Goal: Task Accomplishment & Management: Manage account settings

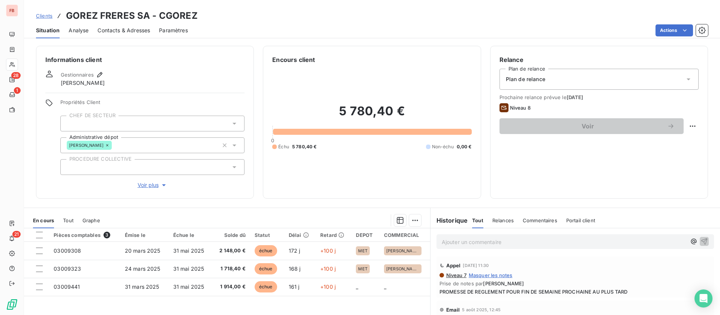
scroll to position [24, 0]
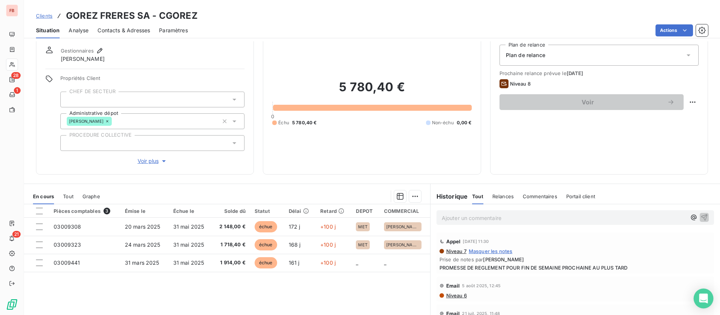
click at [706, 300] on icon "Open Intercom Messenger" at bounding box center [704, 298] width 10 height 10
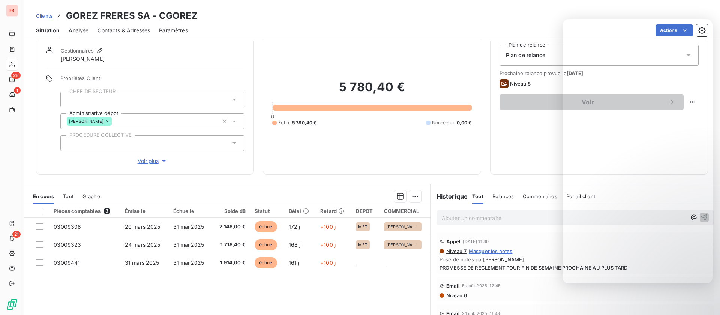
click at [263, 64] on div "Encours client 5 780,40 € 0 Échu 5 780,40 € Non-échu 0,00 €" at bounding box center [372, 98] width 218 height 153
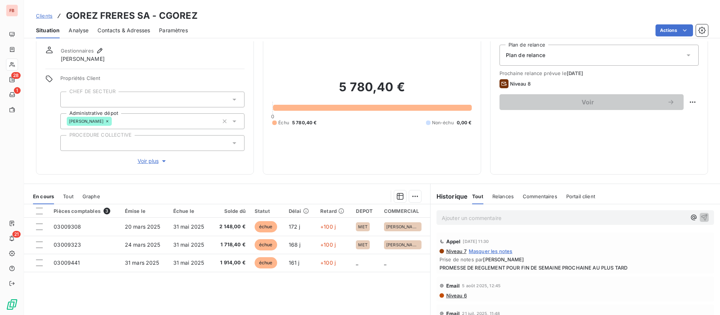
click at [115, 33] on span "Contacts & Adresses" at bounding box center [124, 31] width 53 height 8
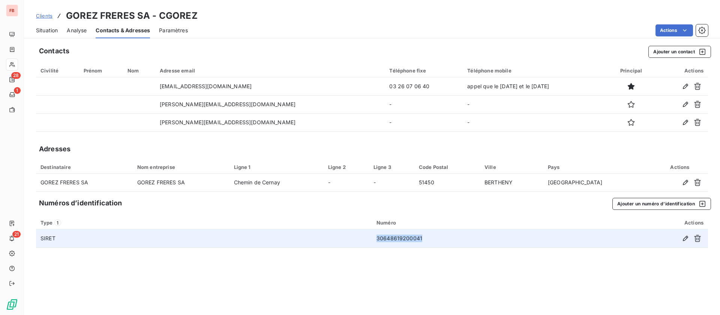
drag, startPoint x: 438, startPoint y: 239, endPoint x: 338, endPoint y: 230, distance: 100.9
click at [338, 230] on tr "SIRET 30648619200041" at bounding box center [372, 238] width 672 height 18
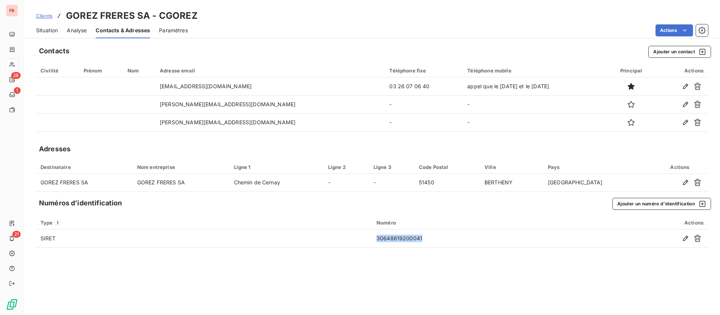
copy tr "30648619200041"
click at [54, 30] on span "Situation" at bounding box center [47, 31] width 22 height 8
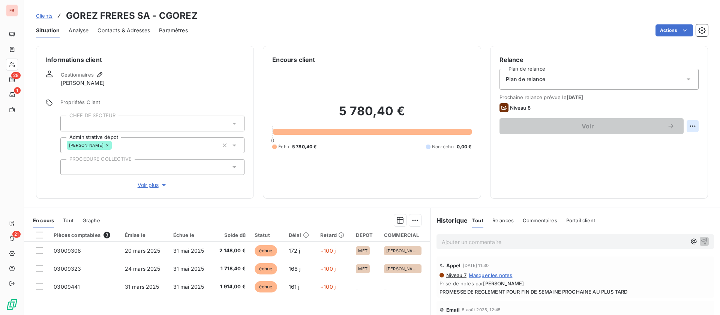
click at [682, 122] on html "FB 28 1 21 Clients GOREZ FRERES SA - CGOREZ Situation Analyse Contacts & Adress…" at bounding box center [360, 157] width 720 height 315
click at [636, 143] on div "Replanifier cette action" at bounding box center [653, 143] width 67 height 12
select select "8"
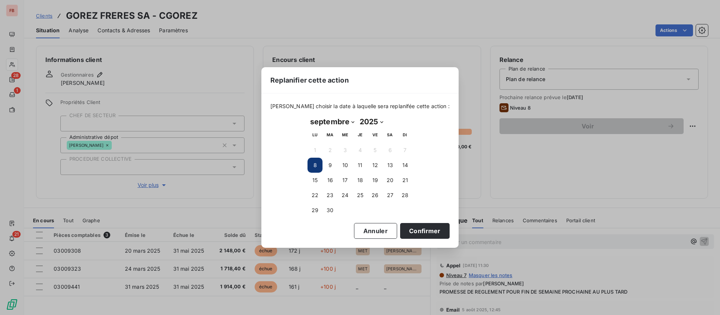
click at [587, 167] on div "Replanifier cette action Veuillez choisir la date à laquelle sera replanifée ce…" at bounding box center [360, 157] width 720 height 315
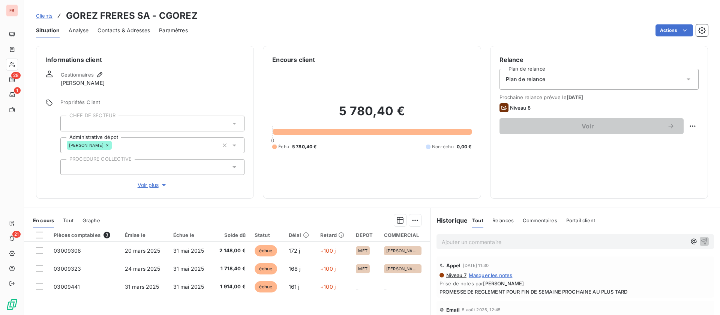
click at [450, 273] on span "Niveau 7" at bounding box center [456, 275] width 21 height 6
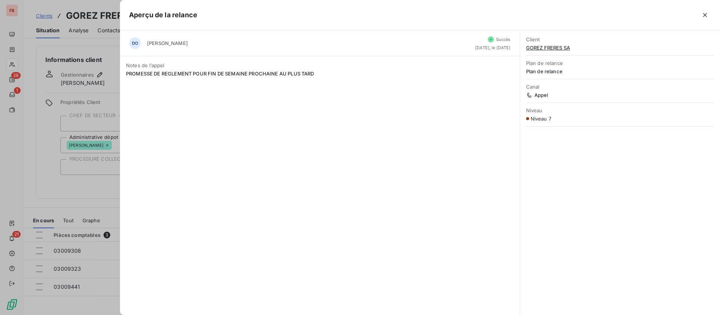
click at [705, 11] on button "button" at bounding box center [705, 15] width 12 height 12
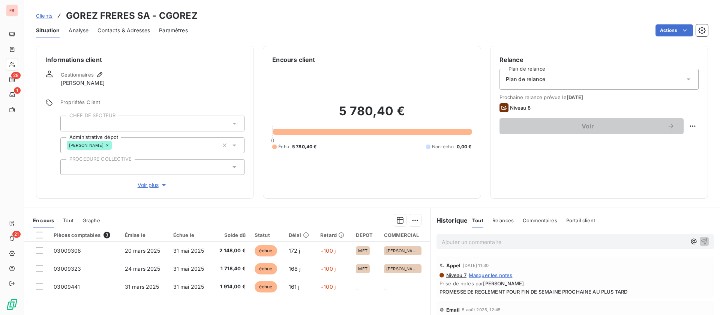
click at [689, 31] on html "FB 28 1 21 Clients GOREZ FRERES SA - CGOREZ Situation Analyse Contacts & Adress…" at bounding box center [360, 157] width 720 height 315
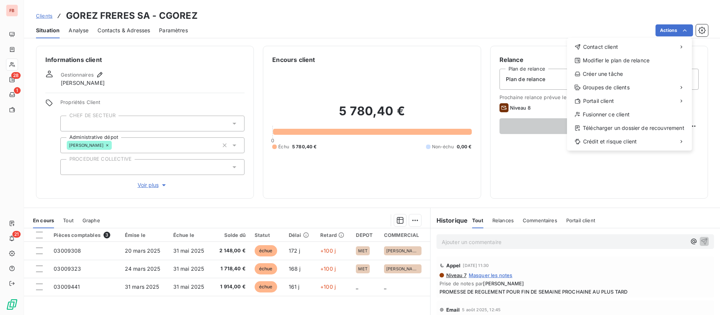
click at [531, 159] on html "FB 28 1 21 Clients GOREZ FRERES SA - CGOREZ Situation Analyse Contacts & Adress…" at bounding box center [360, 157] width 720 height 315
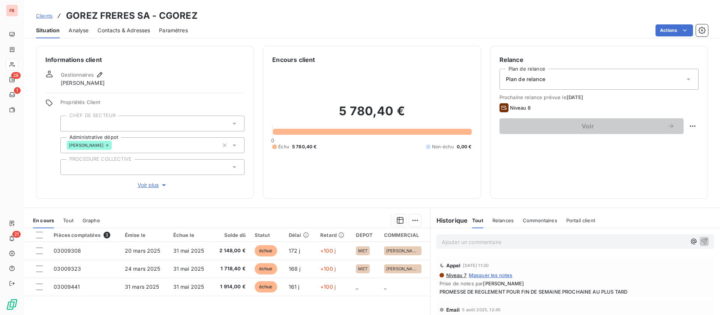
click at [680, 123] on html "FB 28 1 21 Clients GOREZ FRERES SA - CGOREZ Situation Analyse Contacts & Adress…" at bounding box center [360, 157] width 720 height 315
click at [654, 141] on div "Replanifier cette action" at bounding box center [653, 143] width 67 height 12
select select "8"
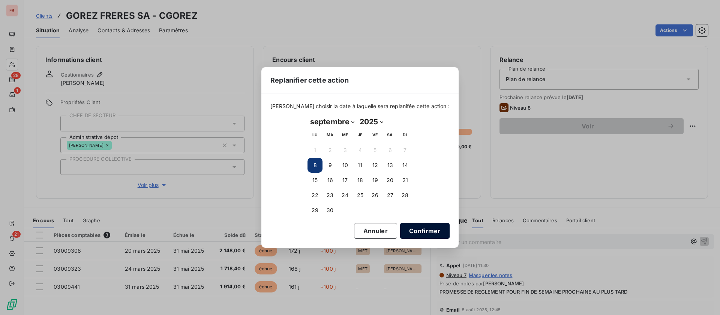
click at [412, 229] on button "Confirmer" at bounding box center [425, 231] width 50 height 16
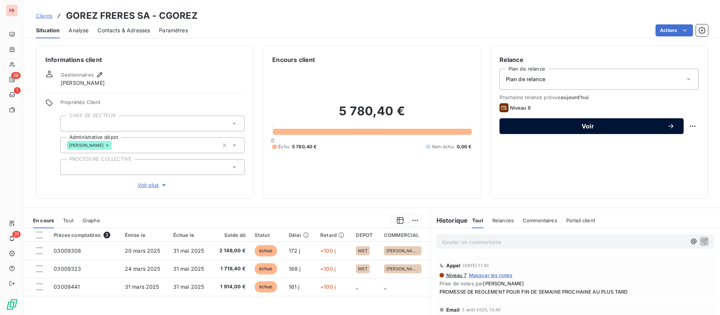
click at [580, 123] on span "Voir" at bounding box center [588, 126] width 159 height 6
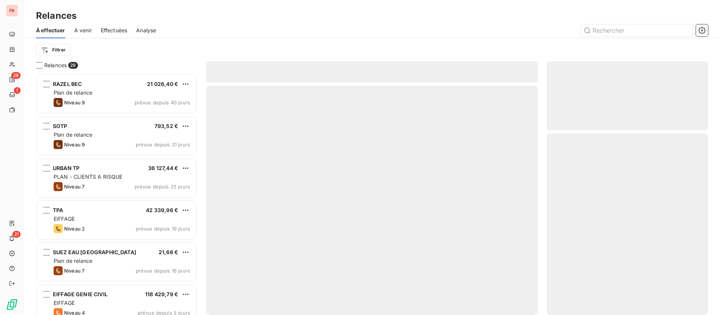
scroll to position [233, 153]
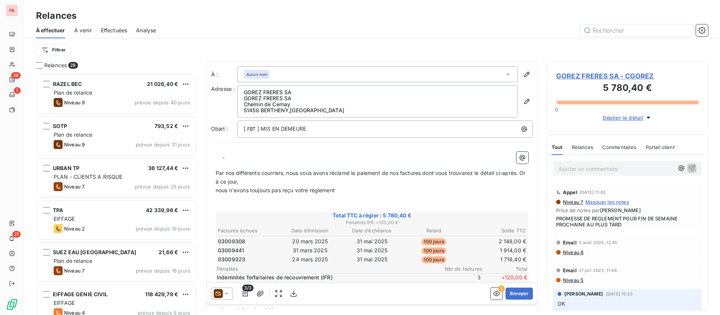
click at [230, 290] on div at bounding box center [222, 293] width 22 height 12
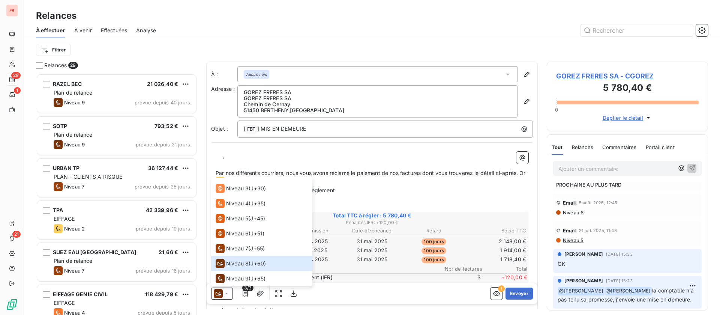
scroll to position [56, 0]
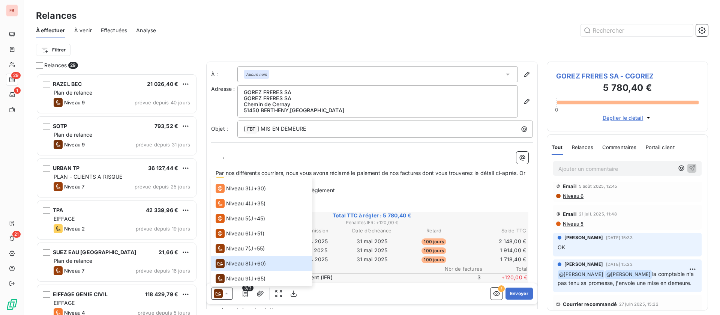
click at [582, 146] on span "Relances" at bounding box center [582, 147] width 21 height 6
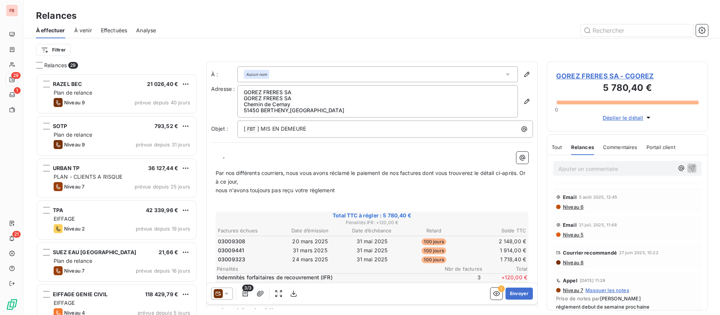
scroll to position [0, 0]
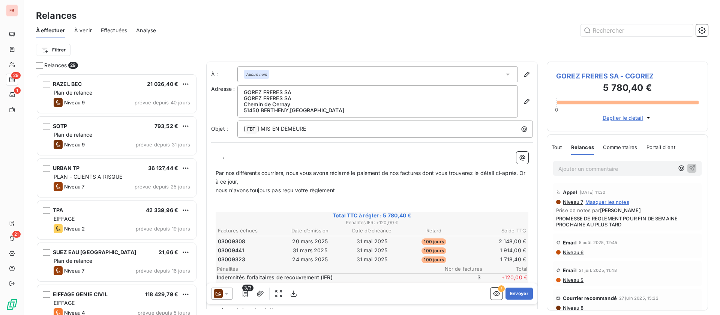
click at [227, 295] on icon at bounding box center [227, 294] width 8 height 8
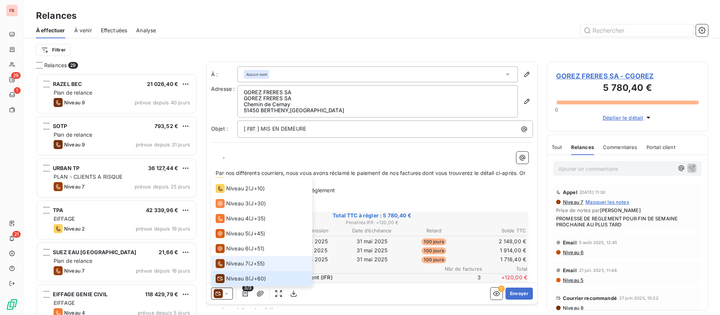
scroll to position [41, 0]
click at [244, 275] on span "Niveau 9" at bounding box center [237, 279] width 23 height 8
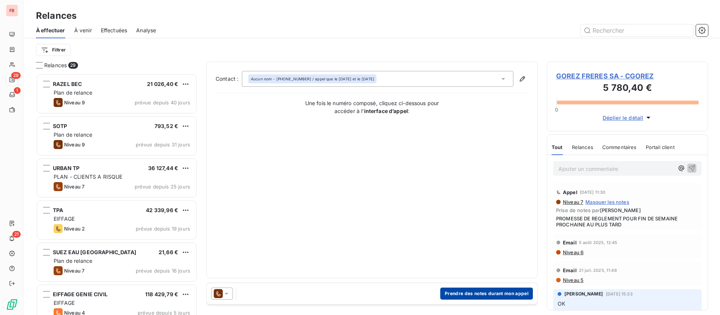
click at [486, 292] on button "Prendre des notes durant mon appel" at bounding box center [486, 293] width 93 height 12
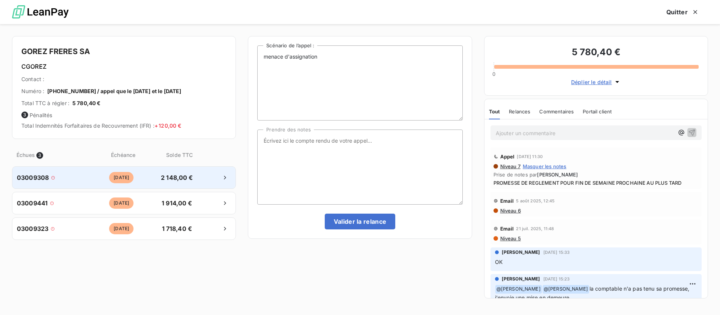
click at [170, 184] on div "03009308 il y a 100 jours 2 148,00 €" at bounding box center [124, 177] width 224 height 23
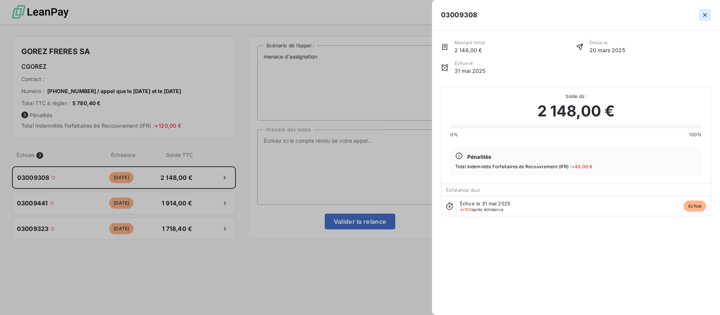
click at [706, 11] on button "button" at bounding box center [705, 15] width 12 height 12
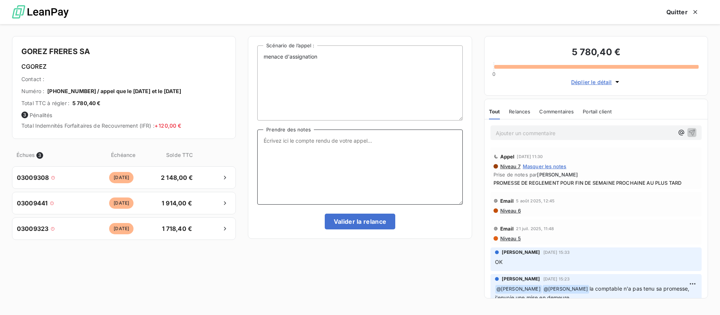
click at [335, 165] on textarea "Prendre des notes" at bounding box center [359, 166] width 205 height 75
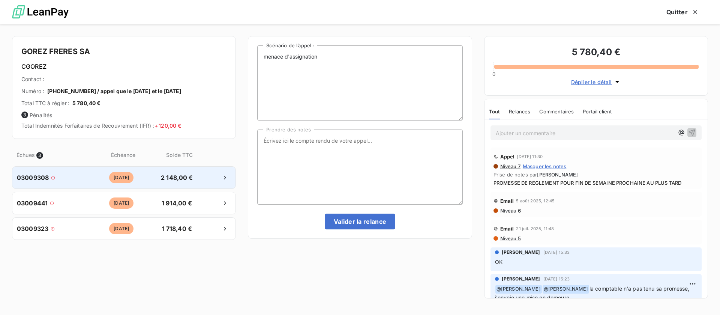
click at [154, 179] on div "il y a 100 jours" at bounding box center [121, 177] width 69 height 11
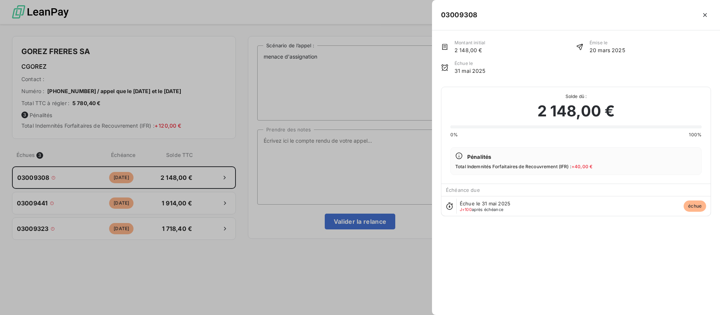
click at [325, 157] on div at bounding box center [360, 157] width 720 height 315
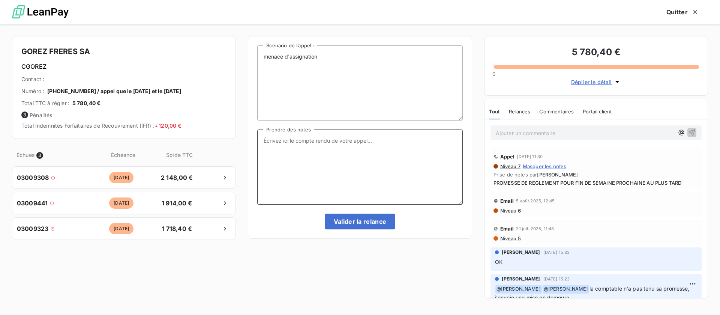
click at [368, 176] on textarea "Prendre des notes" at bounding box center [359, 166] width 205 height 75
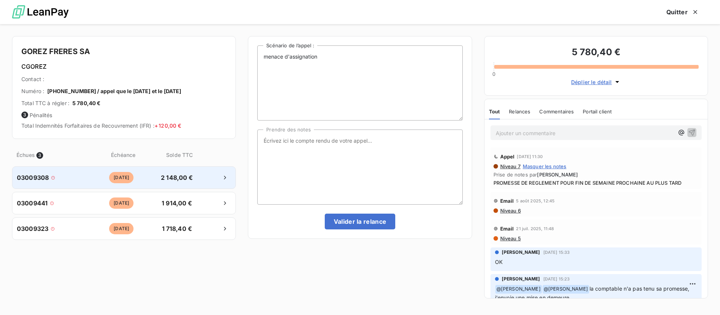
click at [158, 186] on div "03009308 il y a 100 jours 2 148,00 €" at bounding box center [124, 177] width 224 height 23
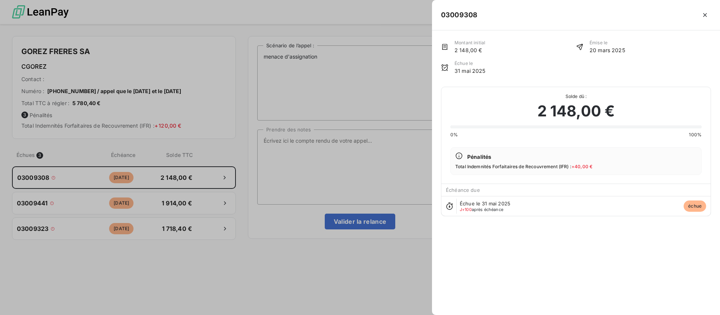
click at [268, 180] on div at bounding box center [360, 157] width 720 height 315
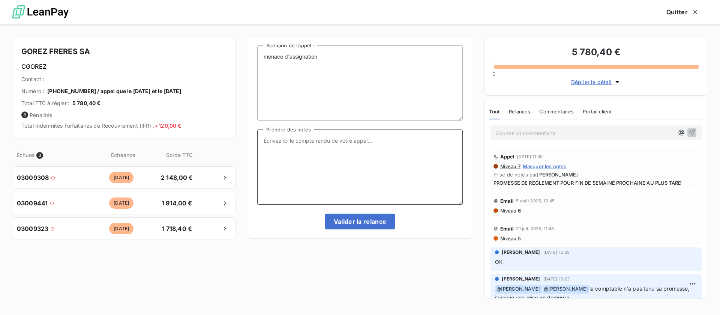
click at [299, 176] on textarea "Prendre des notes" at bounding box center [359, 166] width 205 height 75
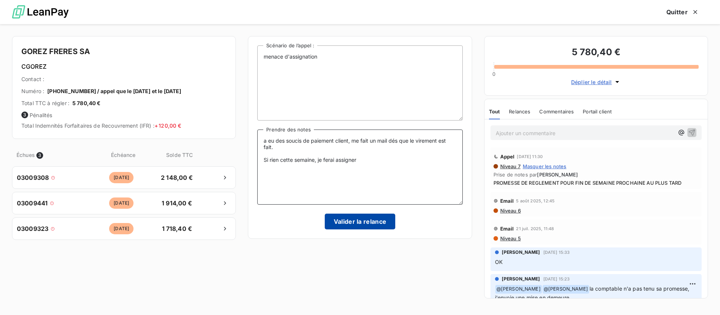
type textarea "a eu des soucis de paiement client, me fait un mail dés que le virement est fai…"
click at [350, 222] on button "Valider la relance" at bounding box center [360, 221] width 71 height 16
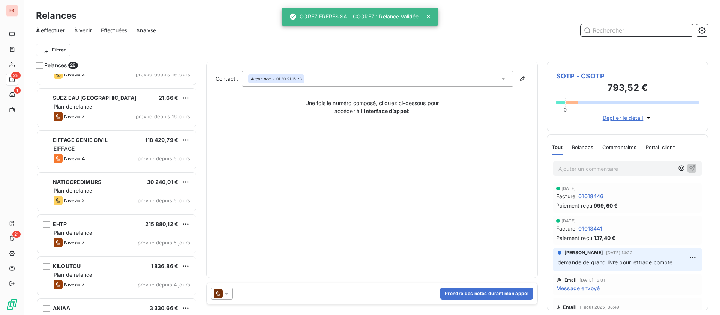
scroll to position [169, 0]
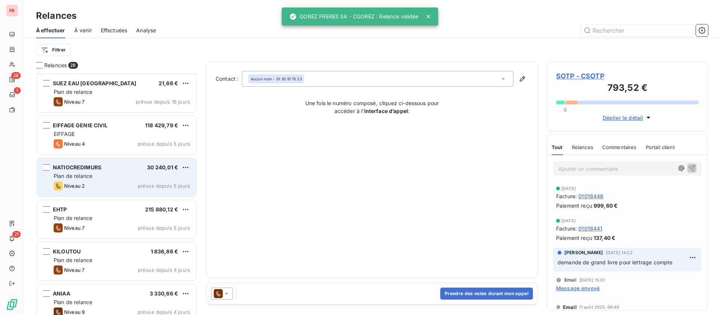
click at [120, 179] on div "Plan de relance" at bounding box center [122, 176] width 137 height 8
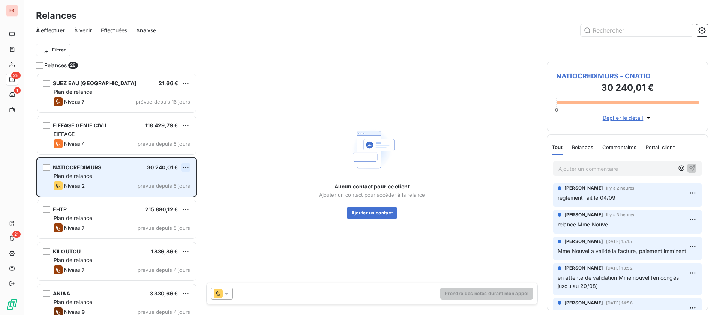
click at [186, 162] on html "FB 28 1 21 Relances À effectuer À venir Effectuées Analyse Filtrer Relances 28 …" at bounding box center [360, 157] width 720 height 315
click at [155, 181] on div "Replanifier cette action" at bounding box center [153, 182] width 67 height 12
select select "8"
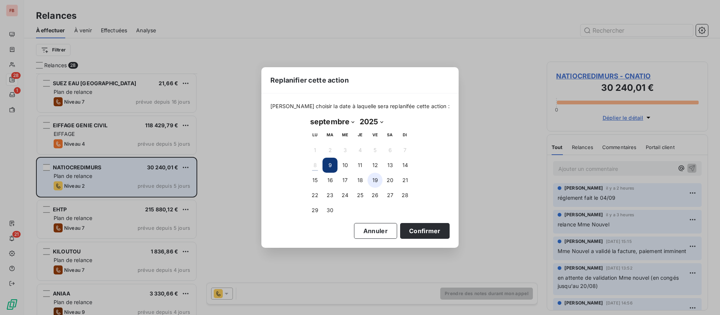
click at [373, 183] on button "19" at bounding box center [375, 180] width 15 height 15
click at [419, 227] on button "Confirmer" at bounding box center [425, 231] width 50 height 16
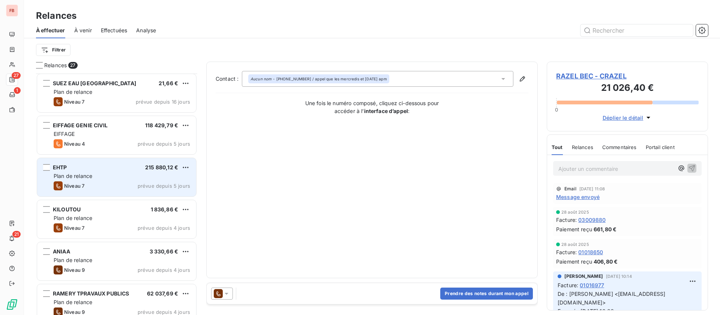
click at [111, 169] on div "EHTP 215 880,12 €" at bounding box center [122, 167] width 137 height 7
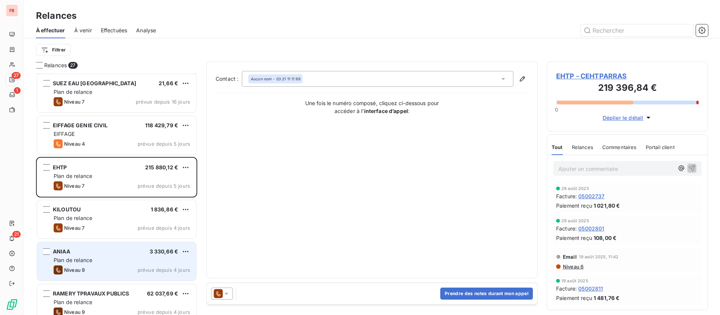
scroll to position [225, 0]
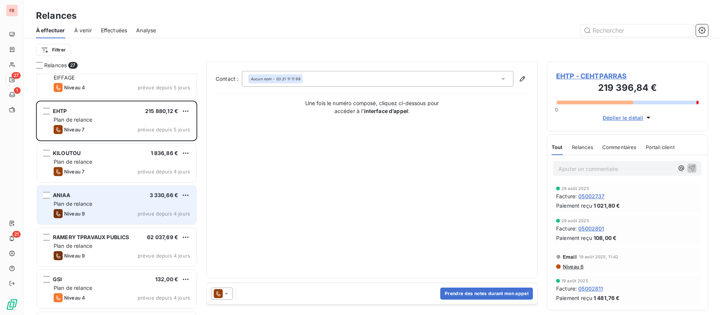
click at [107, 215] on div "Niveau 9 prévue depuis 4 jours" at bounding box center [122, 213] width 137 height 9
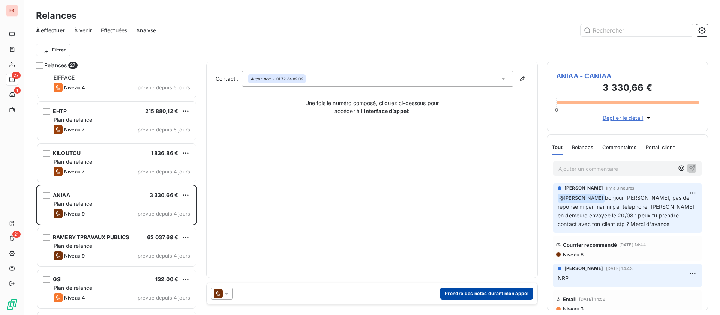
click at [468, 289] on button "Prendre des notes durant mon appel" at bounding box center [486, 293] width 93 height 12
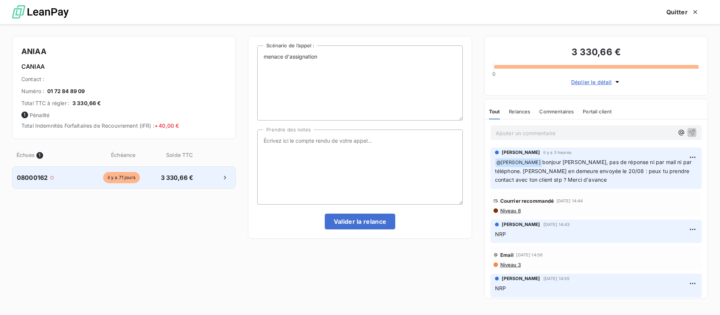
click at [142, 175] on div "il y a 71 jours" at bounding box center [121, 177] width 69 height 11
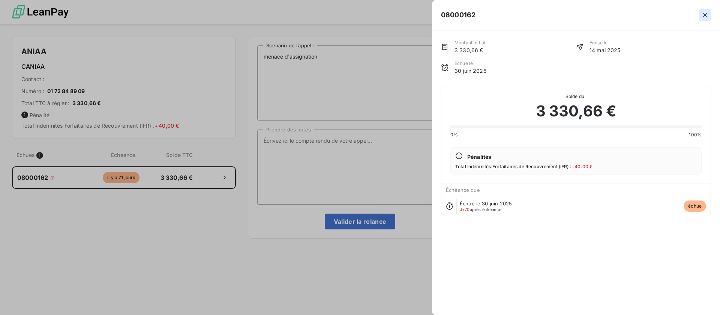
click at [702, 15] on icon "button" at bounding box center [706, 15] width 8 height 8
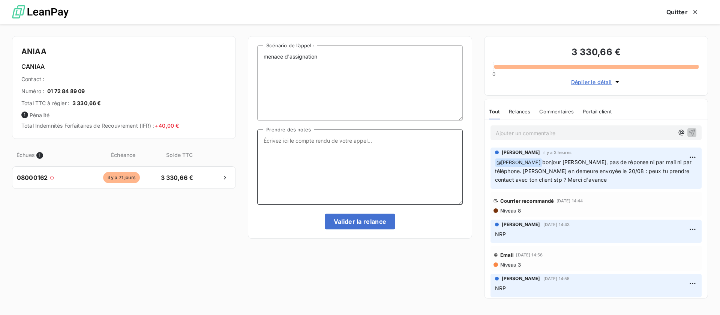
click at [354, 161] on textarea "Prendre des notes" at bounding box center [359, 166] width 205 height 75
click at [511, 206] on div "Courrier recommandé 20 août 2025, 14:44" at bounding box center [596, 201] width 205 height 12
click at [513, 208] on span "Niveau 8" at bounding box center [510, 210] width 21 height 6
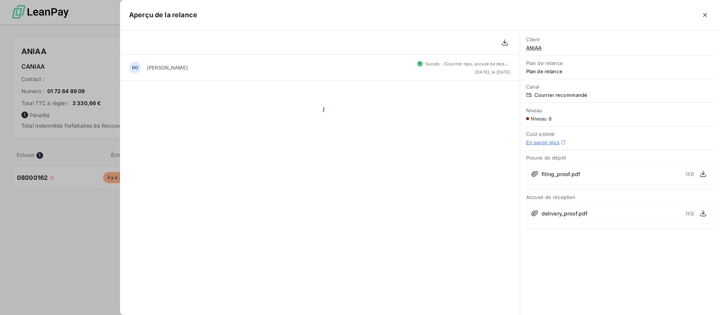
scroll to position [233, 153]
click at [702, 214] on icon "button" at bounding box center [704, 213] width 8 height 8
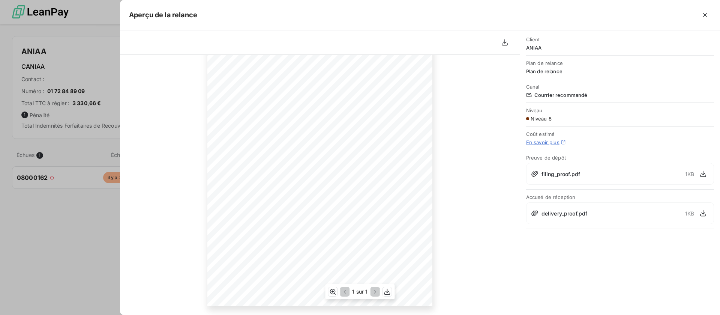
scroll to position [0, 0]
click at [705, 15] on icon "button" at bounding box center [706, 15] width 8 height 8
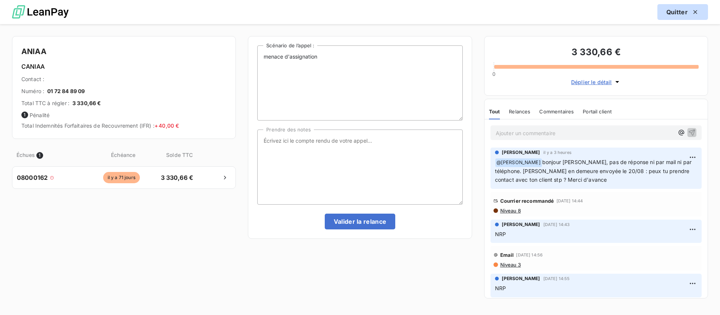
click at [686, 9] on button "Quitter" at bounding box center [683, 12] width 51 height 16
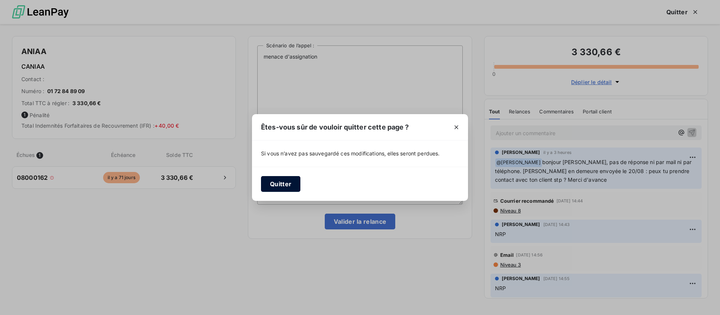
click at [282, 179] on button "Quitter" at bounding box center [280, 184] width 39 height 16
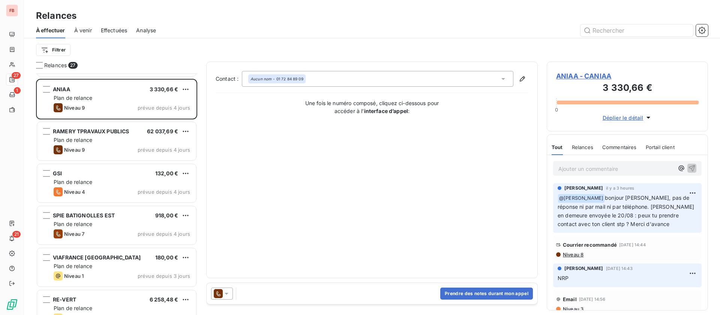
scroll to position [338, 0]
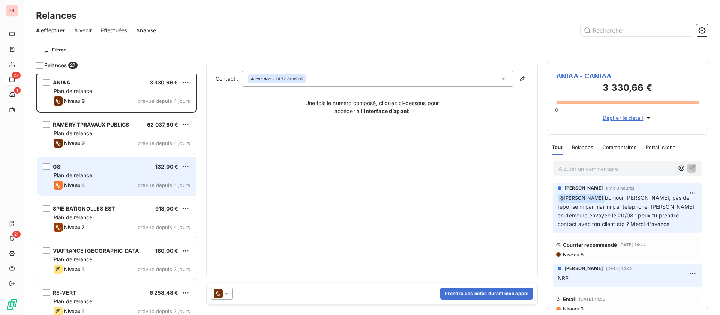
click at [113, 170] on div "GSI 132,00 €" at bounding box center [122, 166] width 137 height 7
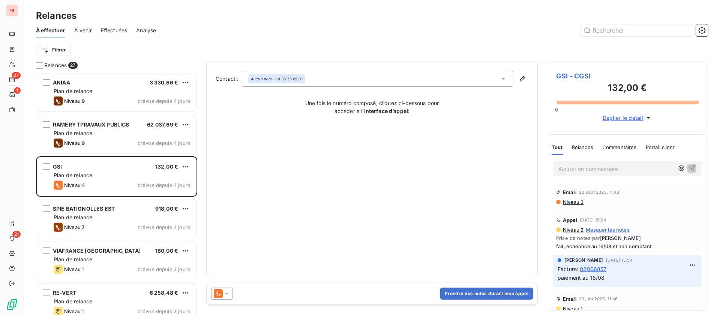
scroll to position [451, 0]
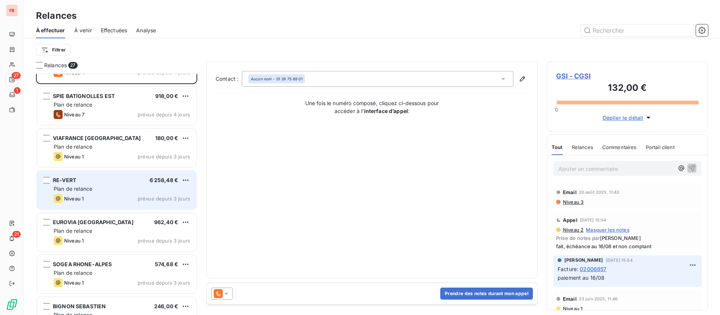
click at [124, 179] on div "RE-VERT 6 258,48 €" at bounding box center [122, 180] width 137 height 7
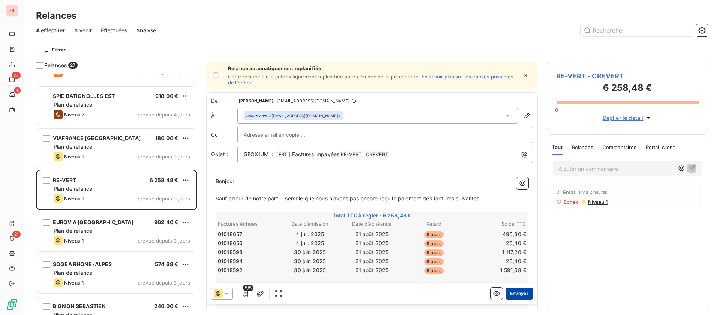
click at [510, 291] on button "Envoyer" at bounding box center [519, 293] width 27 height 12
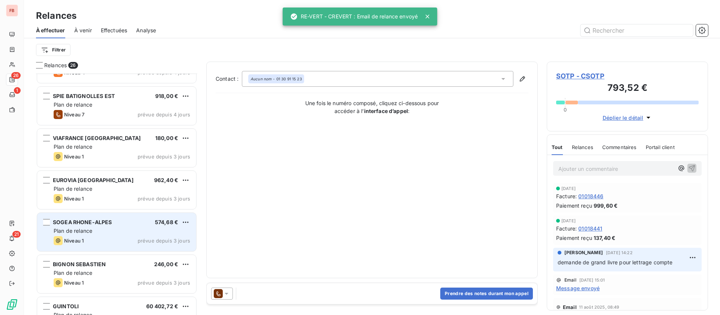
click at [79, 231] on span "Plan de relance" at bounding box center [73, 230] width 39 height 6
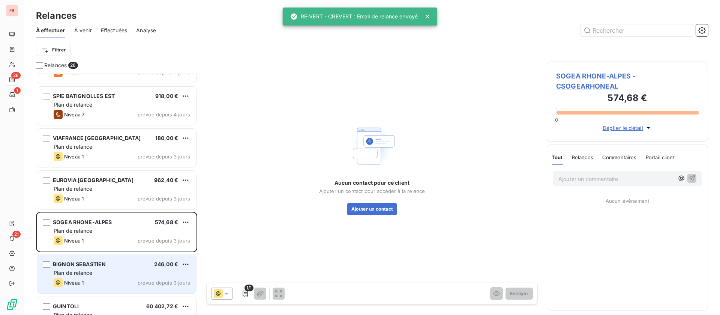
click at [90, 270] on span "Plan de relance" at bounding box center [73, 272] width 39 height 6
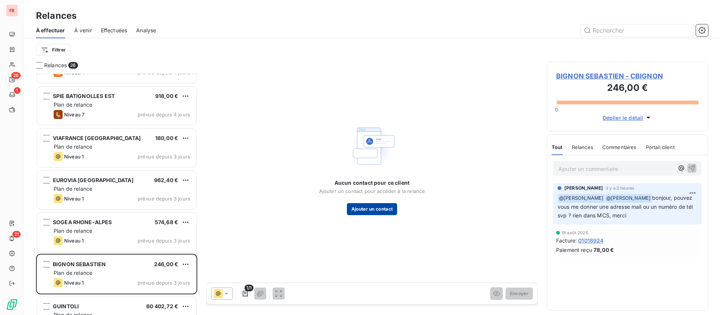
click at [360, 212] on button "Ajouter un contact" at bounding box center [372, 209] width 51 height 12
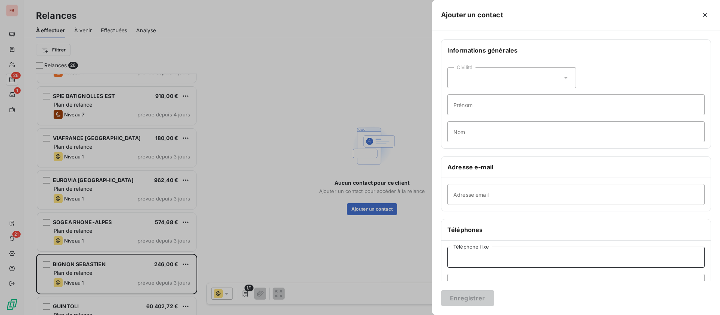
drag, startPoint x: 491, startPoint y: 252, endPoint x: 496, endPoint y: 251, distance: 5.1
click at [491, 252] on input "Téléphone fixe" at bounding box center [576, 256] width 257 height 21
type input "02 37 64 05 18"
click at [468, 299] on button "Enregistrer" at bounding box center [467, 298] width 53 height 16
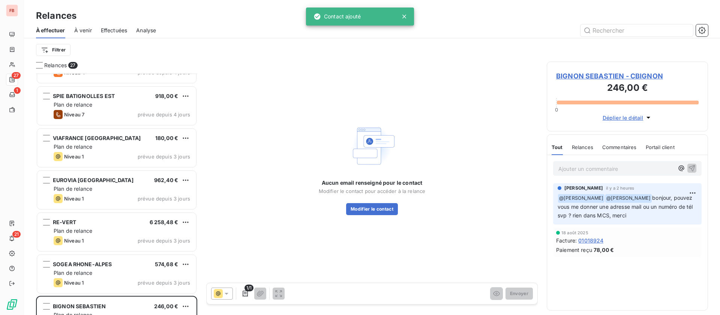
click at [582, 75] on span "BIGNON SEBASTIEN - CBIGNON" at bounding box center [627, 76] width 143 height 10
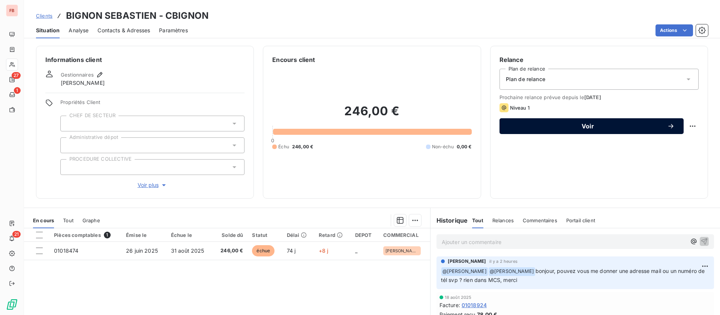
click at [590, 128] on span "Voir" at bounding box center [588, 126] width 159 height 6
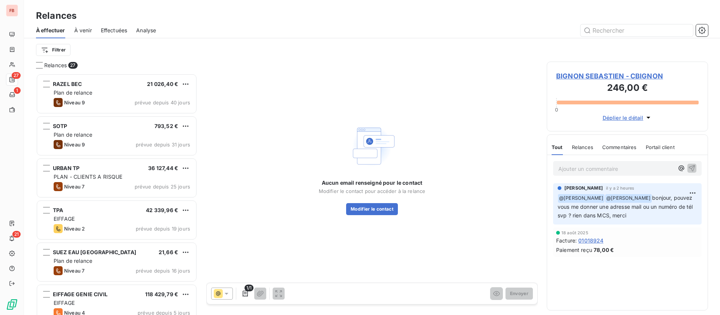
scroll to position [233, 153]
click at [373, 210] on button "Modifier le contact" at bounding box center [372, 209] width 52 height 12
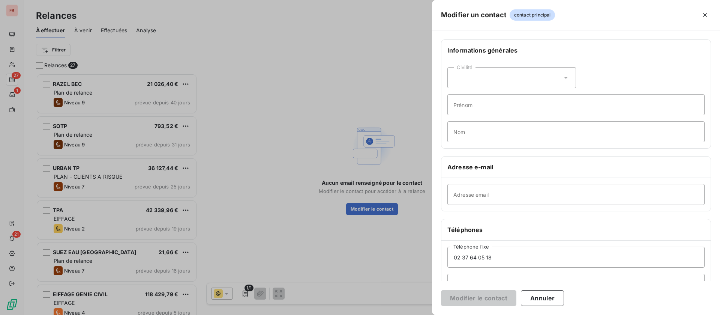
drag, startPoint x: 538, startPoint y: 303, endPoint x: 535, endPoint y: 306, distance: 4.3
click at [539, 304] on button "Annuler" at bounding box center [542, 298] width 43 height 16
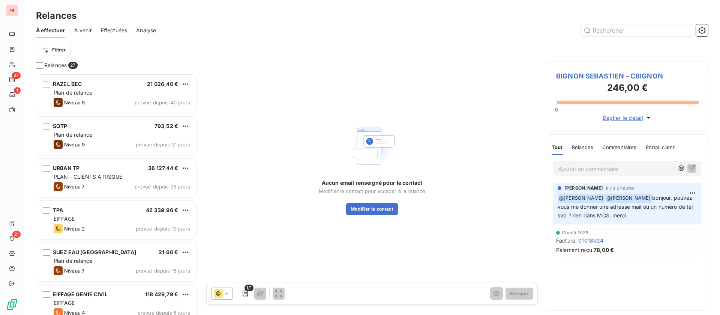
click at [222, 292] on icon at bounding box center [218, 293] width 9 height 9
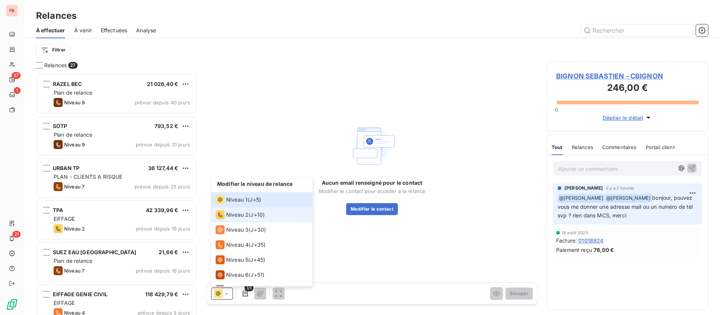
click at [231, 215] on span "Niveau 2" at bounding box center [237, 215] width 23 height 8
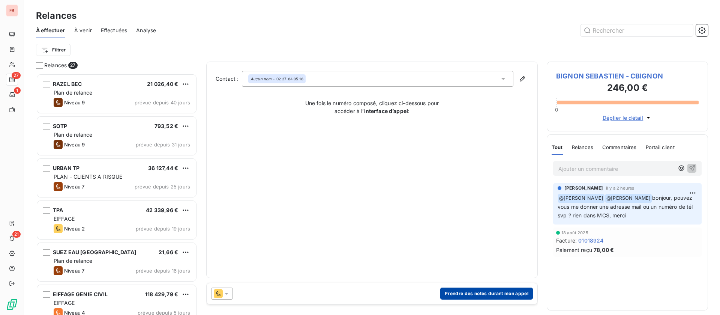
click at [479, 294] on button "Prendre des notes durant mon appel" at bounding box center [486, 293] width 93 height 12
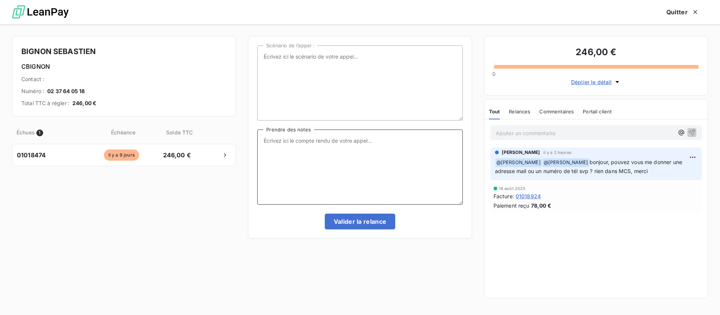
click at [305, 189] on textarea "Prendre des notes" at bounding box center [359, 166] width 205 height 75
click at [349, 188] on textarea "Prendre des notes" at bounding box center [359, 166] width 205 height 75
type textarea "répondeur"
click at [352, 229] on div "Scénario de l’appel : répondeur Prendre des notes Valider la relance" at bounding box center [360, 137] width 224 height 203
click at [350, 220] on button "Valider la relance" at bounding box center [360, 221] width 71 height 16
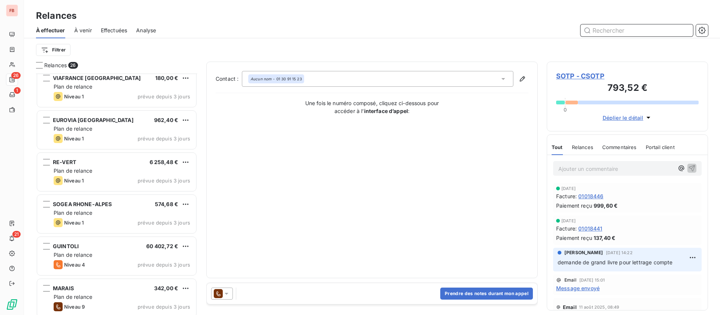
scroll to position [563, 0]
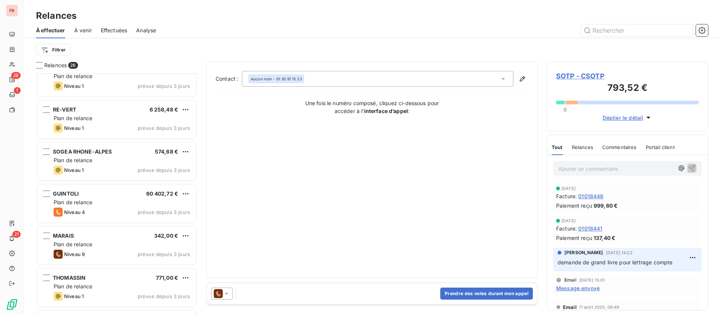
click at [113, 196] on div "GUINTOLI 60 402,72 €" at bounding box center [122, 193] width 137 height 7
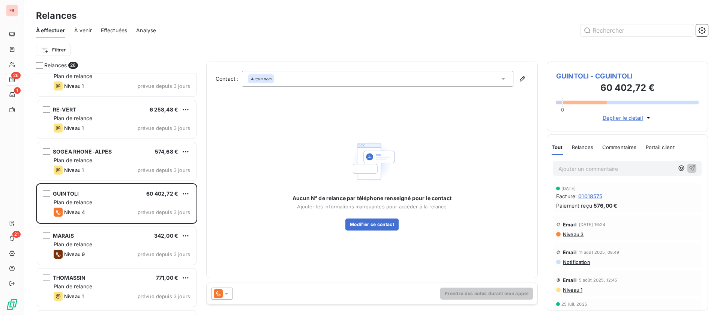
click at [577, 146] on span "Relances" at bounding box center [582, 147] width 21 height 6
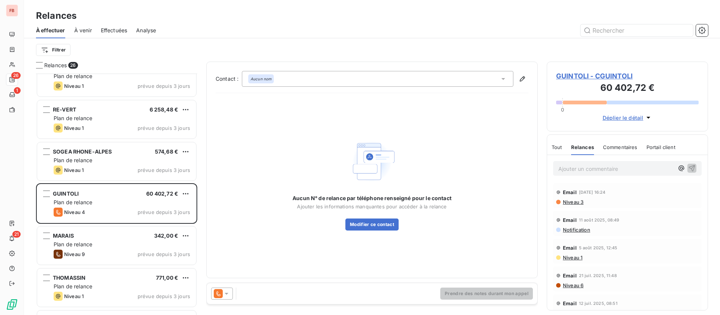
click at [226, 289] on div at bounding box center [222, 293] width 22 height 12
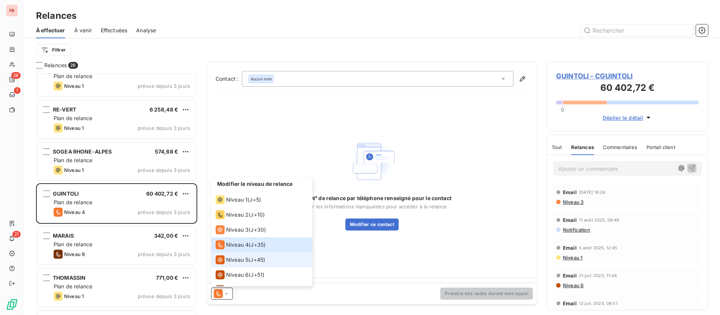
click at [238, 260] on span "Niveau 5" at bounding box center [237, 260] width 22 height 8
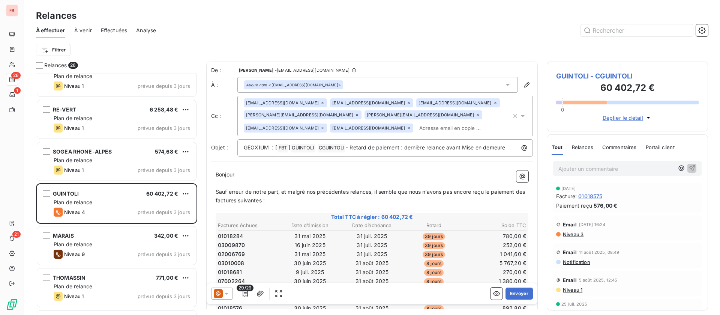
click at [320, 102] on icon at bounding box center [322, 103] width 5 height 5
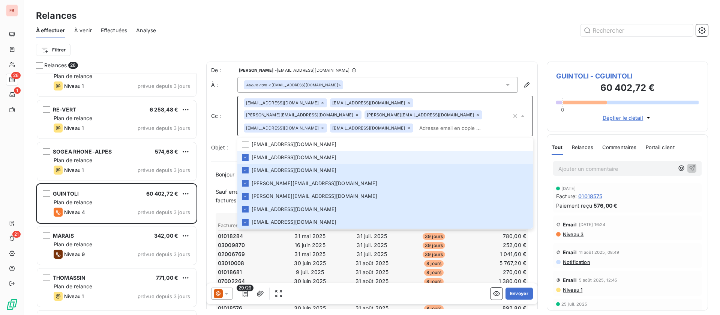
click at [407, 103] on icon at bounding box center [409, 103] width 5 height 5
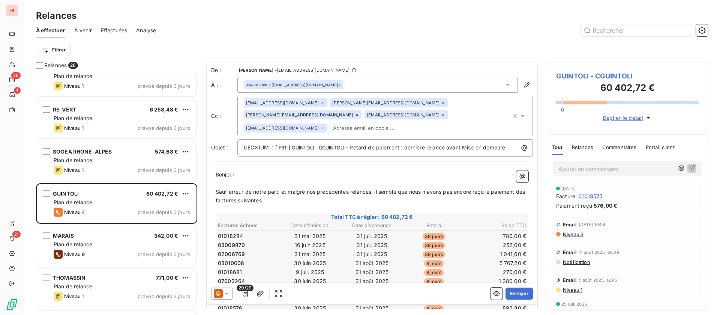
click at [441, 101] on icon at bounding box center [443, 103] width 5 height 5
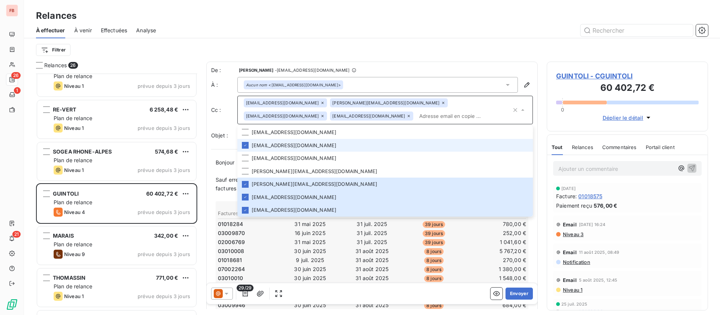
click at [355, 101] on div "s.ryckebusch@geoxium.fr" at bounding box center [389, 102] width 118 height 9
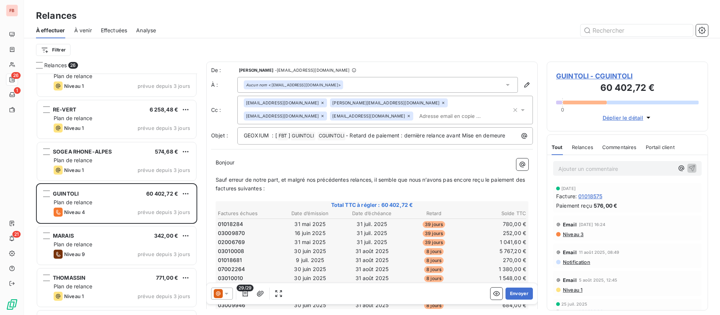
click at [325, 114] on icon at bounding box center [322, 116] width 5 height 5
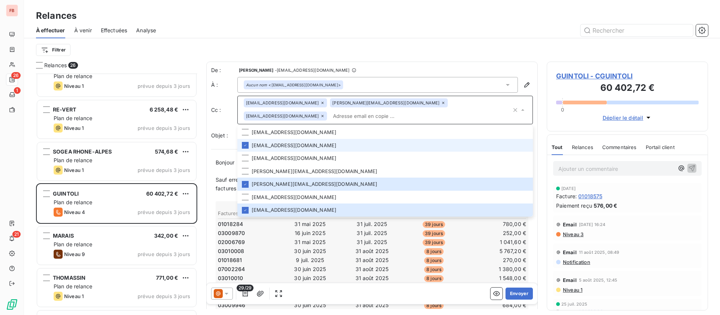
click at [441, 103] on icon at bounding box center [443, 103] width 5 height 5
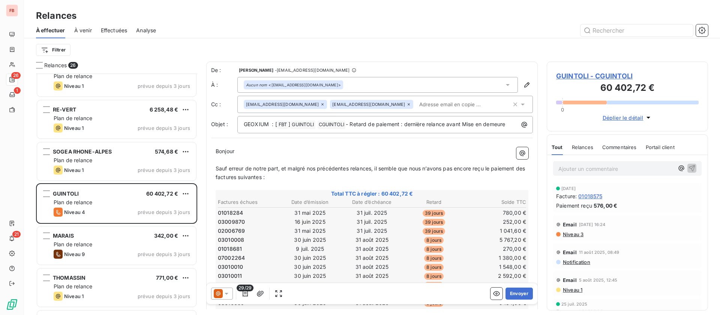
click at [439, 103] on div "mgeenens@nge.fr sciolfi@nge-gc.fr" at bounding box center [378, 104] width 268 height 11
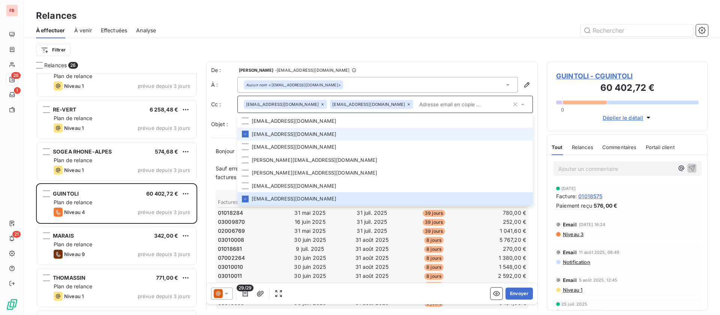
click at [439, 103] on input "text" at bounding box center [463, 104] width 95 height 11
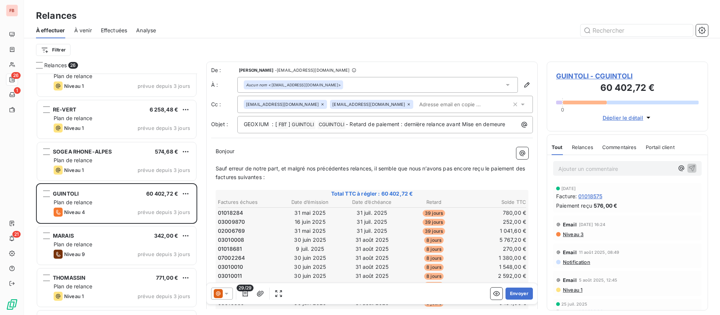
click at [331, 151] on p "Bonjour ﻿ ﻿ ﻿" at bounding box center [372, 151] width 313 height 9
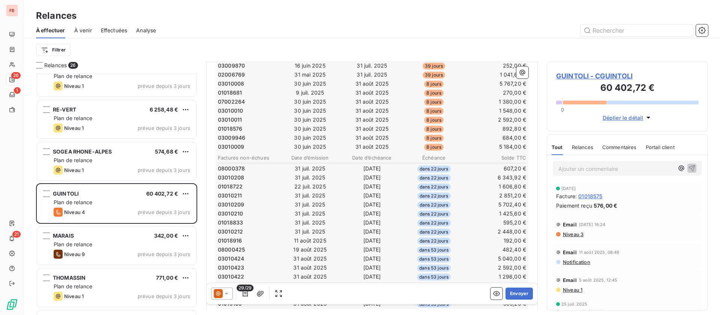
scroll to position [225, 0]
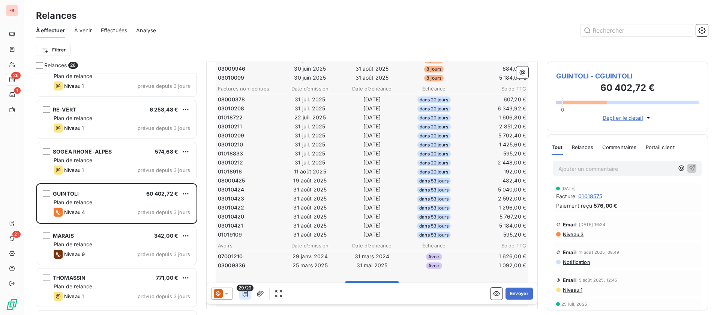
click at [248, 292] on icon "button" at bounding box center [246, 294] width 8 height 8
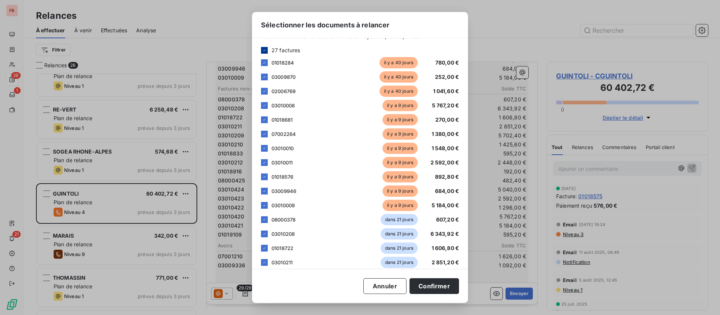
scroll to position [0, 0]
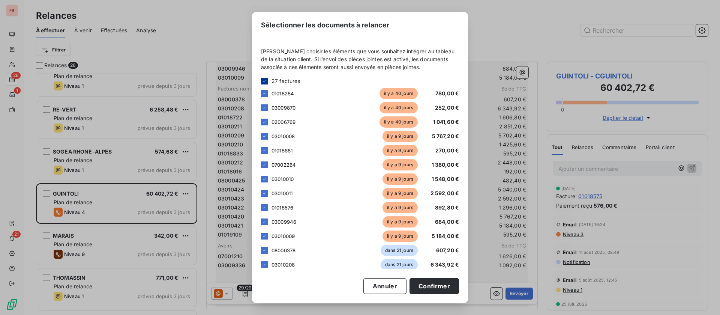
click at [264, 81] on icon at bounding box center [264, 81] width 2 height 2
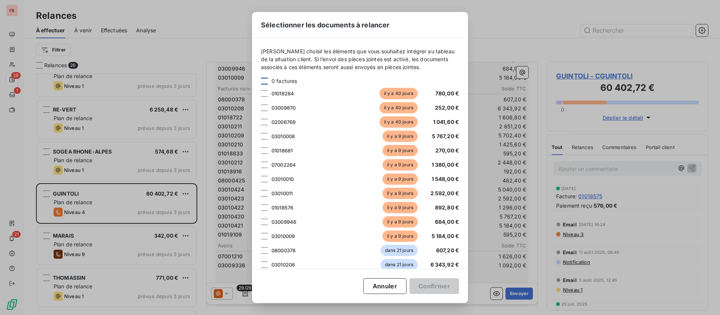
drag, startPoint x: 266, startPoint y: 236, endPoint x: 264, endPoint y: 229, distance: 7.1
click at [266, 235] on div at bounding box center [264, 236] width 7 height 7
click at [263, 222] on div at bounding box center [264, 221] width 7 height 7
click at [267, 208] on div at bounding box center [264, 207] width 7 height 7
click at [267, 187] on div "3 factures 01018284 il y a 40 jours 780,00 € 03009870 il y a 40 jours 252,00 € …" at bounding box center [360, 273] width 198 height 393
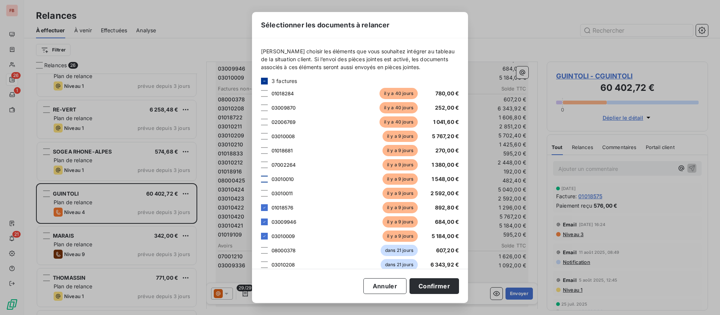
click at [264, 180] on div at bounding box center [264, 179] width 7 height 7
click at [264, 193] on div at bounding box center [264, 193] width 7 height 7
click at [265, 151] on div at bounding box center [264, 150] width 7 height 7
click at [265, 164] on div at bounding box center [264, 164] width 7 height 7
drag, startPoint x: 264, startPoint y: 121, endPoint x: 264, endPoint y: 135, distance: 14.3
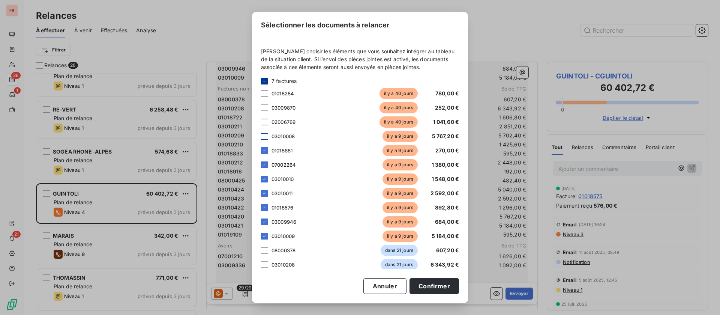
click at [264, 122] on div at bounding box center [264, 122] width 7 height 7
click at [264, 136] on div at bounding box center [264, 136] width 7 height 7
click at [265, 95] on div at bounding box center [264, 93] width 7 height 7
click at [263, 105] on div at bounding box center [264, 107] width 7 height 7
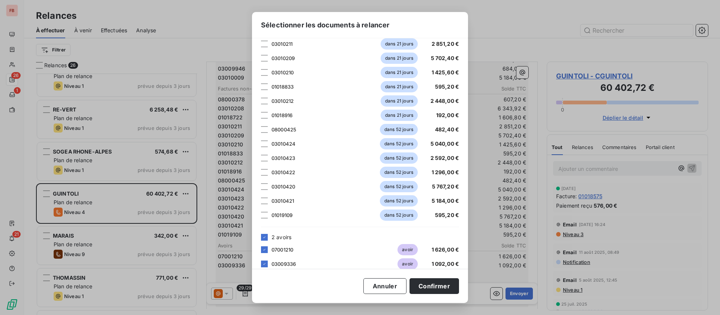
scroll to position [259, 0]
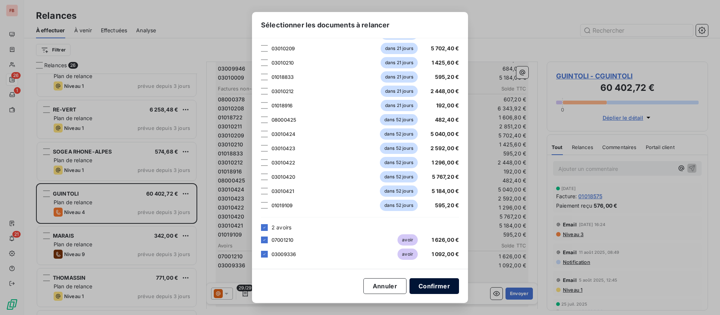
click at [433, 288] on button "Confirmer" at bounding box center [435, 286] width 50 height 16
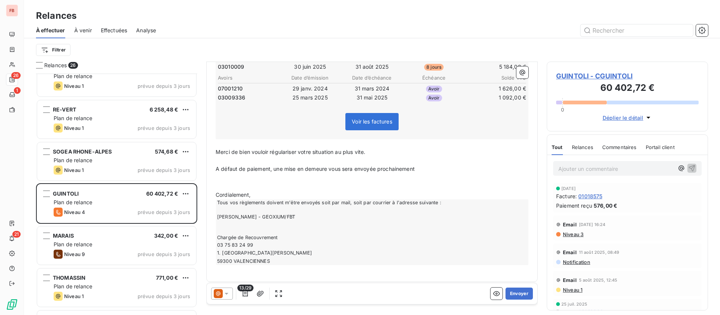
scroll to position [251, 0]
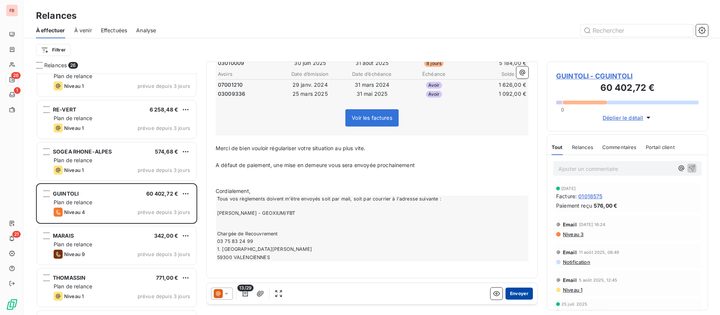
click at [509, 295] on button "Envoyer" at bounding box center [519, 293] width 27 height 12
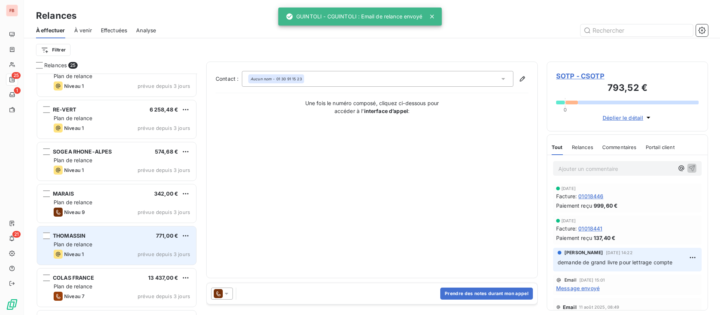
click at [80, 249] on div "THOMASSIN 771,00 € Plan de relance Niveau 1 prévue depuis 3 jours" at bounding box center [116, 245] width 159 height 38
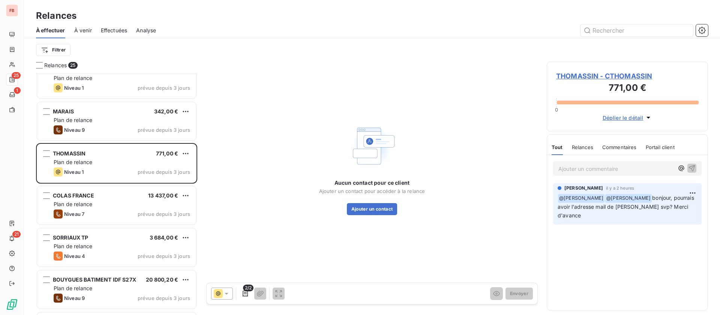
scroll to position [676, 0]
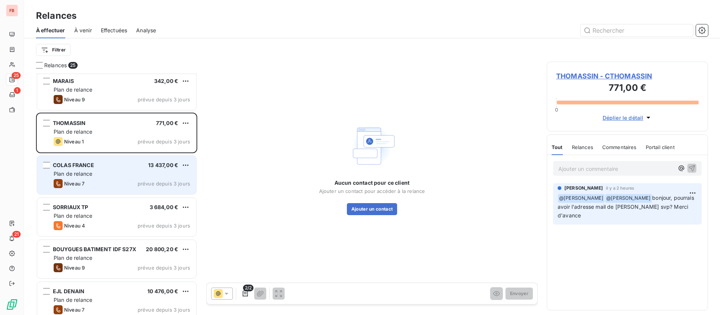
click at [118, 177] on div "Plan de relance" at bounding box center [122, 174] width 137 height 8
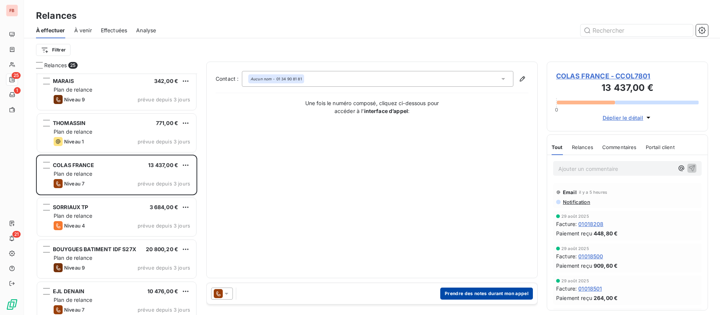
click at [485, 292] on button "Prendre des notes durant mon appel" at bounding box center [486, 293] width 93 height 12
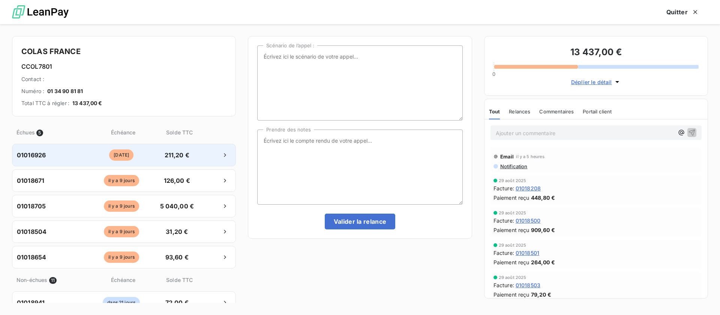
click at [111, 154] on span "il y a 162 jours" at bounding box center [121, 154] width 24 height 11
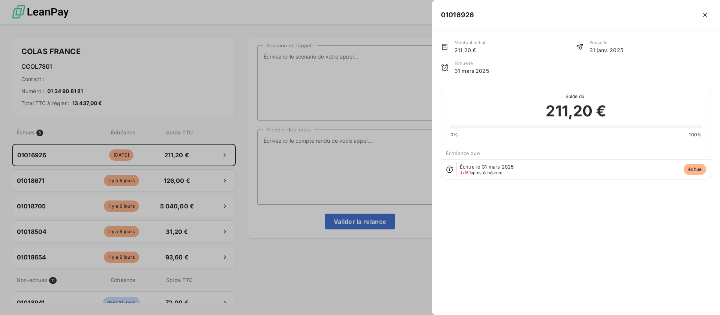
click at [305, 144] on div at bounding box center [360, 157] width 720 height 315
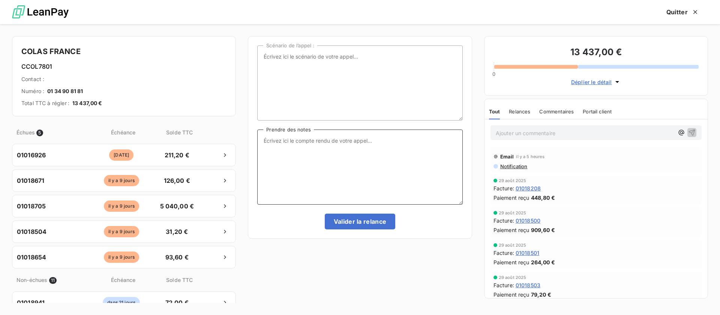
click at [317, 141] on textarea "Prendre des notes" at bounding box center [359, 166] width 205 height 75
drag, startPoint x: 669, startPoint y: 16, endPoint x: 536, endPoint y: 18, distance: 132.1
click at [669, 16] on button "Quitter" at bounding box center [683, 12] width 51 height 16
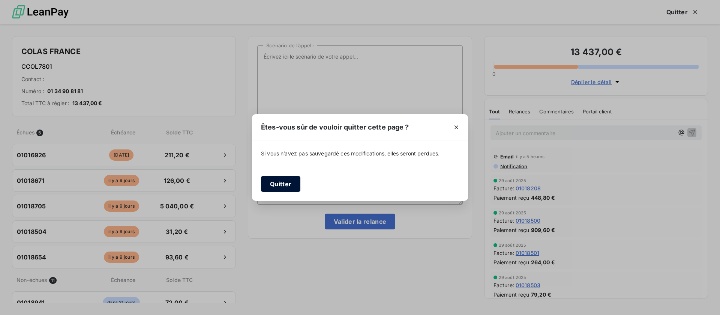
click at [285, 178] on button "Quitter" at bounding box center [280, 184] width 39 height 16
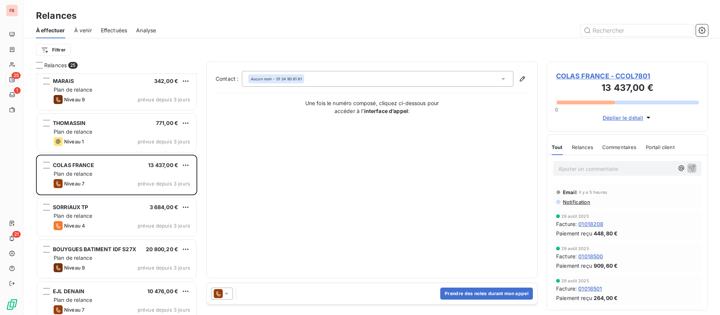
click at [576, 73] on span "COLAS FRANCE - CCOL7801" at bounding box center [627, 76] width 143 height 10
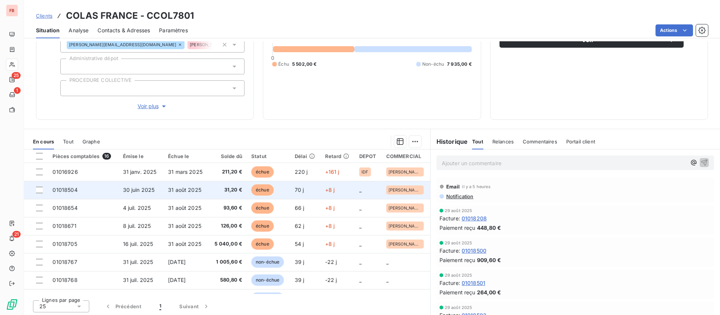
scroll to position [88, 0]
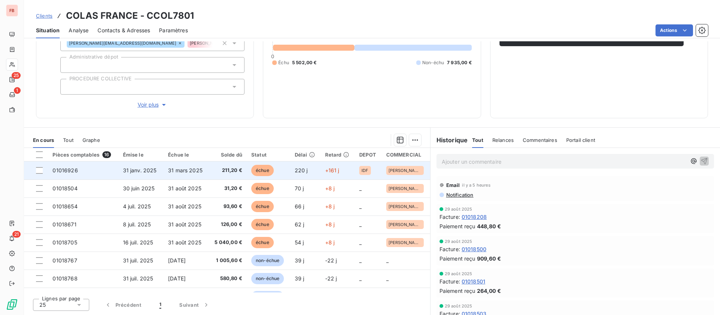
click at [180, 173] on span "31 mars 2025" at bounding box center [185, 170] width 35 height 6
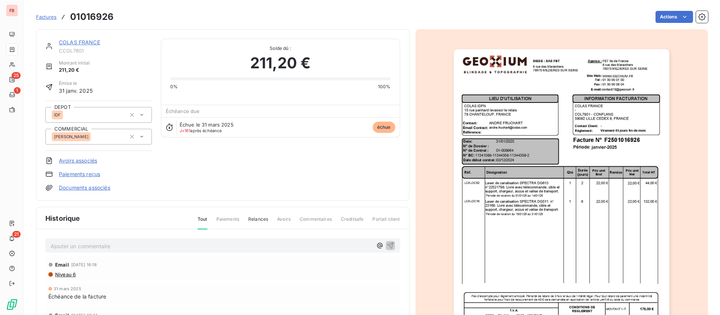
click at [77, 42] on link "COLAS FRANCE" at bounding box center [79, 42] width 41 height 6
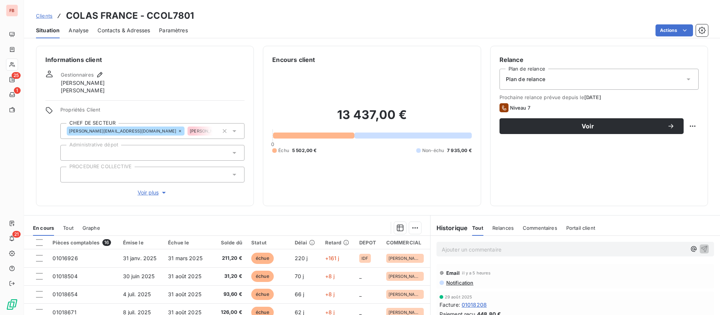
scroll to position [56, 0]
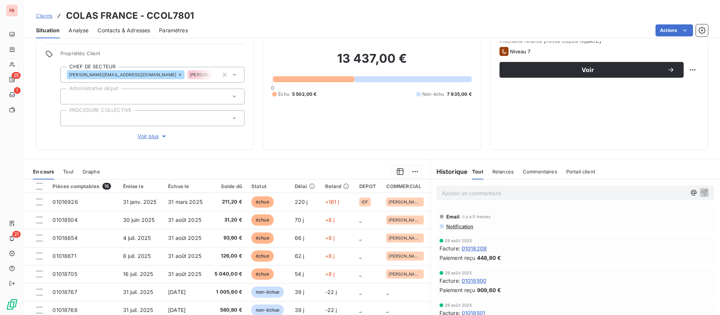
click at [141, 29] on span "Contacts & Adresses" at bounding box center [124, 31] width 53 height 8
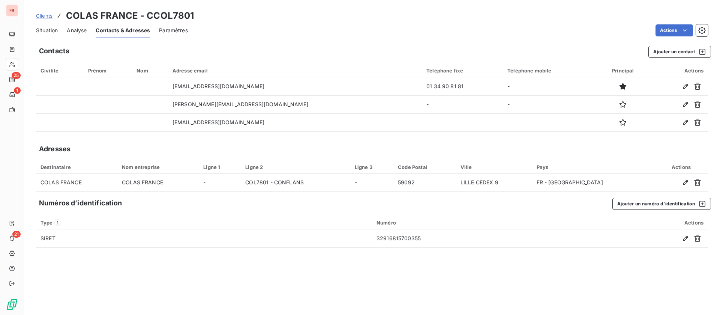
click at [43, 30] on span "Situation" at bounding box center [47, 31] width 22 height 8
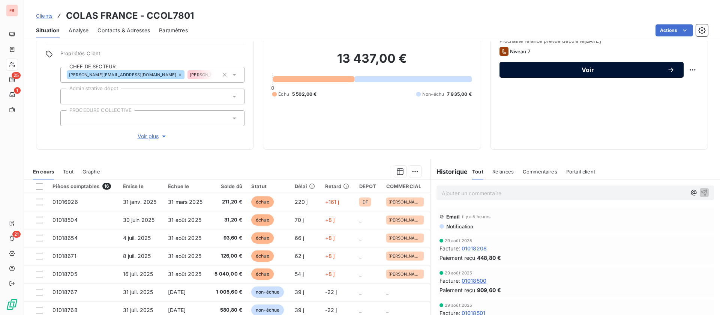
click at [562, 66] on button "Voir" at bounding box center [592, 70] width 184 height 16
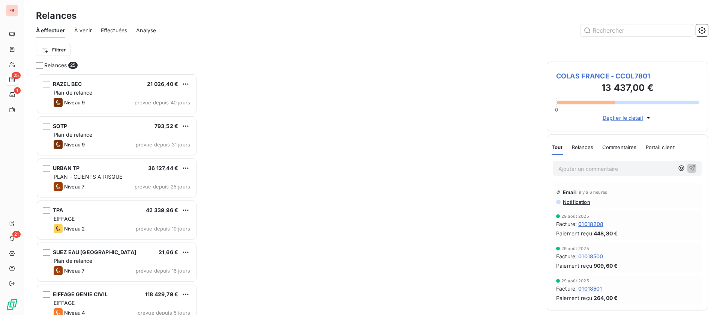
scroll to position [233, 153]
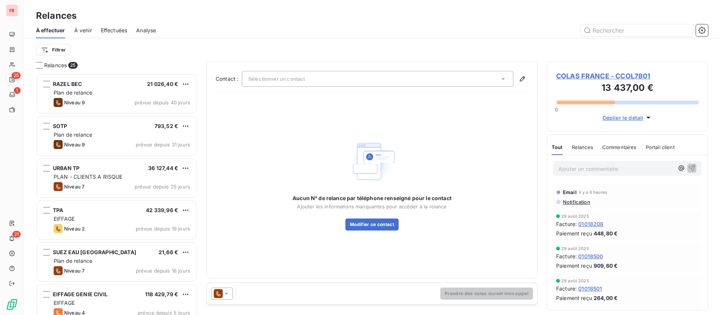
click at [466, 81] on div "Sélectionner un contact" at bounding box center [378, 79] width 272 height 16
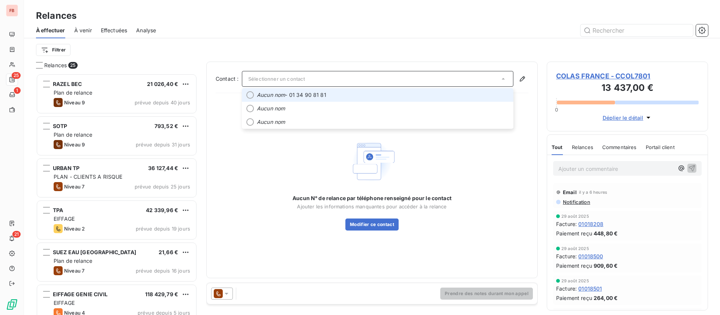
click at [349, 93] on span "Aucun nom - 01 34 90 81 81" at bounding box center [383, 95] width 252 height 8
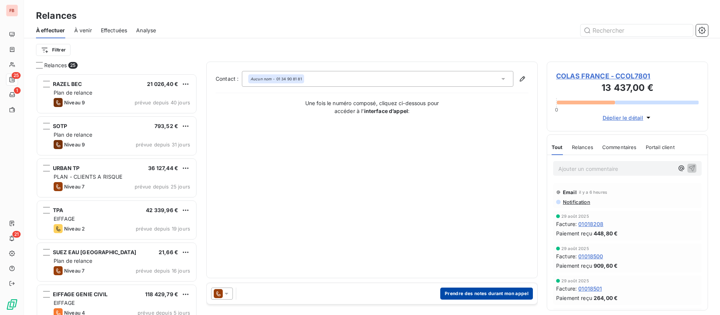
click at [483, 290] on button "Prendre des notes durant mon appel" at bounding box center [486, 293] width 93 height 12
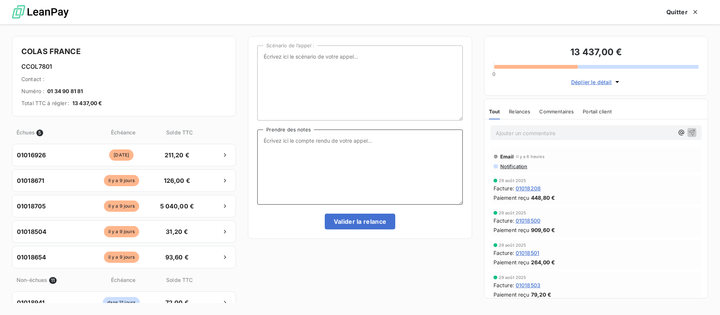
click at [362, 135] on textarea "Prendre des notes" at bounding box center [359, 166] width 205 height 75
click at [317, 138] on textarea "FACTURE 01016926 /: payée en 2 fois les autres factures échues sont soit en cou…" at bounding box center [359, 166] width 205 height 75
type textarea "FACTURE 01016926 : payée en 2 fois les autres factures échues sont soit en cour…"
click at [350, 219] on button "Valider la relance" at bounding box center [360, 221] width 71 height 16
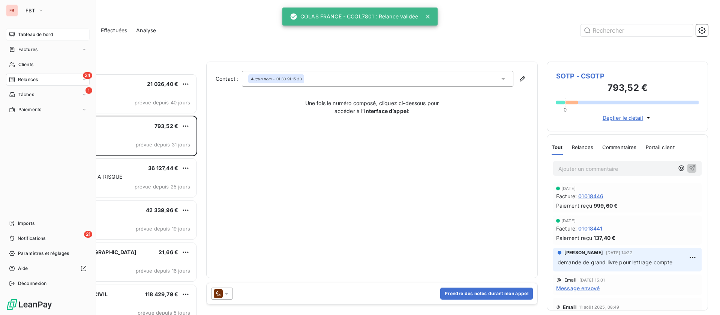
drag, startPoint x: 14, startPoint y: 31, endPoint x: 32, endPoint y: 38, distance: 19.5
click at [14, 31] on div "Tableau de bord" at bounding box center [48, 35] width 84 height 12
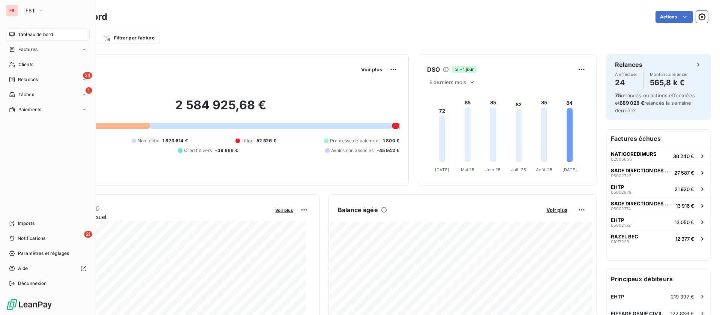
click at [20, 7] on div "FB FBT" at bounding box center [48, 11] width 84 height 12
click at [40, 9] on icon "button" at bounding box center [41, 11] width 6 height 8
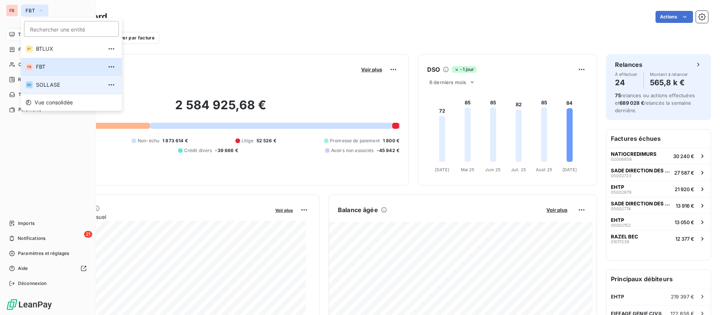
click at [50, 80] on li "SO SOLLASE" at bounding box center [71, 85] width 101 height 18
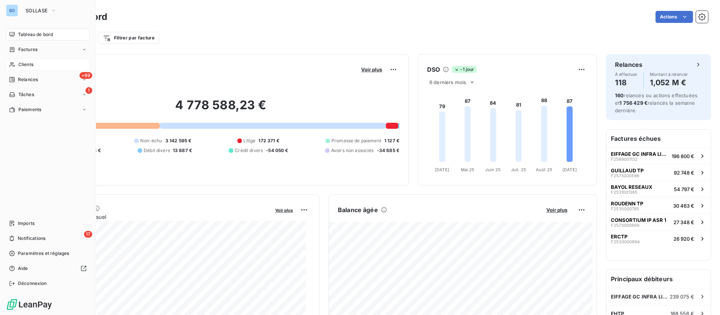
drag, startPoint x: 29, startPoint y: 60, endPoint x: 65, endPoint y: 68, distance: 36.9
click at [29, 61] on div "Clients" at bounding box center [48, 65] width 84 height 12
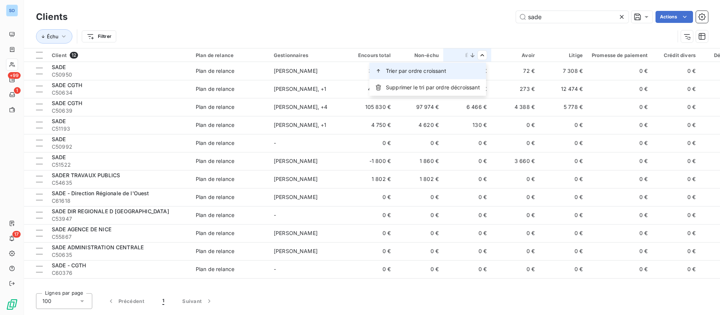
click at [430, 68] on span "Trier par ordre croissant" at bounding box center [416, 71] width 60 height 8
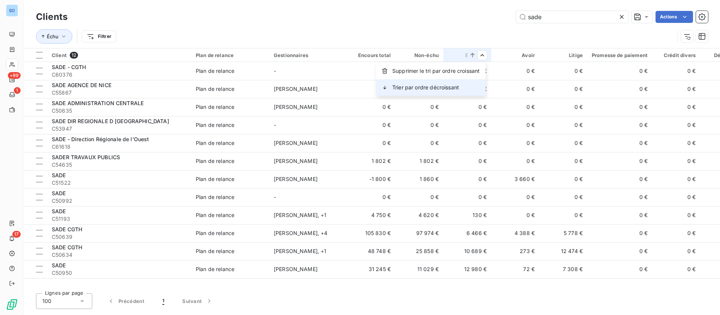
click at [436, 90] on span "Trier par ordre décroissant" at bounding box center [425, 88] width 67 height 8
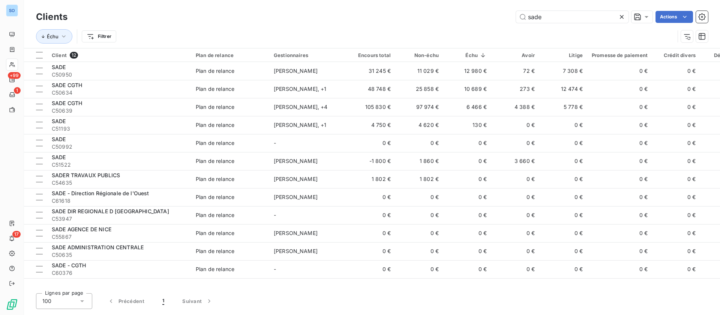
click at [621, 14] on icon at bounding box center [622, 17] width 8 height 8
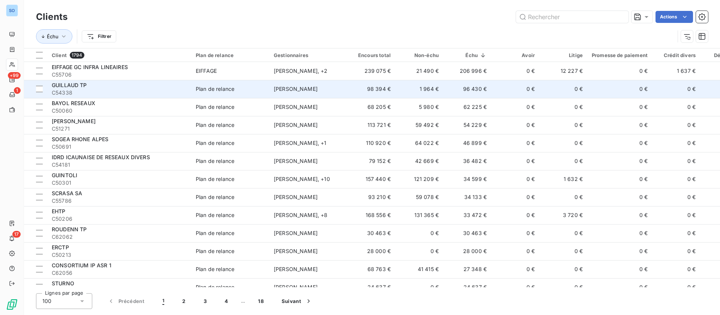
click at [491, 90] on td "0 €" at bounding box center [515, 89] width 48 height 18
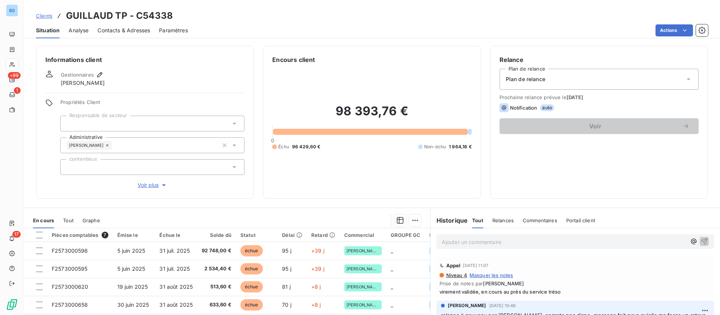
click at [51, 15] on span "Clients" at bounding box center [44, 16] width 17 height 6
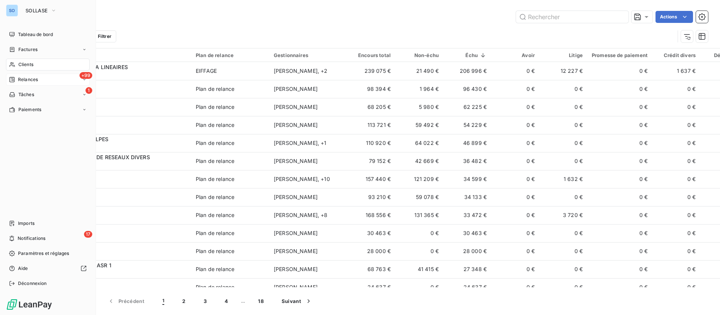
click at [21, 78] on span "Relances" at bounding box center [28, 79] width 20 height 7
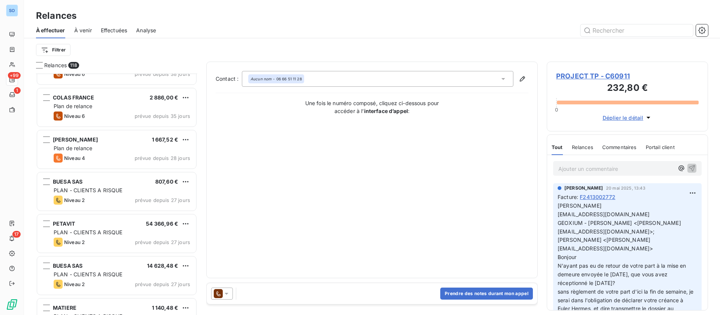
scroll to position [169, 0]
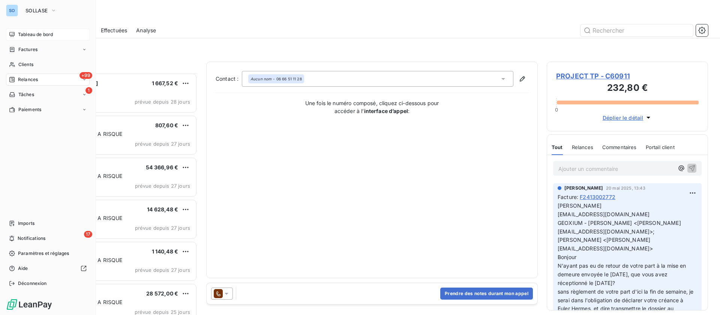
click at [20, 34] on span "Tableau de bord" at bounding box center [35, 34] width 35 height 7
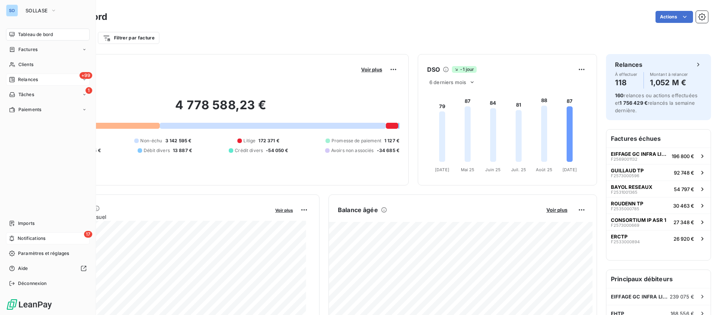
click at [39, 237] on span "Notifications" at bounding box center [32, 238] width 28 height 7
click at [42, 33] on span "Tableau de bord" at bounding box center [35, 34] width 35 height 7
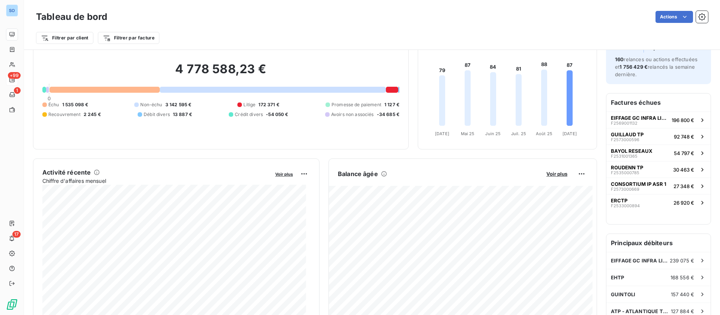
scroll to position [23, 0]
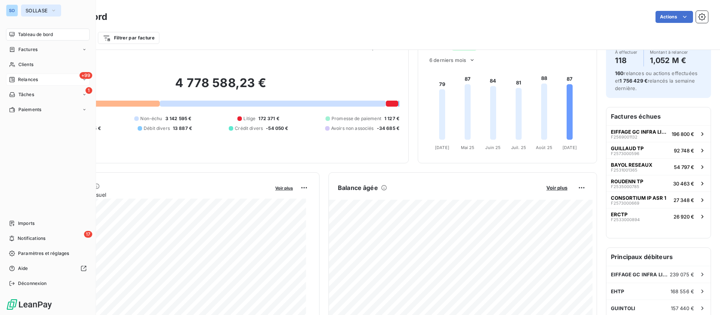
click at [37, 11] on span "SOLLASE" at bounding box center [37, 11] width 22 height 6
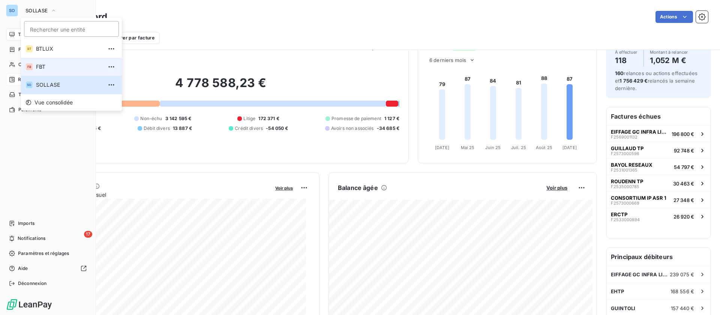
click at [51, 67] on span "FBT" at bounding box center [69, 67] width 66 height 8
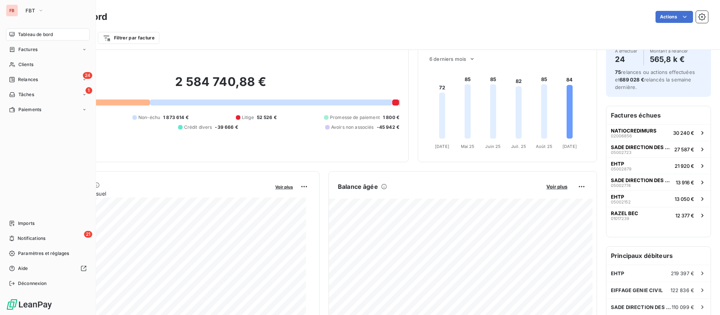
scroll to position [57, 0]
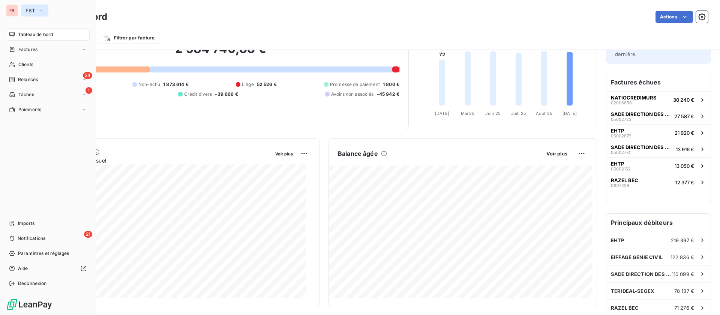
click at [42, 9] on icon "button" at bounding box center [41, 11] width 6 height 8
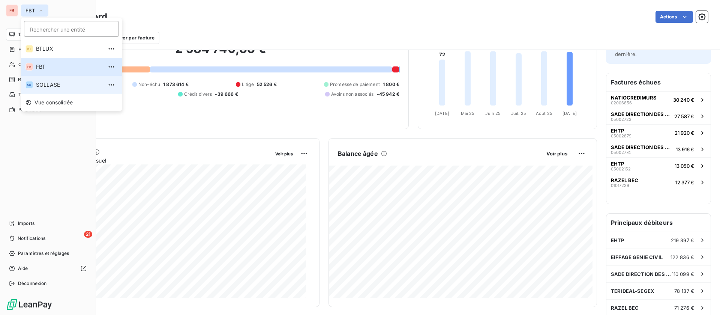
click at [55, 86] on span "SOLLASE" at bounding box center [69, 85] width 66 height 8
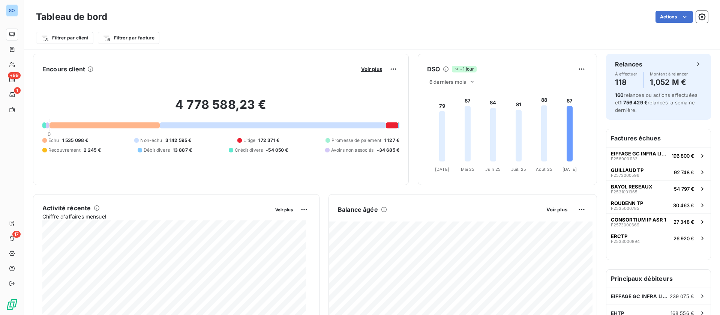
scroll to position [0, 0]
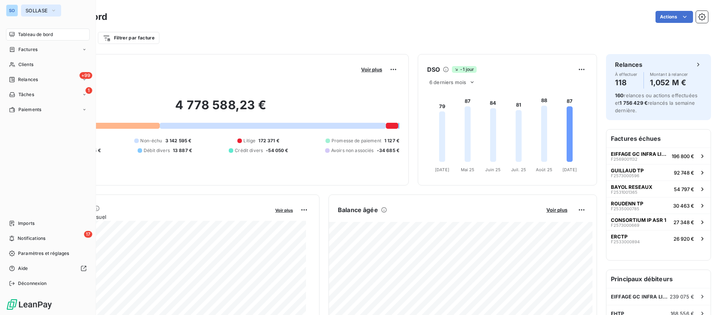
click at [31, 9] on span "SOLLASE" at bounding box center [37, 11] width 22 height 6
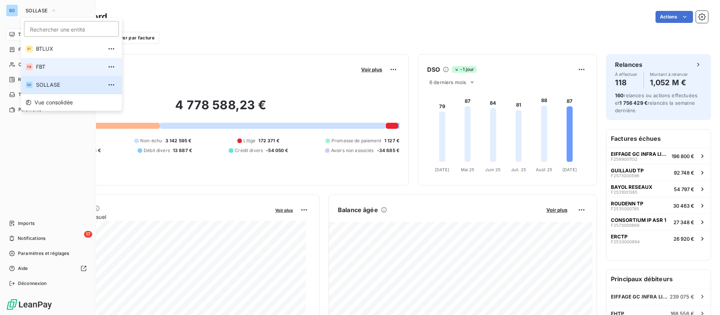
click at [45, 68] on span "FBT" at bounding box center [69, 67] width 66 height 8
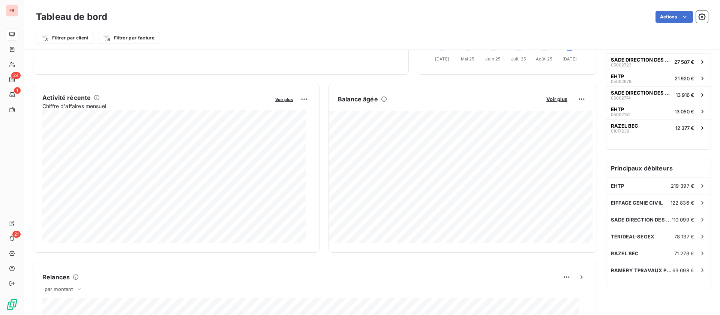
scroll to position [113, 0]
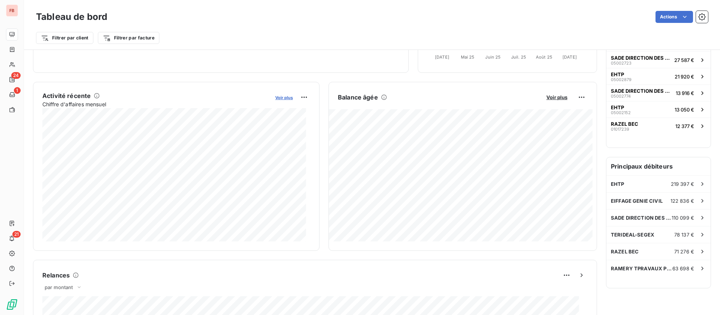
click at [280, 95] on span "Voir plus" at bounding box center [284, 97] width 18 height 5
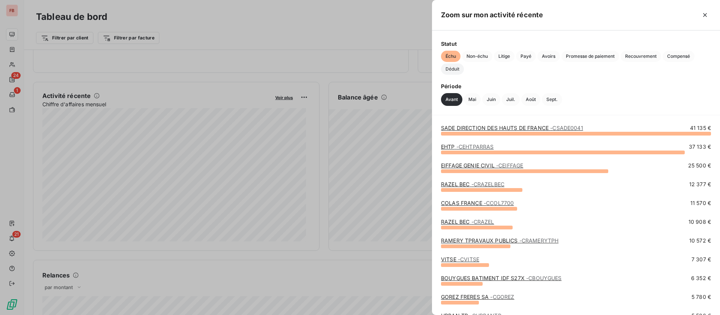
click at [442, 68] on span "Déduit" at bounding box center [452, 68] width 23 height 11
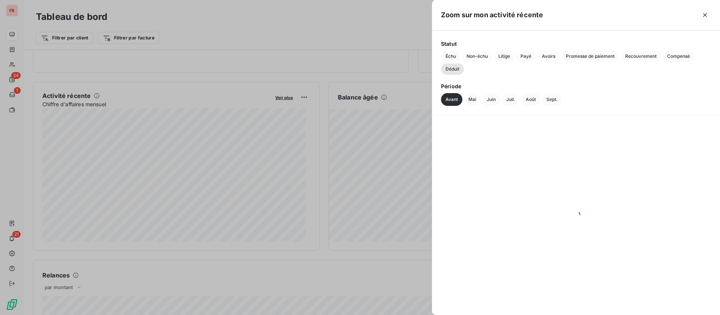
click at [451, 68] on span "Déduit" at bounding box center [452, 68] width 23 height 11
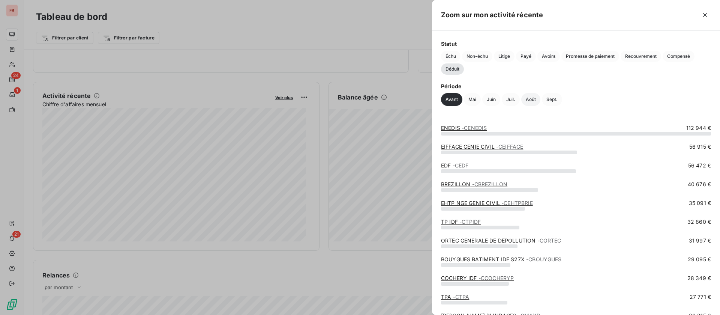
click at [528, 99] on button "Août" at bounding box center [530, 99] width 19 height 13
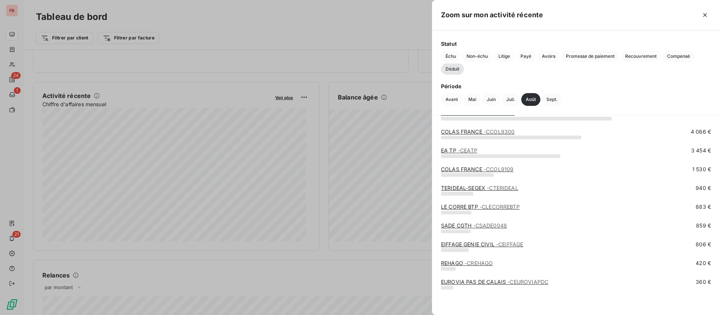
scroll to position [0, 0]
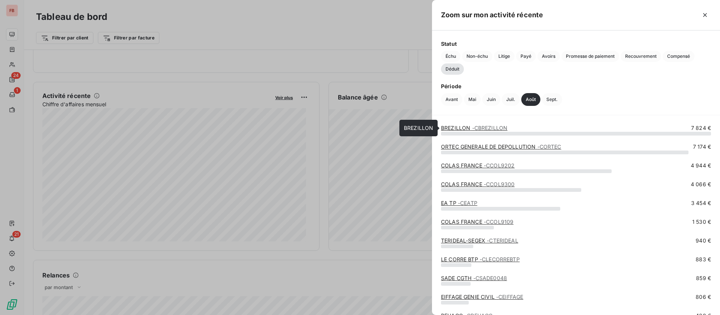
click at [495, 126] on span "- CBREZILLON" at bounding box center [490, 128] width 36 height 6
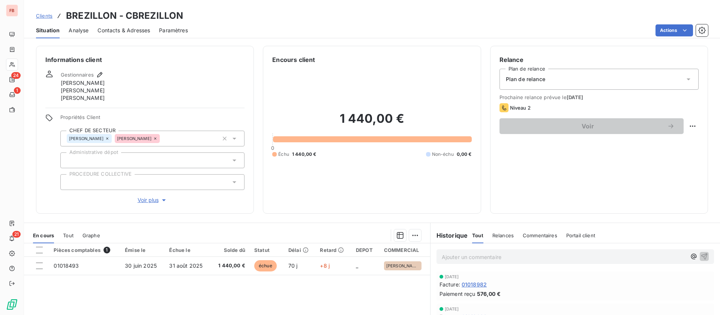
click at [69, 234] on span "Tout" at bounding box center [68, 235] width 11 height 6
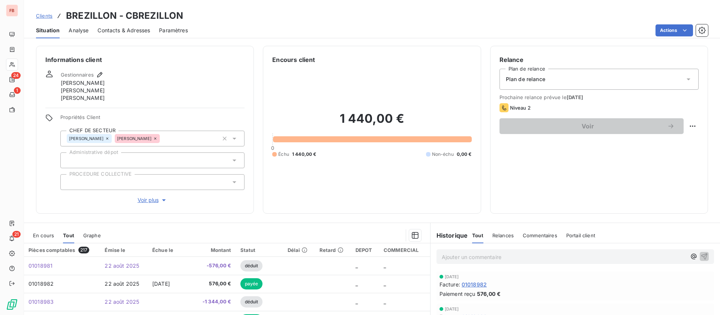
click at [45, 17] on span "Clients" at bounding box center [44, 16] width 17 height 6
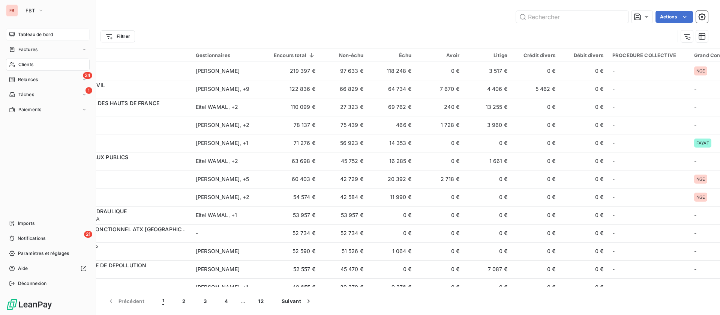
drag, startPoint x: 21, startPoint y: 32, endPoint x: 34, endPoint y: 34, distance: 13.7
click at [21, 33] on span "Tableau de bord" at bounding box center [35, 34] width 35 height 7
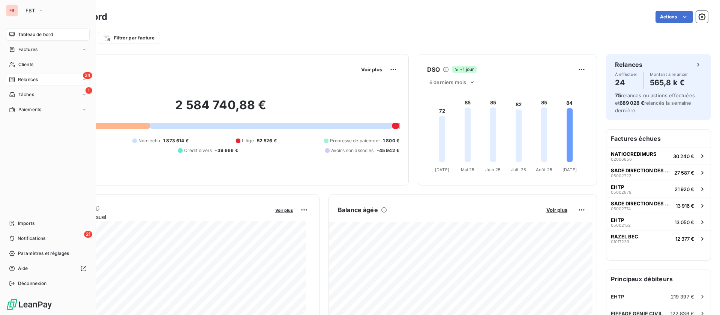
click at [29, 75] on div "24 Relances" at bounding box center [48, 80] width 84 height 12
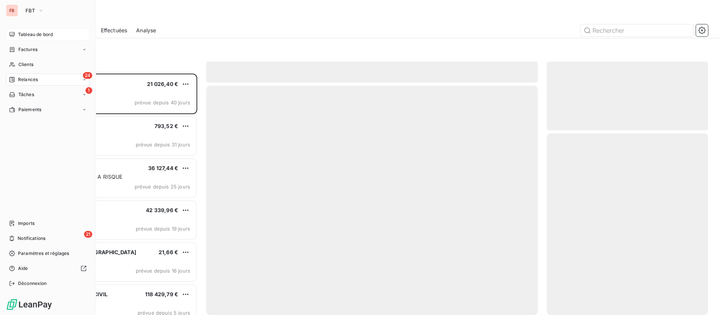
scroll to position [233, 153]
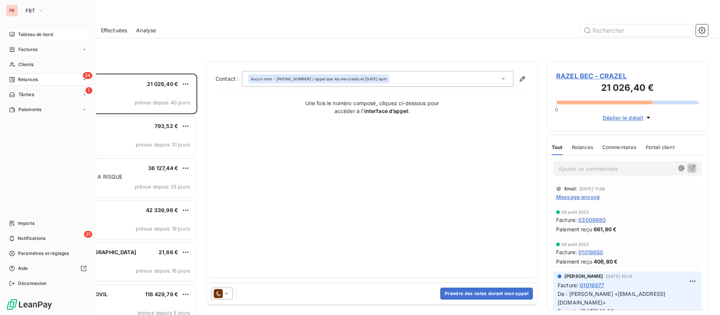
click at [24, 36] on span "Tableau de bord" at bounding box center [35, 34] width 35 height 7
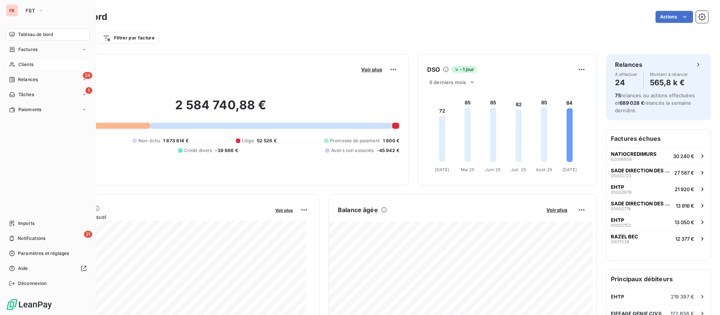
click at [29, 61] on span "Clients" at bounding box center [25, 64] width 15 height 7
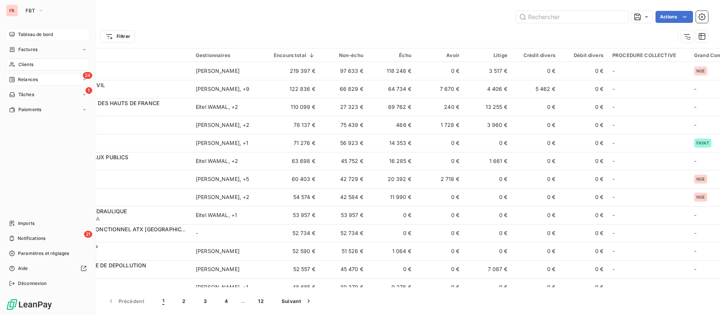
click at [16, 78] on div "Relances" at bounding box center [23, 79] width 29 height 7
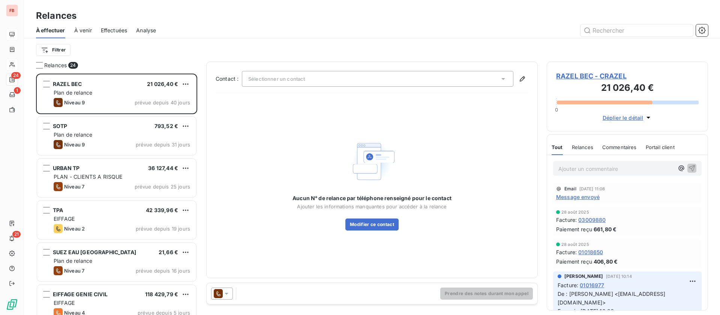
scroll to position [233, 153]
type input "bignon"
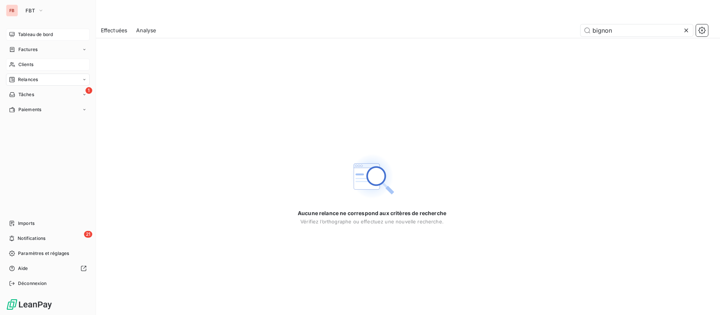
click at [45, 65] on div "Clients" at bounding box center [48, 65] width 84 height 12
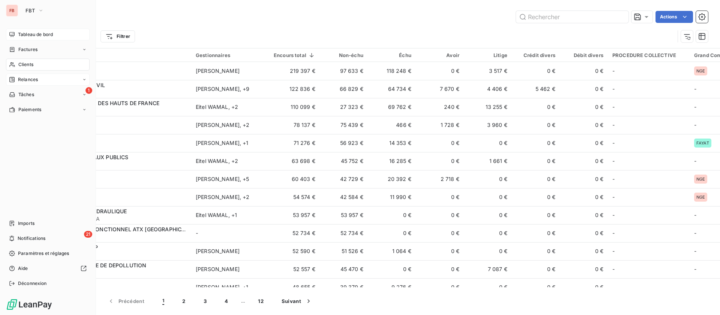
click at [36, 78] on span "Relances" at bounding box center [28, 79] width 20 height 7
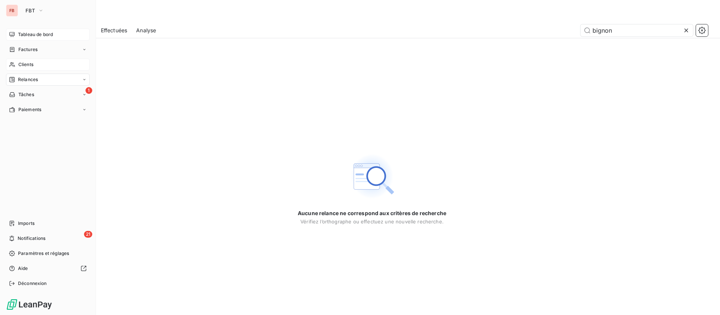
click at [21, 64] on span "Clients" at bounding box center [25, 64] width 15 height 7
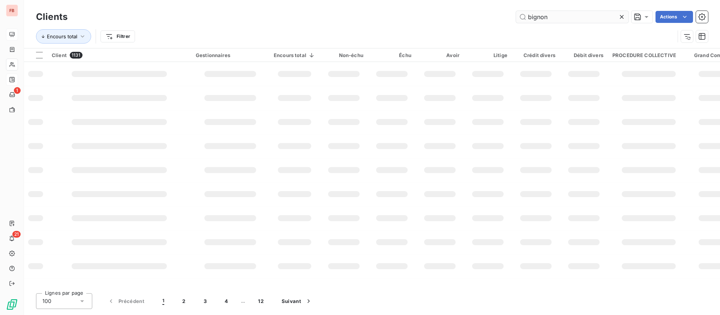
type input "bignon"
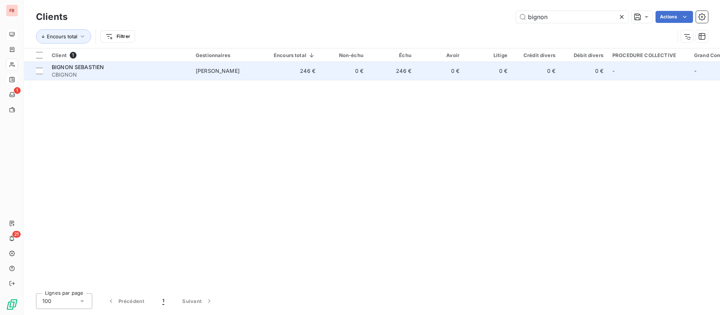
click at [84, 68] on span "BIGNON SEBASTIEN" at bounding box center [78, 67] width 52 height 6
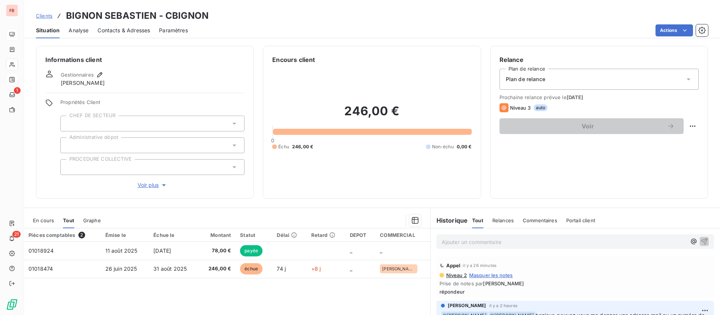
click at [129, 26] on div "Contacts & Adresses" at bounding box center [124, 31] width 53 height 16
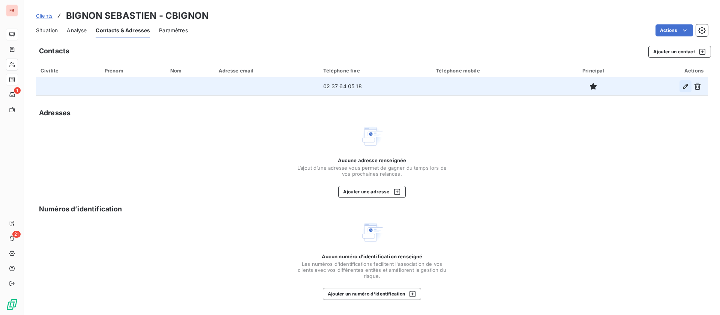
click at [689, 86] on icon "button" at bounding box center [686, 87] width 8 height 8
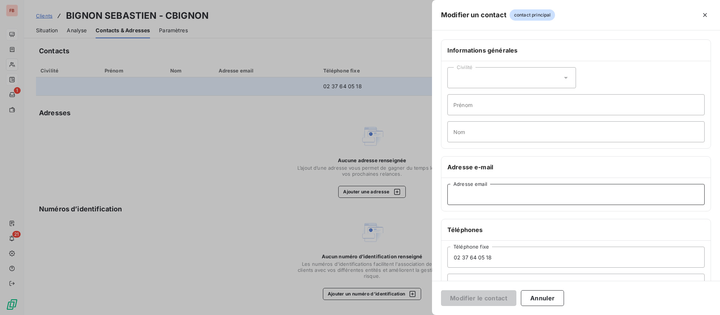
click at [478, 196] on input "Adresse email" at bounding box center [576, 194] width 257 height 21
paste input "sebastien.bignon64@orange.fr"
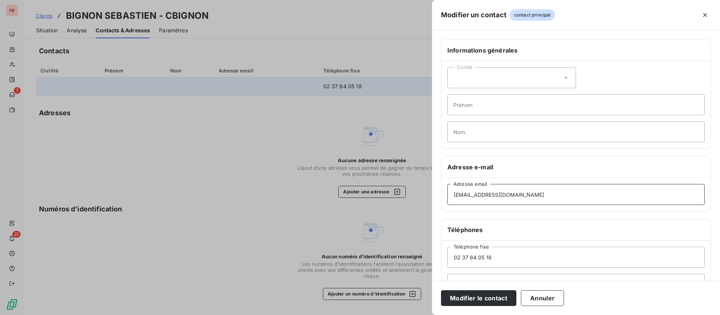
type input "sebastien.bignon64@orange.fr"
click at [497, 283] on div "Modifier le contact Annuler" at bounding box center [576, 298] width 288 height 34
click at [490, 299] on button "Modifier le contact" at bounding box center [478, 298] width 75 height 16
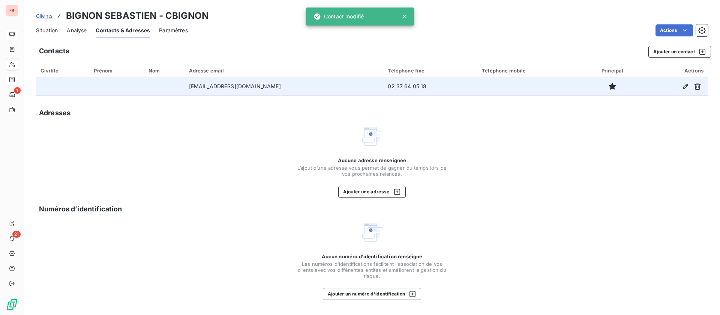
click at [52, 27] on span "Situation" at bounding box center [47, 31] width 22 height 8
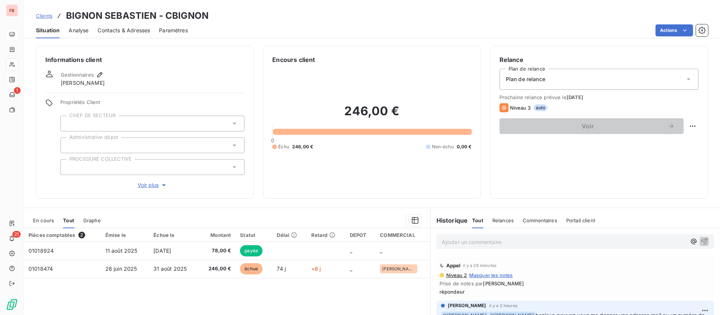
click at [42, 219] on span "En cours" at bounding box center [43, 220] width 21 height 6
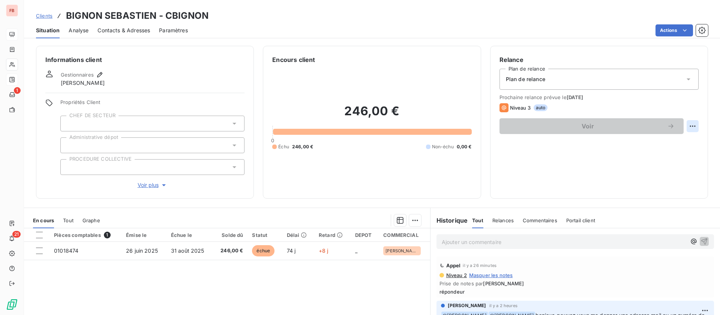
click at [687, 125] on html "FB 1 21 Clients BIGNON SEBASTIEN - CBIGNON Situation Analyse Contacts & Adresse…" at bounding box center [360, 157] width 720 height 315
click at [663, 147] on div "Replanifier cette action" at bounding box center [653, 143] width 67 height 12
select select "8"
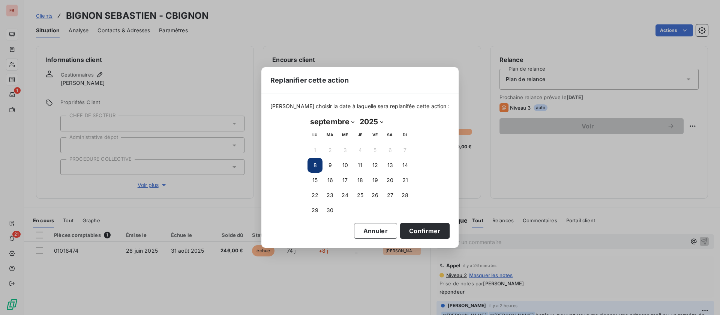
click at [514, 197] on div "Replanifier cette action Veuillez choisir la date à laquelle sera replanifée ce…" at bounding box center [360, 157] width 720 height 315
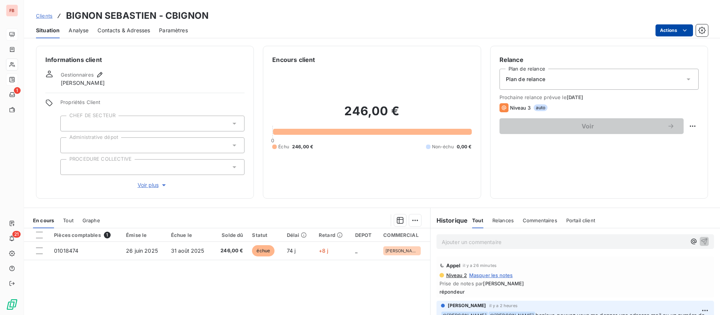
click at [670, 32] on html "FB 1 21 Clients BIGNON SEBASTIEN - CBIGNON Situation Analyse Contacts & Adresse…" at bounding box center [360, 157] width 720 height 315
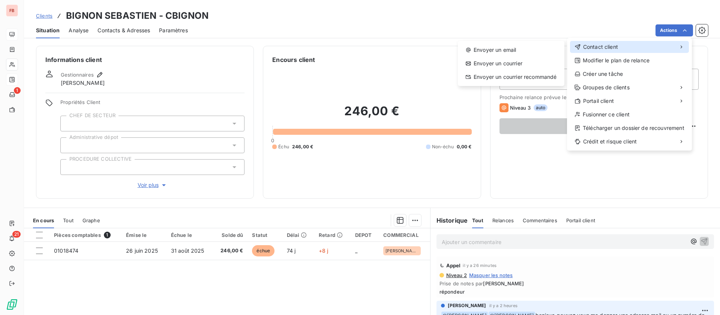
click at [623, 46] on div "Contact client" at bounding box center [629, 47] width 119 height 12
click at [473, 49] on div "Envoyer un email" at bounding box center [511, 50] width 101 height 12
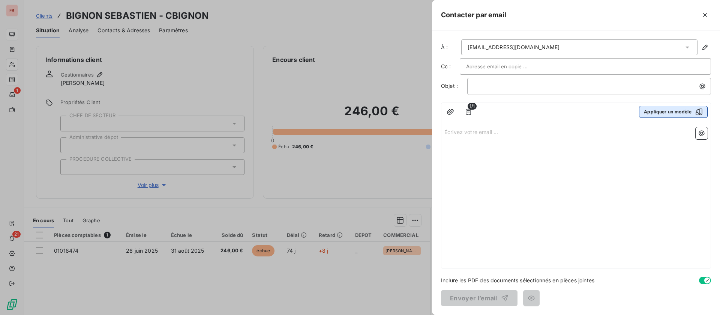
click at [670, 109] on button "Appliquer un modèle" at bounding box center [673, 112] width 69 height 12
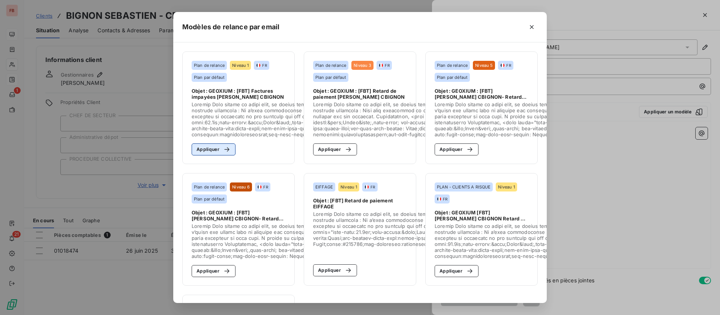
click at [206, 148] on button "Appliquer" at bounding box center [214, 149] width 44 height 12
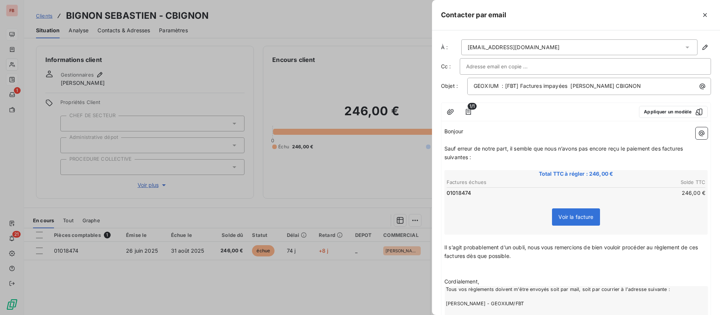
scroll to position [105, 0]
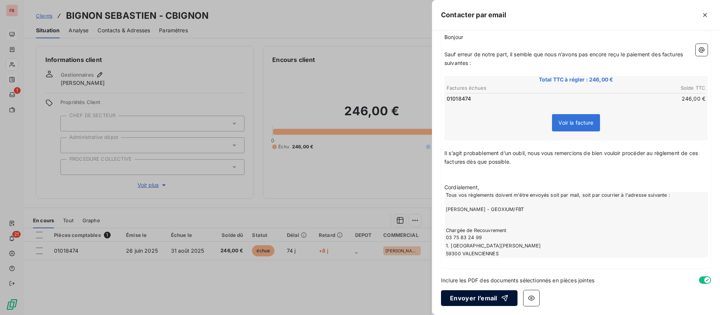
click at [466, 296] on button "Envoyer l’email" at bounding box center [479, 298] width 77 height 16
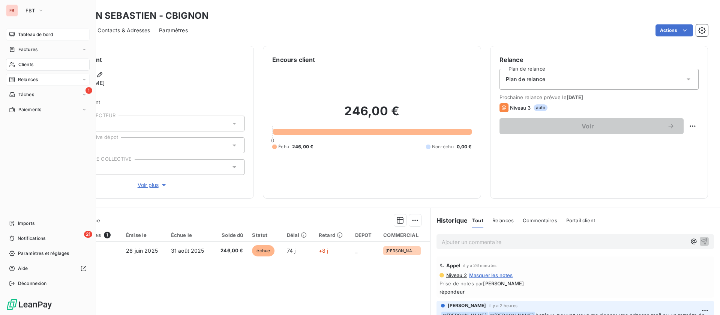
click at [21, 32] on span "Tableau de bord" at bounding box center [35, 34] width 35 height 7
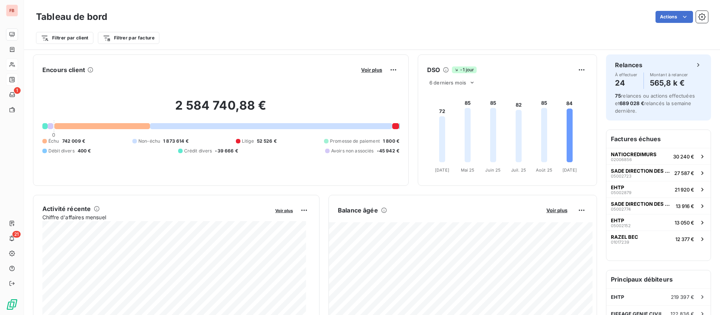
scroll to position [57, 0]
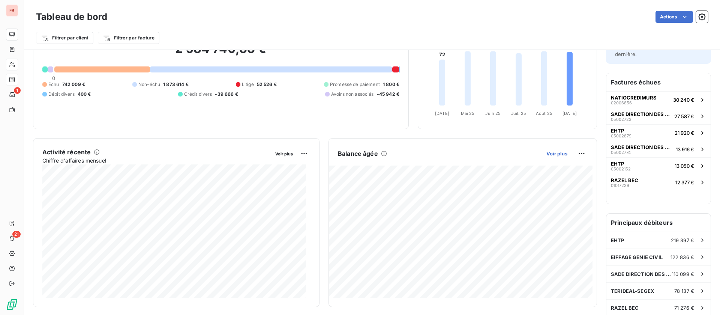
click at [550, 151] on span "Voir plus" at bounding box center [557, 153] width 21 height 6
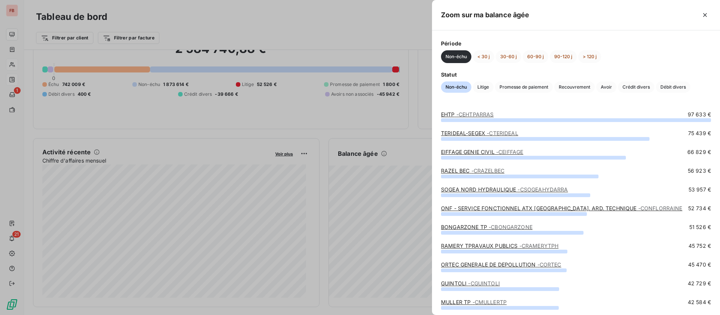
click at [298, 113] on div at bounding box center [360, 157] width 720 height 315
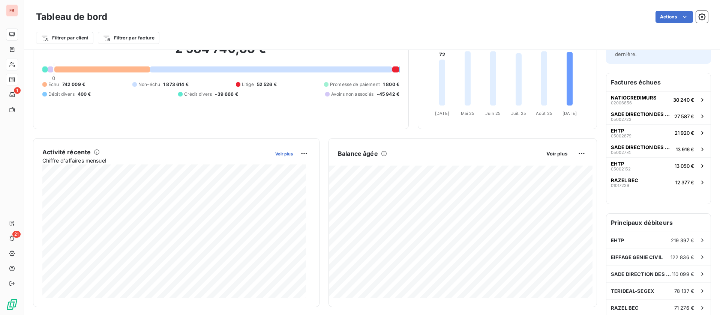
click at [278, 153] on span "Voir plus" at bounding box center [284, 153] width 18 height 5
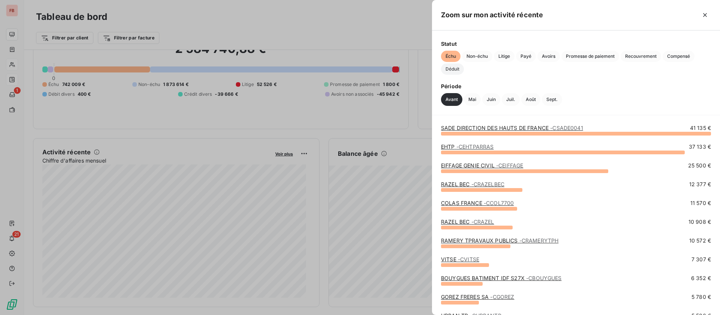
click at [454, 67] on span "Déduit" at bounding box center [452, 68] width 23 height 11
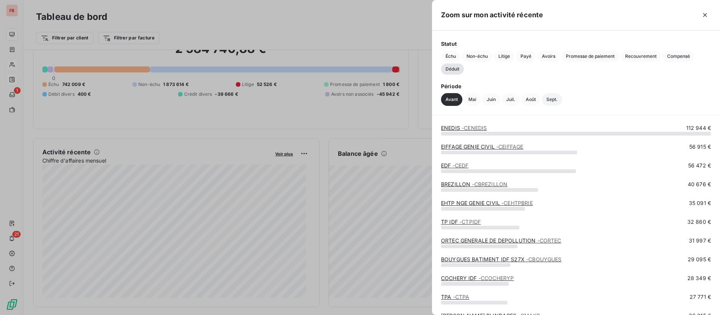
click at [548, 98] on button "Sept." at bounding box center [552, 99] width 20 height 13
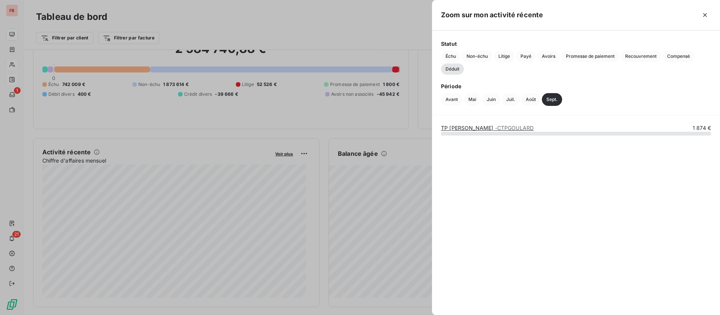
click at [495, 130] on span "- CTPGOULARD" at bounding box center [514, 128] width 39 height 6
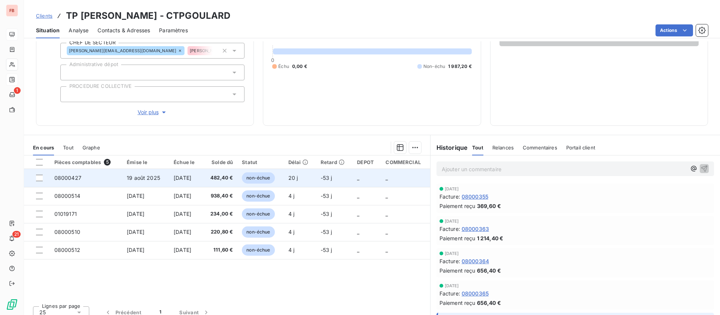
scroll to position [95, 0]
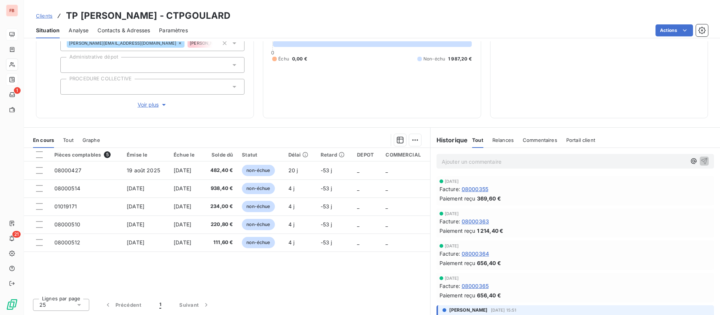
click at [69, 140] on span "Tout" at bounding box center [68, 140] width 11 height 6
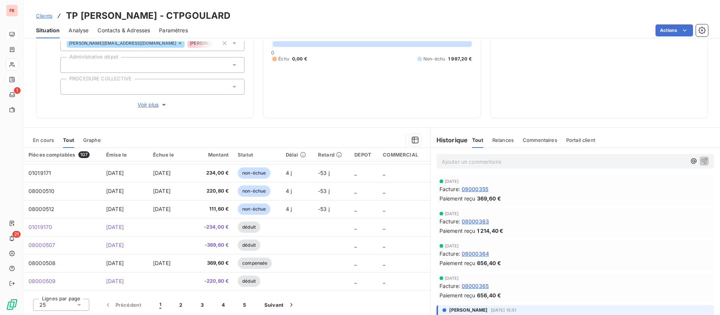
scroll to position [0, 0]
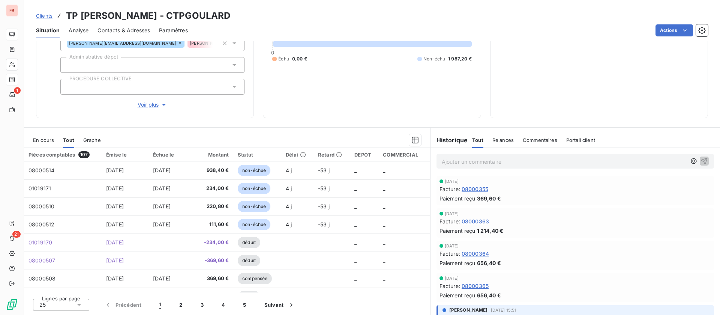
click at [33, 139] on span "En cours" at bounding box center [43, 140] width 21 height 6
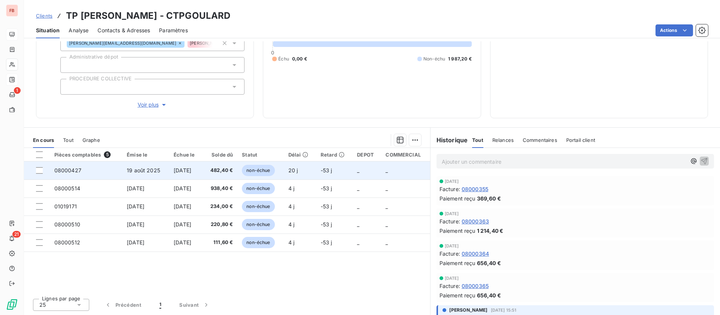
scroll to position [39, 0]
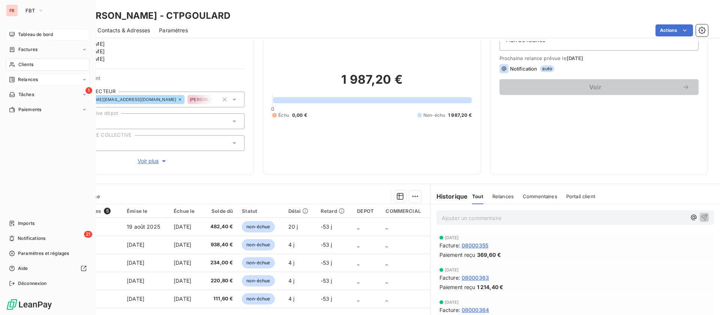
click at [17, 36] on div "Tableau de bord" at bounding box center [48, 35] width 84 height 12
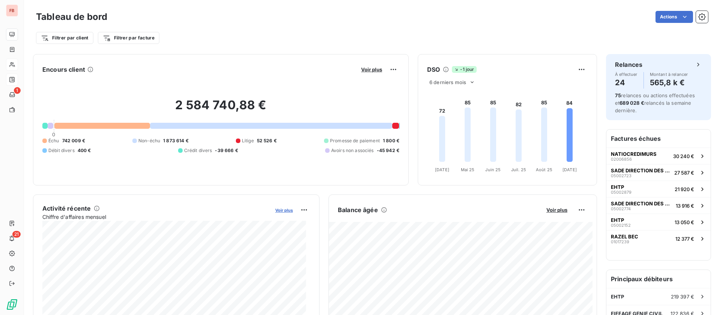
click at [281, 209] on span "Voir plus" at bounding box center [284, 209] width 18 height 5
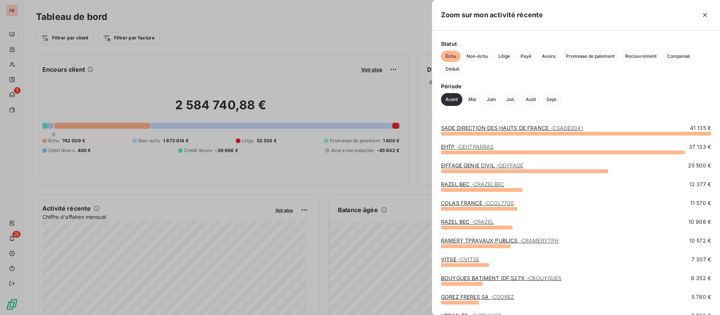
click at [303, 209] on div at bounding box center [360, 157] width 720 height 315
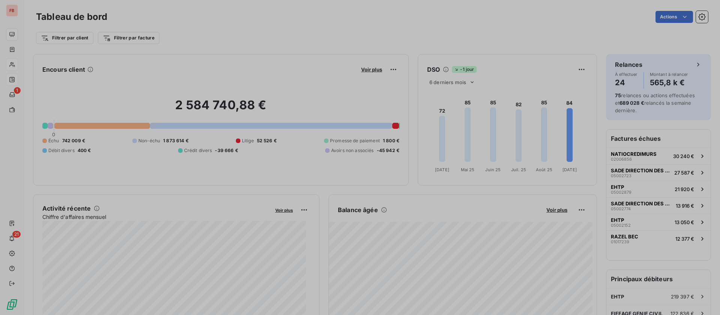
click at [302, 211] on html "FB 1 21 Tableau de bord Actions Filtrer par client Filtrer par facture Encours …" at bounding box center [360, 157] width 720 height 315
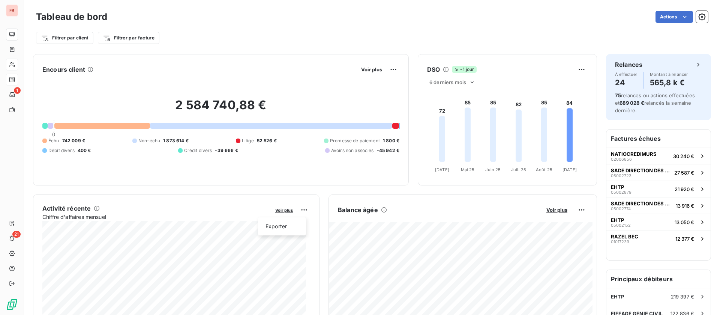
click at [252, 188] on html "FB 1 21 Tableau de bord Actions Filtrer par client Filtrer par facture Encours …" at bounding box center [360, 157] width 720 height 315
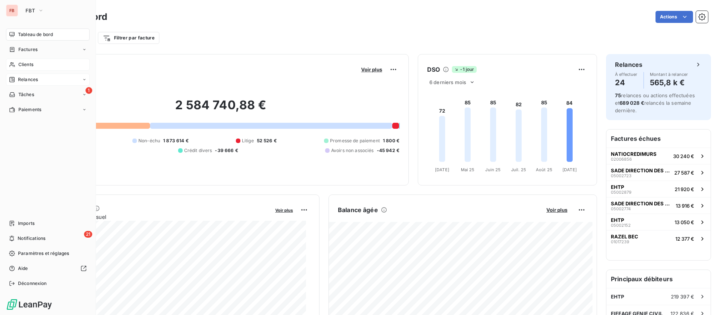
click at [16, 30] on div "Tableau de bord" at bounding box center [48, 35] width 84 height 12
click at [26, 57] on nav "Tableau de bord Factures Clients Relances 1 Tâches Paiements" at bounding box center [48, 72] width 84 height 87
click at [30, 66] on span "Clients" at bounding box center [25, 64] width 15 height 7
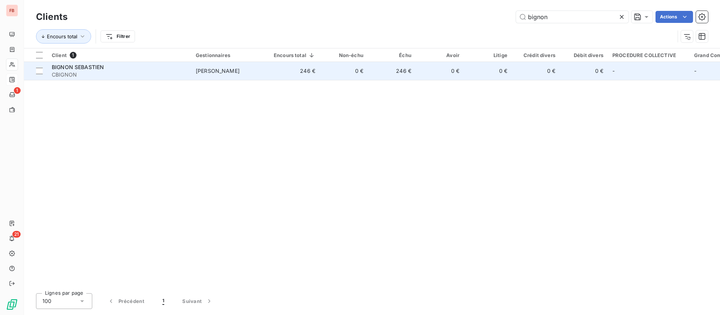
click at [101, 75] on span "CBIGNON" at bounding box center [119, 75] width 135 height 8
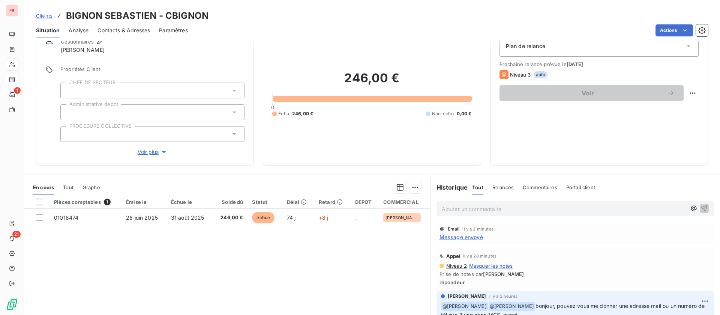
scroll to position [56, 0]
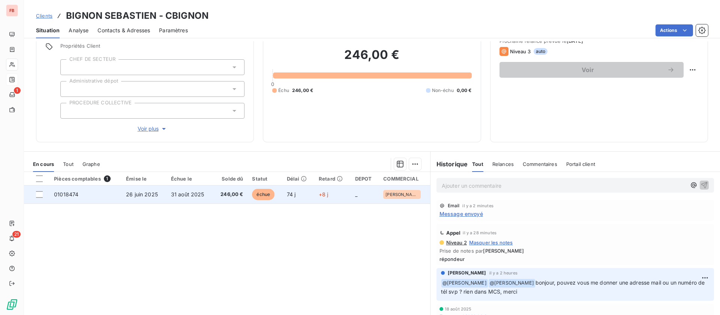
click at [160, 198] on td "26 juin 2025" at bounding box center [144, 194] width 45 height 18
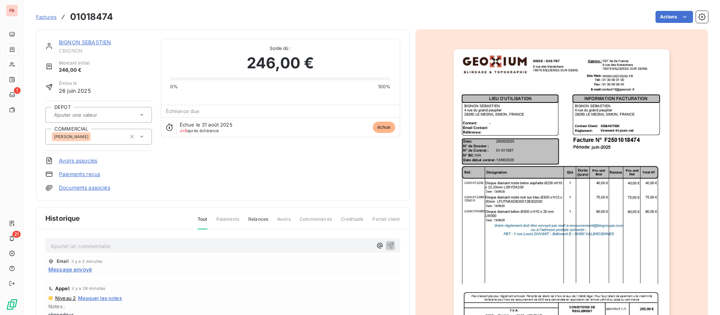
click at [123, 249] on p "Ajouter un commentaire ﻿" at bounding box center [212, 245] width 322 height 9
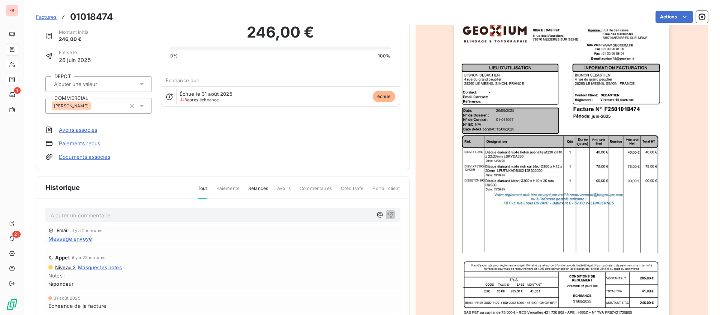
scroll to position [57, 0]
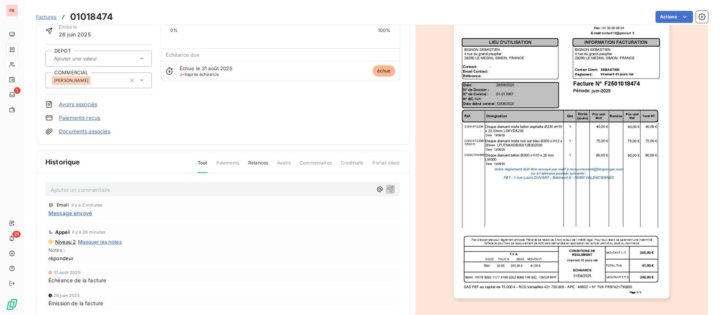
click at [66, 212] on span "Message envoyé" at bounding box center [70, 213] width 44 height 8
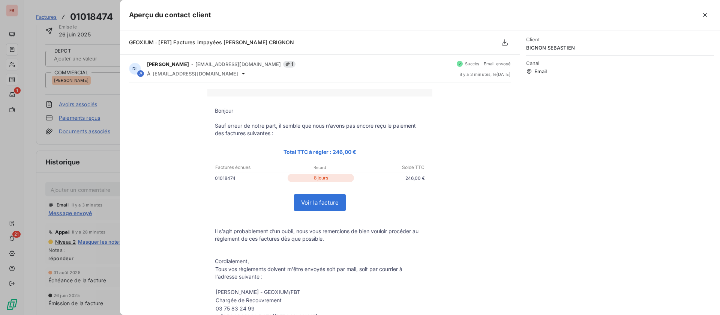
drag, startPoint x: 710, startPoint y: 13, endPoint x: 703, endPoint y: 17, distance: 7.4
click at [710, 13] on button "button" at bounding box center [705, 15] width 12 height 12
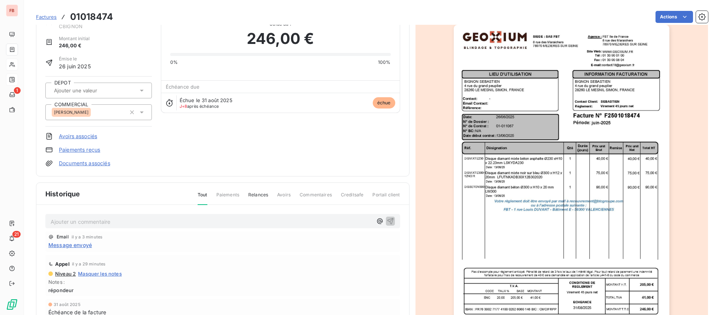
scroll to position [0, 0]
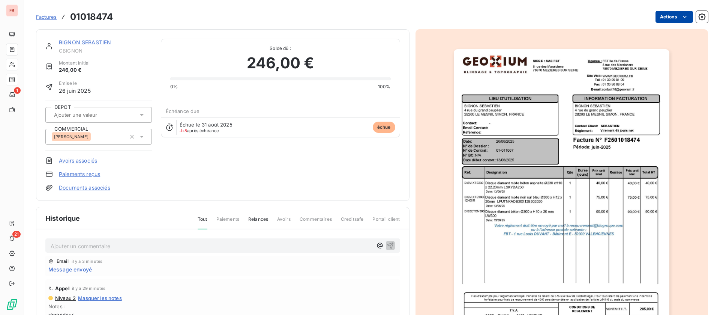
click at [670, 19] on html "FB 1 21 Factures 01018474 Actions BIGNON SEBASTIEN CBIGNON Montant initial 246,…" at bounding box center [360, 157] width 720 height 315
click at [97, 243] on html "FB 1 21 Factures 01018474 Actions BIGNON SEBASTIEN CBIGNON Montant initial 246,…" at bounding box center [360, 157] width 720 height 315
click at [100, 246] on p "Ajouter un commentaire ﻿" at bounding box center [212, 245] width 322 height 9
click at [49, 244] on div "va voir avec sa compta" at bounding box center [222, 245] width 355 height 14
click at [52, 243] on span "va voir avec sa compta" at bounding box center [80, 245] width 59 height 6
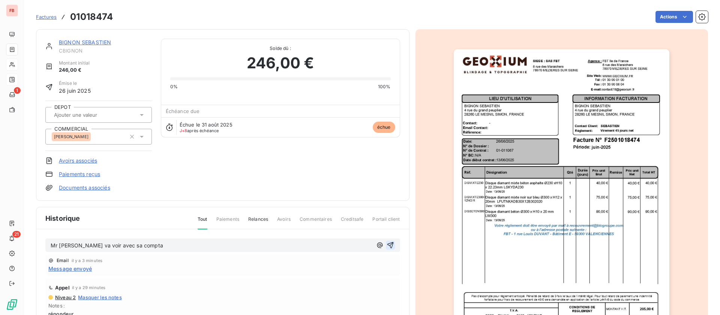
click at [388, 243] on icon "button" at bounding box center [391, 245] width 8 height 8
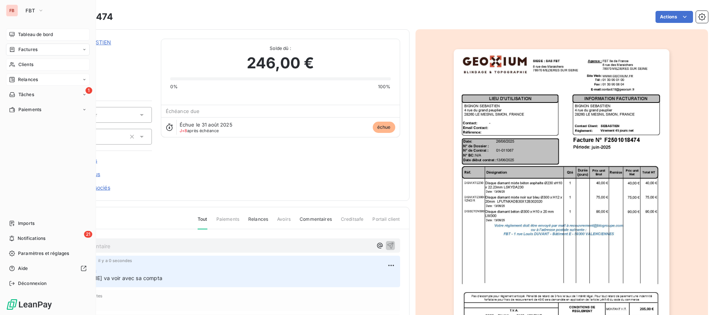
click at [33, 35] on span "Tableau de bord" at bounding box center [35, 34] width 35 height 7
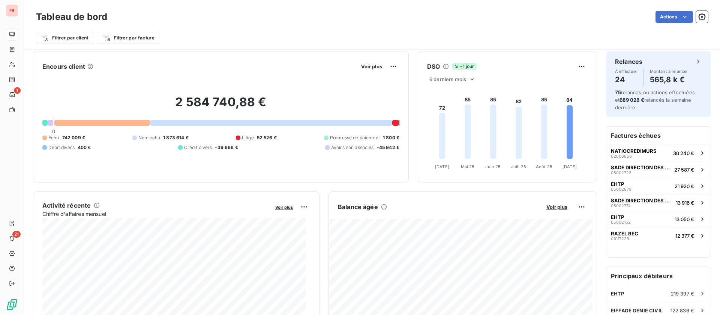
scroll to position [0, 0]
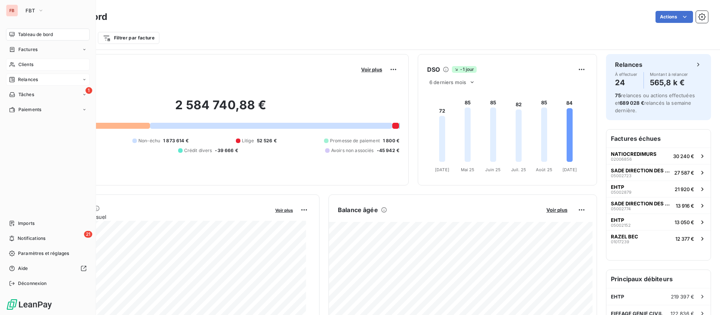
click at [42, 75] on div "Relances" at bounding box center [48, 80] width 84 height 12
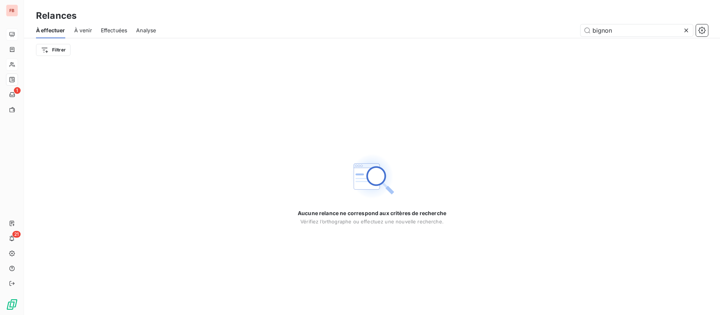
click at [685, 31] on icon at bounding box center [687, 31] width 8 height 8
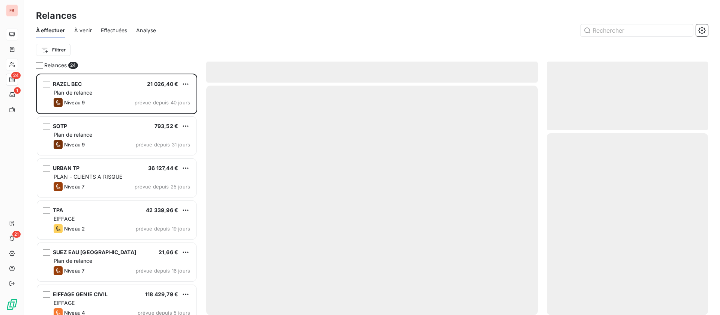
scroll to position [233, 153]
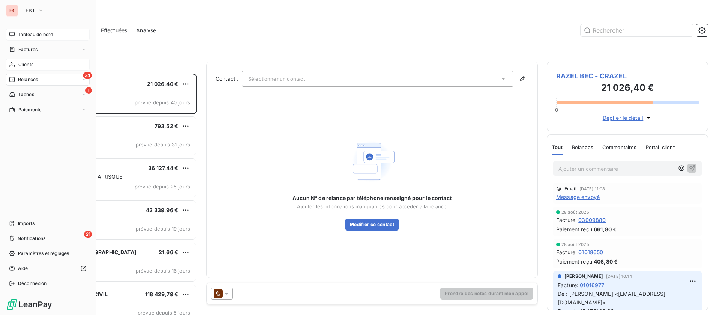
click at [35, 29] on div "Tableau de bord" at bounding box center [48, 35] width 84 height 12
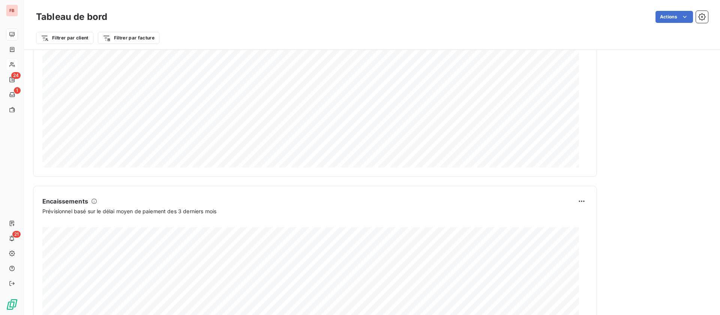
scroll to position [416, 0]
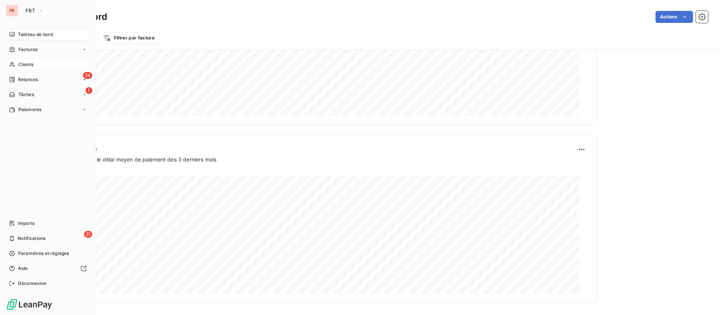
click at [28, 79] on span "Relances" at bounding box center [28, 79] width 20 height 7
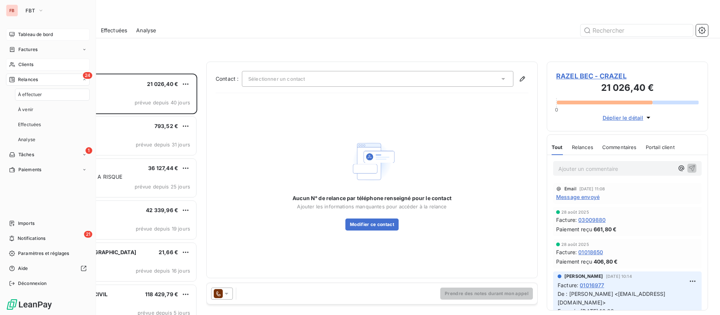
scroll to position [233, 153]
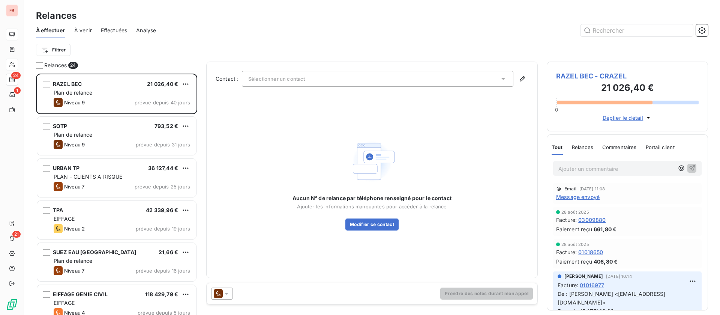
click at [148, 27] on span "Analyse" at bounding box center [146, 31] width 20 height 8
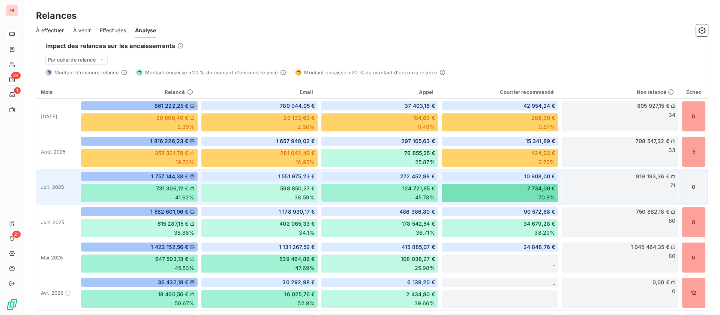
scroll to position [213, 0]
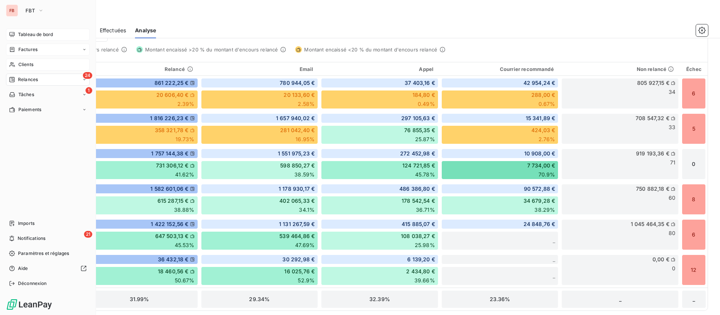
click at [26, 49] on span "Factures" at bounding box center [27, 49] width 19 height 7
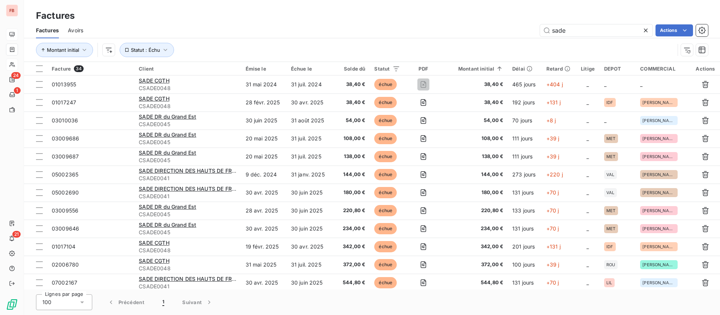
click at [648, 29] on icon at bounding box center [646, 31] width 8 height 8
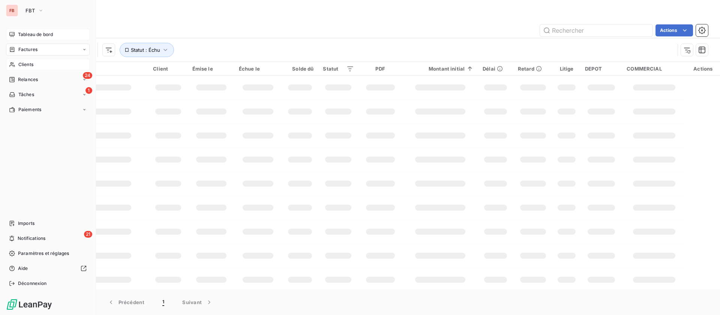
click at [32, 65] on span "Clients" at bounding box center [25, 64] width 15 height 7
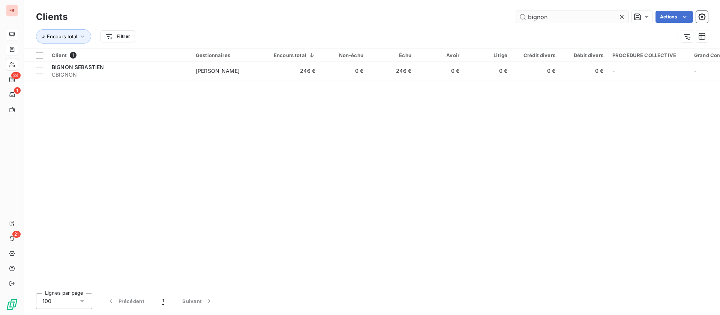
drag, startPoint x: 625, startPoint y: 17, endPoint x: 616, endPoint y: 18, distance: 8.3
click at [625, 17] on icon at bounding box center [622, 17] width 8 height 8
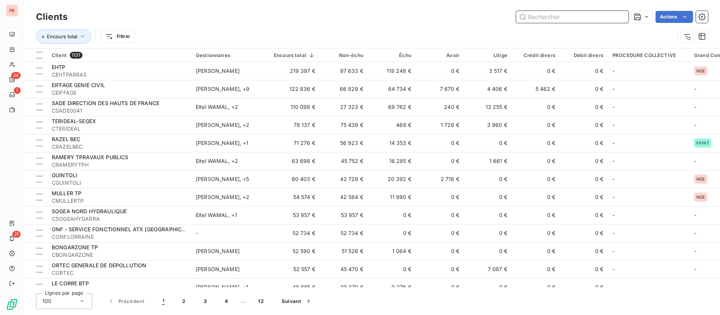
click at [563, 12] on input "text" at bounding box center [572, 17] width 113 height 12
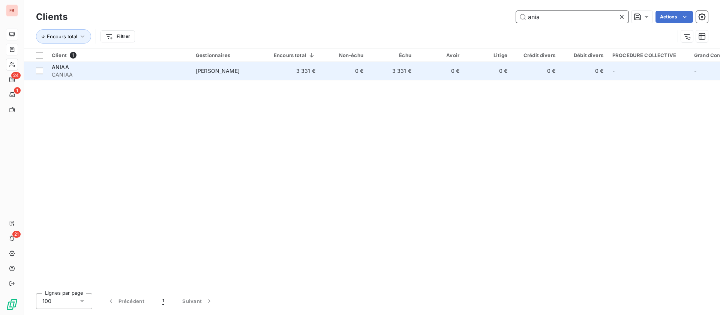
type input "ania"
click at [325, 72] on td "0 €" at bounding box center [344, 71] width 48 height 18
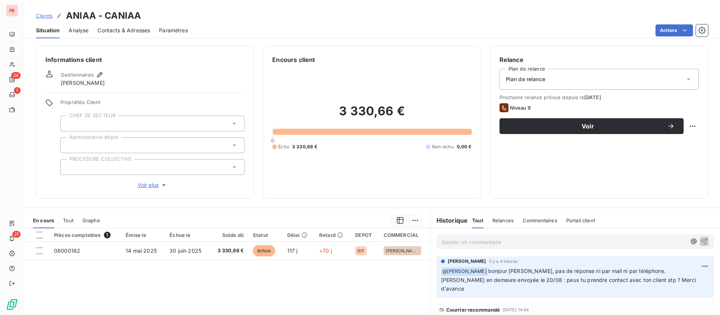
scroll to position [56, 0]
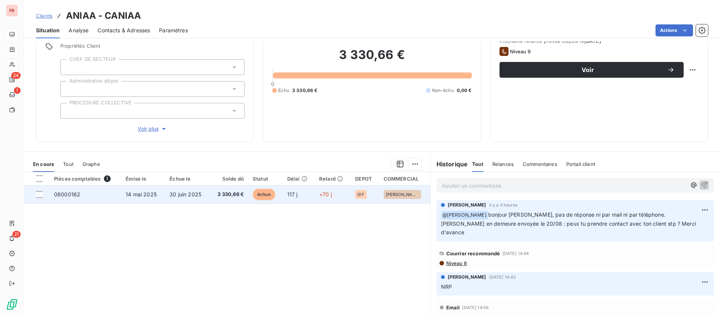
click at [195, 191] on span "30 juin 2025" at bounding box center [186, 194] width 32 height 6
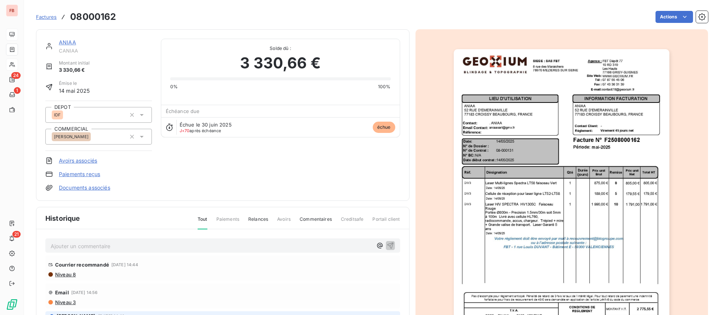
click at [156, 240] on div "Ajouter un commentaire ﻿" at bounding box center [212, 245] width 322 height 10
click at [138, 240] on div "Ajouter un commentaire ﻿" at bounding box center [212, 245] width 322 height 10
click at [126, 245] on p "Ajouter un commentaire ﻿" at bounding box center [212, 245] width 322 height 9
click at [98, 246] on p "Ajouter un commentaire ﻿" at bounding box center [212, 245] width 322 height 9
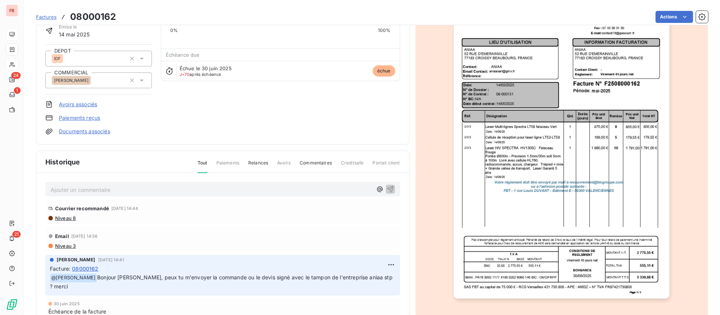
click at [66, 245] on span "Niveau 3" at bounding box center [64, 246] width 21 height 6
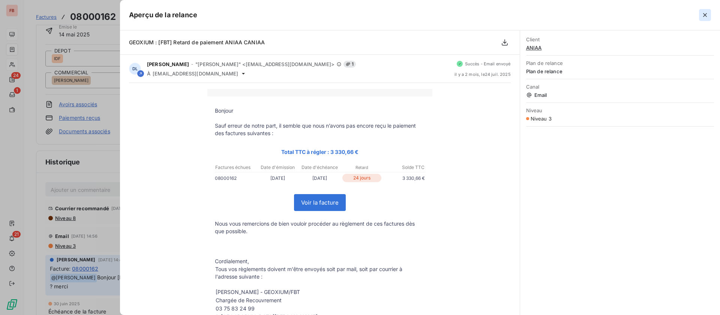
click at [706, 16] on icon "button" at bounding box center [706, 15] width 8 height 8
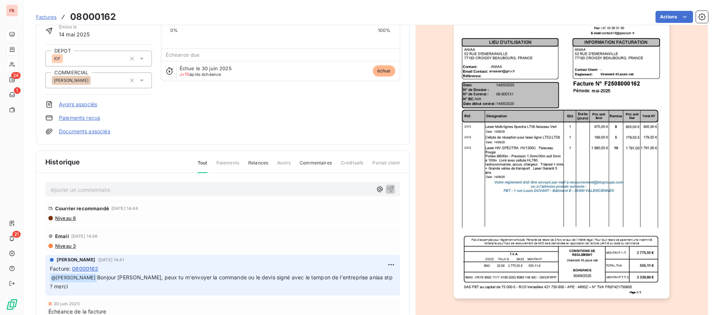
click at [125, 191] on p "Ajouter un commentaire ﻿" at bounding box center [212, 189] width 322 height 9
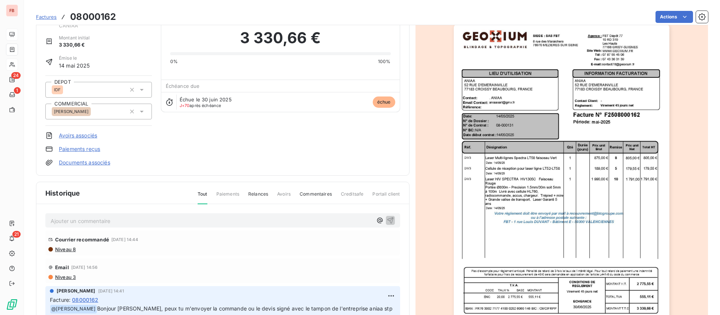
scroll to position [0, 0]
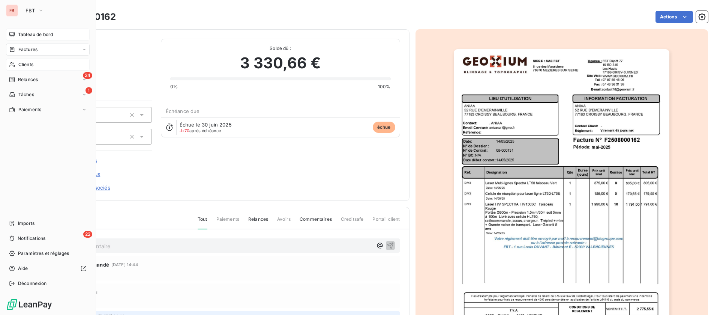
click at [26, 36] on span "Tableau de bord" at bounding box center [35, 34] width 35 height 7
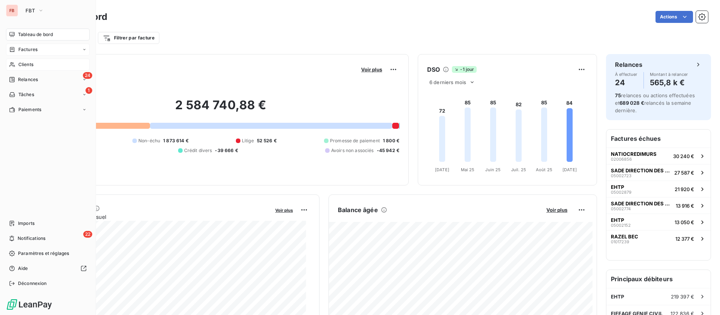
click at [24, 64] on span "Clients" at bounding box center [25, 64] width 15 height 7
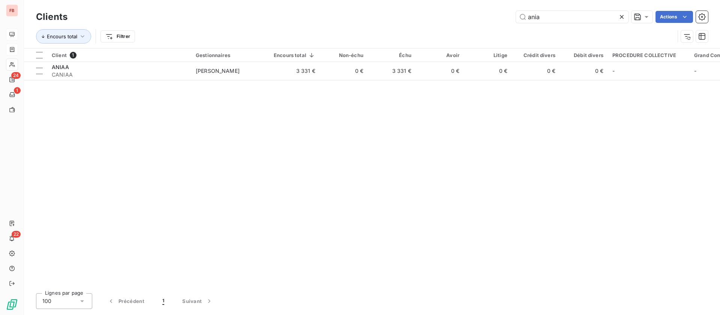
click at [620, 15] on icon at bounding box center [622, 17] width 8 height 8
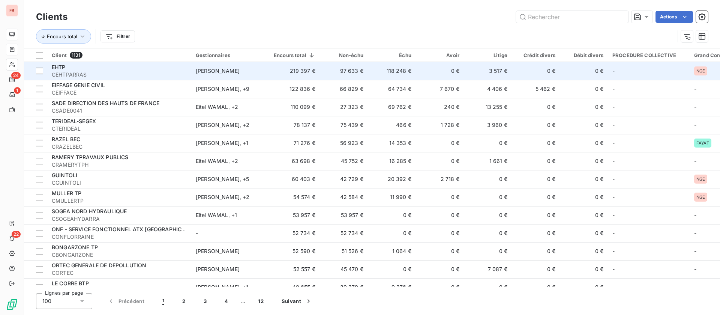
click at [382, 74] on td "118 248 €" at bounding box center [392, 71] width 48 height 18
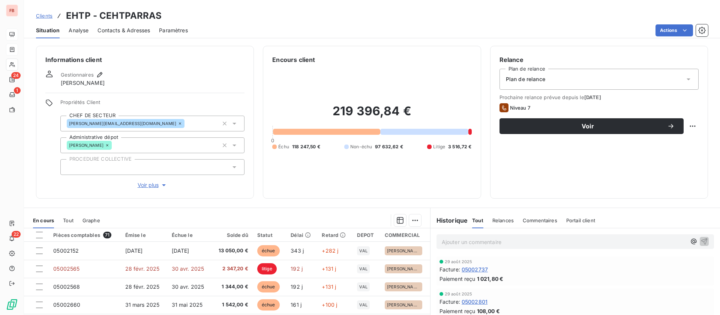
scroll to position [56, 0]
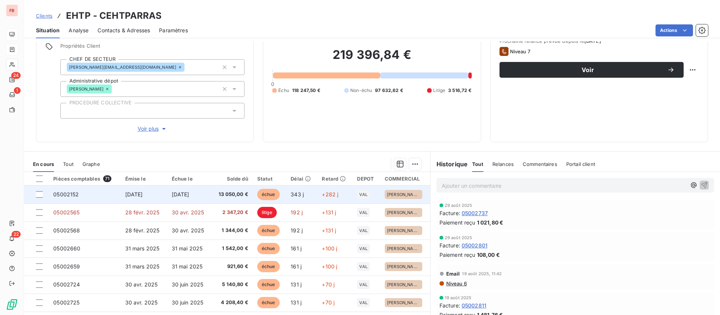
click at [189, 195] on span "[DATE]" at bounding box center [181, 194] width 18 height 6
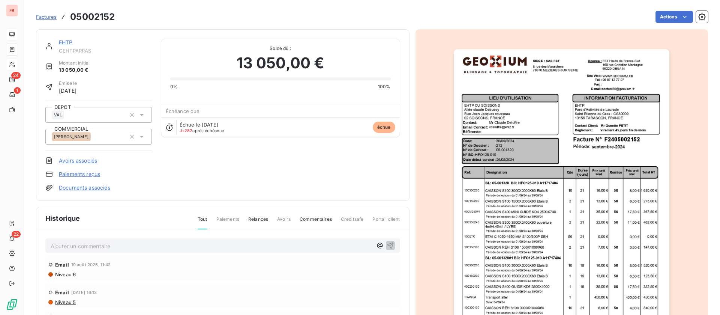
click at [70, 43] on link "EHTP" at bounding box center [66, 42] width 14 height 6
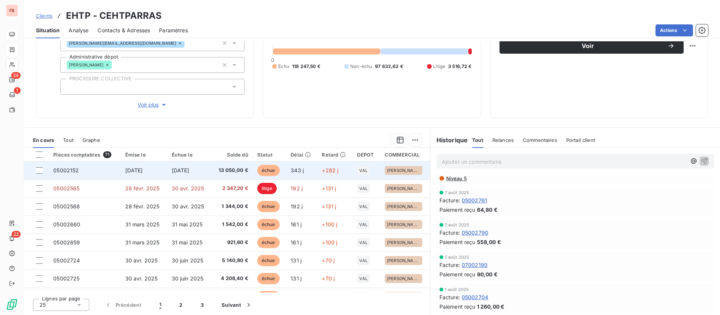
click at [143, 171] on span "[DATE]" at bounding box center [134, 170] width 18 height 6
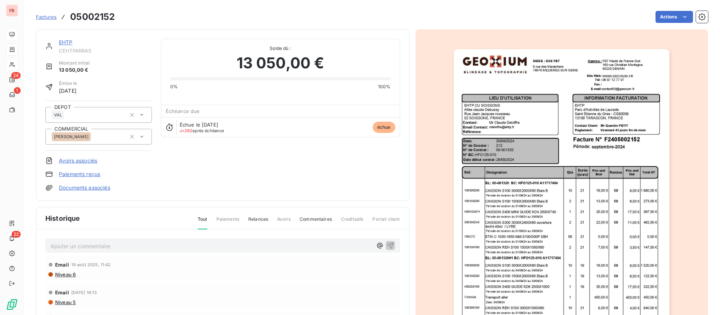
click at [595, 215] on img "button" at bounding box center [562, 201] width 216 height 305
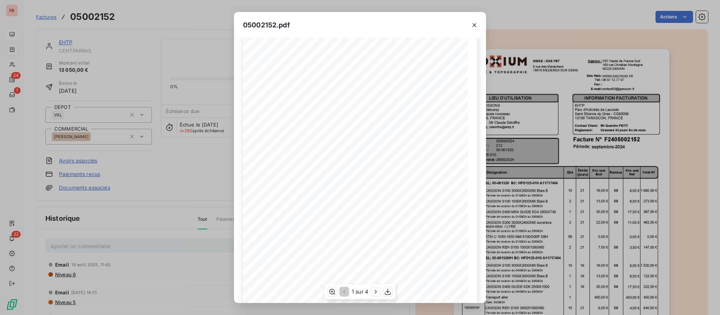
scroll to position [56, 0]
click at [475, 26] on icon "button" at bounding box center [475, 25] width 4 height 4
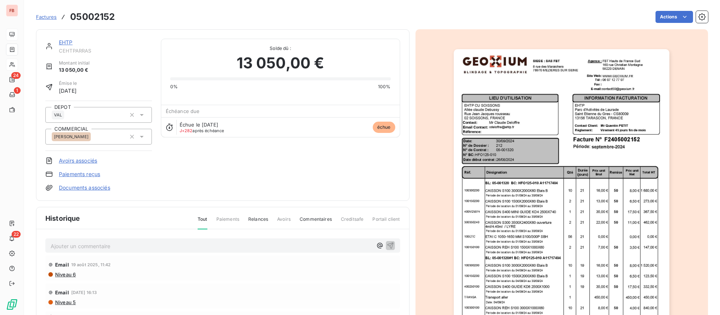
click at [63, 42] on link "EHTP" at bounding box center [66, 42] width 14 height 6
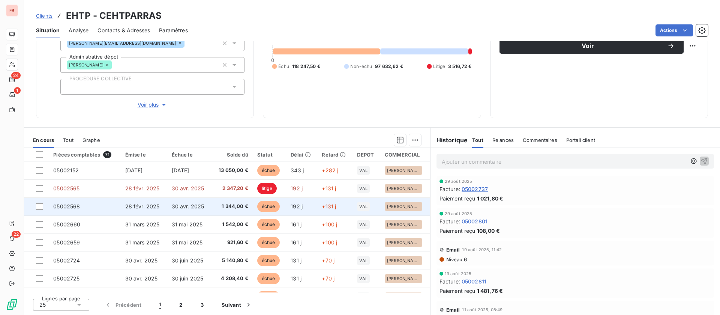
click at [198, 206] on span "30 avr. 2025" at bounding box center [188, 206] width 33 height 6
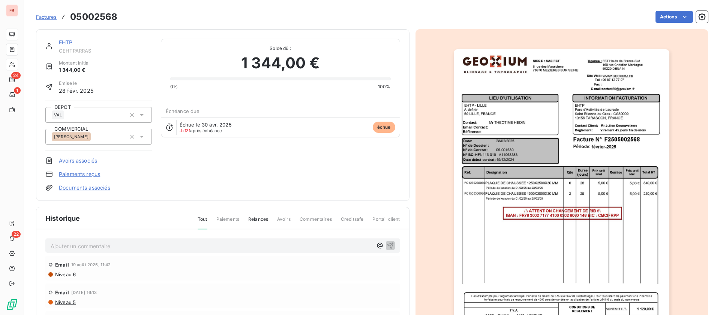
click at [65, 39] on link "EHTP" at bounding box center [66, 42] width 14 height 6
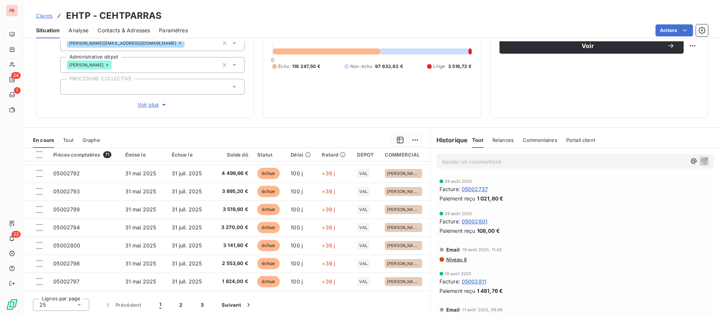
scroll to position [320, 0]
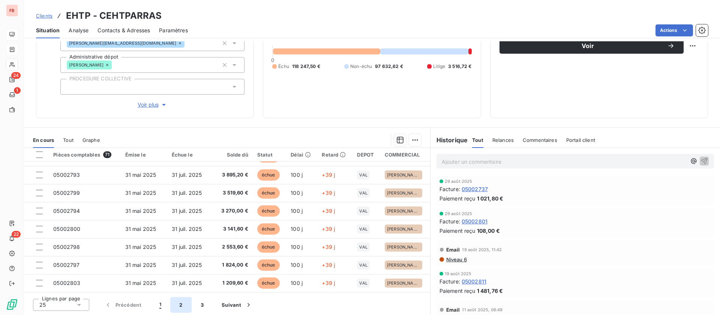
click at [182, 308] on button "2" at bounding box center [180, 305] width 21 height 16
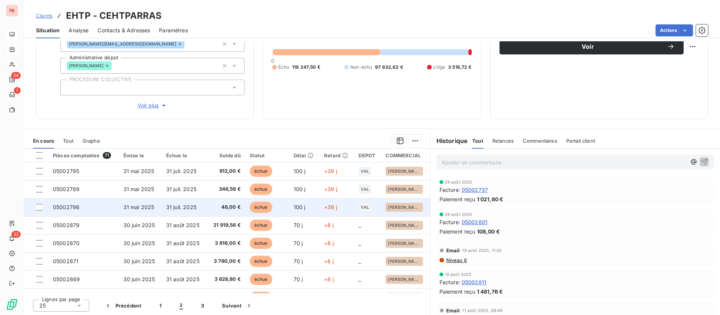
scroll to position [80, 0]
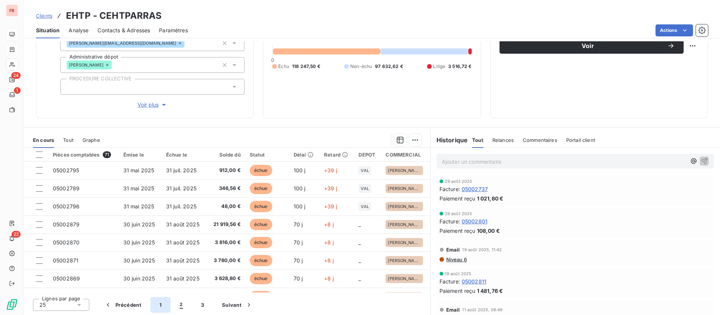
click at [159, 305] on button "1" at bounding box center [160, 305] width 20 height 16
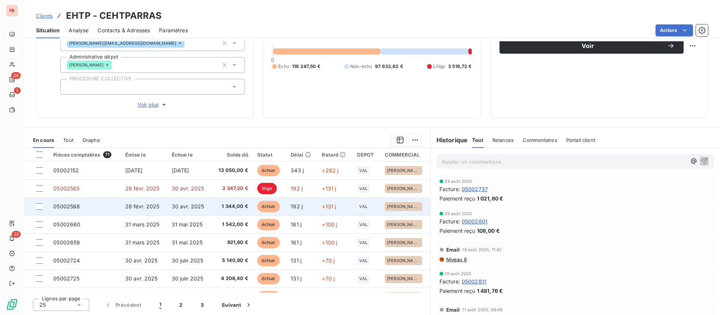
scroll to position [56, 0]
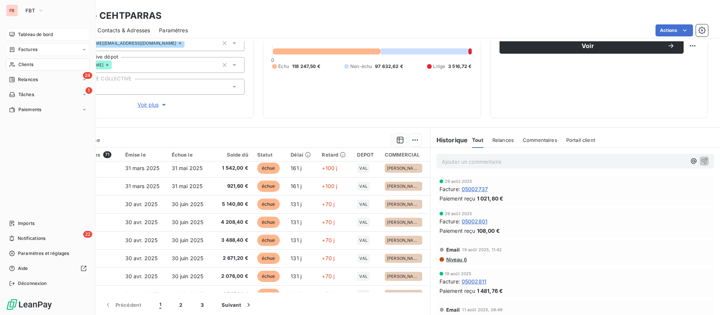
click at [13, 64] on icon at bounding box center [12, 65] width 6 height 6
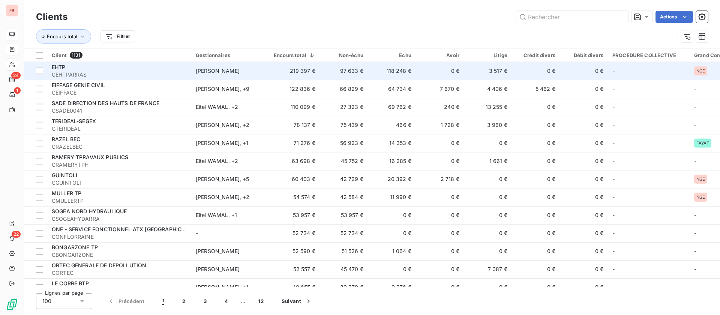
click at [344, 72] on td "97 633 €" at bounding box center [344, 71] width 48 height 18
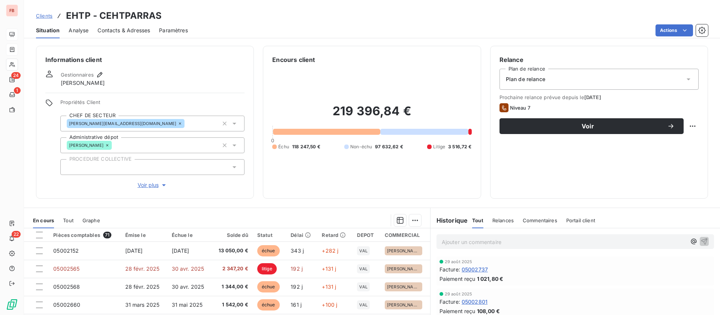
click at [528, 223] on div "Commentaires" at bounding box center [540, 220] width 35 height 16
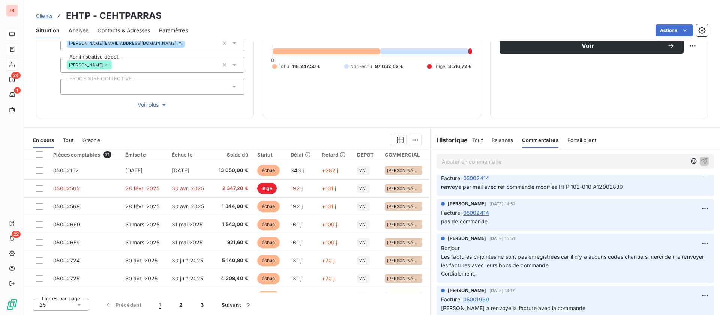
scroll to position [338, 0]
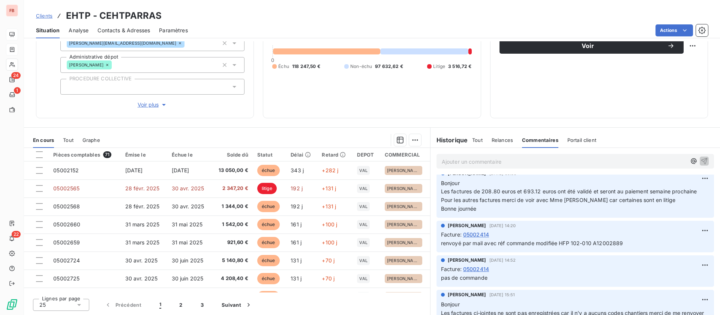
click at [492, 142] on span "Relances" at bounding box center [502, 140] width 21 height 6
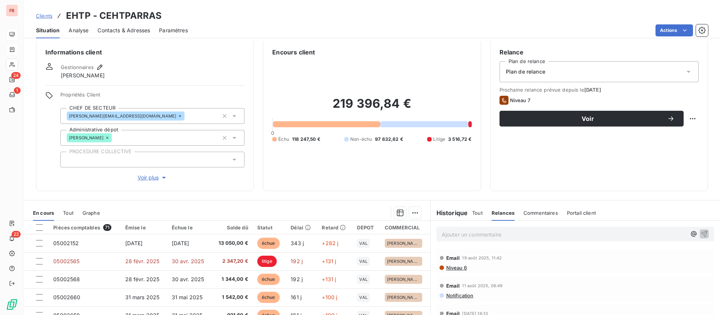
scroll to position [0, 0]
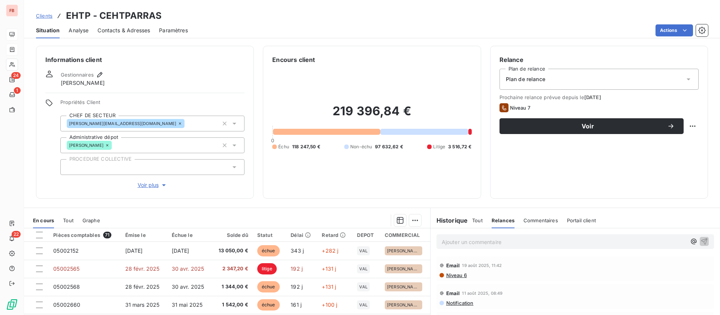
click at [114, 30] on span "Contacts & Adresses" at bounding box center [124, 31] width 53 height 8
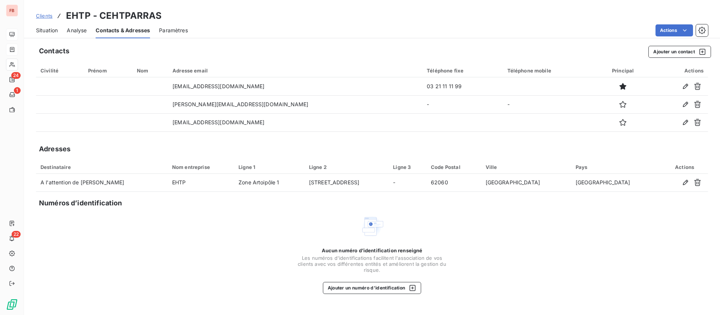
click at [51, 33] on span "Situation" at bounding box center [47, 31] width 22 height 8
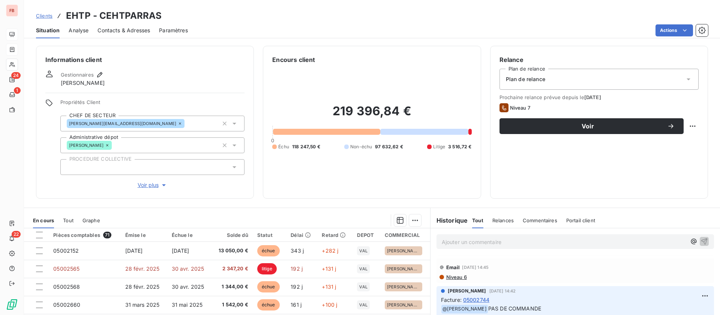
scroll to position [338, 0]
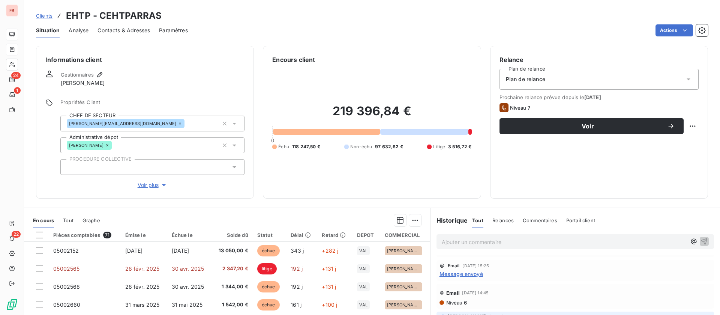
click at [462, 269] on div "Email 24 juil. 2025, 15:25 Message envoyé" at bounding box center [576, 270] width 272 height 15
click at [463, 273] on span "Message envoyé" at bounding box center [462, 274] width 44 height 8
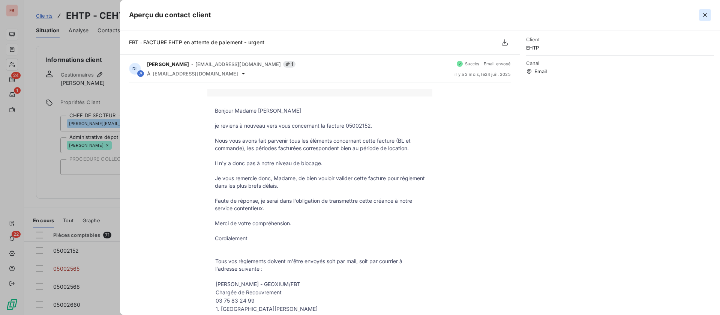
click at [707, 16] on icon "button" at bounding box center [706, 15] width 8 height 8
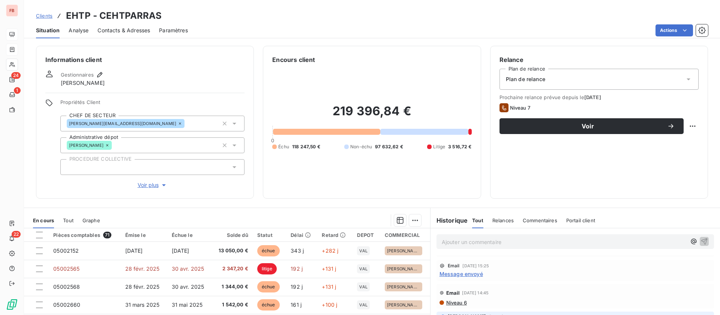
click at [493, 227] on div "Relances" at bounding box center [503, 220] width 21 height 16
click at [497, 219] on span "Relances" at bounding box center [503, 220] width 23 height 6
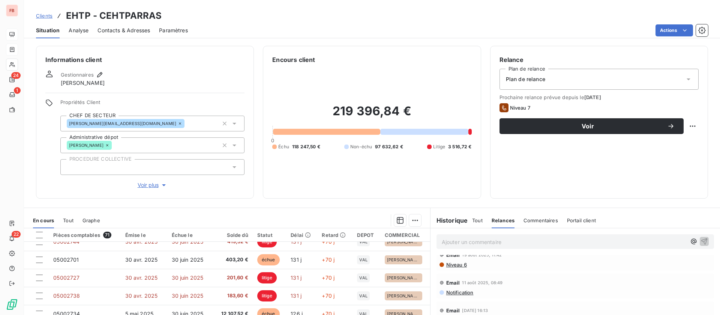
scroll to position [0, 0]
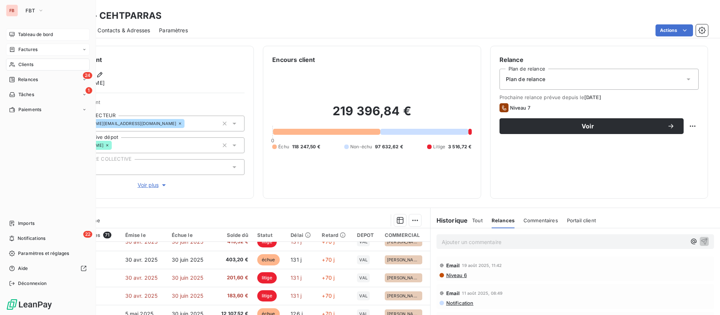
click at [29, 41] on nav "Tableau de bord Factures Clients 24 Relances 1 Tâches Paiements" at bounding box center [48, 72] width 84 height 87
click at [30, 37] on span "Tableau de bord" at bounding box center [35, 34] width 35 height 7
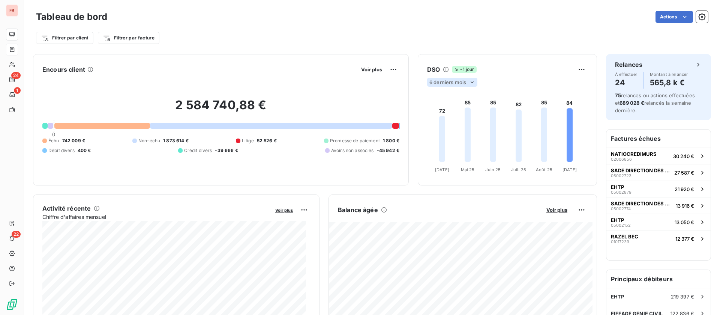
click at [460, 84] on span "6 derniers mois" at bounding box center [448, 82] width 37 height 6
click at [449, 114] on li "12" at bounding box center [454, 112] width 50 height 14
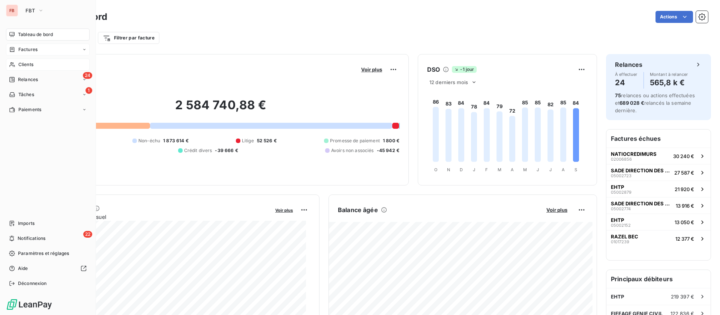
click at [35, 59] on div "Clients" at bounding box center [48, 65] width 84 height 12
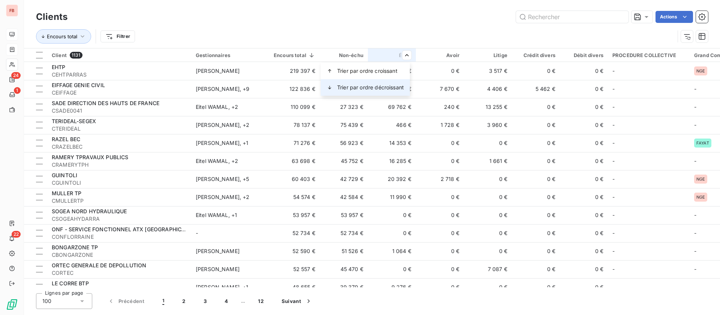
click at [383, 87] on span "Trier par ordre décroissant" at bounding box center [370, 88] width 67 height 8
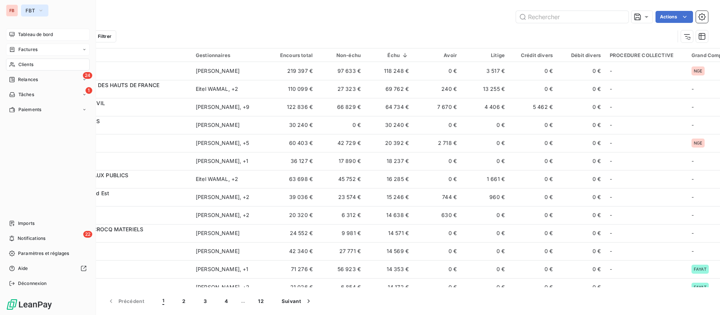
click at [30, 11] on span "FBT" at bounding box center [30, 11] width 9 height 6
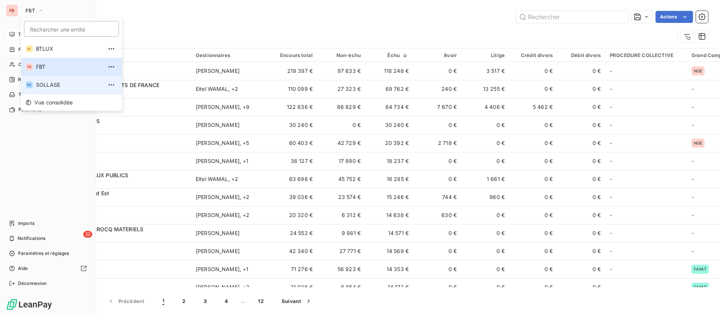
click at [56, 90] on li "SO SOLLASE" at bounding box center [71, 85] width 101 height 18
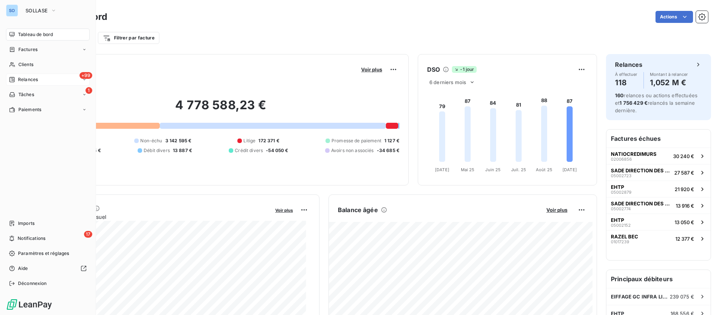
click at [47, 77] on div "+99 Relances" at bounding box center [48, 80] width 84 height 12
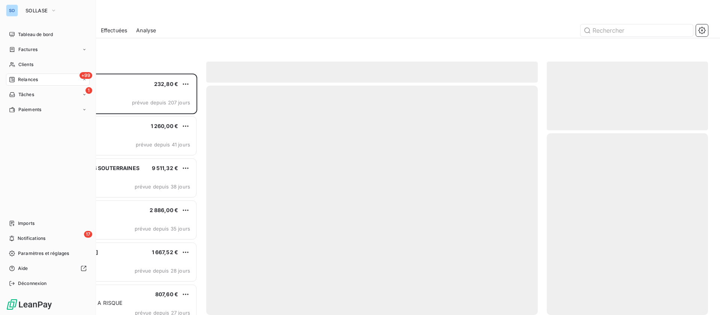
scroll to position [233, 153]
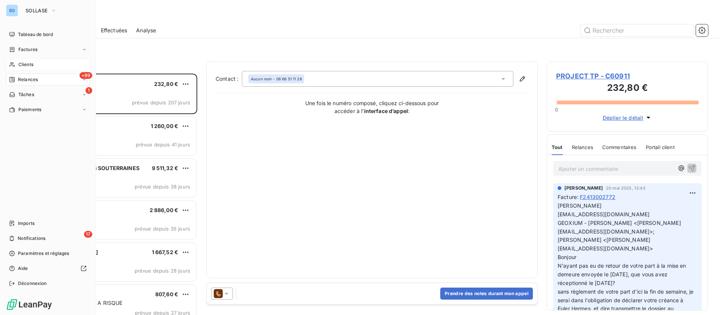
click at [18, 62] on span "Clients" at bounding box center [25, 64] width 15 height 7
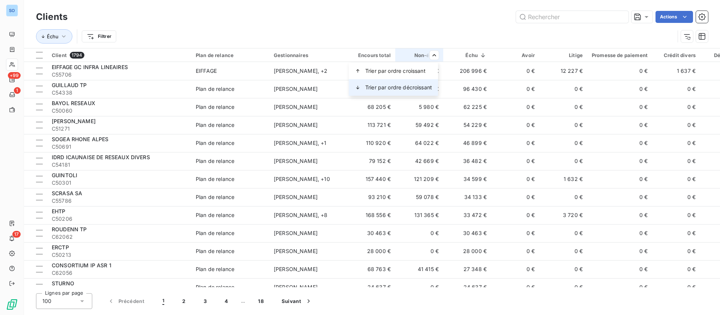
click at [411, 87] on span "Trier par ordre décroissant" at bounding box center [398, 88] width 67 height 8
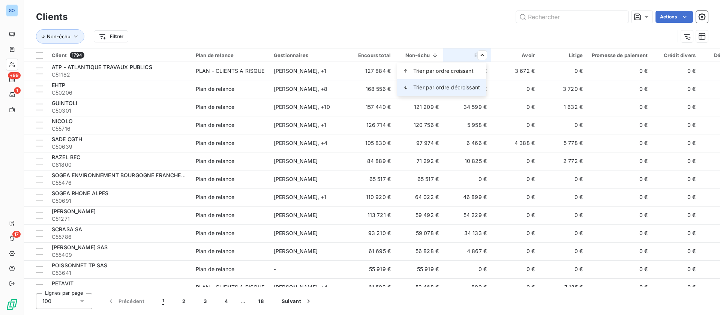
click at [454, 85] on span "Trier par ordre décroissant" at bounding box center [446, 88] width 67 height 8
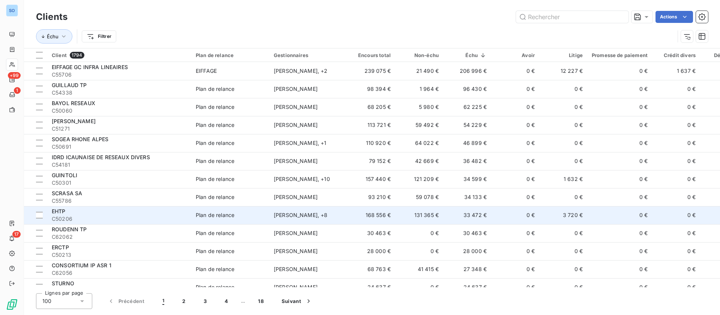
click at [472, 221] on td "33 472 €" at bounding box center [467, 215] width 48 height 18
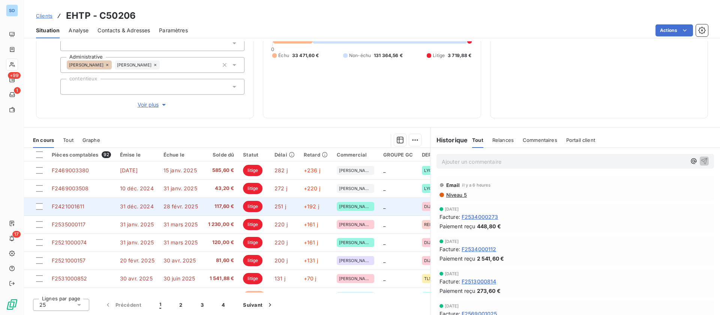
scroll to position [46, 0]
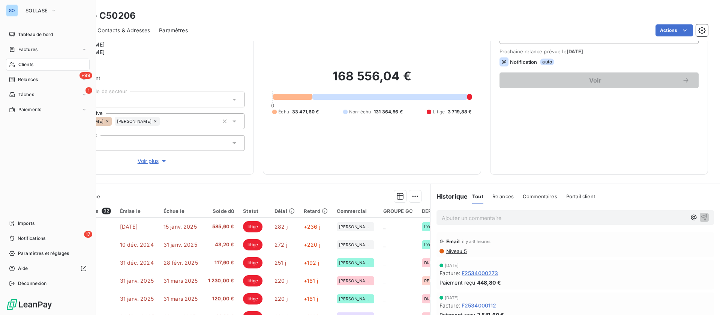
click at [33, 67] on span "Clients" at bounding box center [25, 64] width 15 height 7
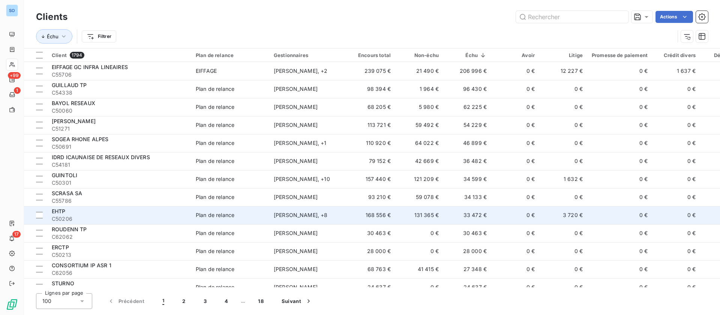
click at [379, 218] on td "168 556 €" at bounding box center [371, 215] width 48 height 18
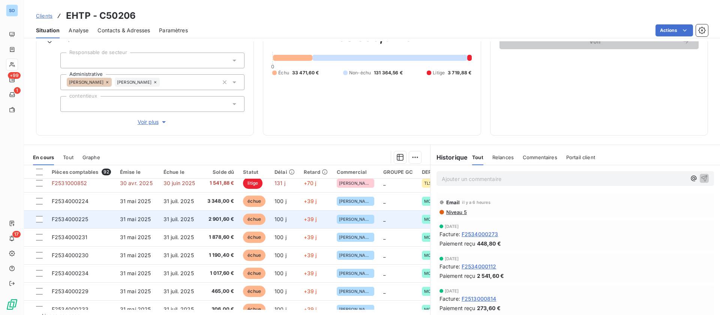
scroll to position [102, 0]
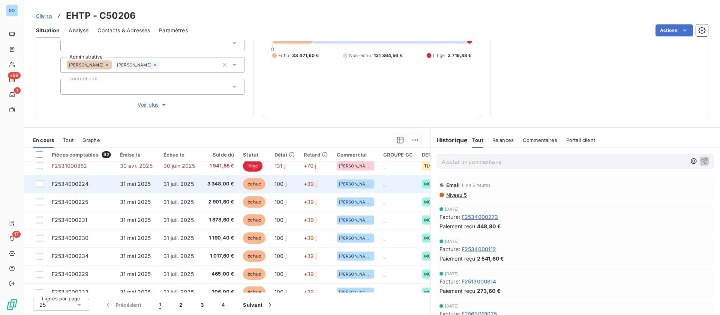
click at [192, 180] on td "31 juil. 2025" at bounding box center [181, 184] width 44 height 18
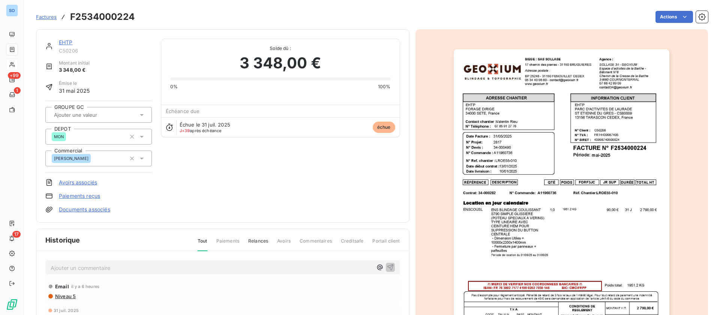
click at [67, 42] on link "EHTP" at bounding box center [66, 42] width 14 height 6
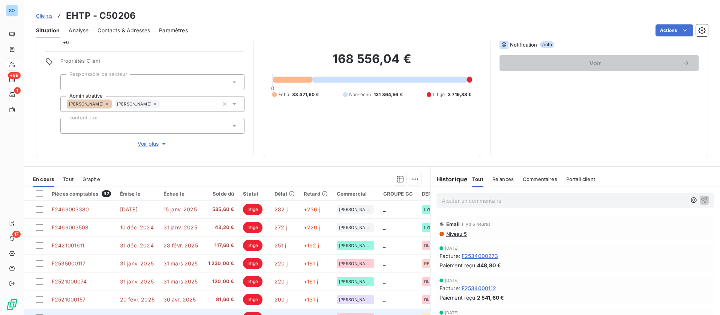
scroll to position [46, 0]
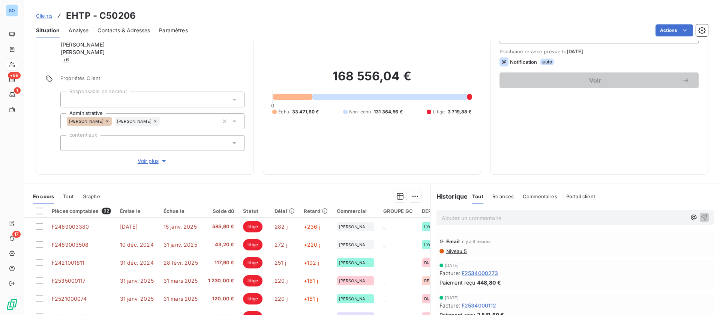
click at [503, 195] on span "Relances" at bounding box center [503, 196] width 21 height 6
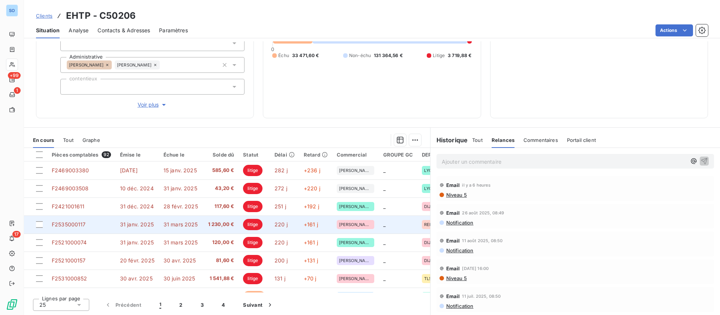
scroll to position [56, 0]
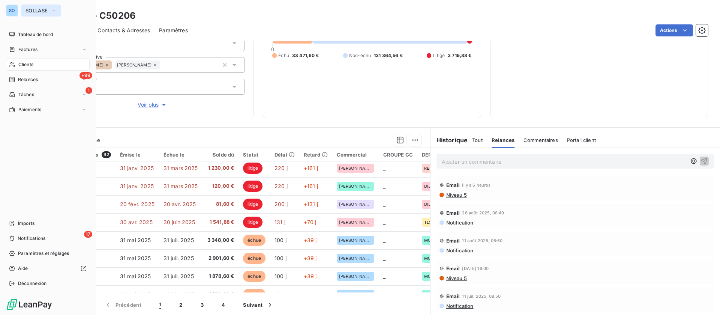
click at [47, 11] on span "SOLLASE" at bounding box center [37, 11] width 22 height 6
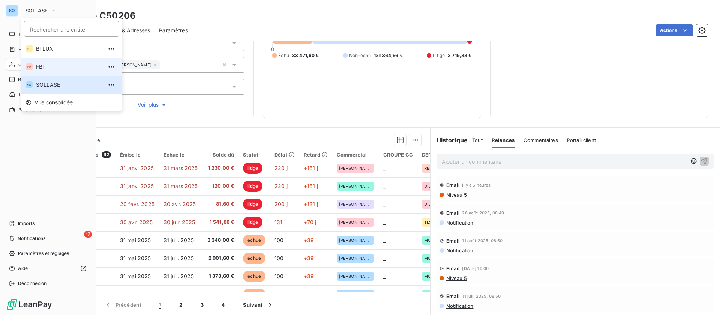
click at [54, 68] on span "FBT" at bounding box center [69, 67] width 66 height 8
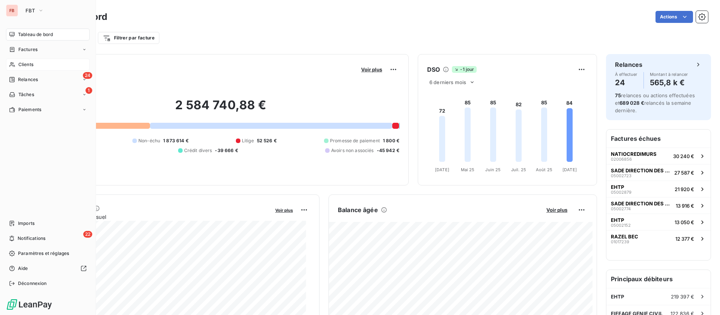
click at [38, 65] on div "Clients" at bounding box center [48, 65] width 84 height 12
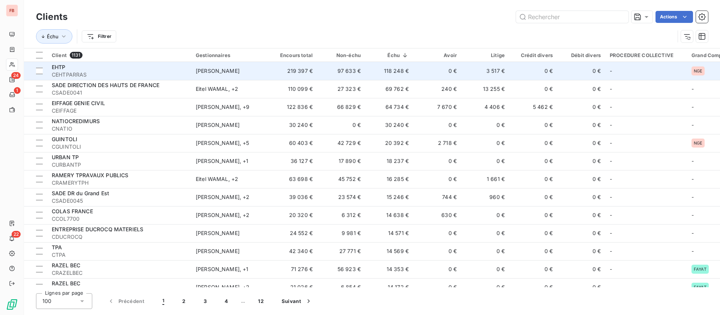
click at [156, 68] on div "EHTP" at bounding box center [119, 67] width 135 height 8
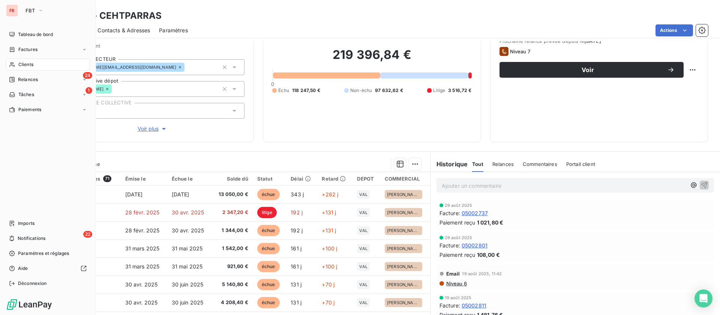
click at [28, 64] on span "Clients" at bounding box center [25, 64] width 15 height 7
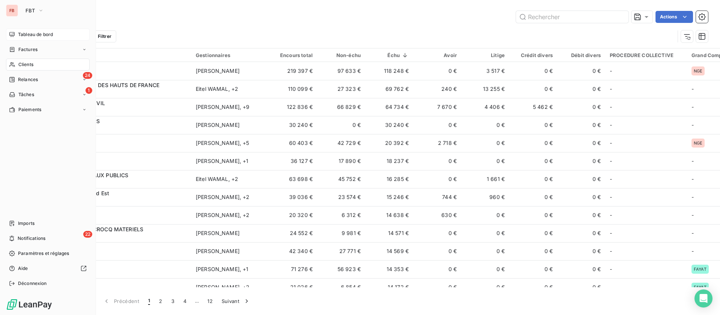
click at [34, 30] on div "Tableau de bord" at bounding box center [48, 35] width 84 height 12
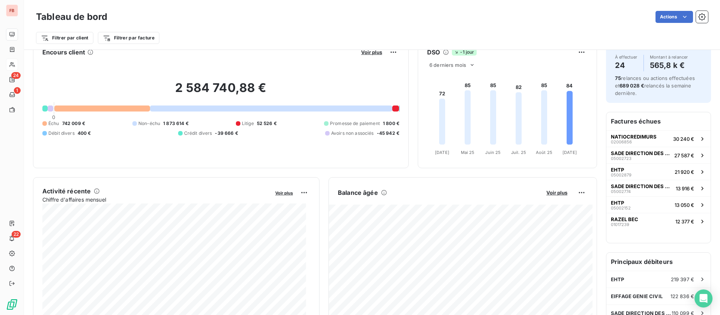
scroll to position [0, 0]
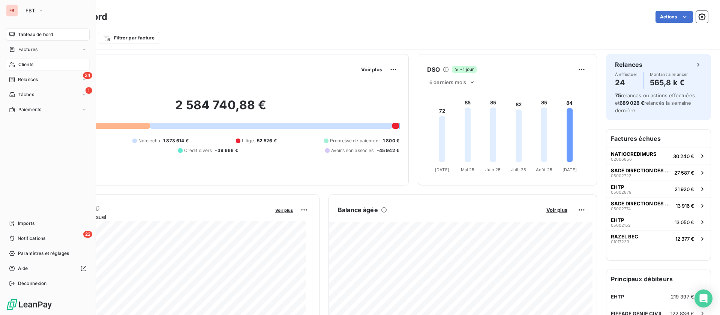
click at [11, 65] on icon at bounding box center [11, 64] width 5 height 5
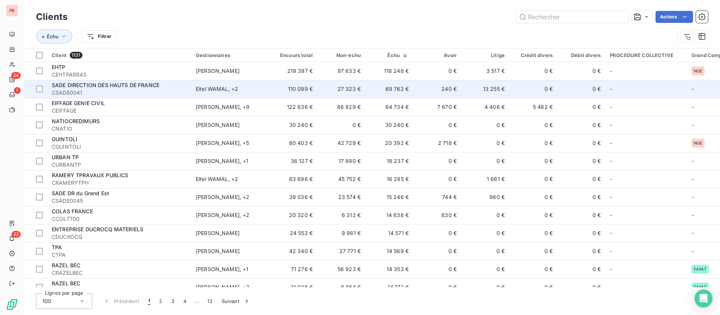
click at [410, 94] on td "69 762 €" at bounding box center [389, 89] width 48 height 18
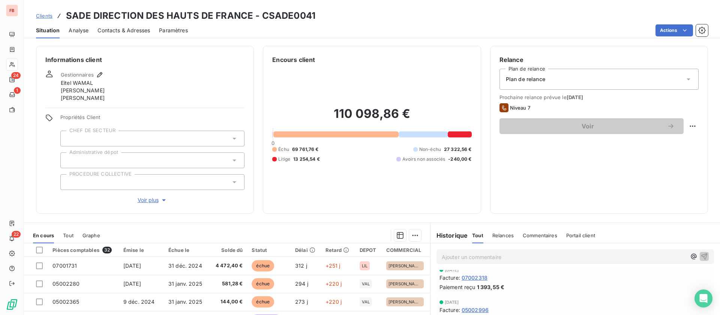
scroll to position [56, 0]
click at [493, 231] on div "Relances" at bounding box center [503, 235] width 21 height 16
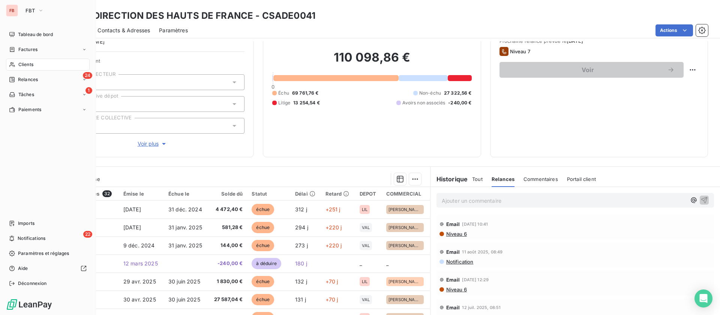
click at [17, 59] on div "Clients" at bounding box center [48, 65] width 84 height 12
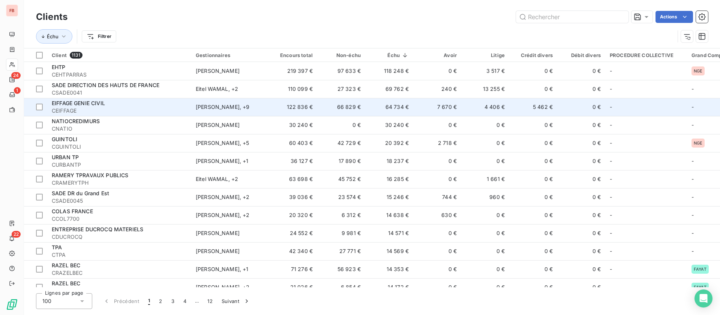
click at [413, 108] on td "64 734 €" at bounding box center [389, 107] width 48 height 18
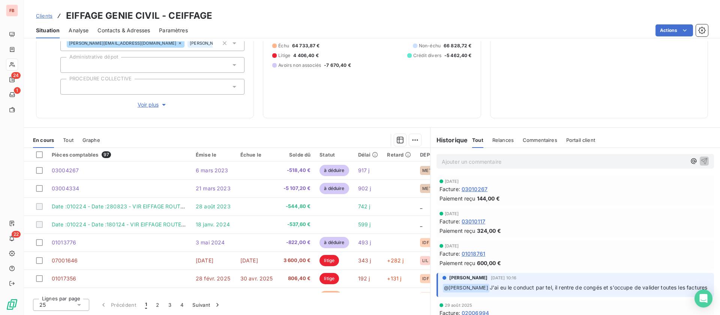
scroll to position [56, 0]
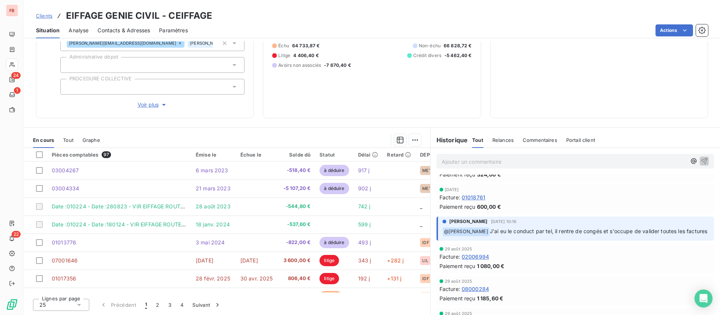
click at [499, 135] on div "Relances" at bounding box center [503, 140] width 21 height 16
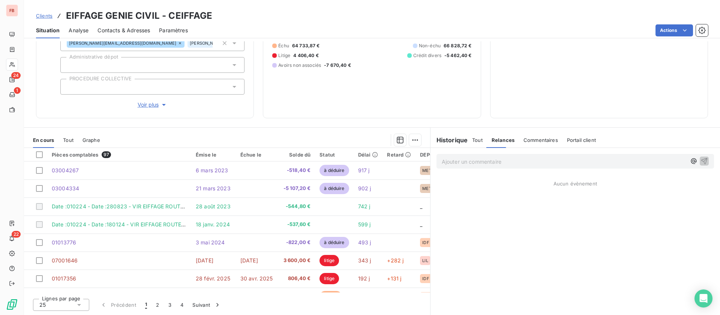
scroll to position [0, 0]
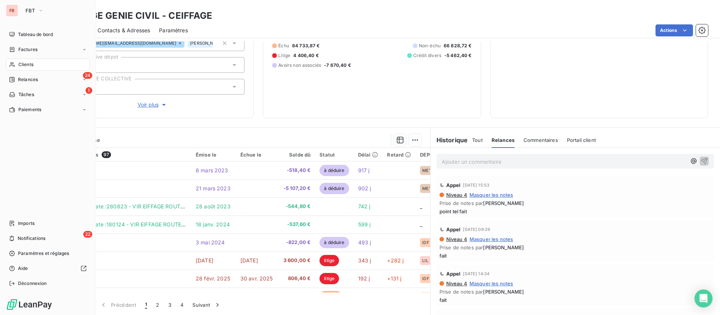
click at [18, 63] on span "Clients" at bounding box center [25, 64] width 15 height 7
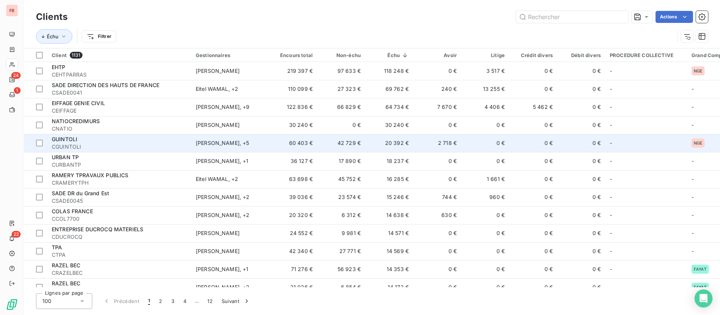
click at [409, 144] on td "20 392 €" at bounding box center [389, 143] width 48 height 18
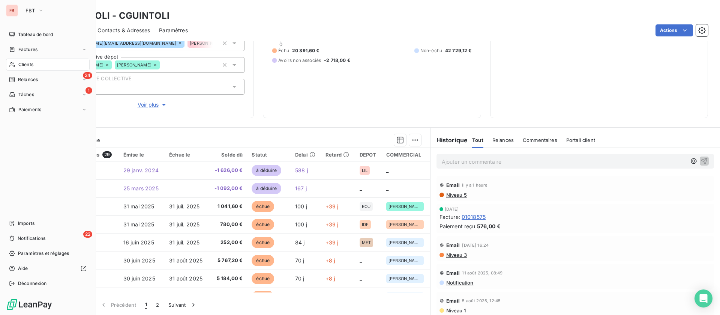
click at [24, 70] on div "Clients" at bounding box center [48, 65] width 84 height 12
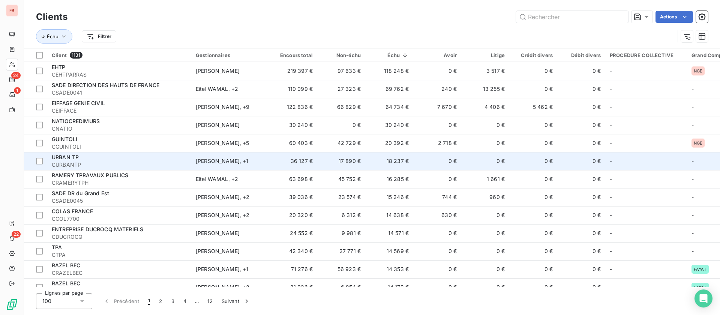
click at [374, 161] on td "18 237 €" at bounding box center [389, 161] width 48 height 18
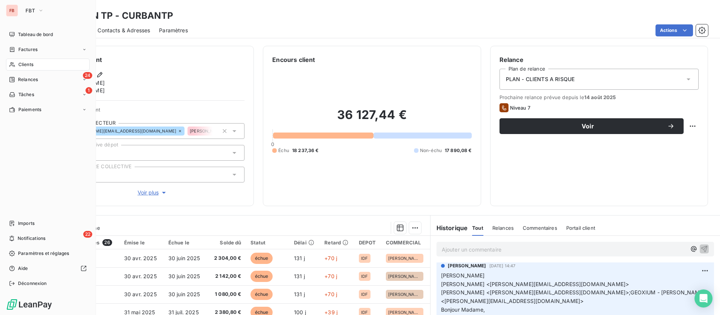
click at [14, 63] on icon at bounding box center [12, 65] width 6 height 6
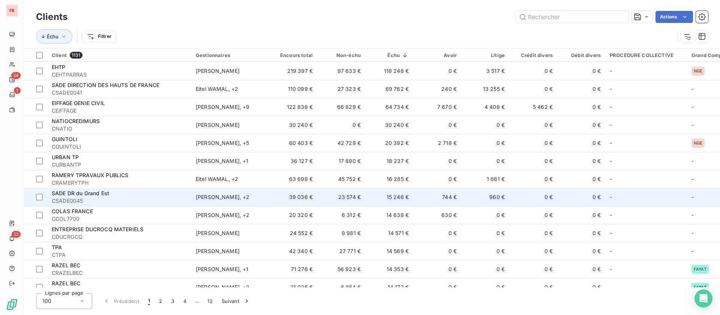
scroll to position [56, 0]
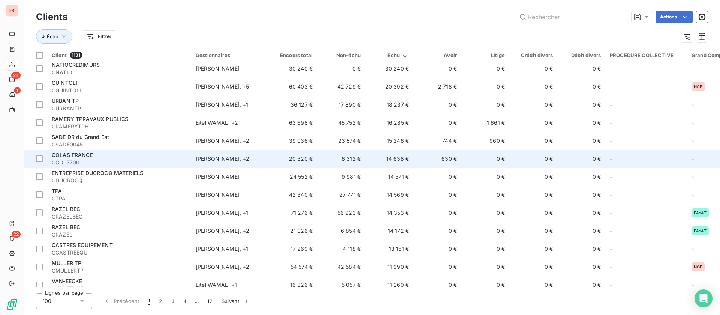
click at [403, 161] on td "14 638 €" at bounding box center [389, 159] width 48 height 18
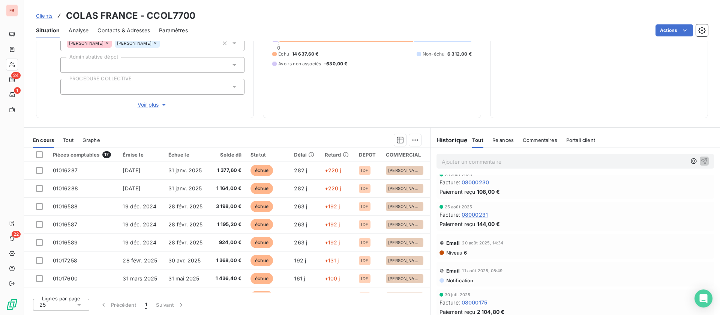
scroll to position [225, 0]
click at [446, 250] on span "Niveau 6" at bounding box center [456, 251] width 21 height 6
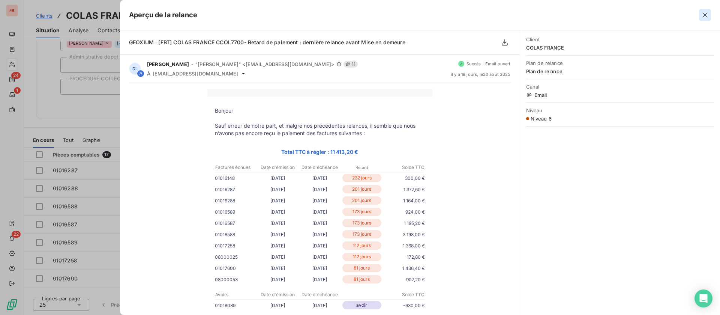
click at [705, 14] on icon "button" at bounding box center [706, 15] width 8 height 8
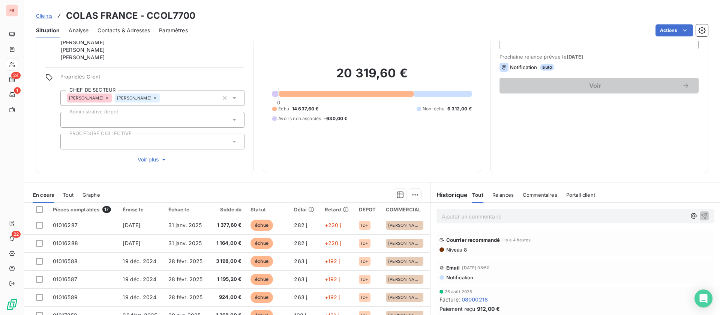
scroll to position [56, 0]
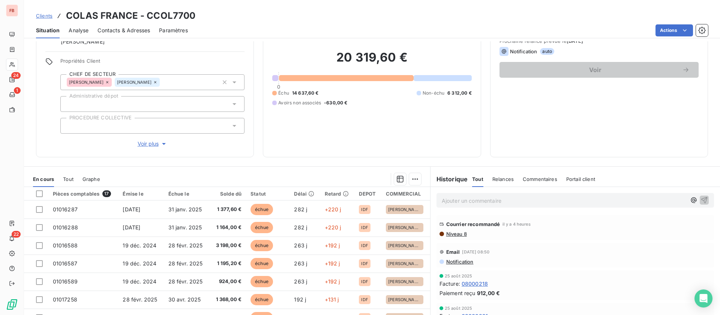
click at [496, 182] on div "Relances" at bounding box center [503, 179] width 21 height 16
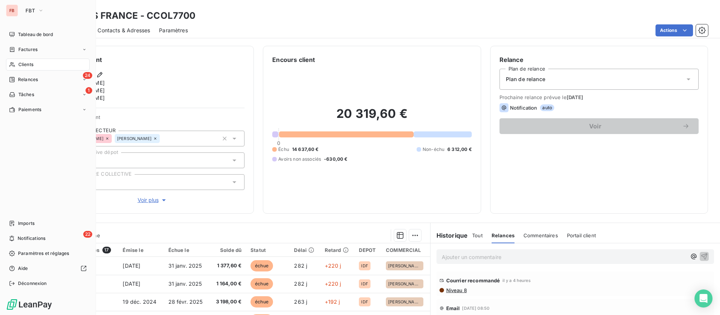
click at [15, 63] on icon at bounding box center [12, 65] width 6 height 6
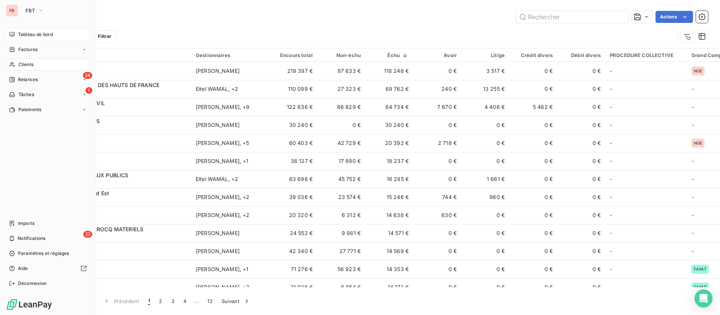
click at [16, 34] on div "Tableau de bord" at bounding box center [48, 35] width 84 height 12
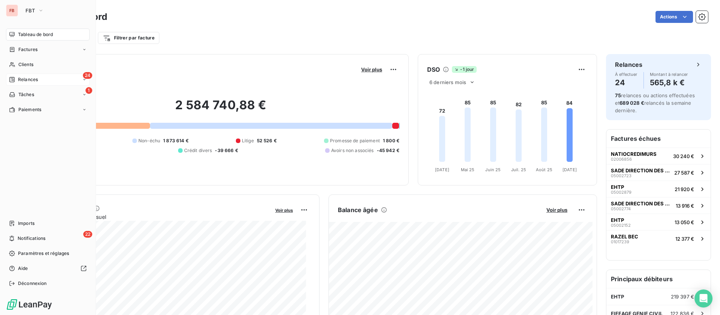
click at [38, 77] on span "Relances" at bounding box center [28, 79] width 20 height 7
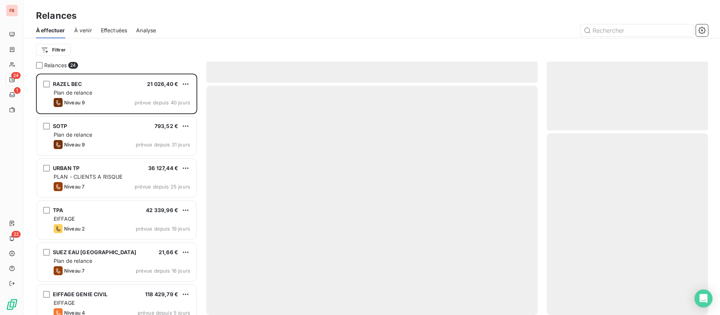
scroll to position [233, 153]
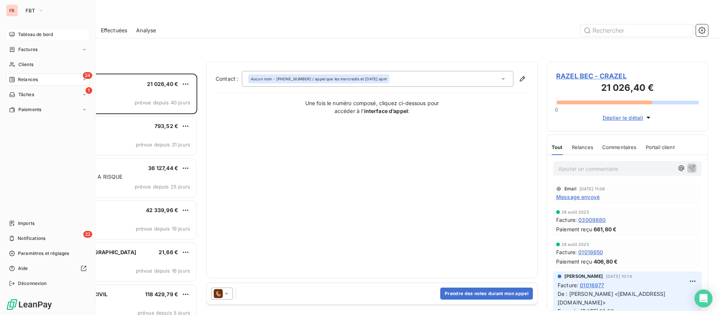
click at [35, 30] on div "Tableau de bord" at bounding box center [48, 35] width 84 height 12
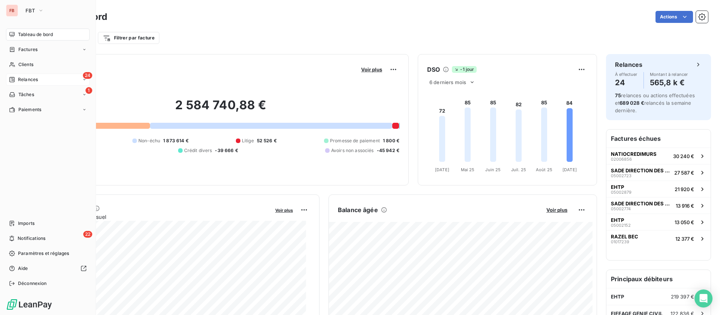
click at [38, 33] on span "Tableau de bord" at bounding box center [35, 34] width 35 height 7
click at [25, 78] on span "Relances" at bounding box center [28, 79] width 20 height 7
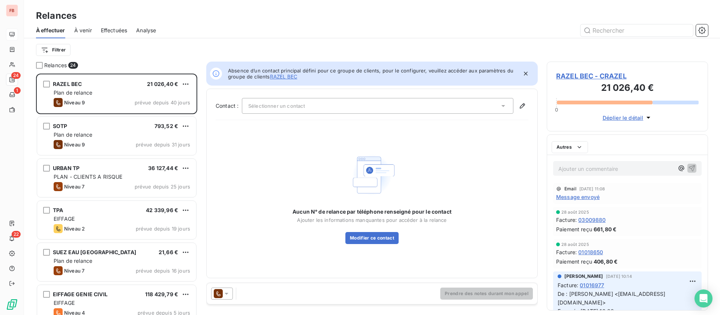
scroll to position [233, 153]
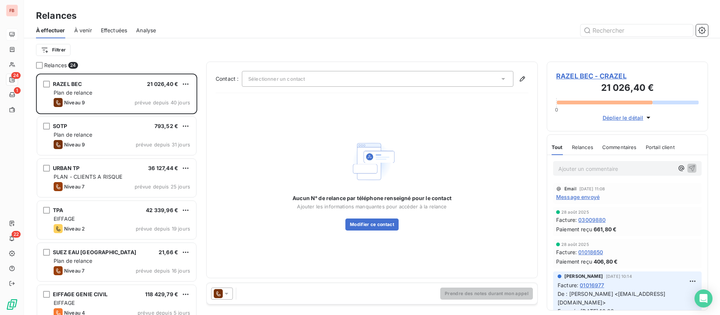
click at [146, 29] on span "Analyse" at bounding box center [146, 31] width 20 height 8
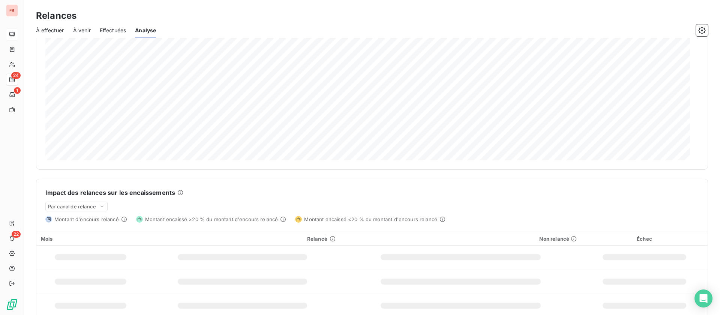
scroll to position [101, 0]
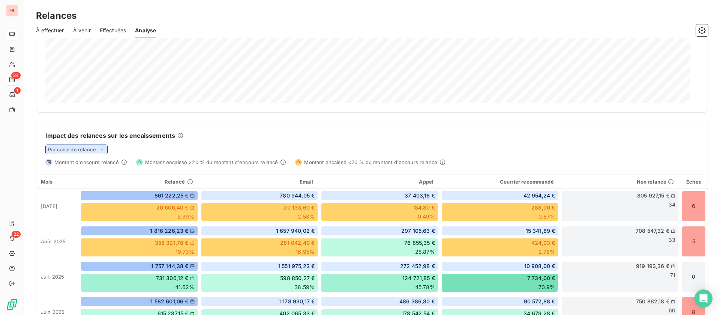
click at [85, 149] on span "Par canal de relance" at bounding box center [72, 149] width 48 height 6
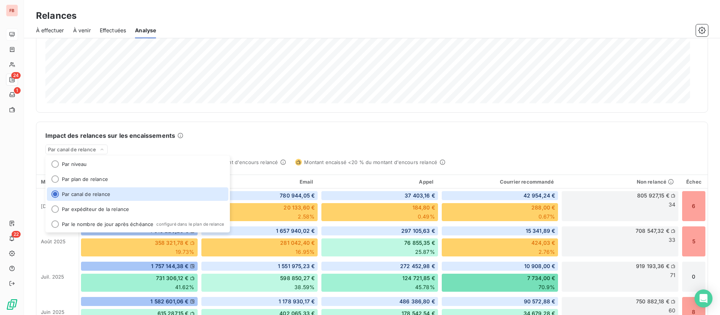
click at [333, 132] on div "Impact des relances sur les encaissements" at bounding box center [372, 135] width 654 height 9
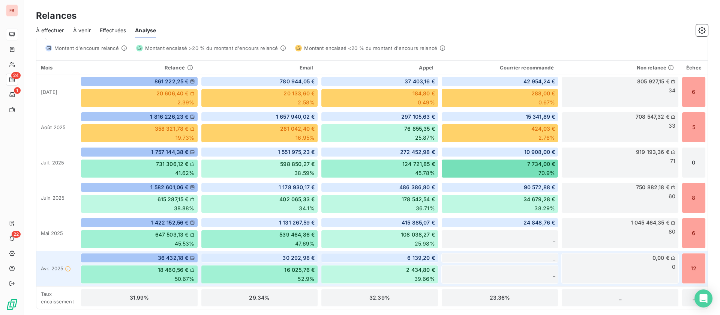
scroll to position [215, 0]
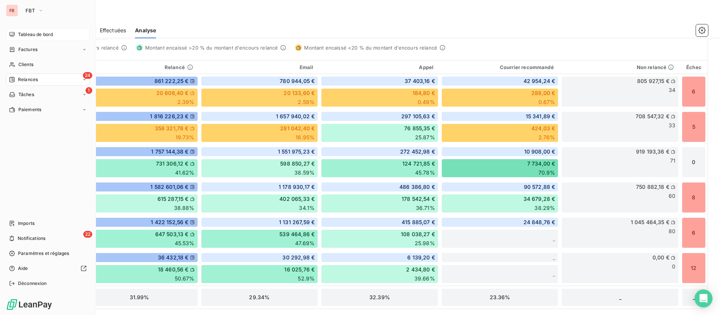
click at [12, 80] on icon at bounding box center [12, 80] width 6 height 6
click at [36, 79] on span "Relances" at bounding box center [28, 79] width 20 height 7
click at [27, 78] on span "Relances" at bounding box center [28, 79] width 20 height 7
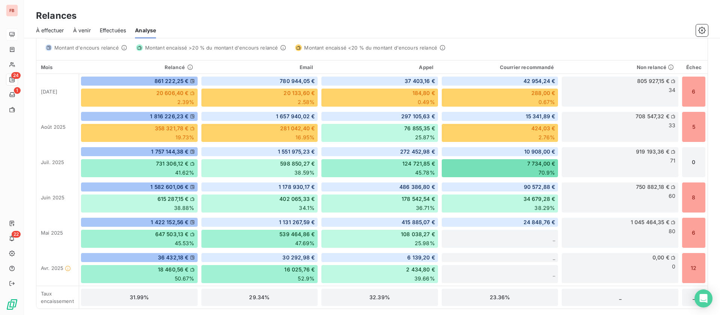
click at [48, 30] on span "À effectuer" at bounding box center [50, 31] width 28 height 8
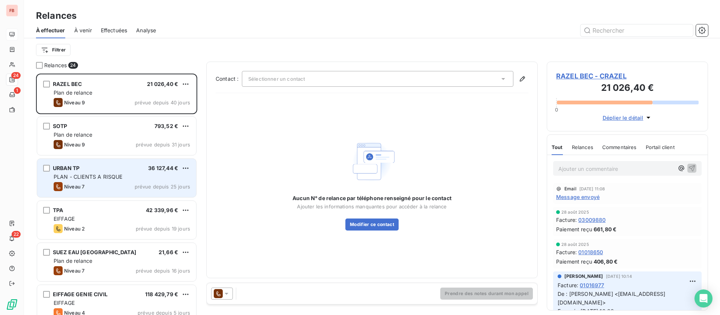
click at [94, 171] on div "URBAN TP 36 127,44 €" at bounding box center [122, 168] width 137 height 7
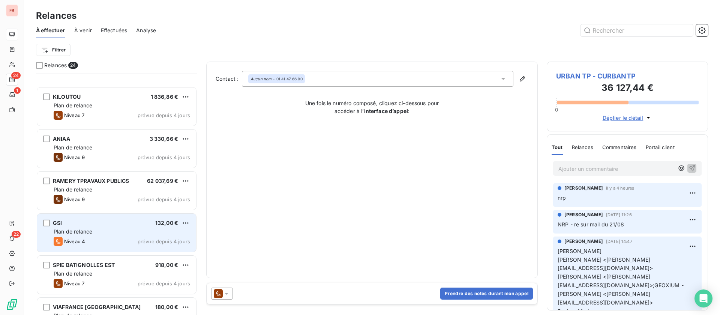
scroll to position [338, 0]
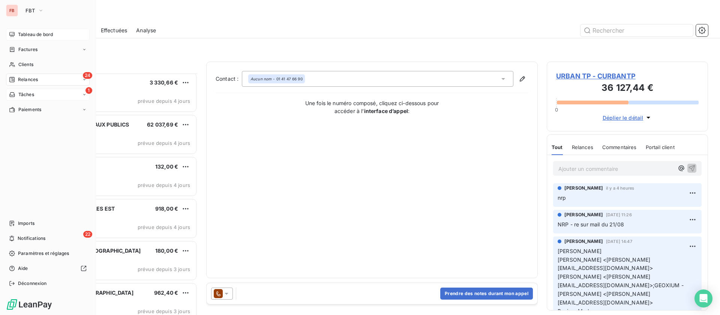
click at [49, 89] on div "1 Tâches" at bounding box center [48, 95] width 84 height 12
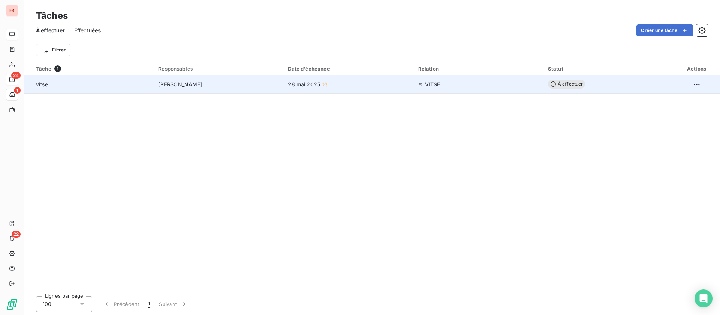
click at [431, 85] on span "VITSE" at bounding box center [432, 85] width 15 height 8
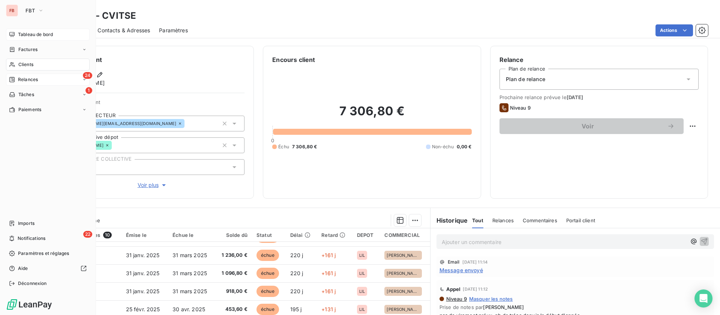
click at [17, 64] on div "Clients" at bounding box center [48, 65] width 84 height 12
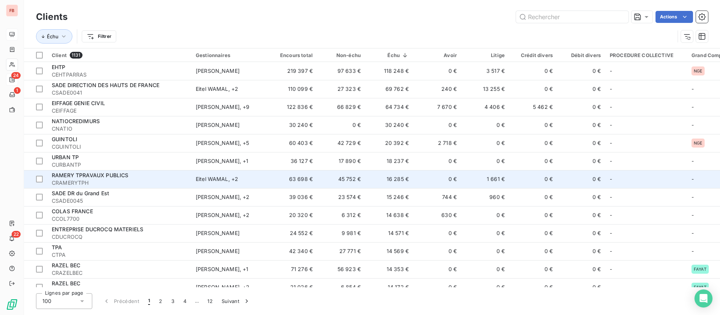
click at [371, 177] on td "16 285 €" at bounding box center [389, 179] width 48 height 18
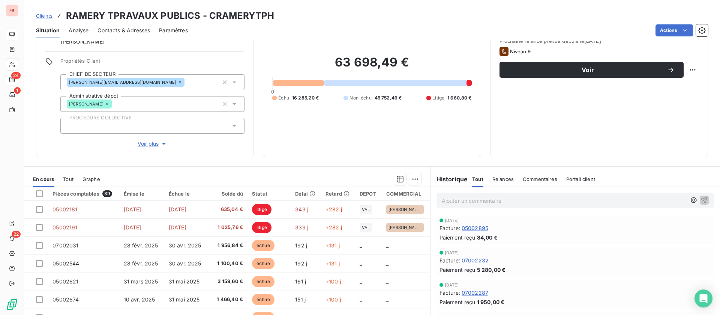
click at [500, 178] on span "Relances" at bounding box center [503, 179] width 21 height 6
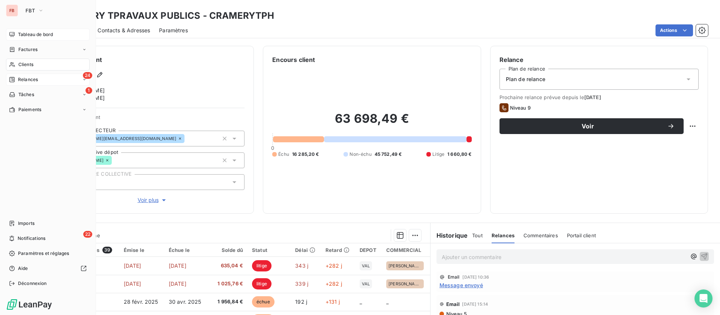
click at [16, 62] on div "Clients" at bounding box center [48, 65] width 84 height 12
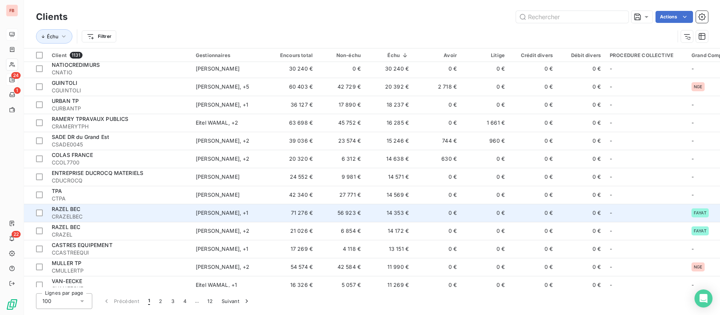
scroll to position [113, 0]
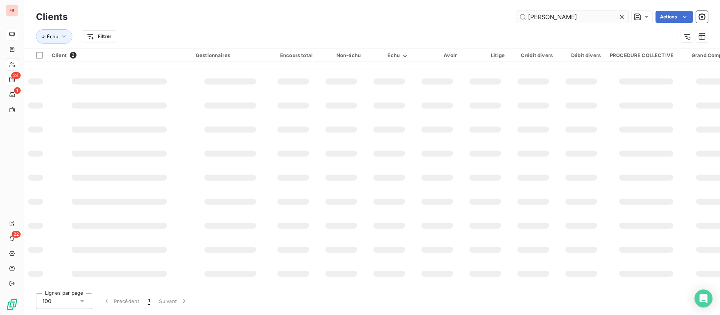
type input "[PERSON_NAME]"
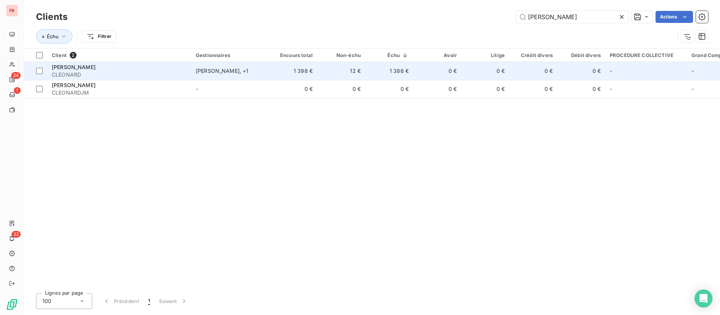
click at [326, 65] on td "12 €" at bounding box center [341, 71] width 48 height 18
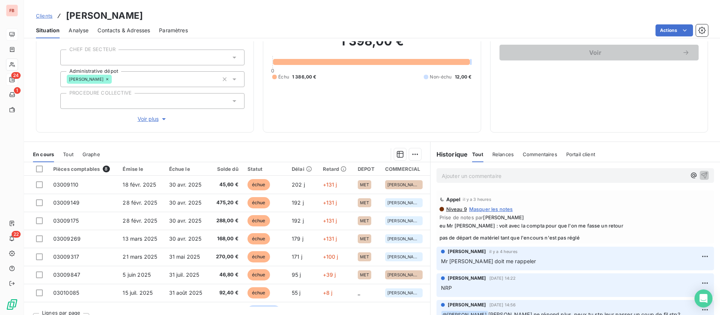
scroll to position [88, 0]
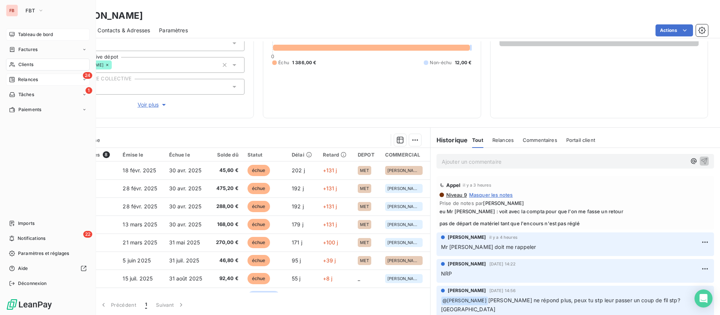
click at [32, 81] on span "Relances" at bounding box center [28, 79] width 20 height 7
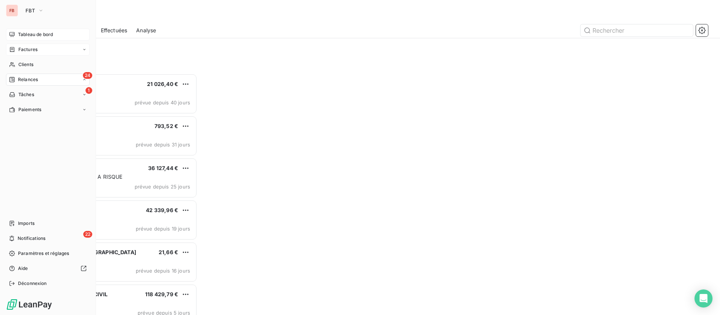
scroll to position [233, 153]
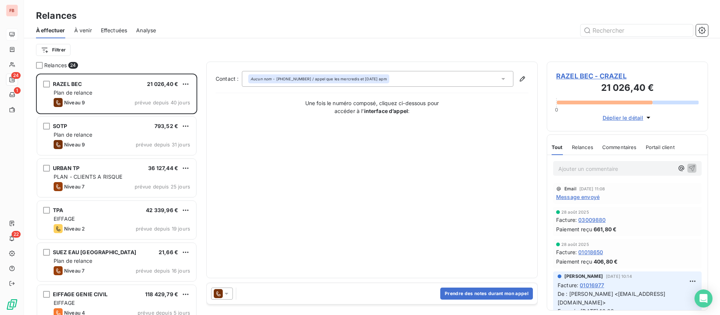
click at [107, 30] on span "Effectuées" at bounding box center [114, 31] width 27 height 8
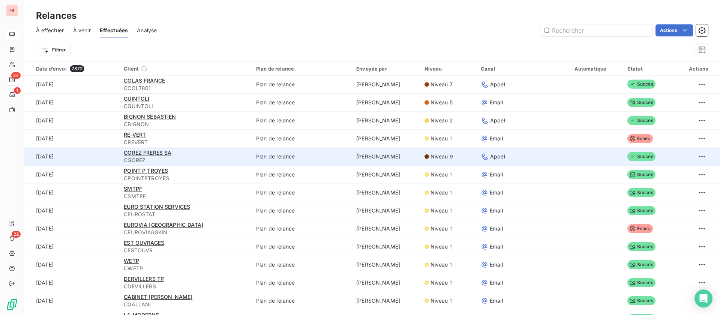
click at [343, 158] on td "Plan de relance" at bounding box center [302, 156] width 100 height 18
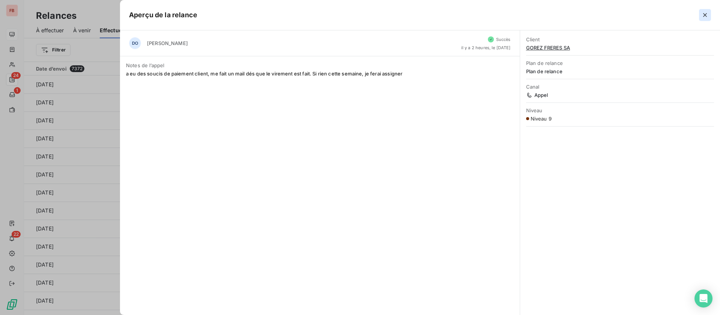
click at [703, 17] on icon "button" at bounding box center [706, 15] width 8 height 8
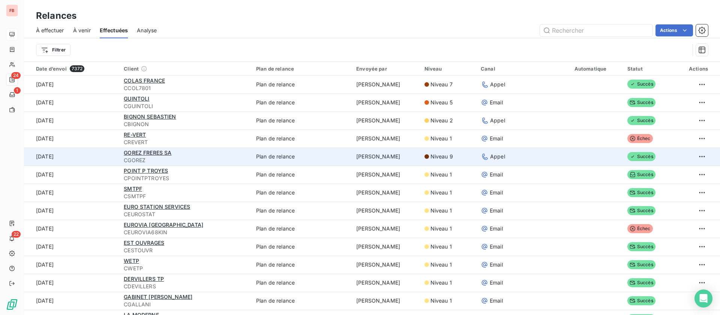
click at [127, 160] on span "CGOREZ" at bounding box center [185, 160] width 123 height 8
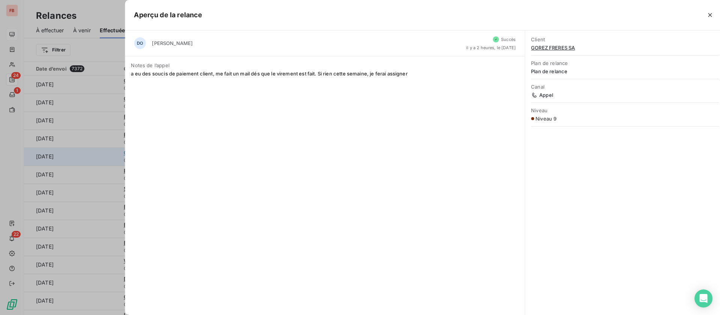
drag, startPoint x: 127, startPoint y: 160, endPoint x: 132, endPoint y: 151, distance: 10.1
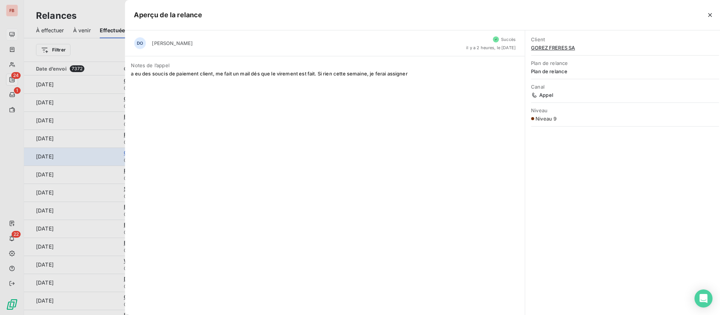
click at [132, 314] on div "Aperçu de la relance DO [PERSON_NAME] Succès il y a 2 heures, le [DATE] Notes d…" at bounding box center [360, 315] width 720 height 0
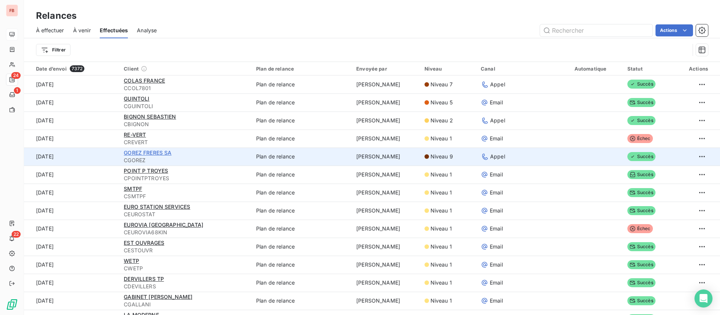
click at [146, 154] on span "GOREZ FRERES SA" at bounding box center [148, 152] width 48 height 6
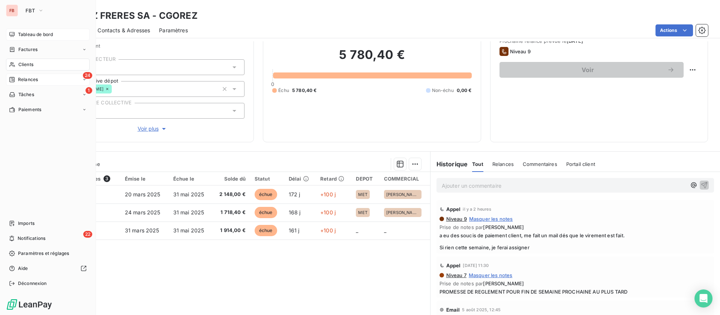
click at [21, 77] on span "Relances" at bounding box center [28, 79] width 20 height 7
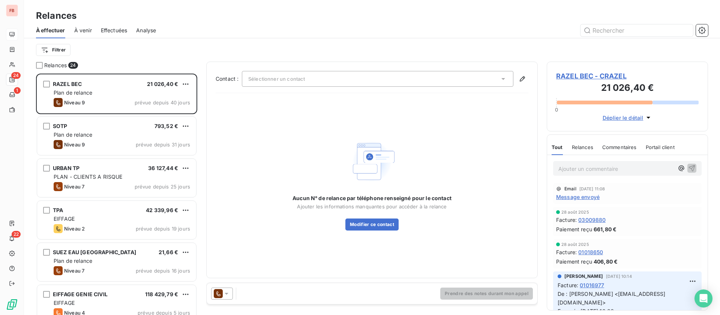
scroll to position [233, 153]
click at [120, 31] on span "Effectuées" at bounding box center [114, 31] width 27 height 8
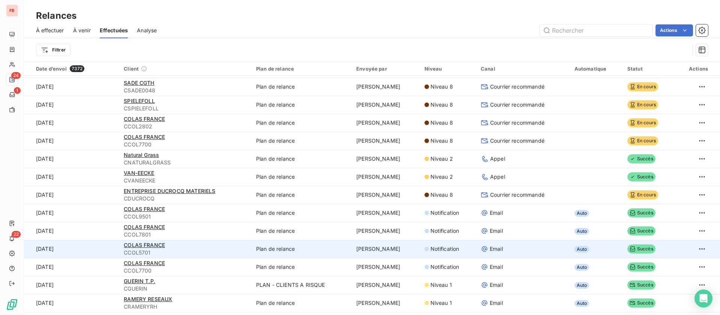
scroll to position [450, 0]
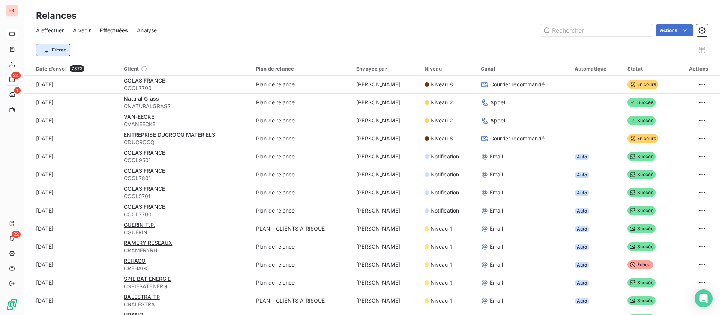
click at [63, 52] on html "FB 24 1 22 Relances À effectuer À venir Effectuées Analyse Actions Filtrer Date…" at bounding box center [360, 157] width 720 height 315
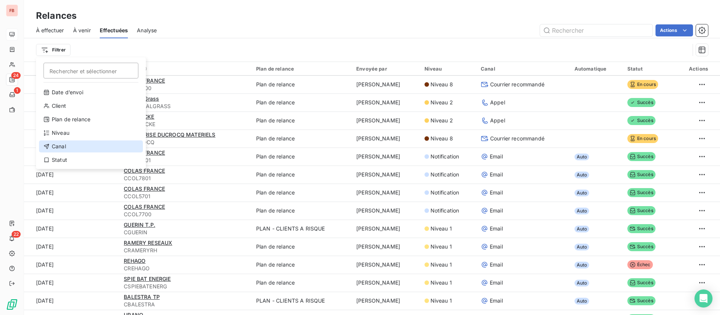
click at [73, 143] on div "Canal" at bounding box center [91, 146] width 104 height 12
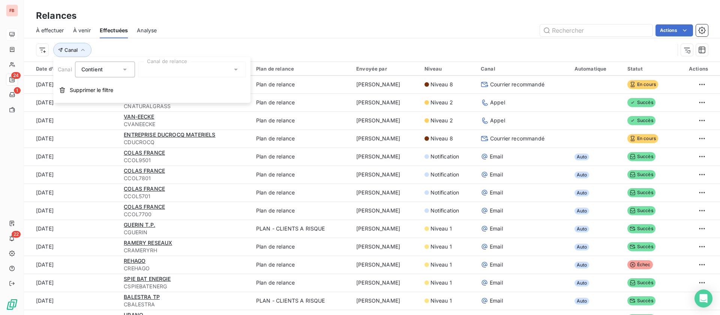
click at [170, 72] on div at bounding box center [192, 70] width 108 height 16
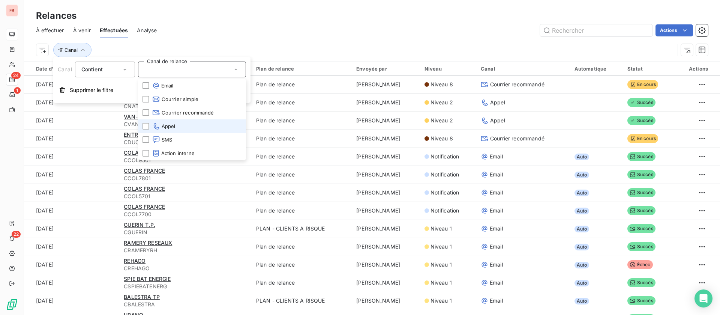
click at [165, 125] on span "Appel" at bounding box center [163, 126] width 23 height 8
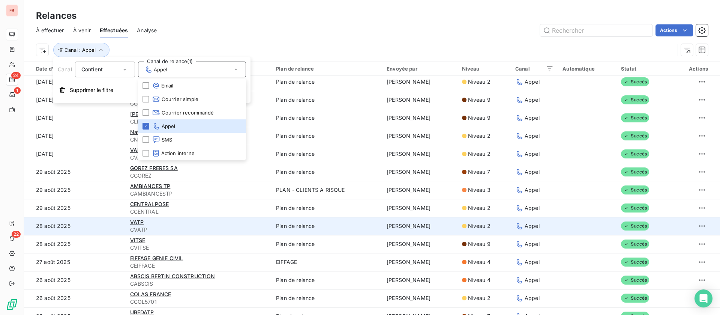
scroll to position [0, 0]
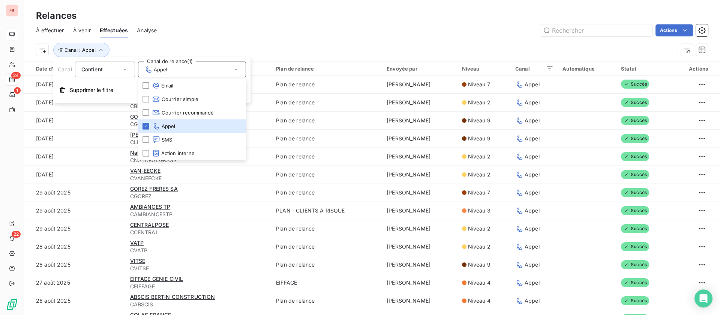
click at [370, 30] on div "Actions" at bounding box center [437, 30] width 542 height 12
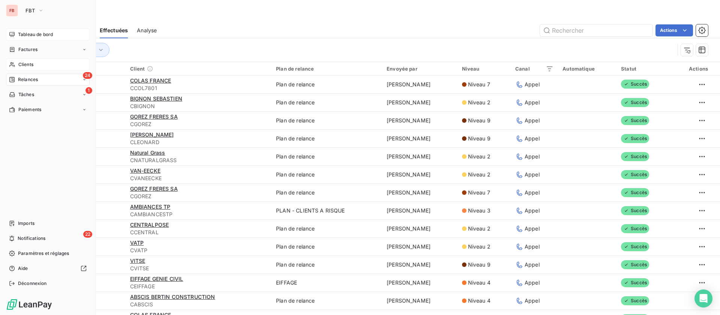
click at [15, 62] on icon at bounding box center [12, 65] width 6 height 6
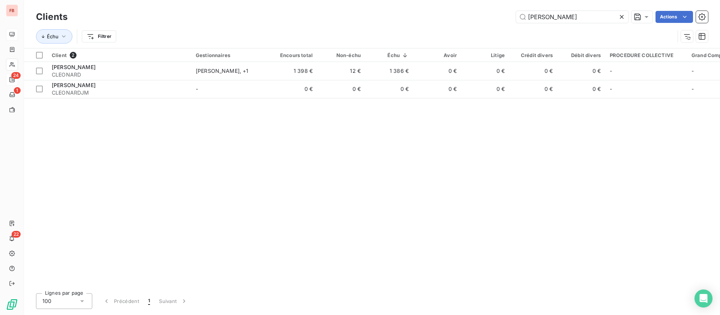
click at [624, 18] on icon at bounding box center [622, 17] width 8 height 8
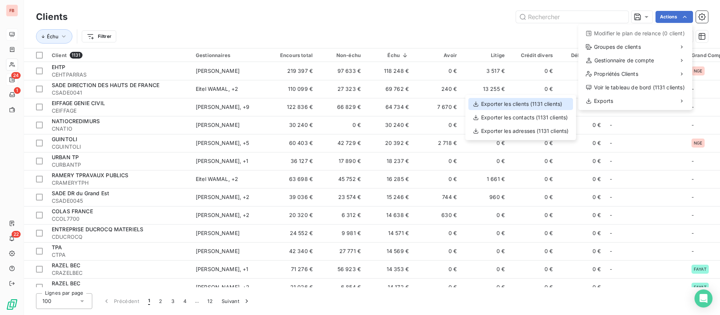
click at [528, 105] on div "Exporter les clients (1131 clients)" at bounding box center [521, 104] width 105 height 12
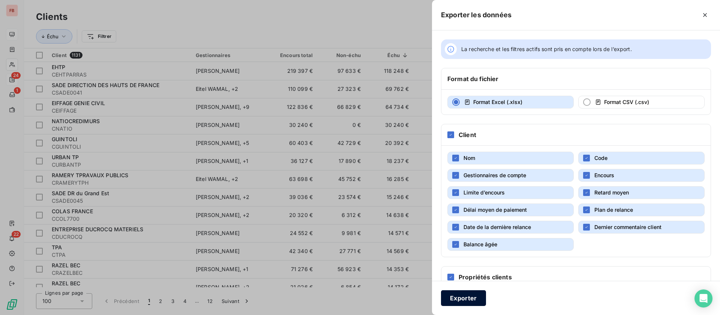
click at [448, 298] on button "Exporter" at bounding box center [463, 298] width 45 height 16
click at [269, 22] on div at bounding box center [360, 157] width 720 height 315
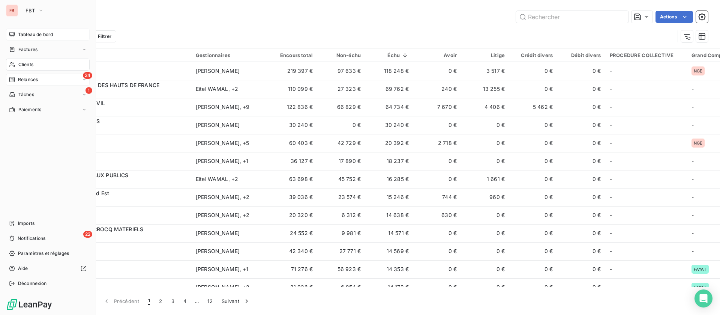
click at [17, 78] on div "Relances" at bounding box center [23, 79] width 29 height 7
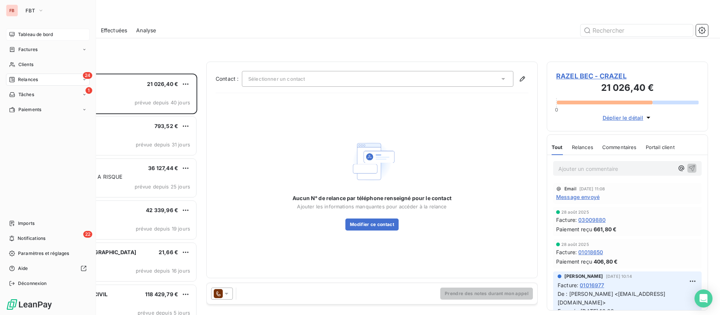
click at [22, 36] on span "Tableau de bord" at bounding box center [35, 34] width 35 height 7
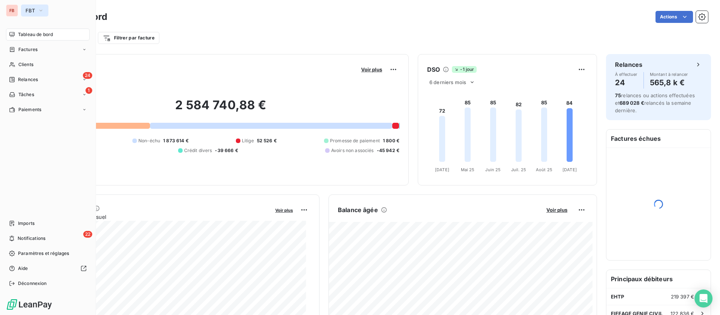
click at [34, 11] on span "FBT" at bounding box center [30, 11] width 9 height 6
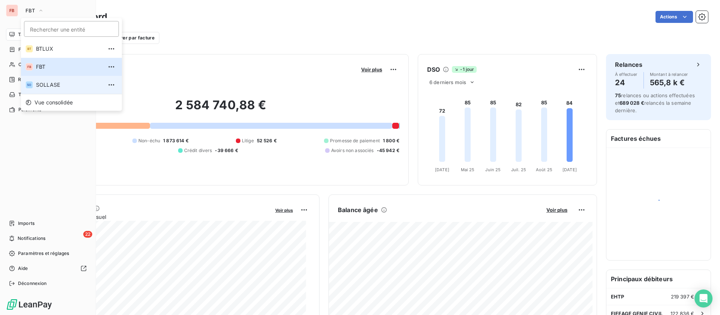
click at [48, 85] on span "SOLLASE" at bounding box center [69, 85] width 66 height 8
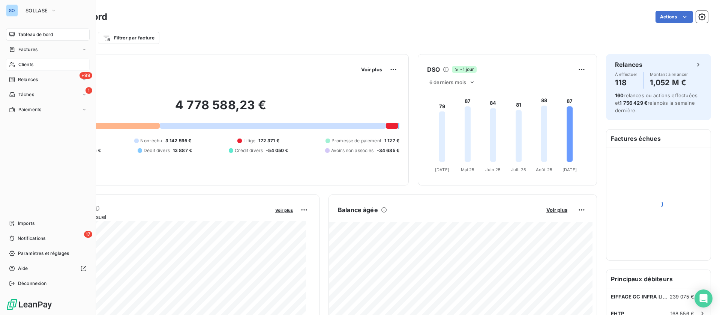
click at [31, 66] on span "Clients" at bounding box center [25, 64] width 15 height 7
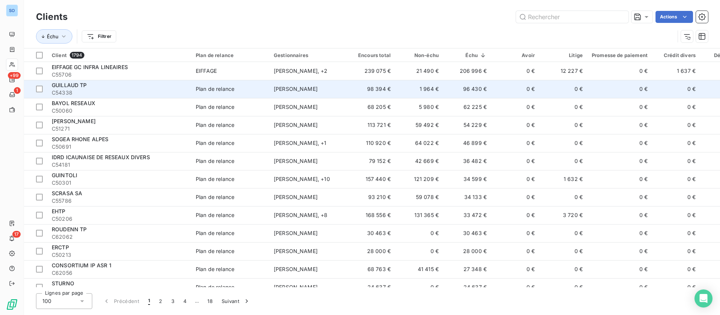
click at [449, 87] on td "96 430 €" at bounding box center [467, 89] width 48 height 18
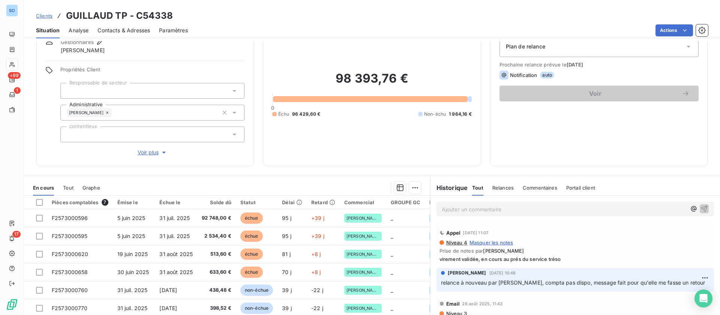
scroll to position [56, 0]
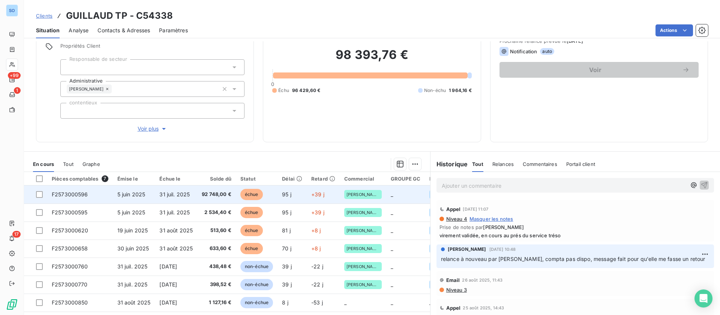
click at [218, 200] on td "92 748,00 €" at bounding box center [216, 194] width 39 height 18
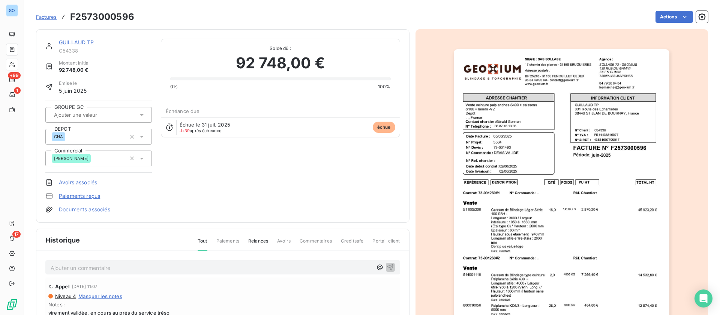
click at [85, 41] on link "GUILLAUD TP" at bounding box center [76, 42] width 35 height 6
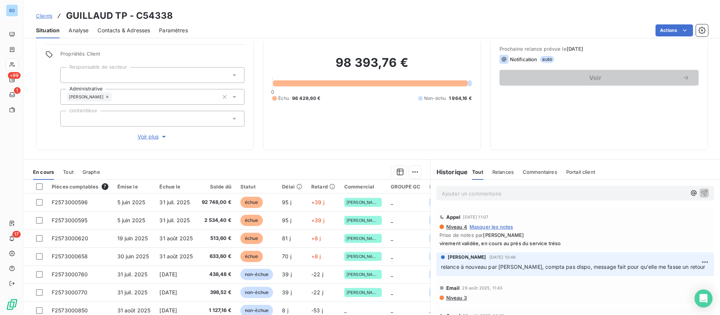
scroll to position [24, 0]
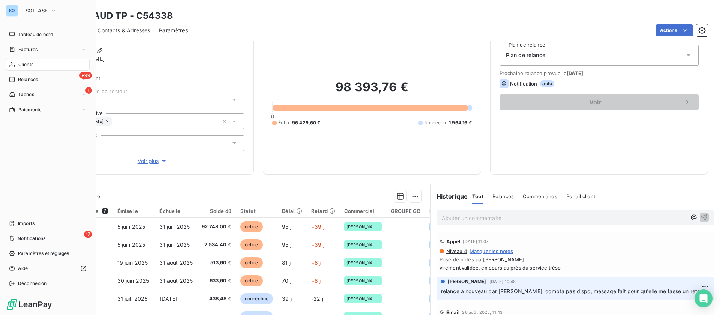
click at [37, 59] on div "Clients" at bounding box center [48, 65] width 84 height 12
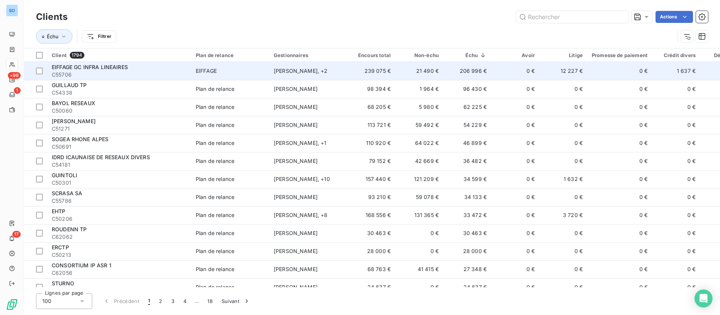
click at [445, 71] on td "206 996 €" at bounding box center [467, 71] width 48 height 18
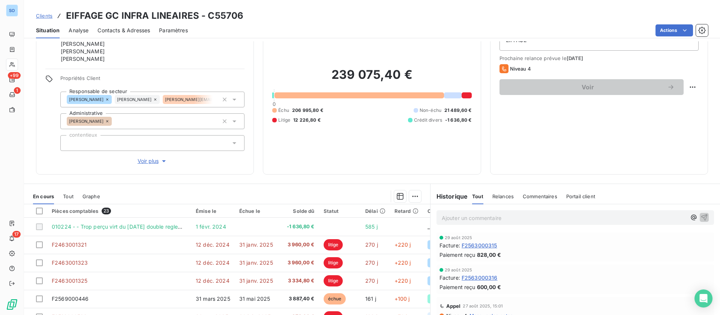
scroll to position [56, 0]
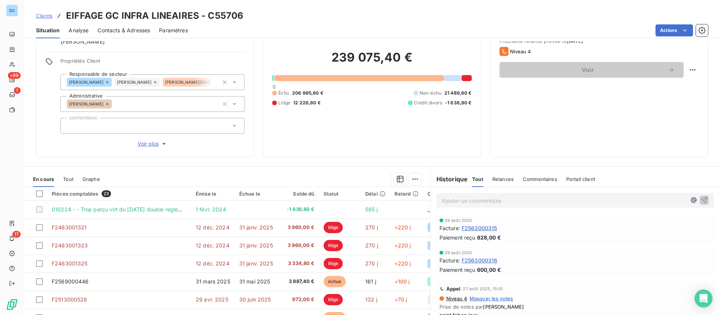
click at [500, 176] on span "Relances" at bounding box center [503, 179] width 21 height 6
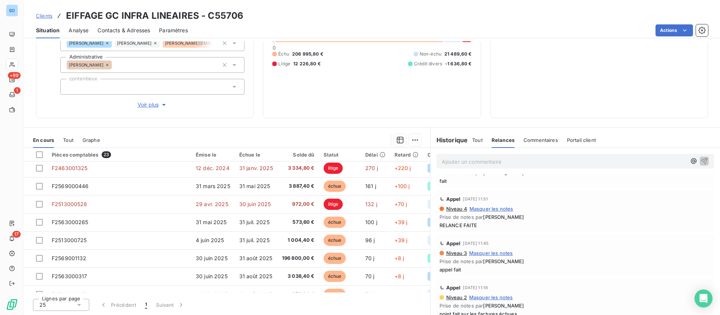
scroll to position [225, 0]
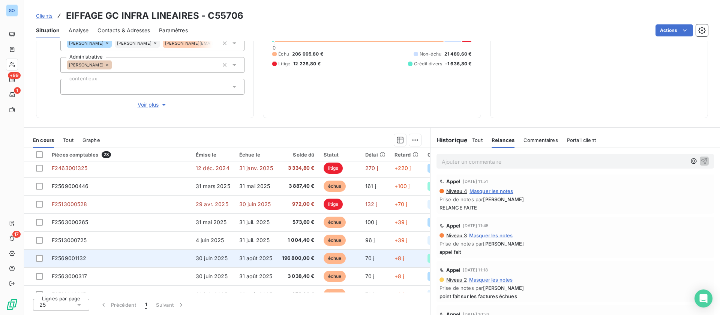
click at [266, 256] on span "31 août 2025" at bounding box center [255, 258] width 33 height 6
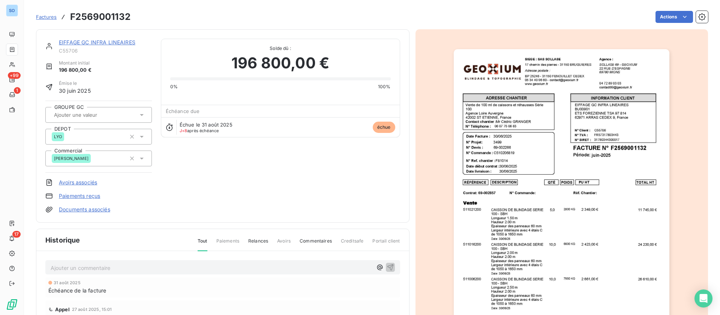
click at [116, 39] on link "EIFFAGE GC INFRA LINEAIRES" at bounding box center [97, 42] width 77 height 6
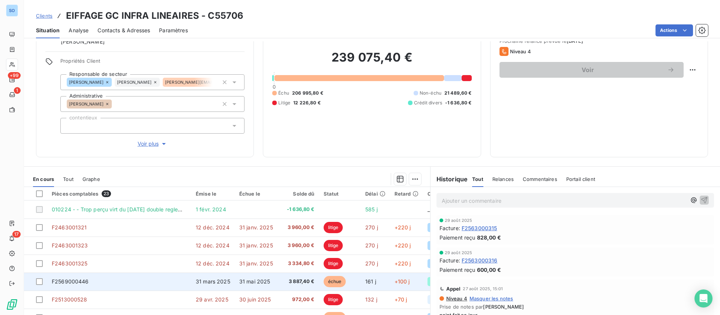
scroll to position [56, 0]
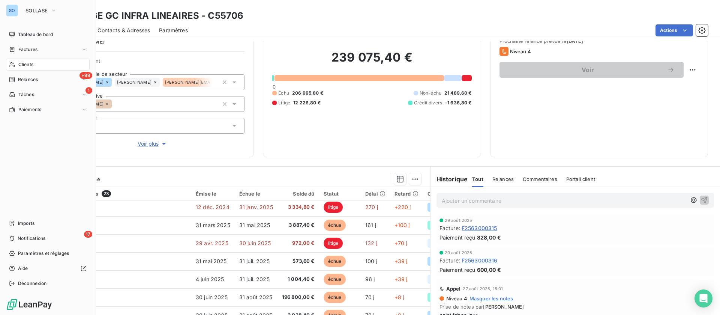
click at [26, 62] on span "Clients" at bounding box center [25, 64] width 15 height 7
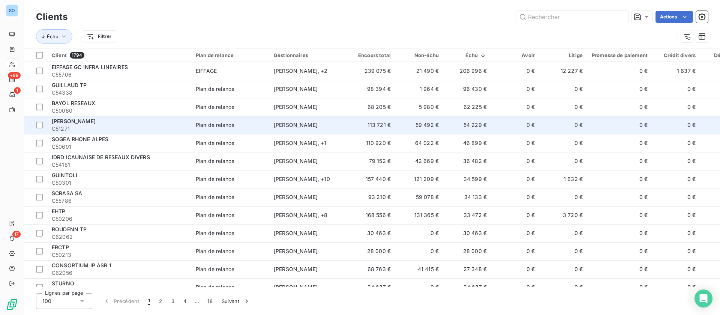
click at [455, 126] on td "54 229 €" at bounding box center [467, 125] width 48 height 18
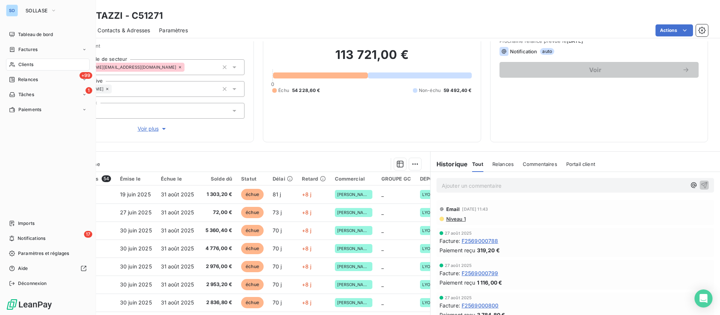
click at [15, 63] on icon at bounding box center [12, 65] width 6 height 6
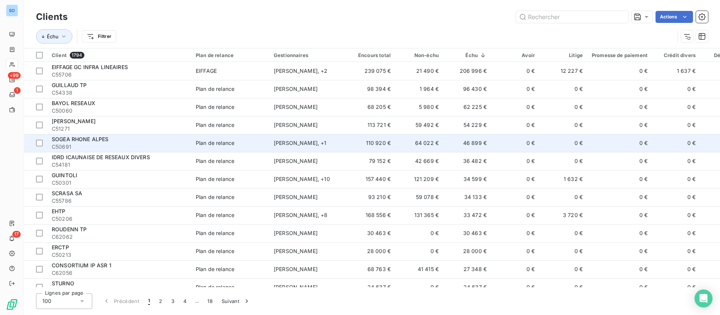
click at [341, 137] on td "[PERSON_NAME] , + 1" at bounding box center [308, 143] width 78 height 18
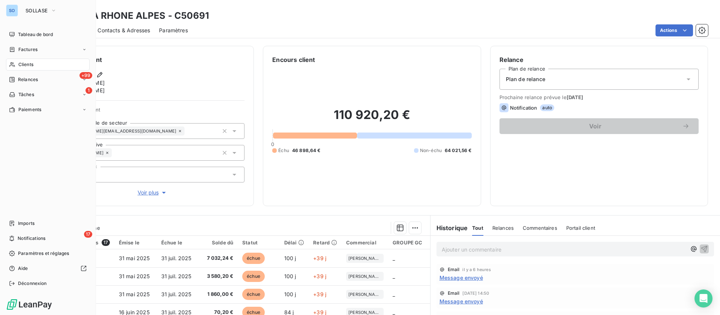
click at [15, 65] on icon at bounding box center [12, 65] width 6 height 6
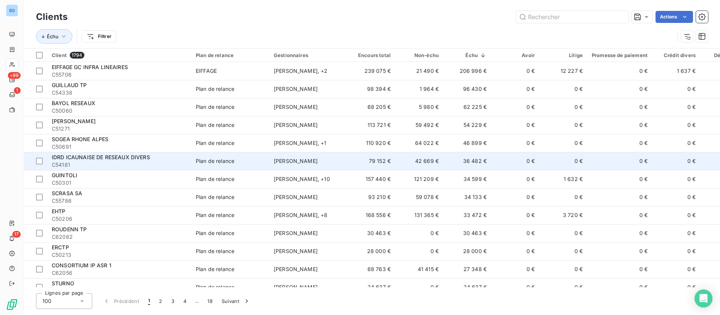
click at [410, 157] on td "42 669 €" at bounding box center [419, 161] width 48 height 18
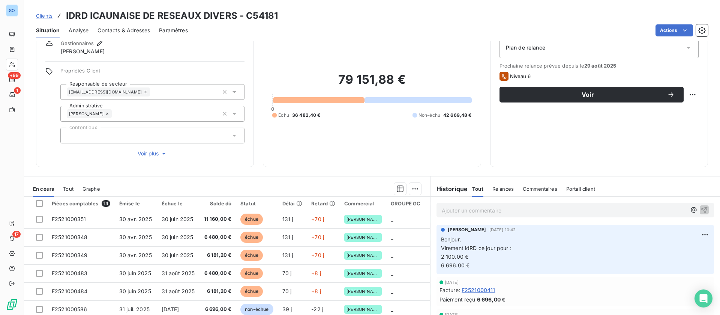
scroll to position [56, 0]
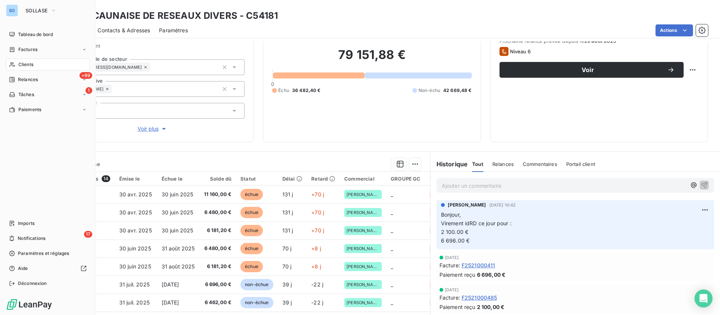
click at [19, 65] on span "Clients" at bounding box center [25, 64] width 15 height 7
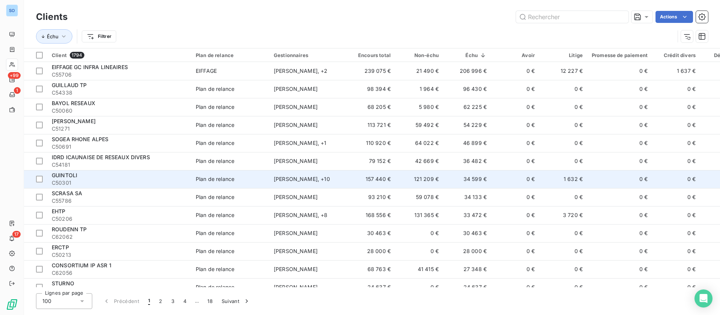
scroll to position [56, 0]
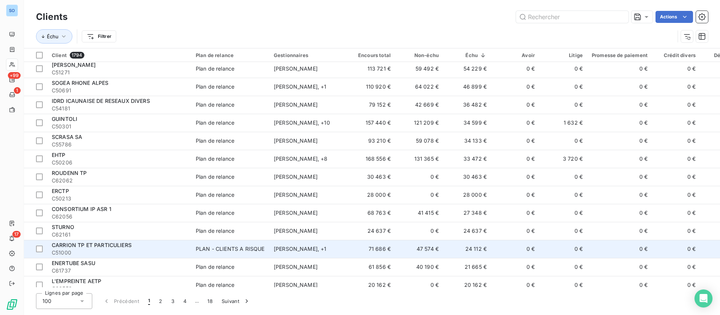
click at [134, 246] on div "CARRION TP ET PARTICULIERS" at bounding box center [119, 245] width 135 height 8
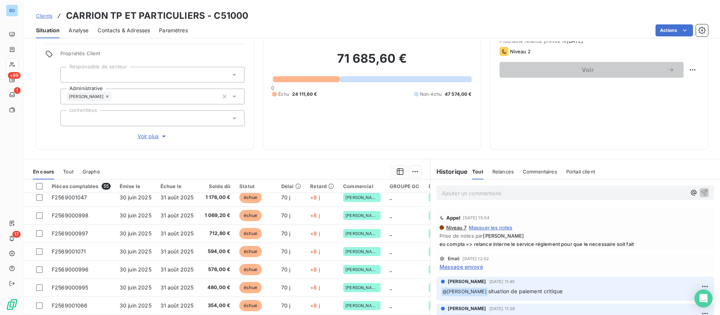
scroll to position [1182, 0]
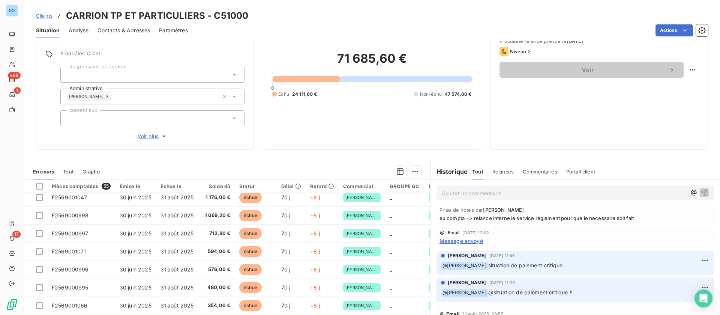
click at [476, 240] on span "Message envoyé" at bounding box center [462, 241] width 44 height 8
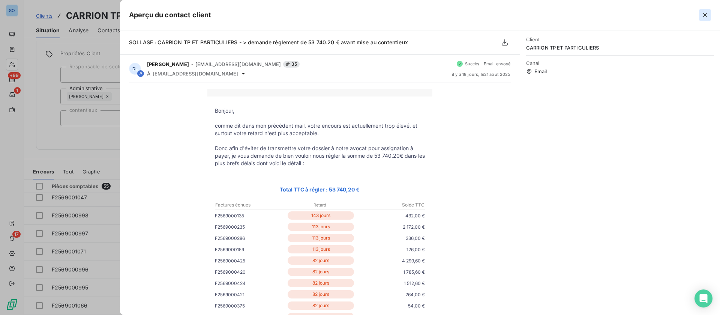
click at [702, 15] on icon "button" at bounding box center [706, 15] width 8 height 8
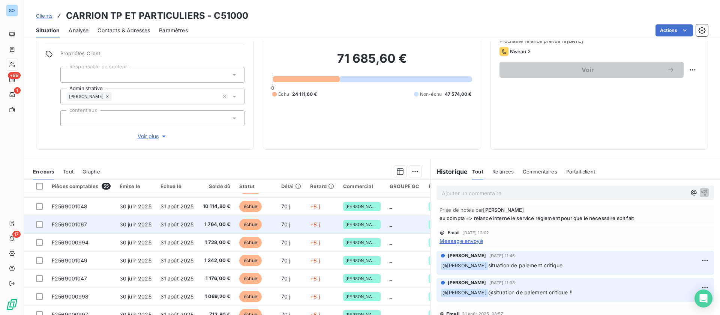
scroll to position [56, 0]
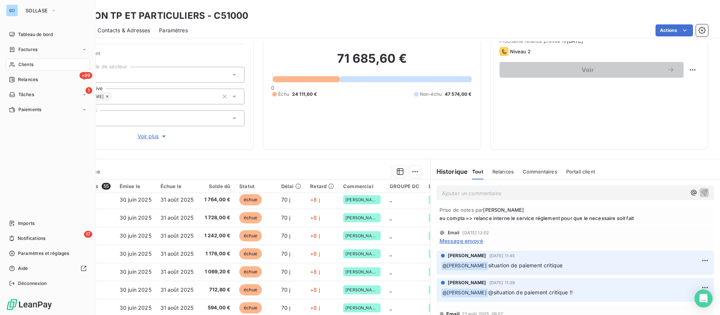
click at [24, 67] on span "Clients" at bounding box center [25, 64] width 15 height 7
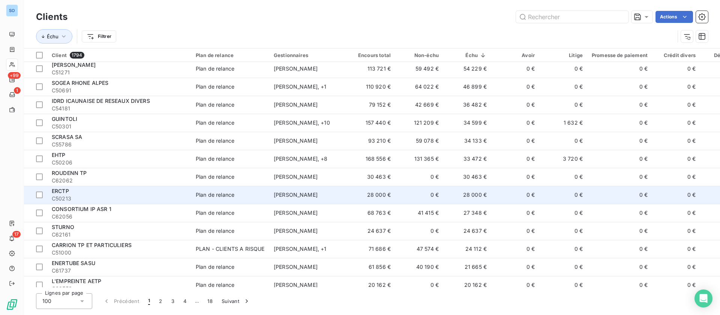
scroll to position [113, 0]
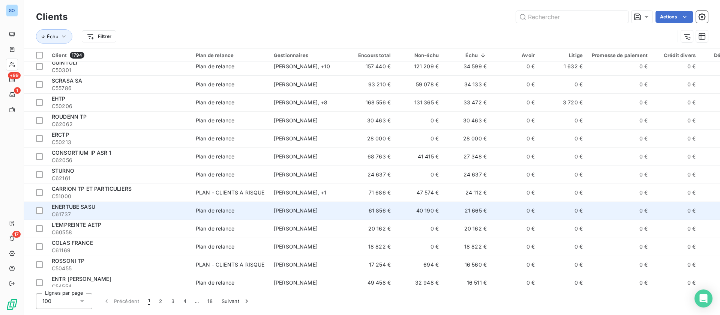
click at [508, 212] on td "0 €" at bounding box center [515, 210] width 48 height 18
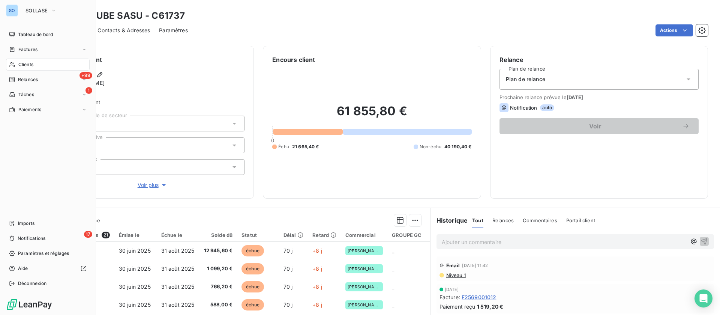
drag, startPoint x: 9, startPoint y: 65, endPoint x: 16, endPoint y: 65, distance: 7.1
click at [9, 65] on icon at bounding box center [12, 65] width 6 height 6
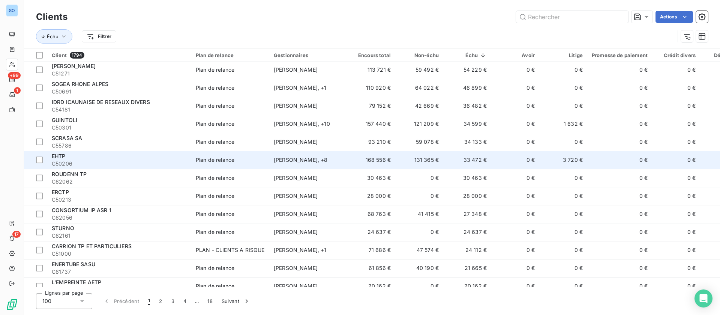
scroll to position [56, 0]
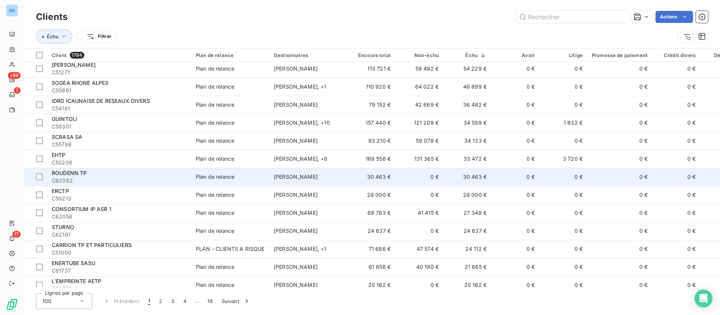
click at [453, 178] on td "30 463 €" at bounding box center [467, 177] width 48 height 18
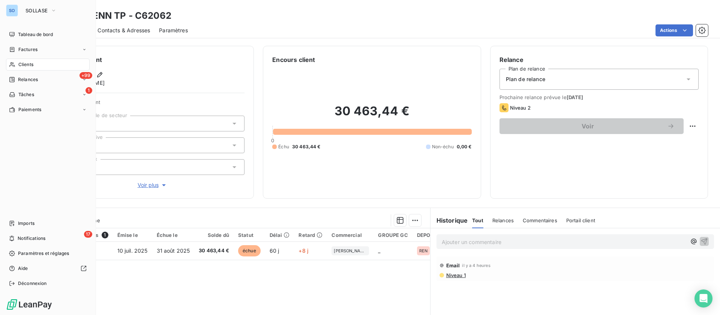
click at [18, 63] on div "Clients" at bounding box center [48, 65] width 84 height 12
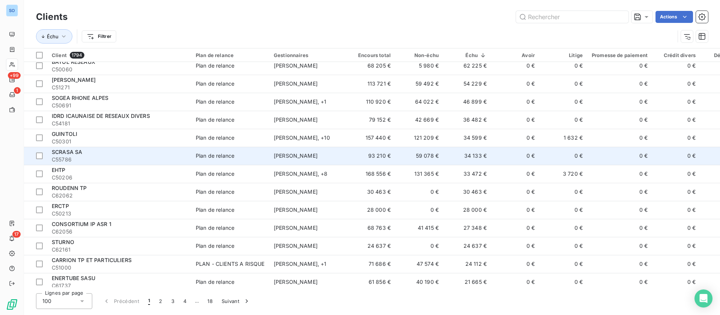
scroll to position [56, 0]
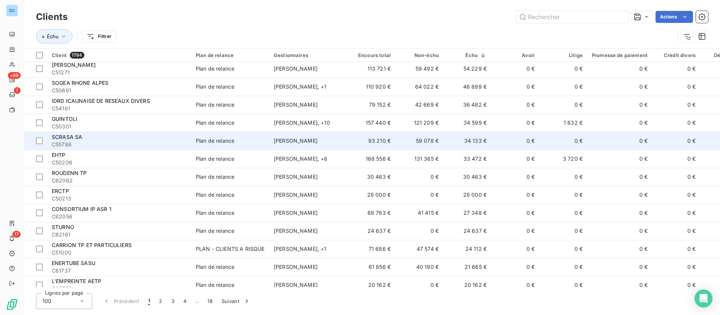
click at [501, 192] on td "0 €" at bounding box center [515, 195] width 48 height 18
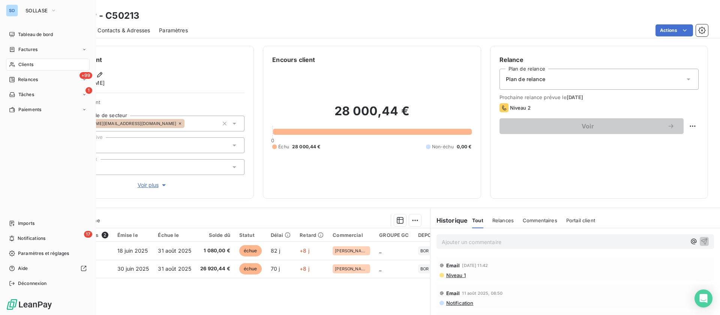
click at [19, 68] on div "Clients" at bounding box center [48, 65] width 84 height 12
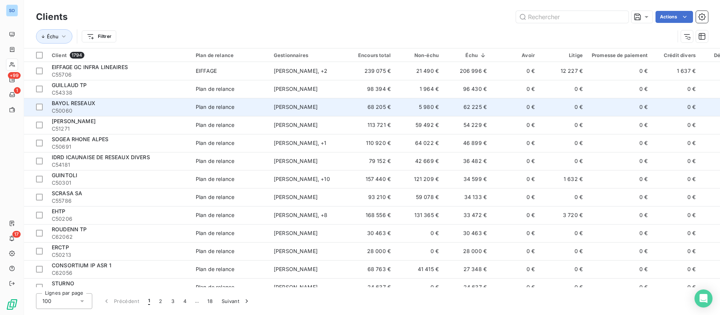
click at [372, 111] on td "68 205 €" at bounding box center [371, 107] width 48 height 18
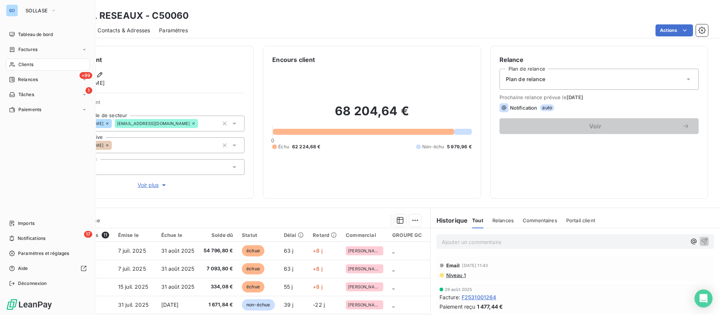
click at [20, 65] on span "Clients" at bounding box center [25, 64] width 15 height 7
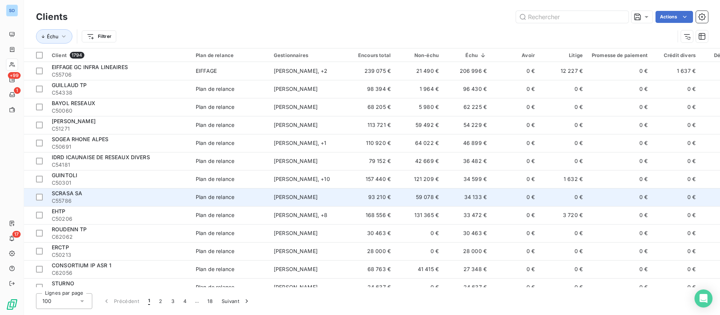
click at [485, 202] on td "34 133 €" at bounding box center [467, 197] width 48 height 18
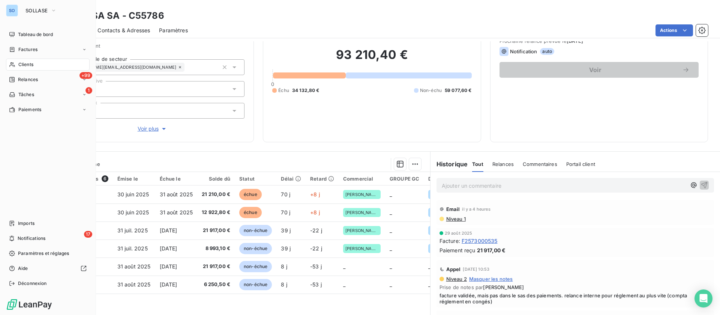
click at [17, 62] on div "Clients" at bounding box center [48, 65] width 84 height 12
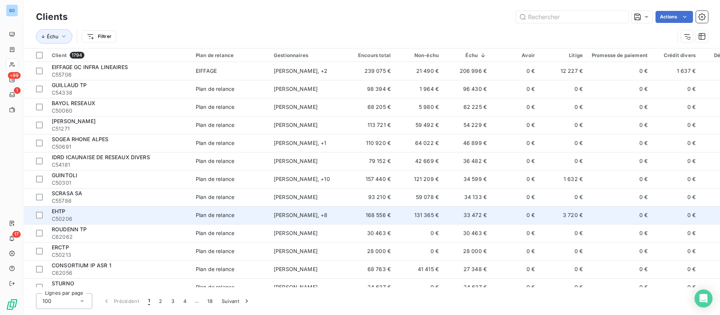
scroll to position [56, 0]
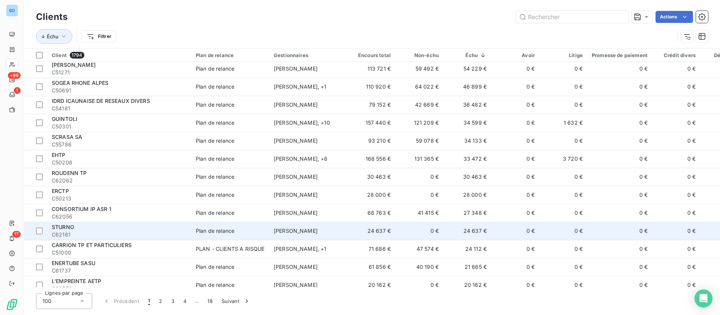
click at [505, 231] on td "0 €" at bounding box center [515, 231] width 48 height 18
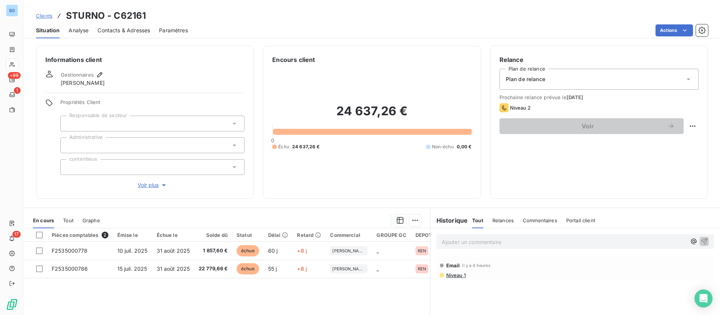
click at [126, 25] on div "Contacts & Adresses" at bounding box center [124, 31] width 53 height 16
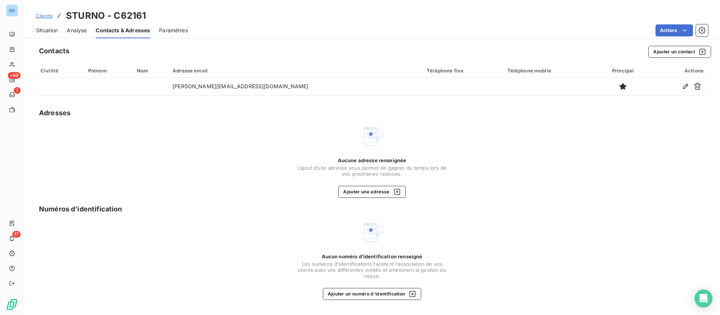
click at [54, 31] on span "Situation" at bounding box center [47, 31] width 22 height 8
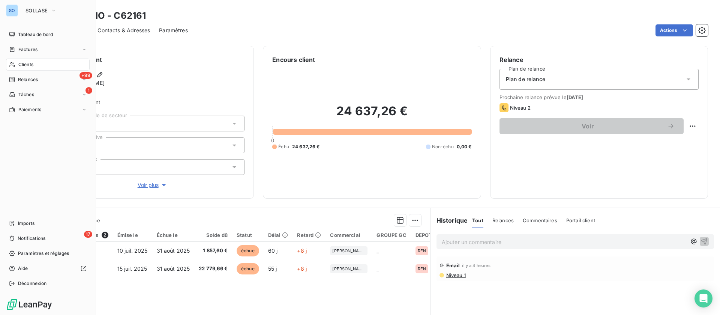
click at [24, 64] on span "Clients" at bounding box center [25, 64] width 15 height 7
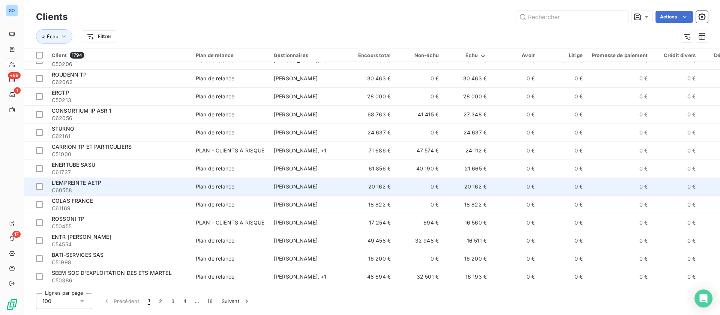
scroll to position [169, 0]
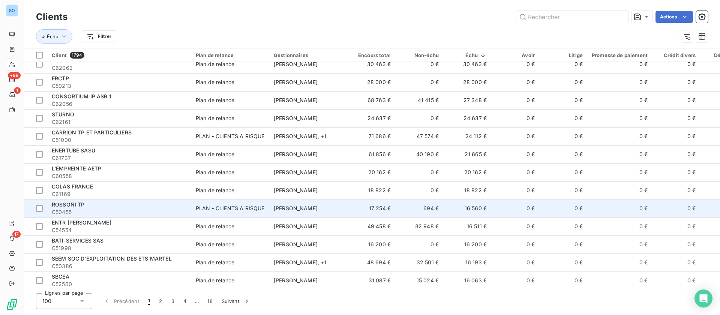
click at [500, 210] on td "0 €" at bounding box center [515, 208] width 48 height 18
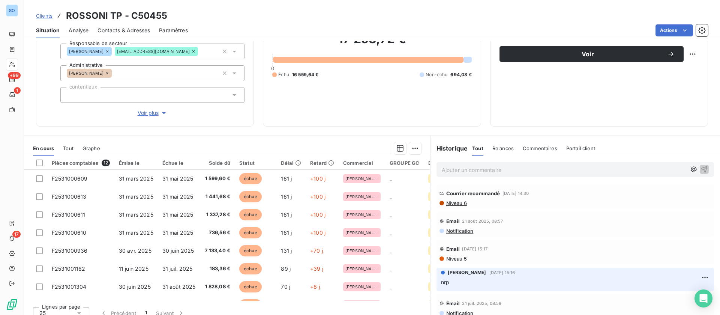
scroll to position [80, 0]
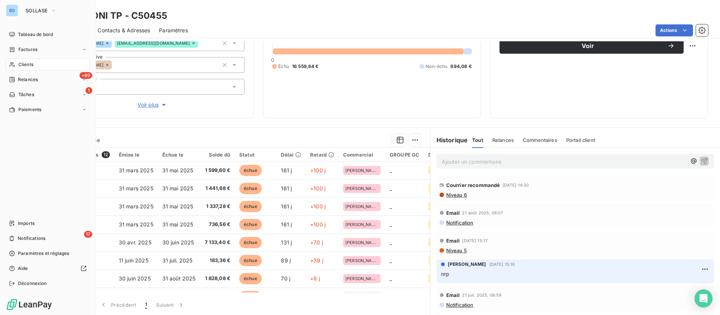
click at [17, 63] on div "Clients" at bounding box center [48, 65] width 84 height 12
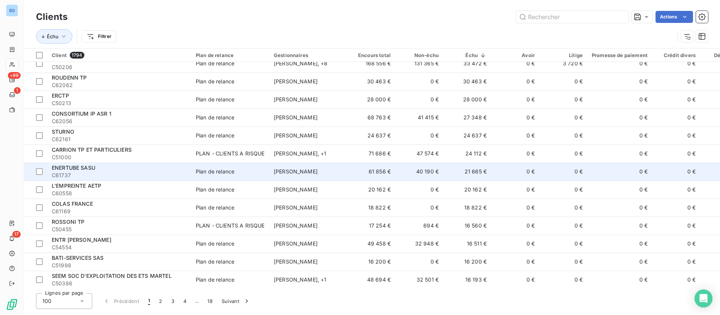
scroll to position [169, 0]
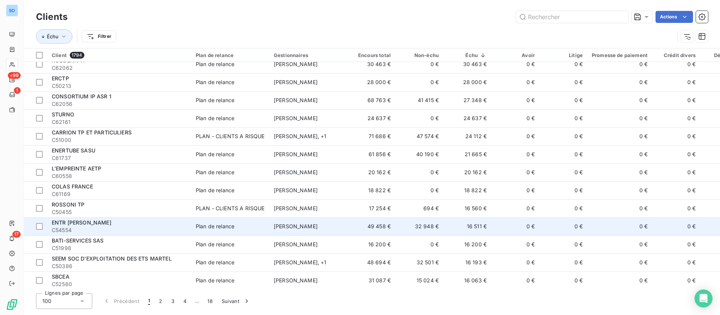
click at [497, 221] on td "0 €" at bounding box center [515, 226] width 48 height 18
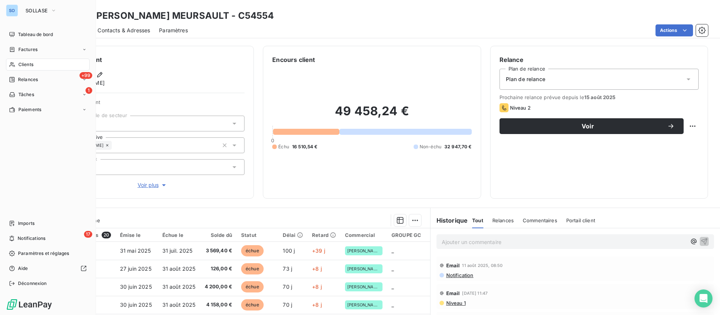
click at [23, 66] on span "Clients" at bounding box center [25, 64] width 15 height 7
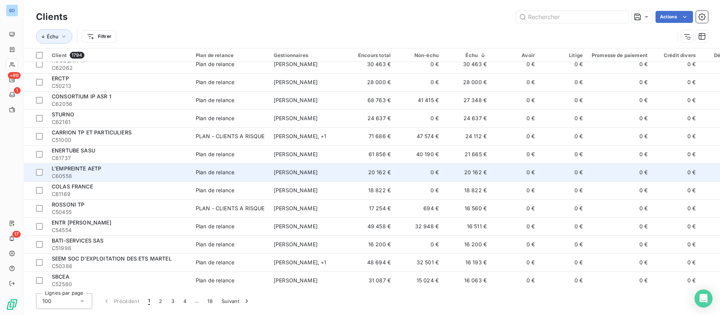
scroll to position [225, 0]
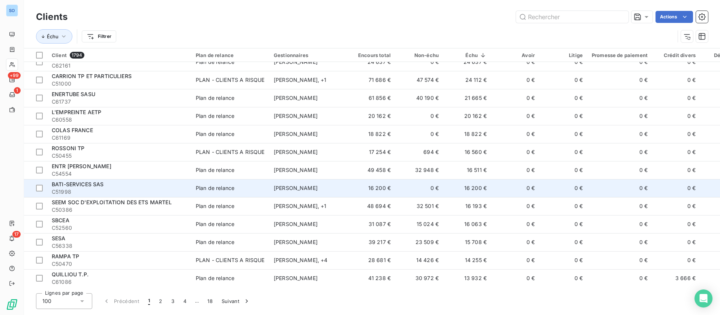
click at [405, 191] on td "0 €" at bounding box center [419, 188] width 48 height 18
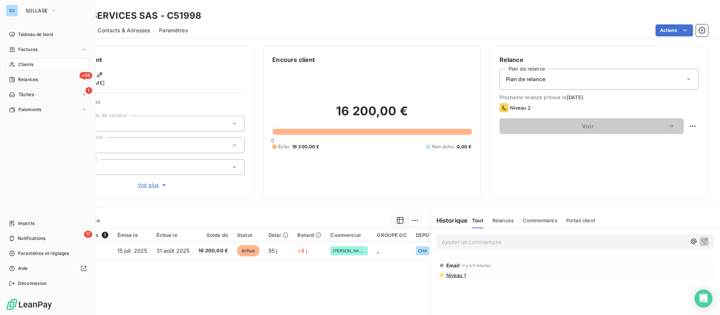
click at [17, 62] on div "Clients" at bounding box center [48, 65] width 84 height 12
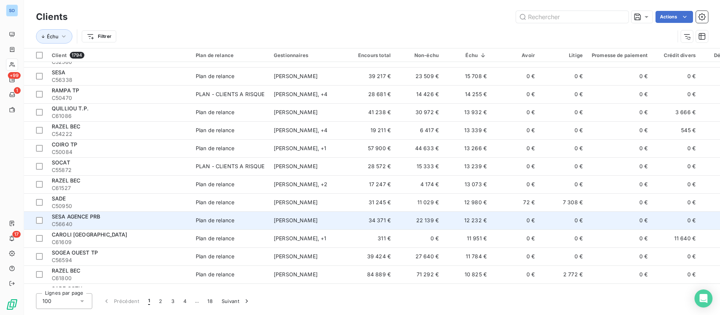
scroll to position [394, 0]
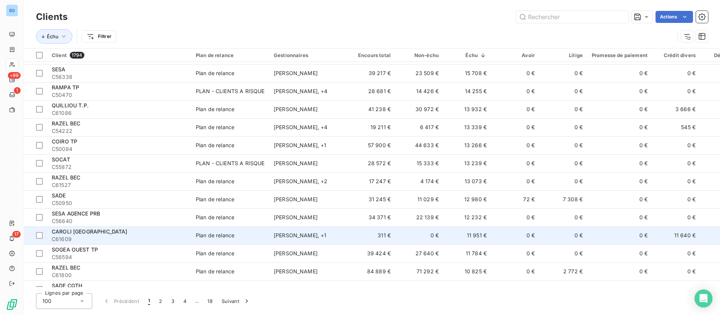
click at [163, 233] on div "CAROLI [GEOGRAPHIC_DATA]" at bounding box center [119, 232] width 135 height 8
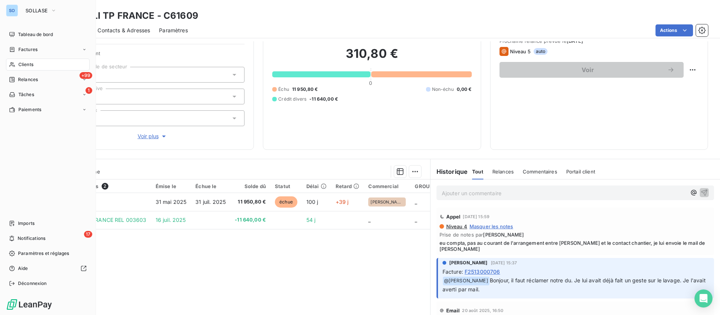
click at [18, 62] on span "Clients" at bounding box center [25, 64] width 15 height 7
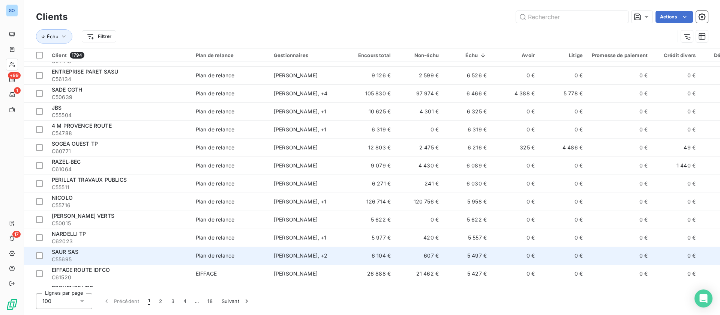
scroll to position [844, 0]
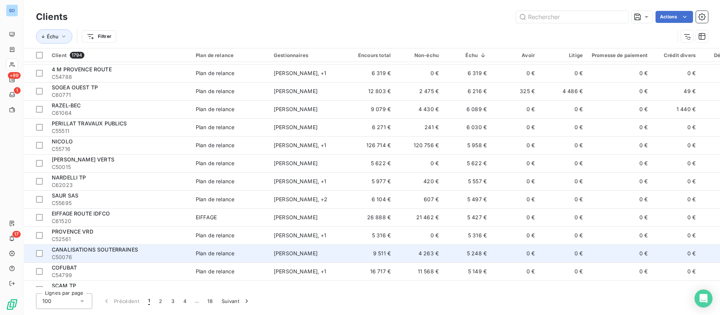
click at [458, 253] on td "5 248 €" at bounding box center [467, 253] width 48 height 18
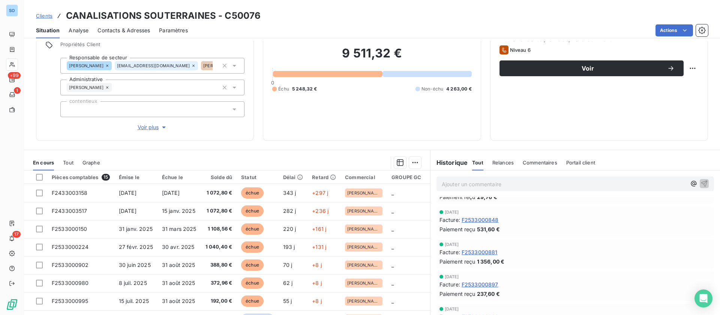
scroll to position [80, 0]
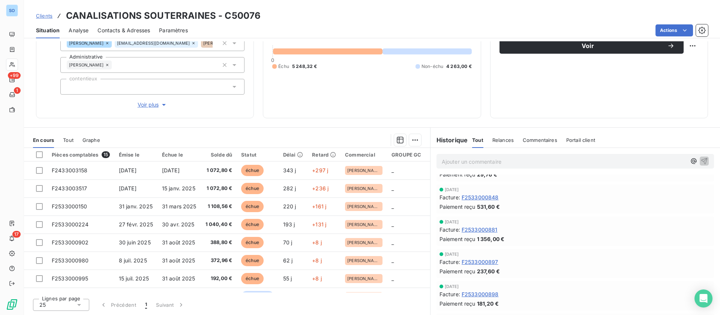
click at [502, 143] on div "Relances" at bounding box center [503, 140] width 21 height 16
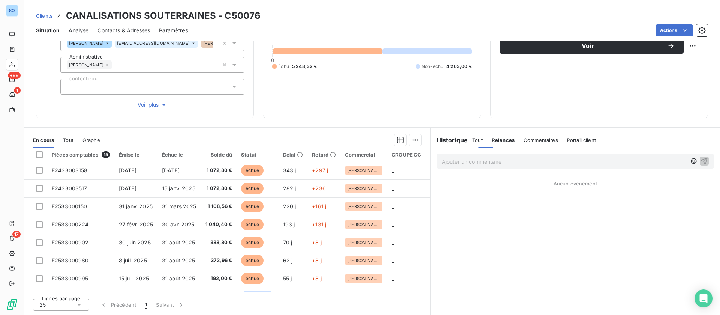
scroll to position [0, 0]
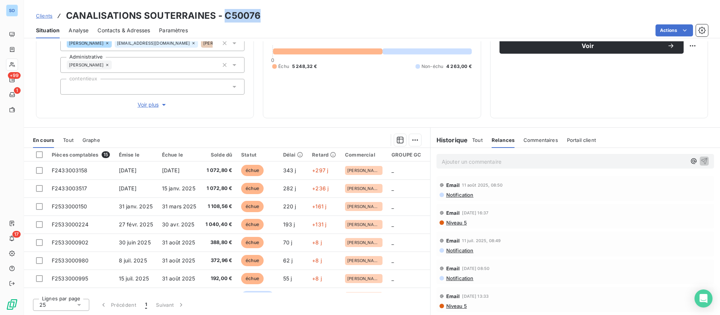
drag, startPoint x: 224, startPoint y: 14, endPoint x: 257, endPoint y: 14, distance: 33.4
click at [257, 14] on h3 "CANALISATIONS SOUTERRAINES - C50076" at bounding box center [163, 16] width 195 height 14
copy h3 "C50076"
click at [542, 137] on div "Commentaires" at bounding box center [541, 140] width 35 height 16
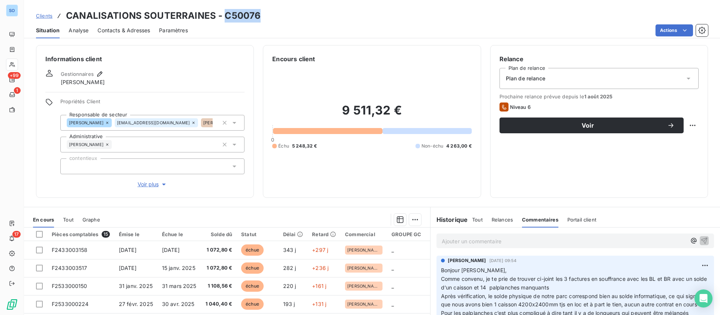
scroll to position [0, 0]
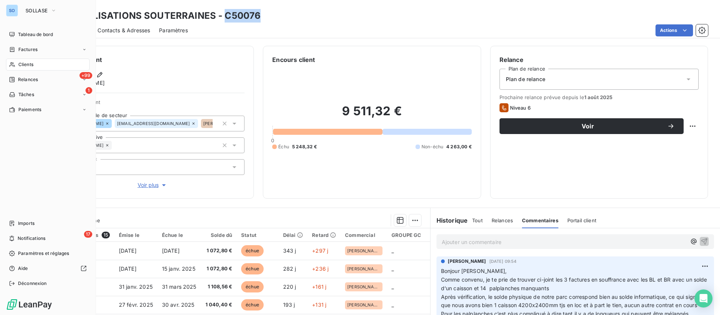
click at [21, 64] on span "Clients" at bounding box center [25, 64] width 15 height 7
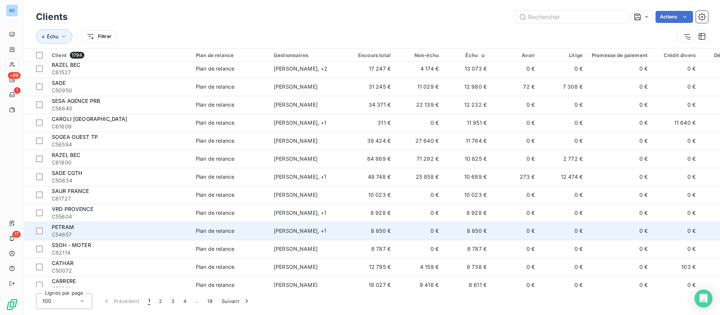
scroll to position [563, 0]
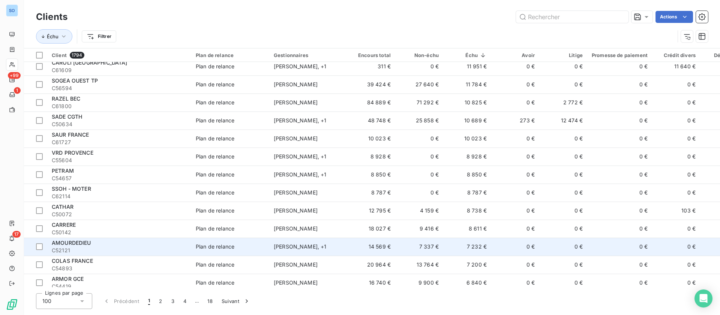
click at [330, 247] on div "[PERSON_NAME] , + 1" at bounding box center [308, 247] width 69 height 8
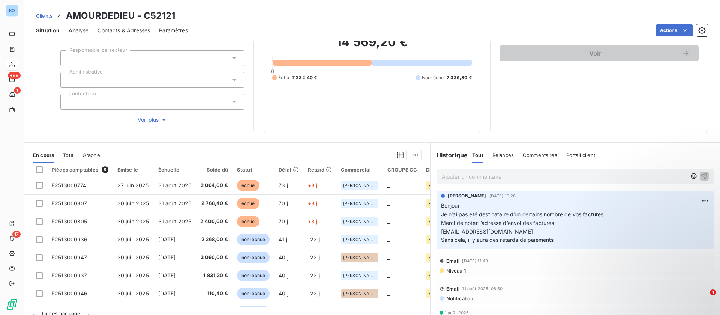
scroll to position [88, 0]
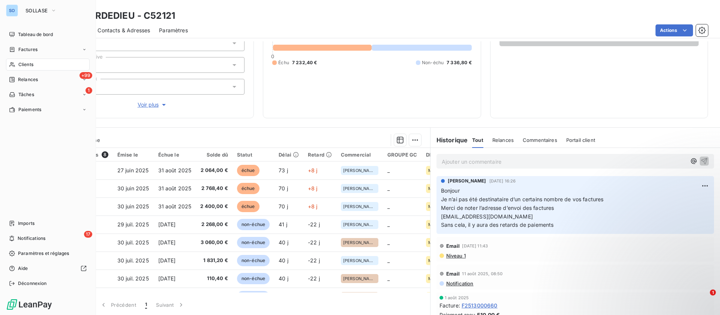
click at [21, 64] on span "Clients" at bounding box center [25, 64] width 15 height 7
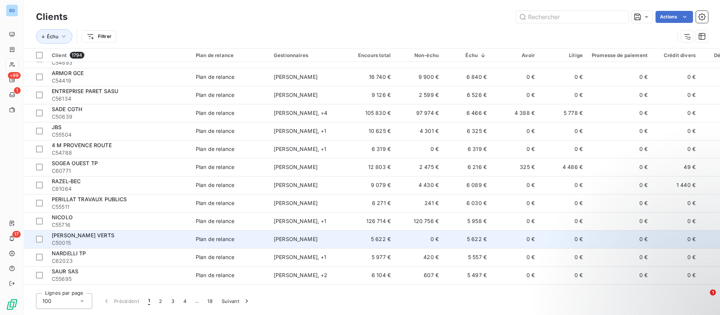
scroll to position [788, 0]
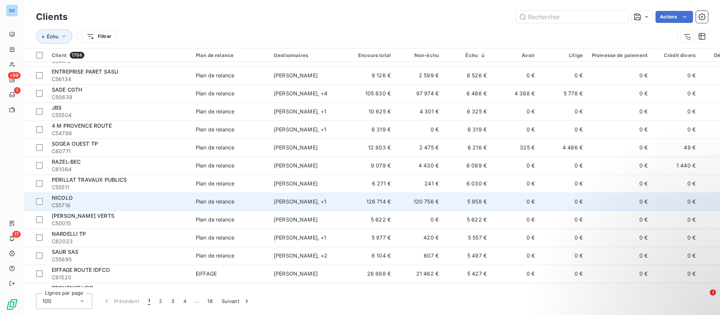
click at [508, 206] on td "0 €" at bounding box center [515, 201] width 48 height 18
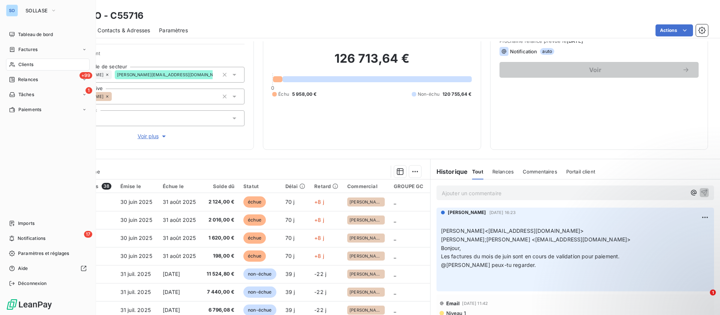
click at [18, 60] on div "Clients" at bounding box center [48, 65] width 84 height 12
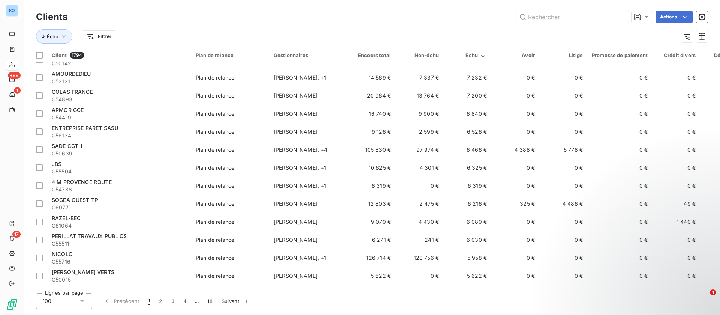
scroll to position [281, 0]
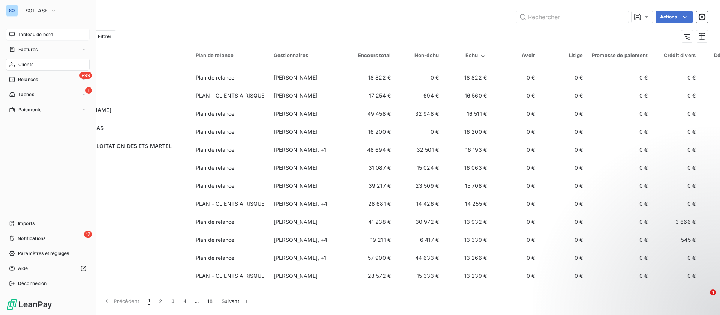
click at [25, 32] on span "Tableau de bord" at bounding box center [35, 34] width 35 height 7
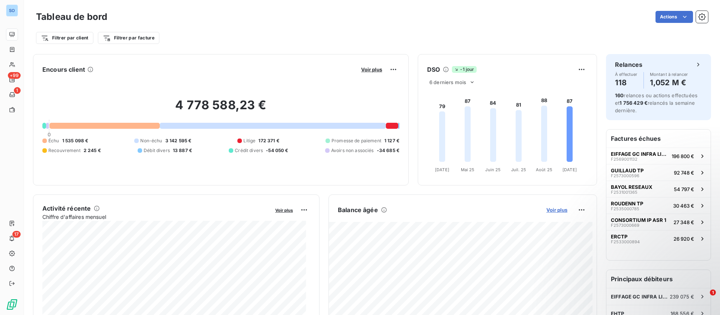
click at [559, 209] on span "Voir plus" at bounding box center [557, 210] width 21 height 6
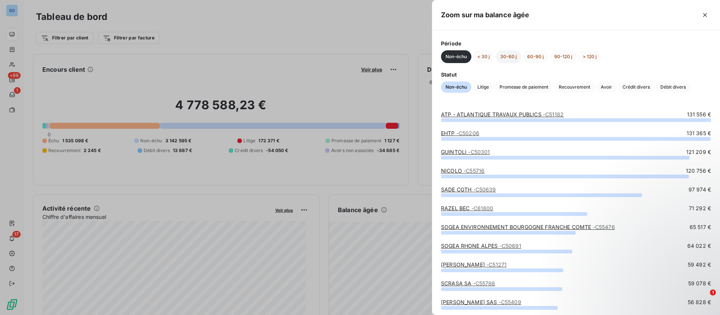
click at [506, 54] on button "30-60 j" at bounding box center [509, 56] width 26 height 13
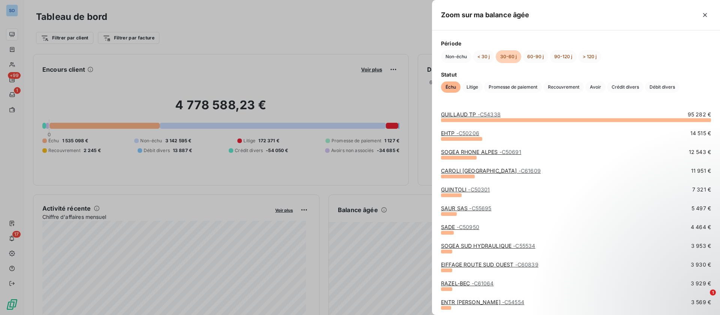
click at [401, 188] on div at bounding box center [360, 157] width 720 height 315
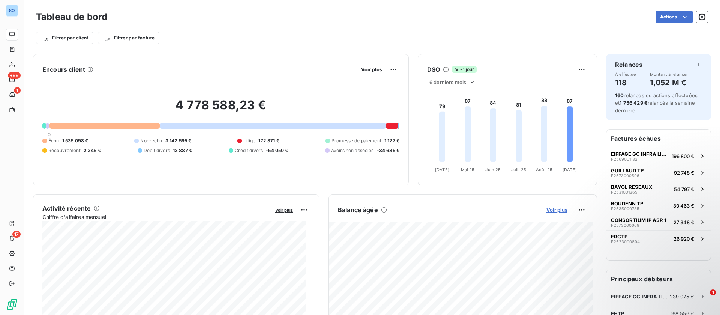
click at [547, 209] on span "Voir plus" at bounding box center [557, 210] width 21 height 6
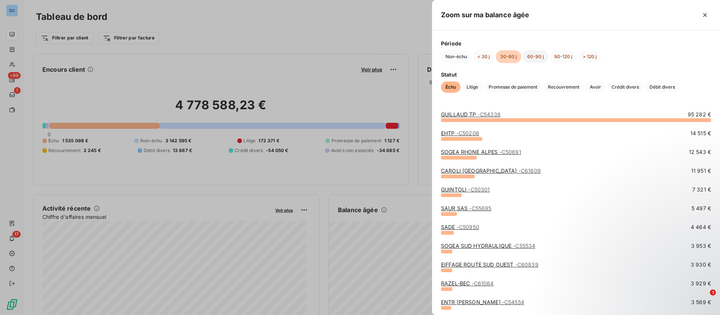
click at [535, 53] on button "60-90 j" at bounding box center [536, 56] width 26 height 13
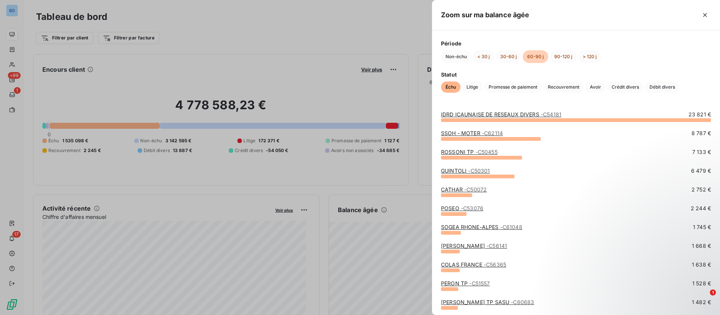
click at [407, 170] on div at bounding box center [360, 157] width 720 height 315
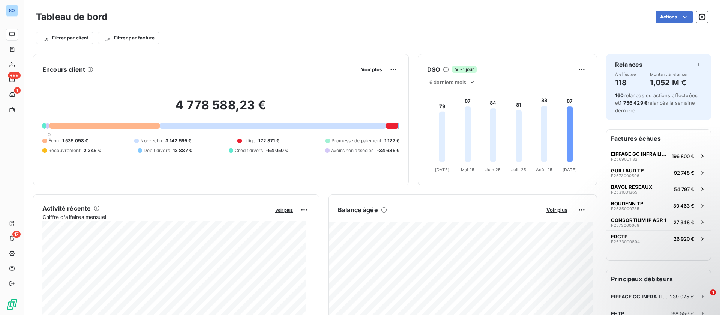
click at [304, 195] on div "Activité récente Chiffre d'affaires mensuel Voir plus 264 307,33 € Échu 136 588…" at bounding box center [176, 278] width 287 height 169
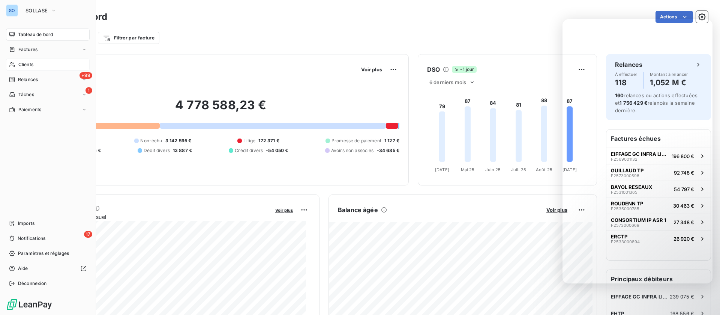
click at [33, 61] on span "Clients" at bounding box center [25, 64] width 15 height 7
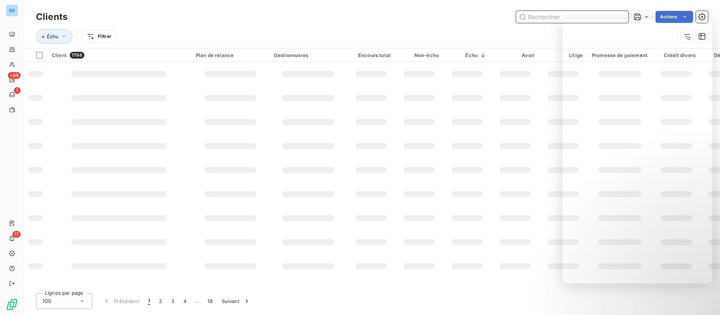
click at [555, 12] on input "text" at bounding box center [572, 17] width 113 height 12
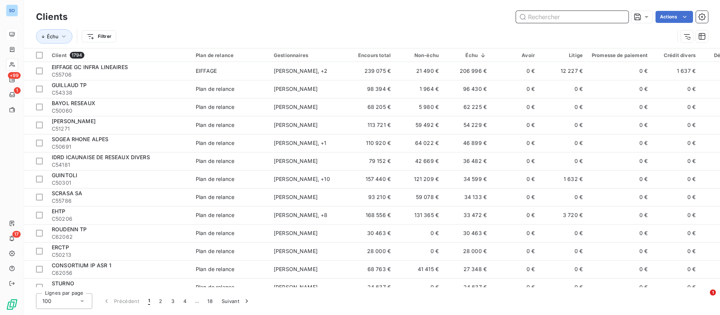
click at [557, 15] on input "text" at bounding box center [572, 17] width 113 height 12
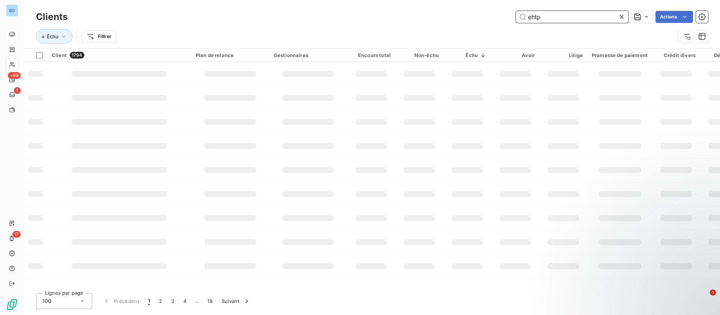
type input "ehtp"
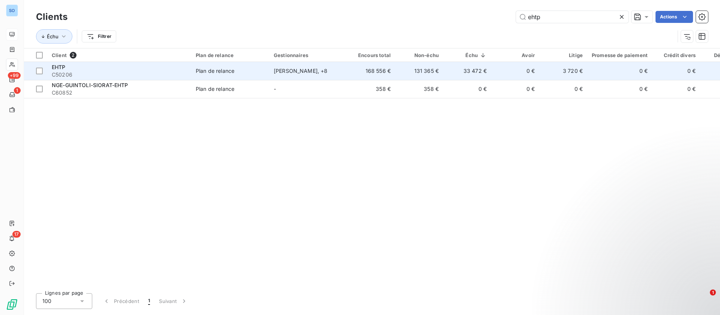
click at [330, 71] on div "[PERSON_NAME] , + 8" at bounding box center [308, 71] width 69 height 8
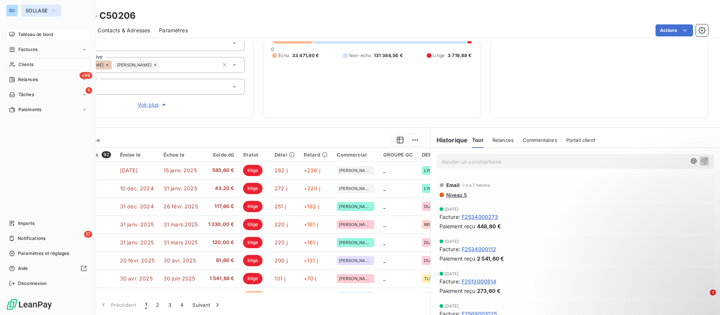
click at [30, 11] on span "SOLLASE" at bounding box center [37, 11] width 22 height 6
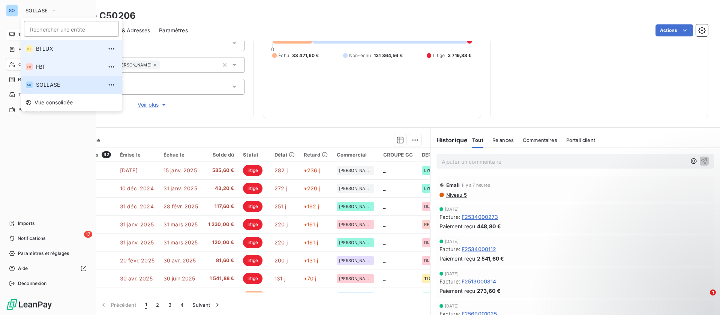
click at [77, 65] on span "FBT" at bounding box center [69, 67] width 66 height 8
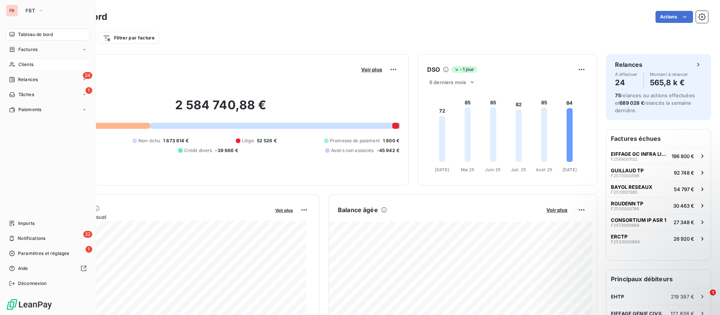
click at [36, 61] on div "Clients" at bounding box center [48, 65] width 84 height 12
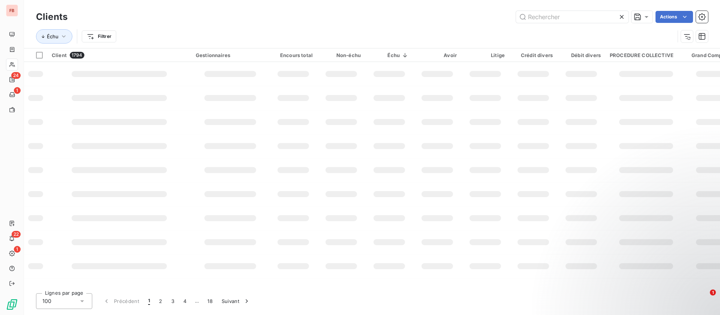
type input "ehtp"
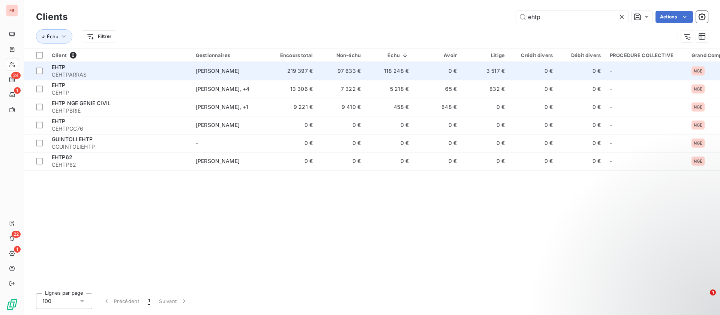
click at [304, 66] on td "219 397 €" at bounding box center [293, 71] width 48 height 18
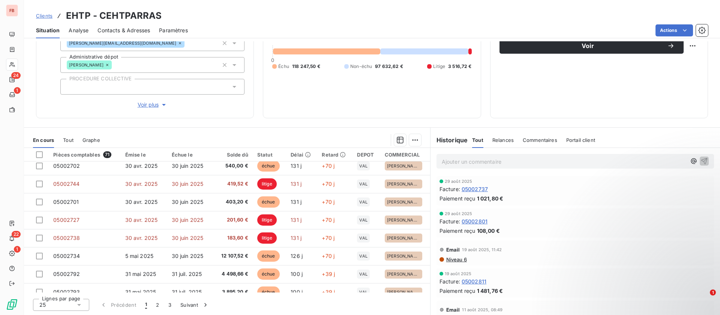
scroll to position [225, 0]
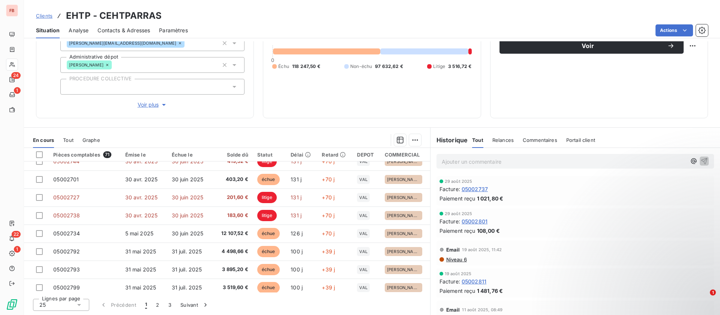
click at [297, 108] on div "219 396,84 € 0 Échu 118 247,50 € Non-échu 97 632,62 € Litige 3 516,72 €" at bounding box center [371, 46] width 199 height 125
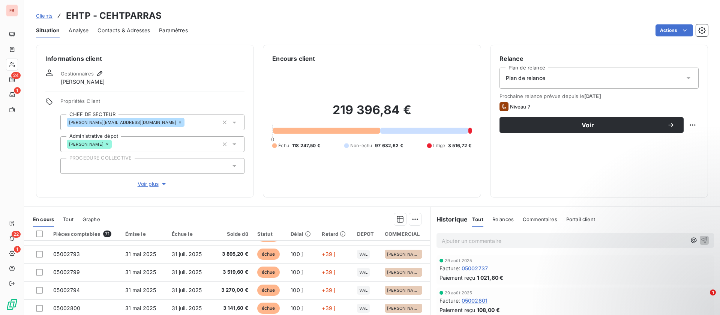
scroll to position [0, 0]
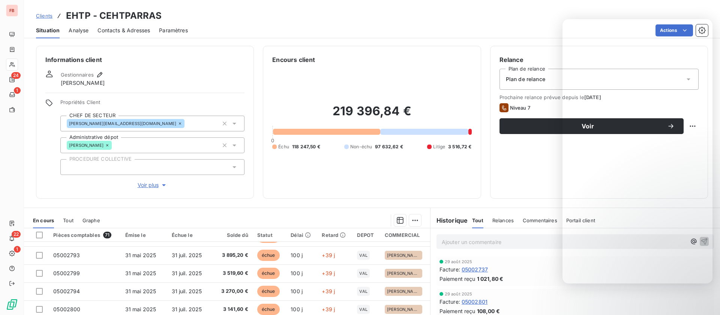
click at [194, 50] on div "Informations client Gestionnaires [PERSON_NAME] Propriétés Client CHEF DE SECTE…" at bounding box center [145, 122] width 218 height 153
click at [243, 21] on div "Clients EHTP - CEHTPARRAS" at bounding box center [372, 16] width 696 height 14
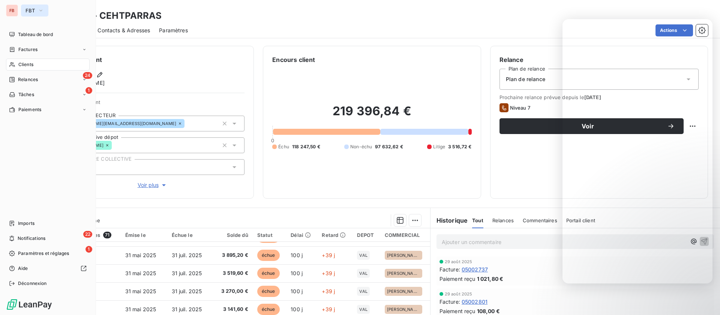
click at [24, 11] on button "FBT" at bounding box center [34, 11] width 27 height 12
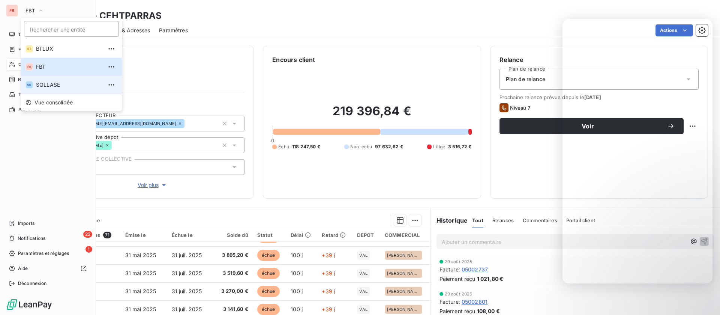
click at [57, 82] on span "SOLLASE" at bounding box center [69, 85] width 66 height 8
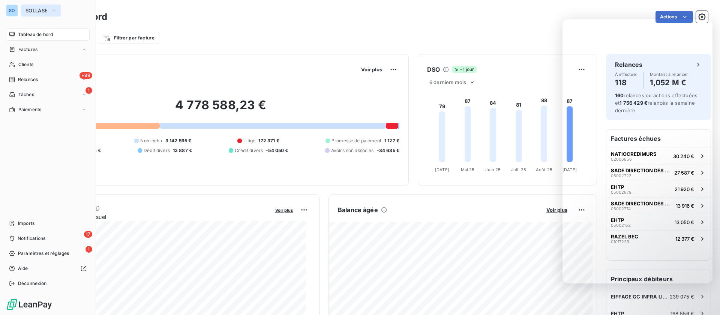
click at [46, 9] on span "SOLLASE" at bounding box center [37, 11] width 22 height 6
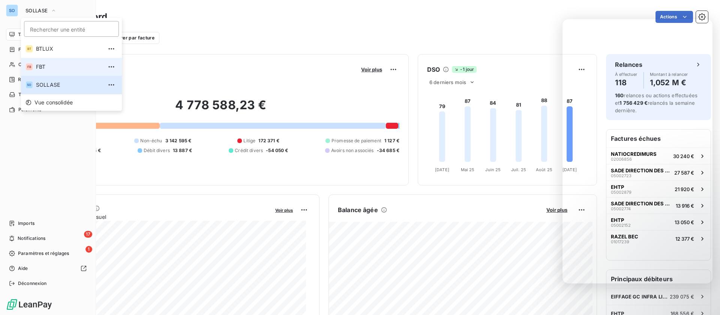
click at [40, 64] on span "FBT" at bounding box center [69, 67] width 66 height 8
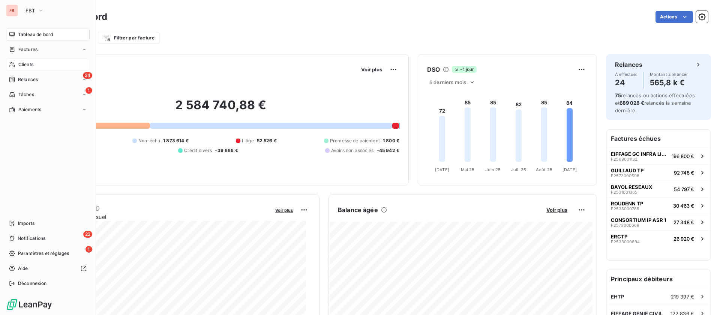
click at [21, 65] on span "Clients" at bounding box center [25, 64] width 15 height 7
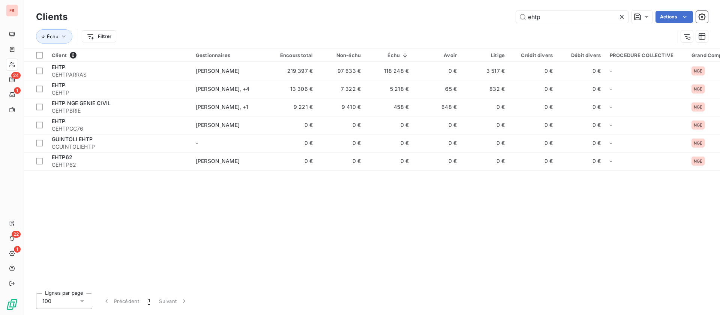
click at [619, 17] on icon at bounding box center [622, 17] width 8 height 8
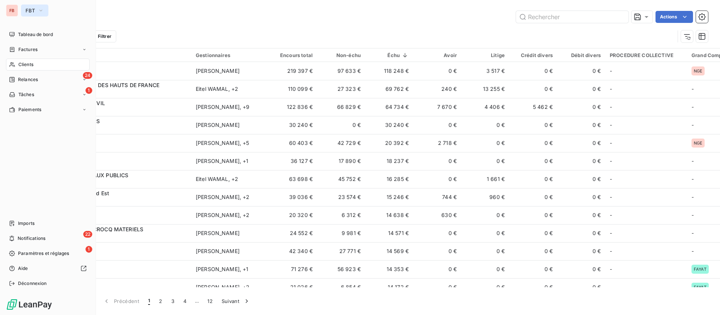
click at [38, 8] on button "FBT" at bounding box center [34, 11] width 27 height 12
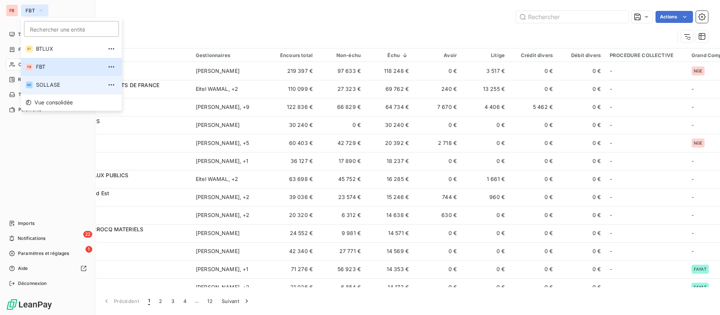
click at [71, 86] on span "SOLLASE" at bounding box center [69, 85] width 66 height 8
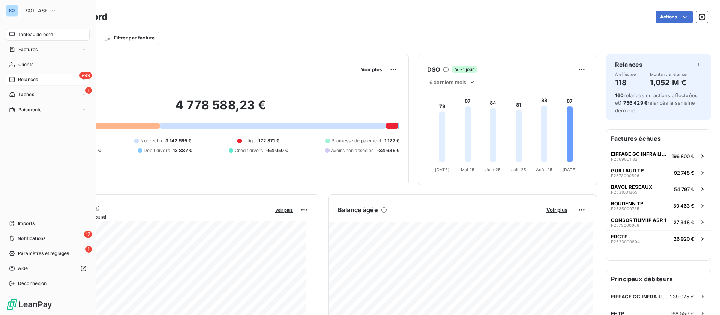
click at [47, 78] on div "+99 Relances" at bounding box center [48, 80] width 84 height 12
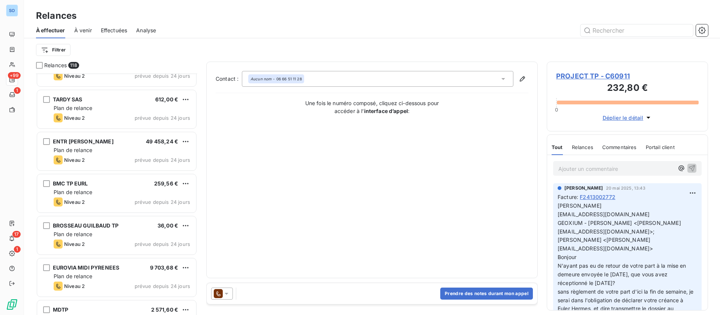
scroll to position [451, 0]
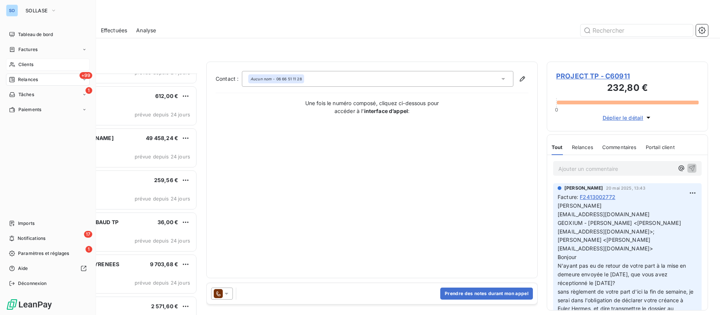
click at [30, 66] on span "Clients" at bounding box center [25, 64] width 15 height 7
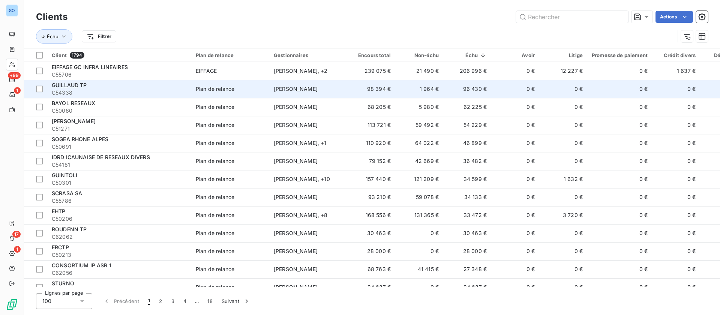
click at [326, 95] on td "[PERSON_NAME]" at bounding box center [308, 89] width 78 height 18
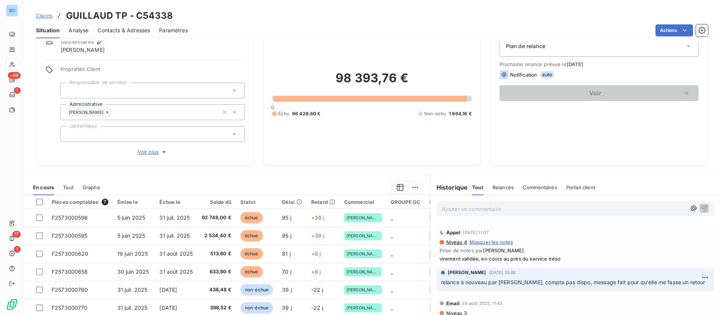
scroll to position [56, 0]
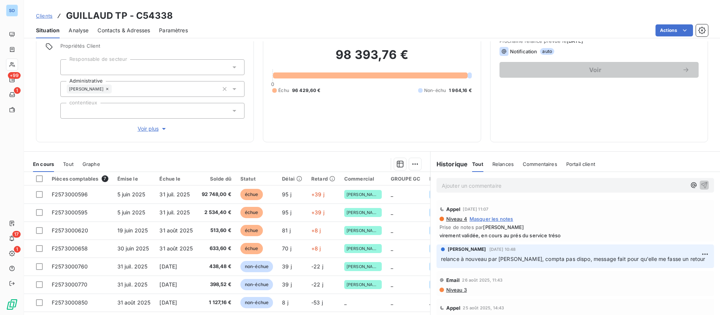
click at [122, 34] on div "Contacts & Adresses" at bounding box center [124, 31] width 53 height 16
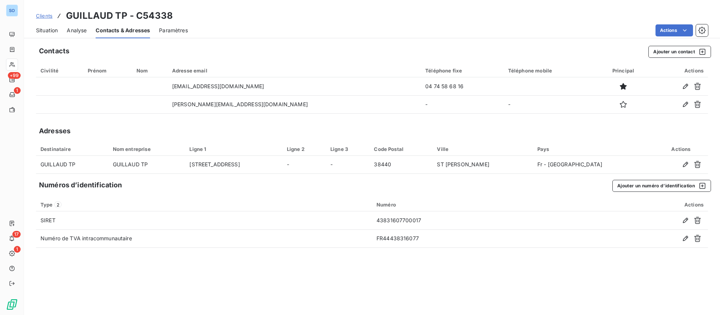
click at [44, 24] on div "Situation" at bounding box center [47, 31] width 22 height 16
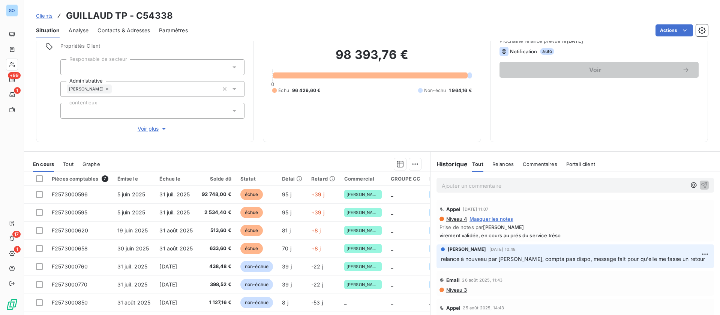
click at [514, 184] on p "Ajouter un commentaire ﻿" at bounding box center [564, 185] width 245 height 9
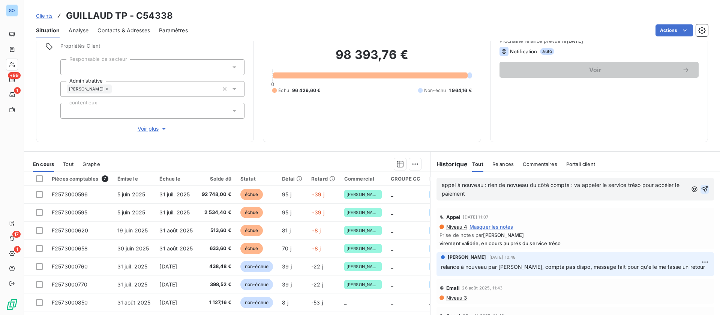
click at [701, 185] on icon "button" at bounding box center [705, 189] width 8 height 8
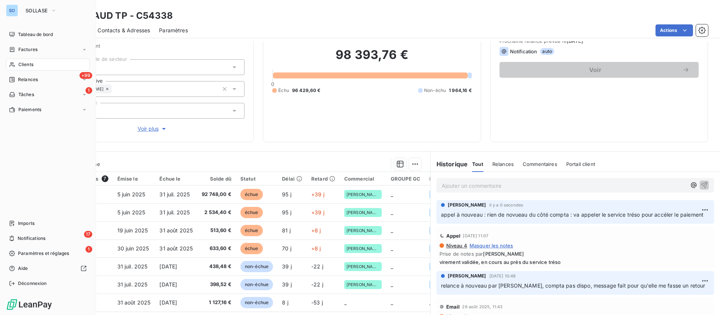
click at [18, 60] on div "Clients" at bounding box center [48, 65] width 84 height 12
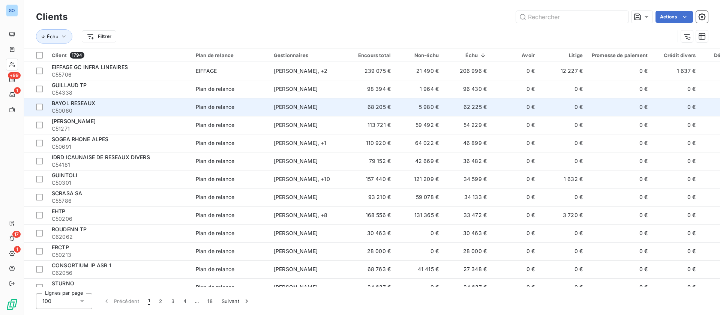
click at [478, 101] on td "62 225 €" at bounding box center [467, 107] width 48 height 18
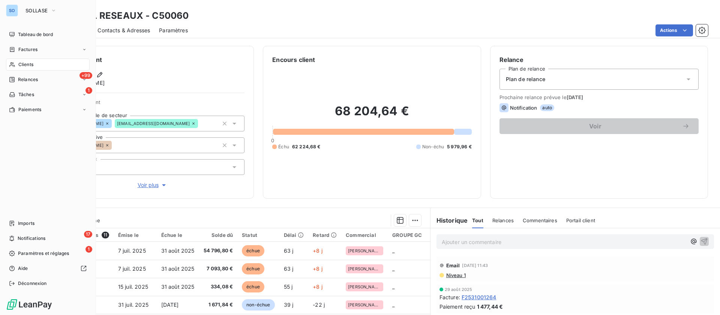
click at [24, 61] on span "Clients" at bounding box center [25, 64] width 15 height 7
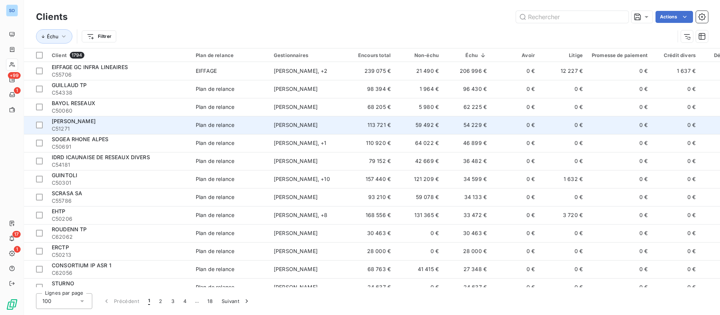
click at [424, 121] on td "59 492 €" at bounding box center [419, 125] width 48 height 18
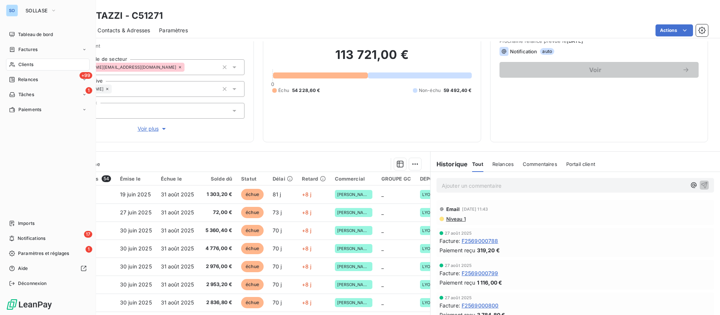
click at [20, 61] on span "Clients" at bounding box center [25, 64] width 15 height 7
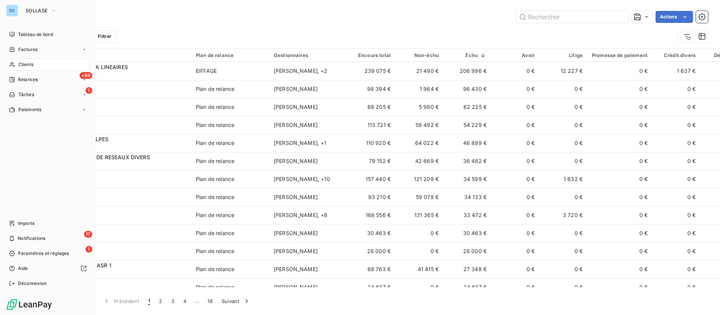
click at [18, 35] on span "Tableau de bord" at bounding box center [35, 34] width 35 height 7
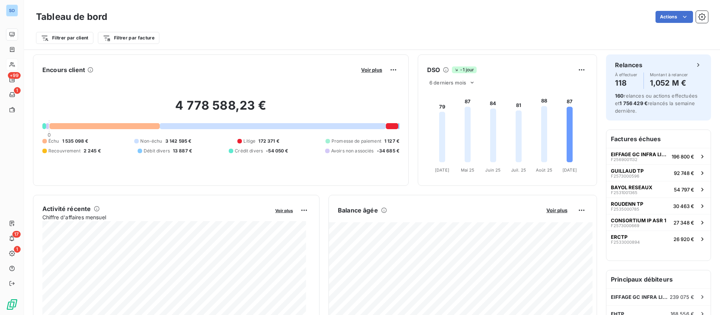
scroll to position [57, 0]
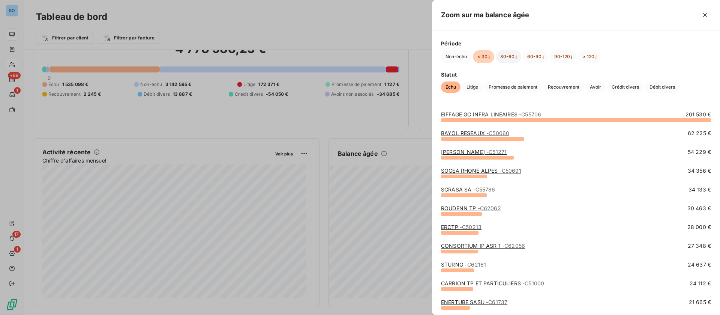
click at [510, 57] on button "30-60 j" at bounding box center [509, 56] width 26 height 13
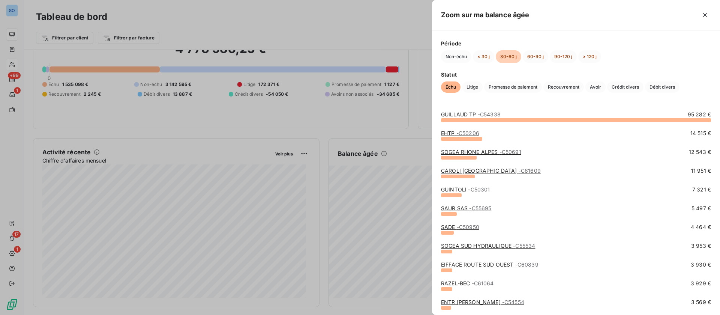
click at [474, 172] on link "CAROLI TP FRANCE - C61609" at bounding box center [491, 170] width 100 height 6
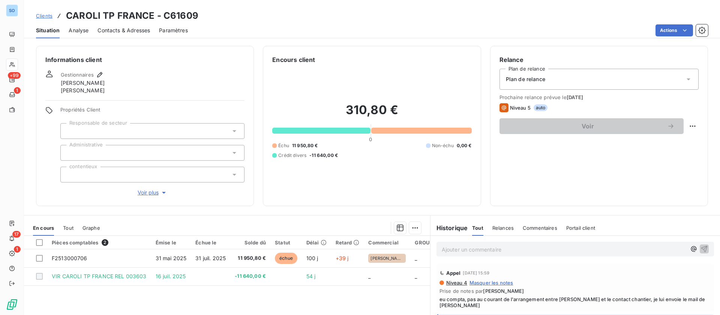
click at [45, 15] on span "Clients" at bounding box center [44, 16] width 17 height 6
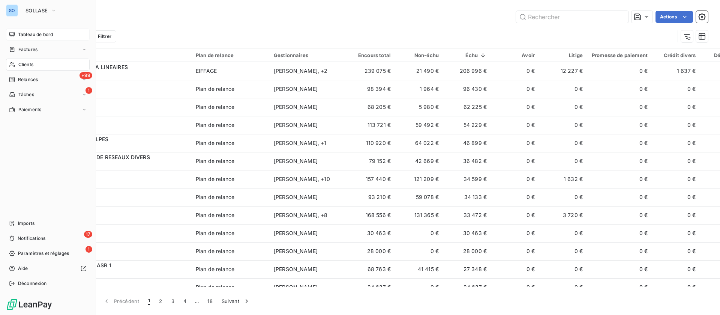
click at [31, 32] on span "Tableau de bord" at bounding box center [35, 34] width 35 height 7
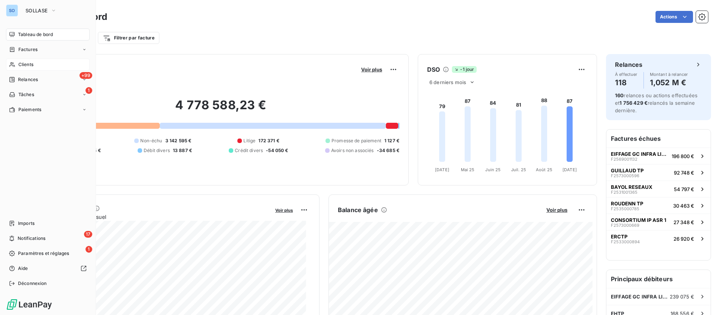
click at [15, 62] on icon at bounding box center [12, 65] width 6 height 6
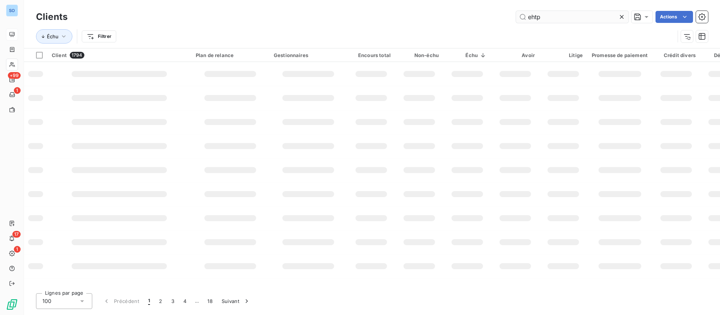
type input "ehtp"
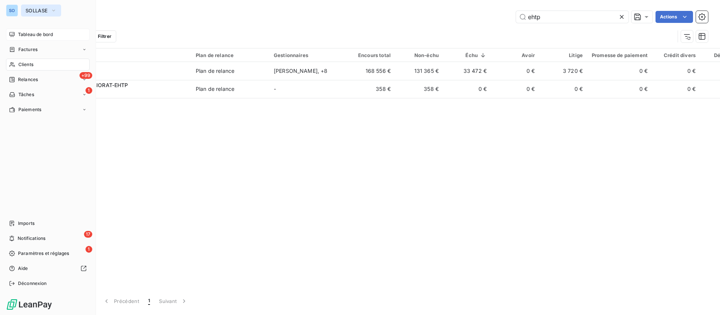
click at [37, 8] on span "SOLLASE" at bounding box center [37, 11] width 22 height 6
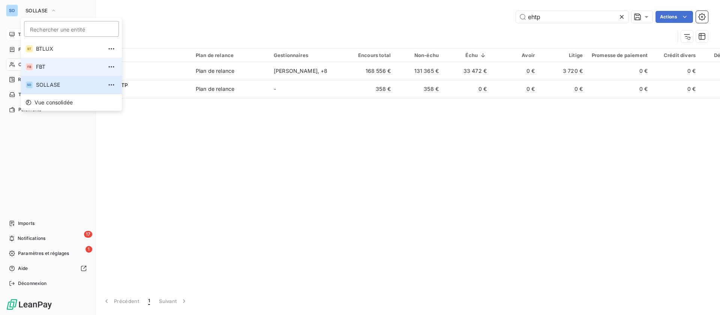
click at [45, 68] on span "FBT" at bounding box center [69, 67] width 66 height 8
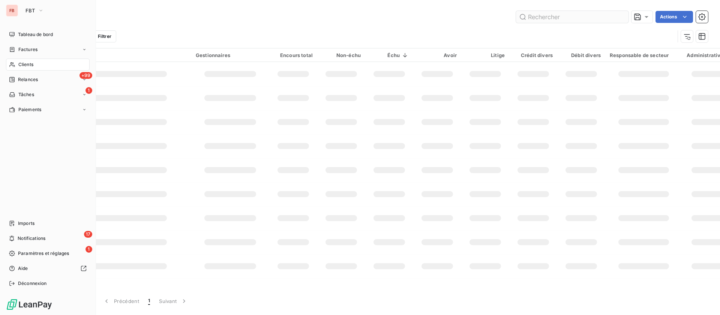
type input "ehtp"
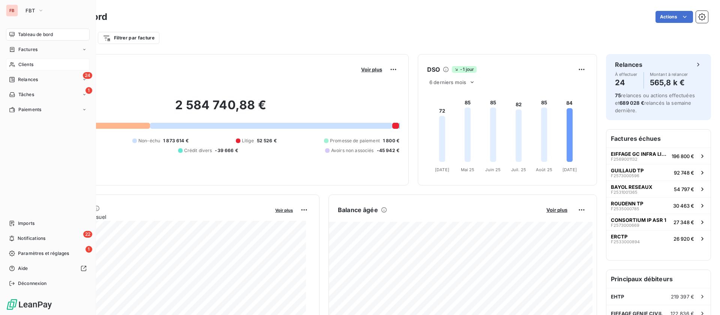
click at [27, 62] on span "Clients" at bounding box center [25, 64] width 15 height 7
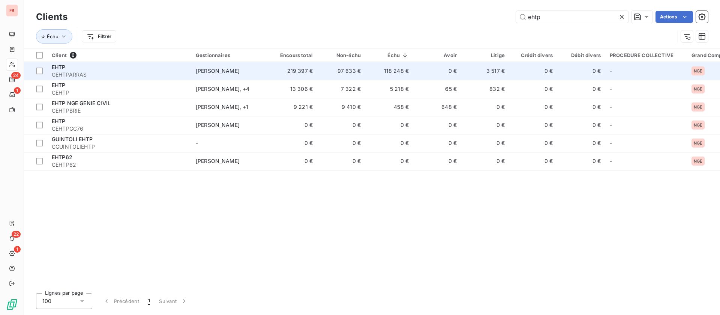
click at [326, 66] on td "97 633 €" at bounding box center [341, 71] width 48 height 18
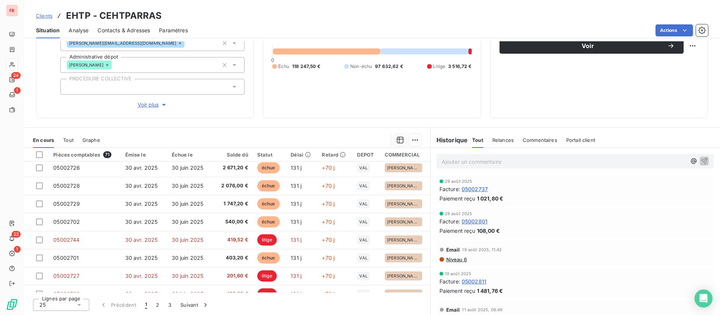
scroll to position [169, 0]
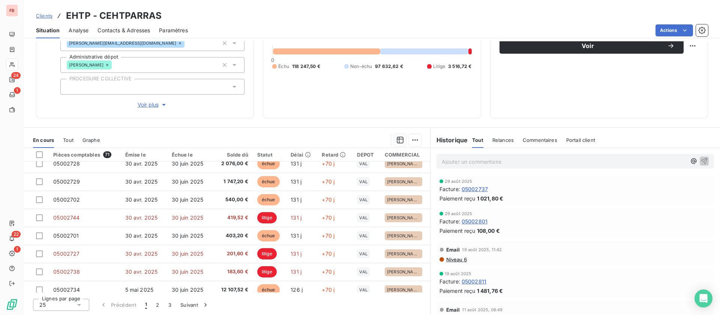
click at [451, 257] on span "Niveau 6" at bounding box center [456, 259] width 21 height 6
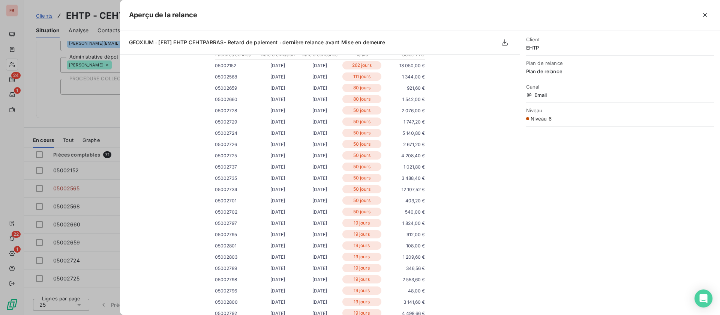
scroll to position [0, 0]
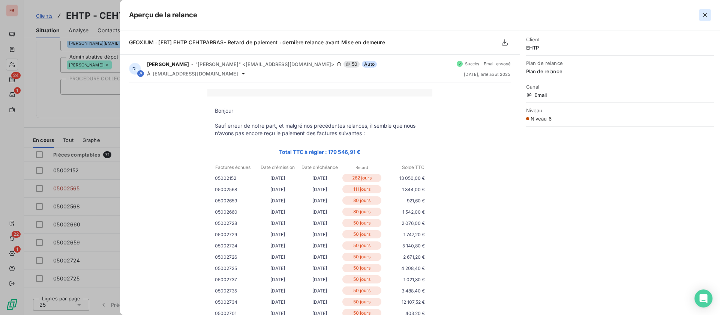
click at [706, 17] on icon "button" at bounding box center [706, 15] width 8 height 8
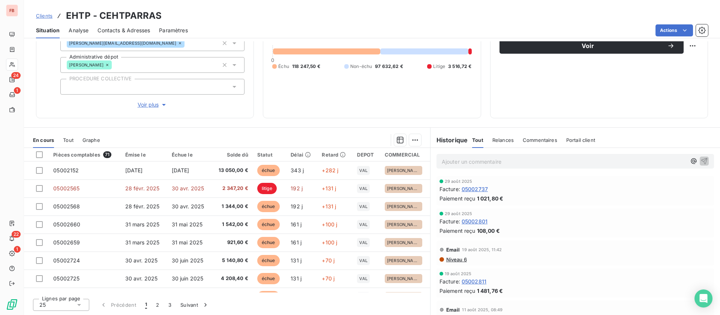
click at [478, 155] on div "Ajouter un commentaire ﻿" at bounding box center [576, 161] width 278 height 15
click at [564, 164] on p "Ajouter un commentaire ﻿" at bounding box center [564, 161] width 245 height 9
click at [701, 160] on icon "button" at bounding box center [705, 161] width 8 height 8
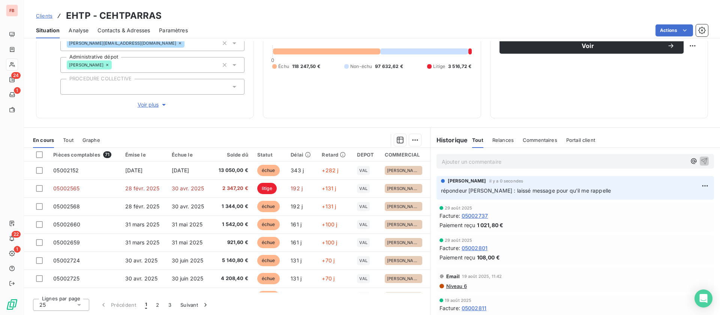
click at [132, 31] on span "Contacts & Adresses" at bounding box center [124, 31] width 53 height 8
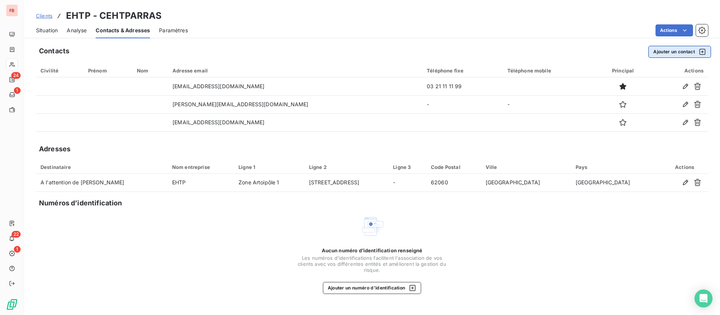
click at [670, 50] on button "Ajouter un contact" at bounding box center [680, 52] width 63 height 12
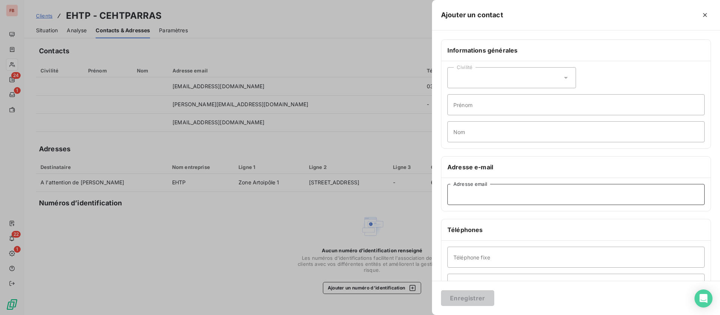
click at [469, 197] on input "Adresse email" at bounding box center [576, 194] width 257 height 21
type input "rdelforge@nge.fr"
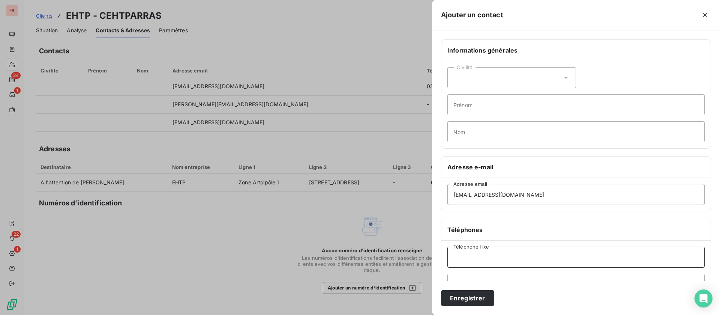
click at [487, 253] on input "Téléphone fixe" at bounding box center [576, 256] width 257 height 21
type input "06 35 17 63 89"
click at [466, 302] on button "Enregistrer" at bounding box center [467, 298] width 53 height 16
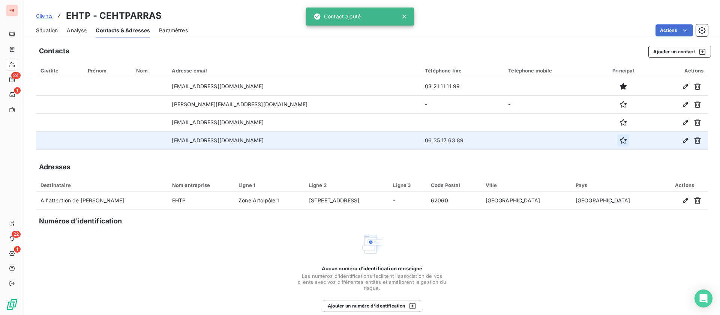
click at [620, 141] on icon "button" at bounding box center [624, 141] width 8 height 8
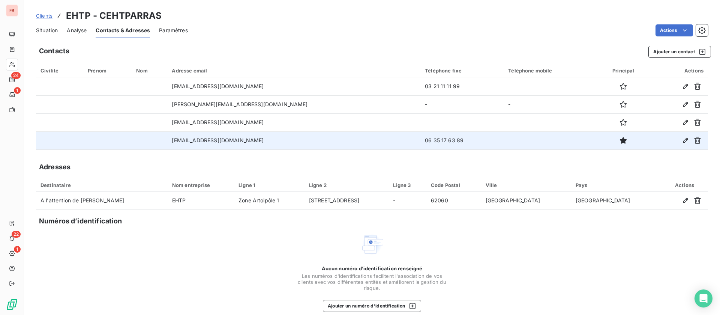
click at [47, 36] on div "Situation" at bounding box center [47, 31] width 22 height 16
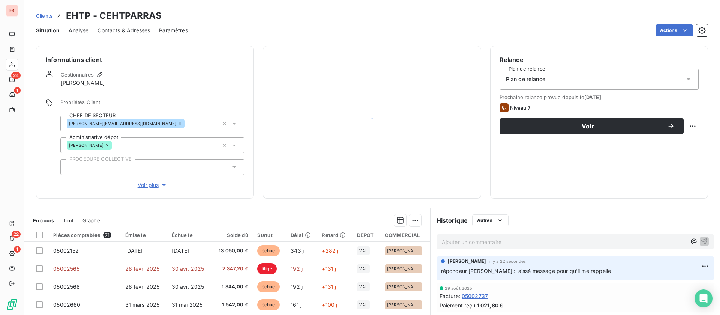
click at [47, 27] on span "Situation" at bounding box center [48, 31] width 24 height 8
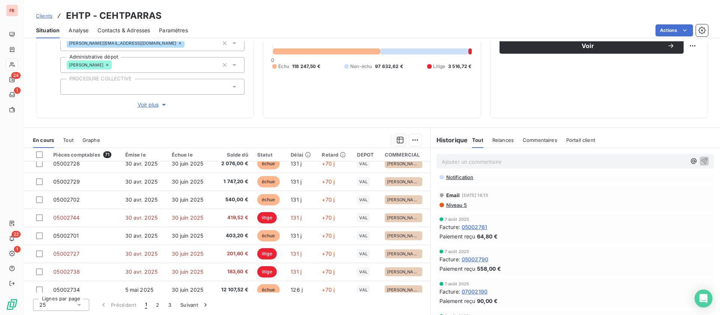
scroll to position [56, 0]
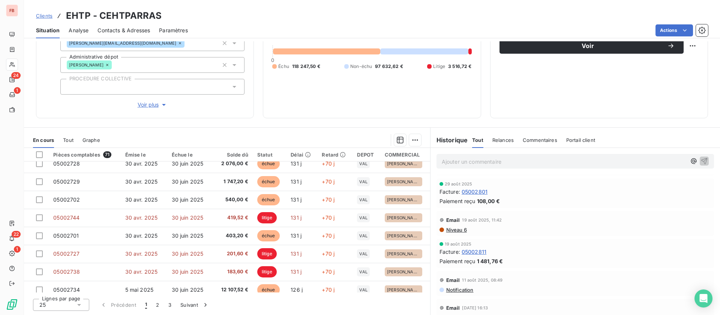
click at [448, 228] on span "Niveau 6" at bounding box center [456, 230] width 21 height 6
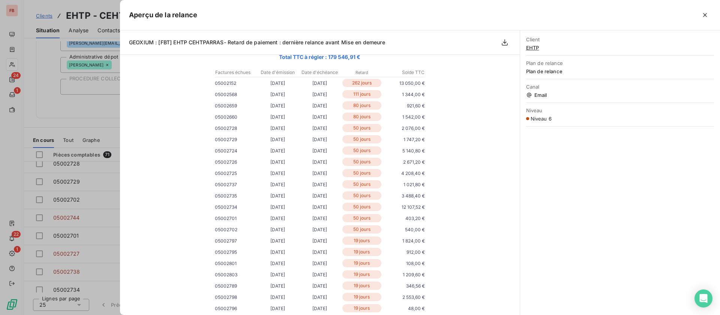
scroll to position [113, 0]
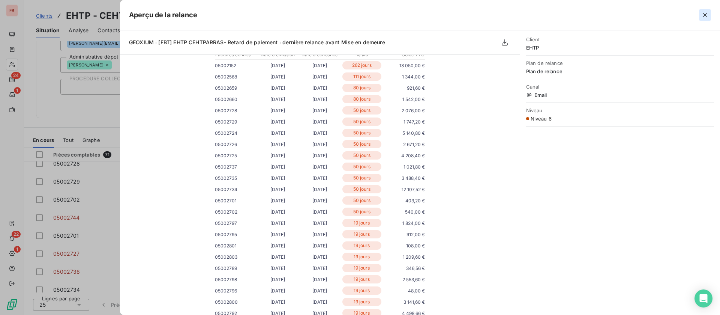
click at [707, 13] on icon "button" at bounding box center [706, 15] width 8 height 8
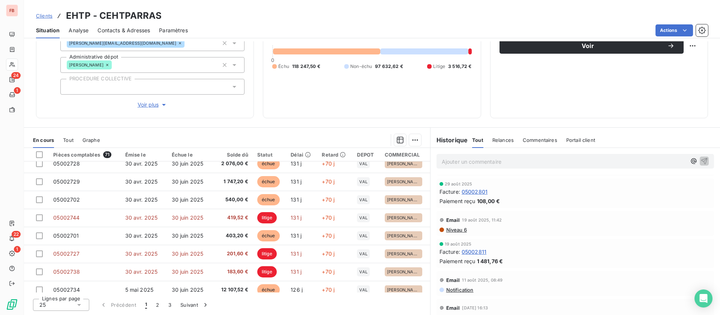
scroll to position [0, 0]
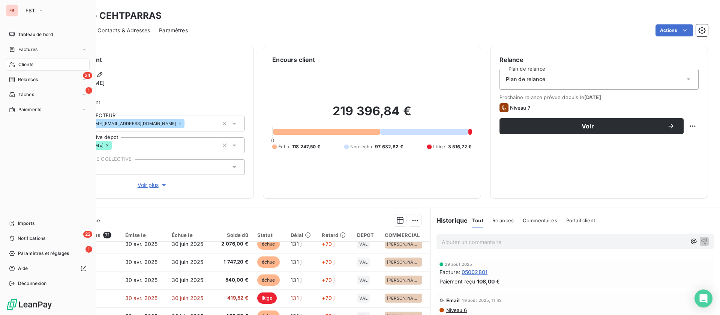
click at [20, 33] on span "Tableau de bord" at bounding box center [35, 34] width 35 height 7
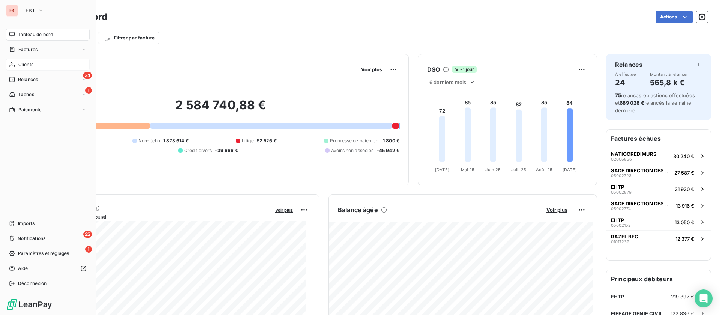
click at [23, 61] on span "Clients" at bounding box center [25, 64] width 15 height 7
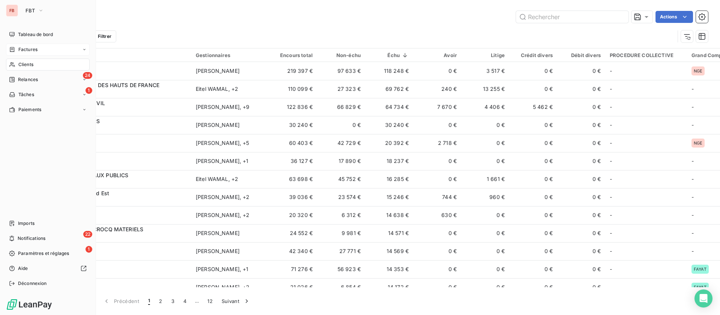
click at [14, 47] on icon at bounding box center [12, 49] width 5 height 5
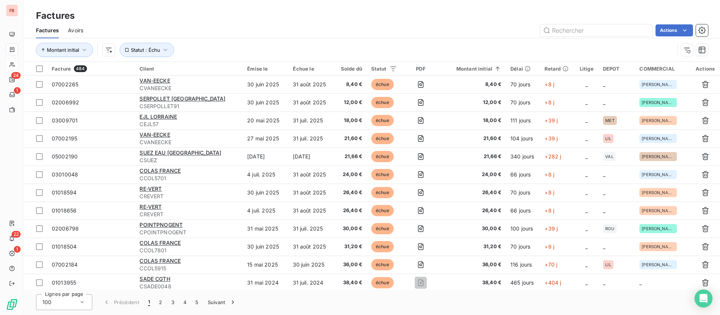
click at [19, 62] on div "FB 24 1 22 1" at bounding box center [12, 157] width 24 height 315
click at [590, 30] on input "text" at bounding box center [596, 30] width 113 height 12
type input "ehtp"
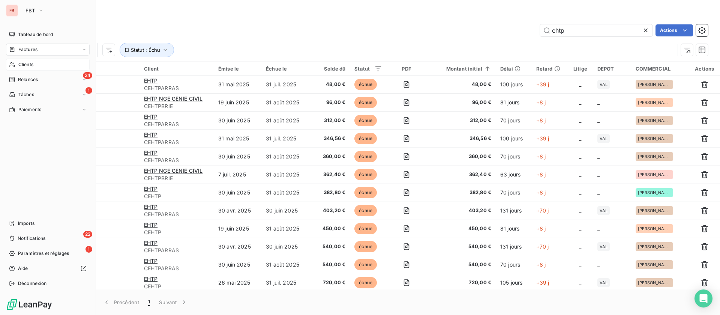
click at [15, 50] on div "Factures" at bounding box center [23, 49] width 29 height 7
click at [29, 98] on div "Clients" at bounding box center [48, 95] width 84 height 12
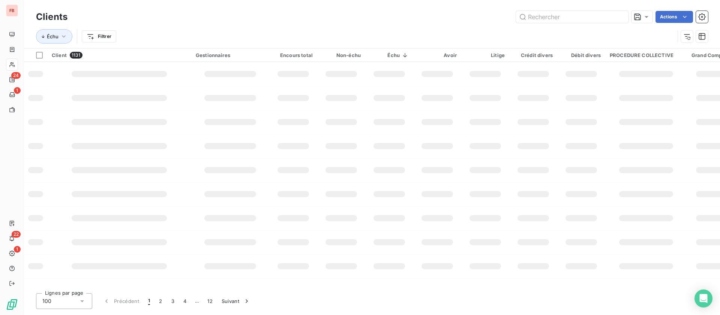
click at [586, 29] on div "Échu Filtrer" at bounding box center [355, 36] width 639 height 14
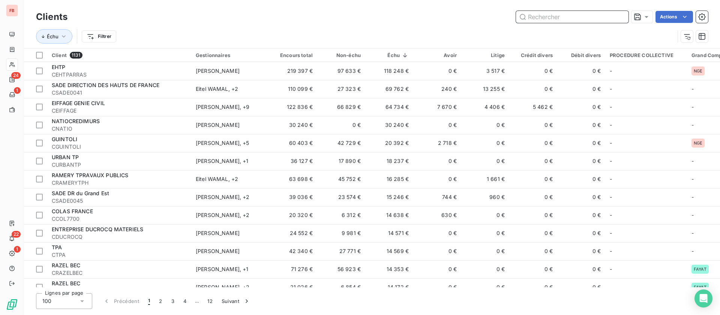
click at [566, 20] on input "text" at bounding box center [572, 17] width 113 height 12
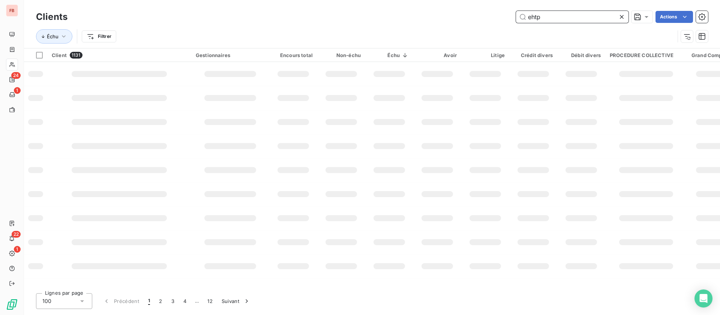
type input "ehtp"
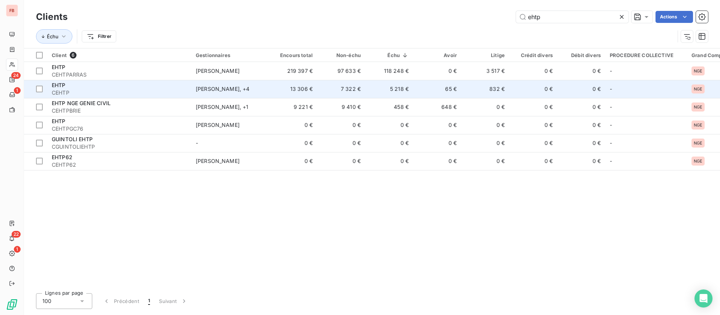
click at [375, 83] on td "5 218 €" at bounding box center [389, 89] width 48 height 18
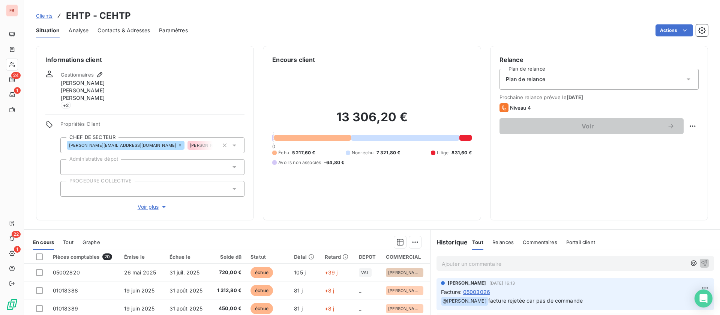
click at [107, 30] on span "Contacts & Adresses" at bounding box center [124, 31] width 53 height 8
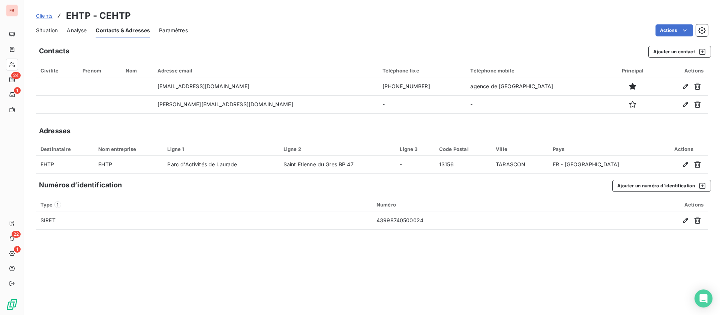
click at [40, 28] on span "Situation" at bounding box center [47, 31] width 22 height 8
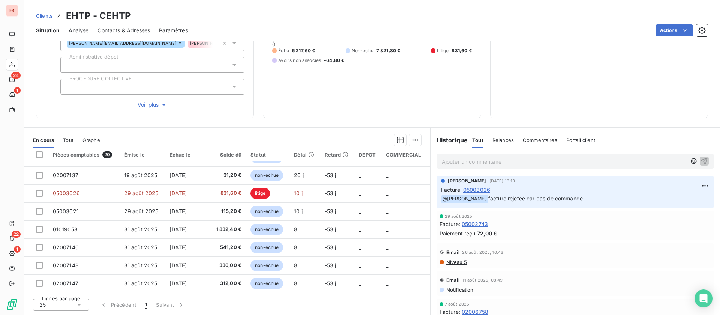
scroll to position [230, 0]
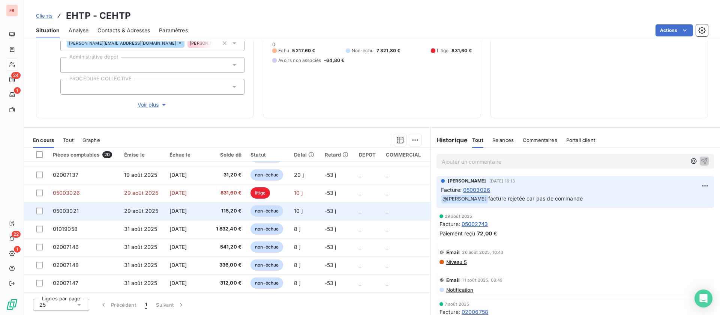
click at [120, 207] on td "29 août 2025" at bounding box center [142, 211] width 45 height 18
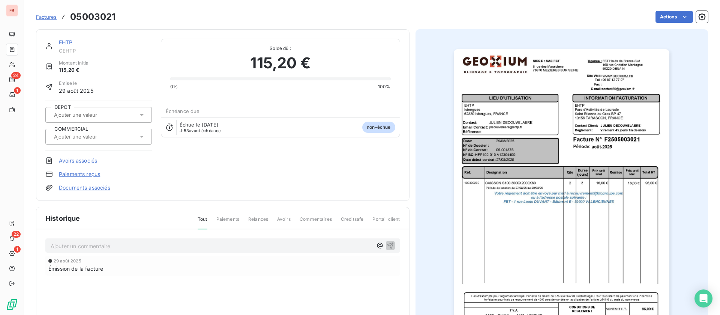
click at [67, 41] on link "EHTP" at bounding box center [66, 42] width 14 height 6
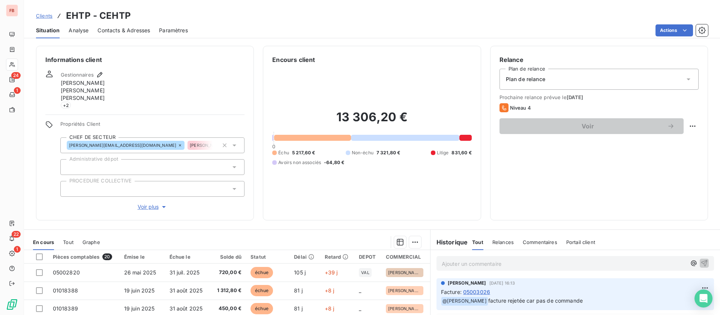
click at [111, 30] on span "Contacts & Adresses" at bounding box center [124, 31] width 53 height 8
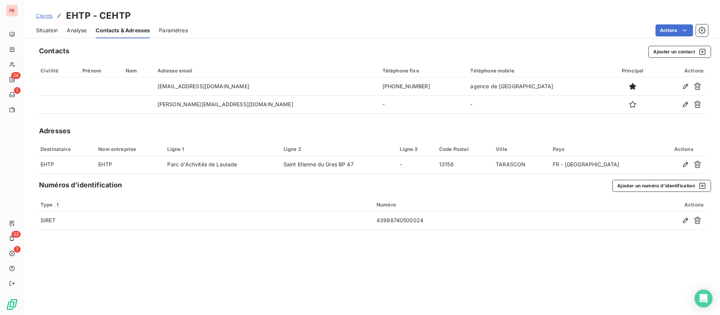
click at [50, 27] on span "Situation" at bounding box center [47, 31] width 22 height 8
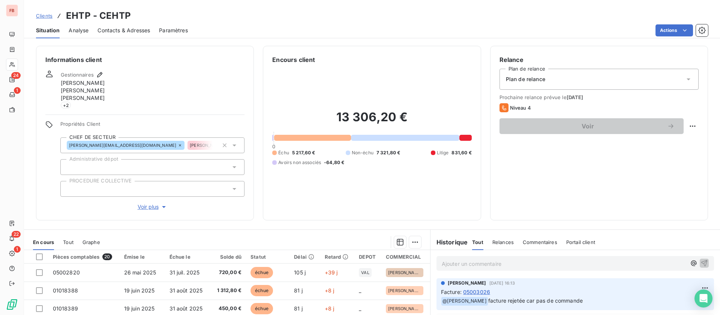
drag, startPoint x: 140, startPoint y: 29, endPoint x: 183, endPoint y: 35, distance: 43.6
click at [141, 31] on span "Contacts & Adresses" at bounding box center [124, 31] width 53 height 8
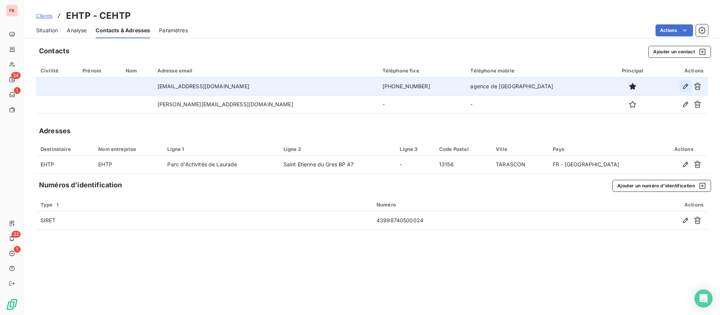
click at [685, 83] on icon "button" at bounding box center [686, 87] width 8 height 8
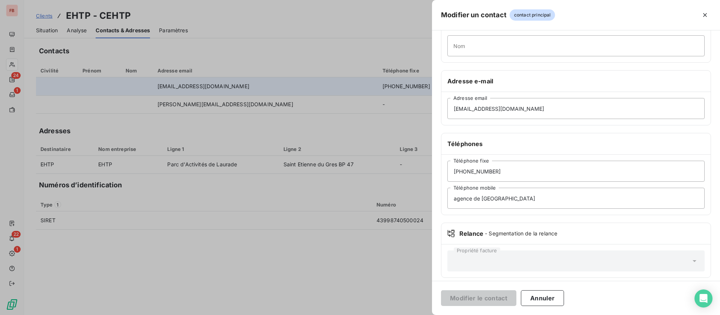
scroll to position [92, 0]
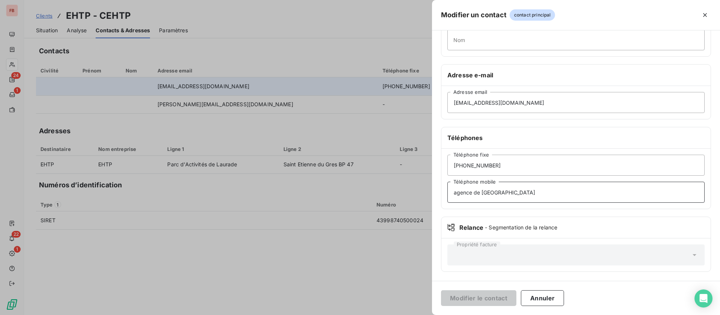
drag, startPoint x: 524, startPoint y: 191, endPoint x: 365, endPoint y: 188, distance: 159.8
click at [365, 314] on div "Modifier un contact contact principal Informations générales Civilité Prénom No…" at bounding box center [360, 315] width 720 height 0
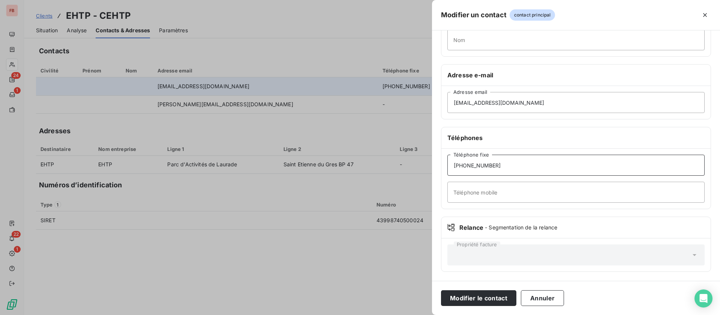
drag, startPoint x: 460, startPoint y: 166, endPoint x: 430, endPoint y: 165, distance: 30.4
click at [430, 314] on div "Modifier un contact contact principal Informations générales Civilité Prénom No…" at bounding box center [360, 315] width 720 height 0
type input "02 35 69 91 00"
drag, startPoint x: 479, startPoint y: 287, endPoint x: 479, endPoint y: 292, distance: 4.5
click at [479, 289] on div "Modifier le contact Annuler" at bounding box center [576, 298] width 288 height 34
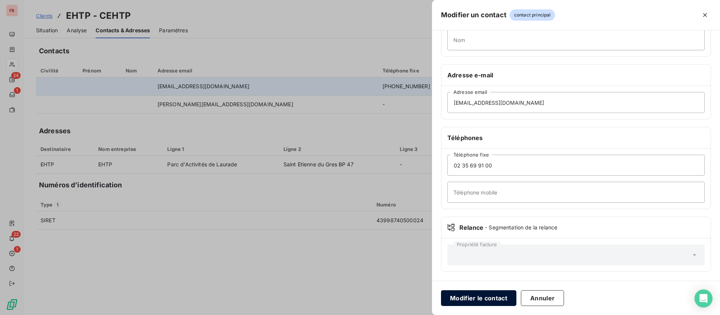
click at [479, 298] on button "Modifier le contact" at bounding box center [478, 298] width 75 height 16
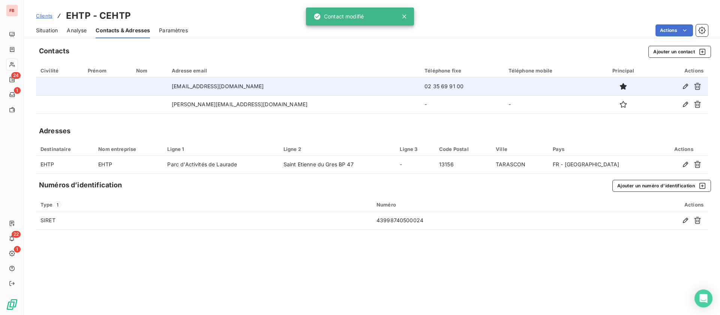
click at [54, 29] on span "Situation" at bounding box center [47, 31] width 22 height 8
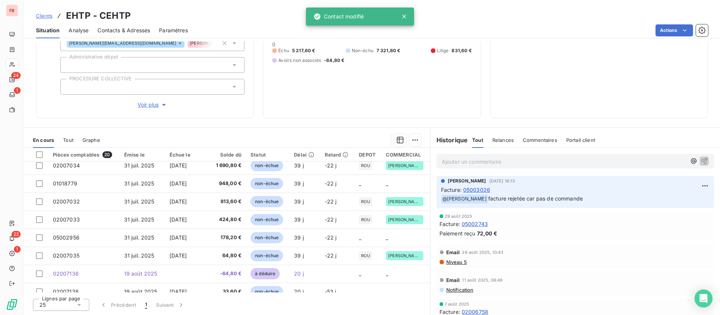
scroll to position [113, 0]
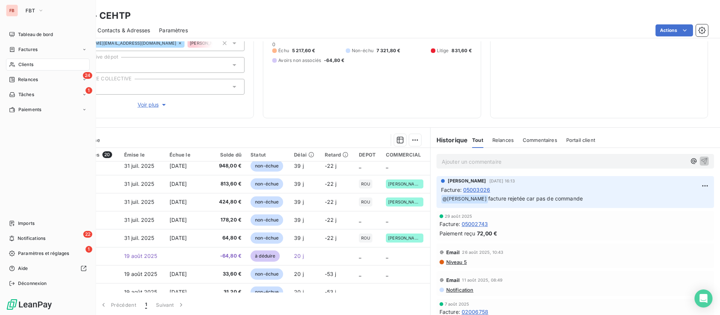
click at [30, 60] on div "Clients" at bounding box center [48, 65] width 84 height 12
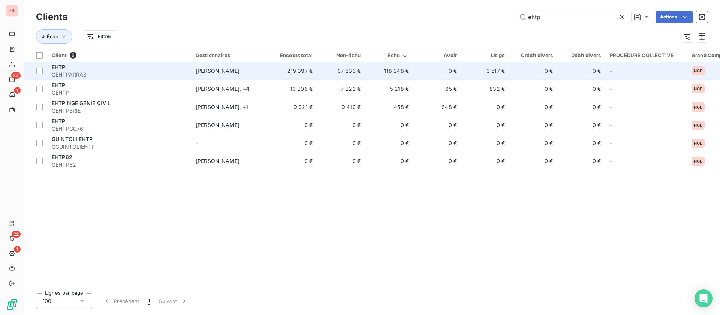
click at [235, 67] on td "[PERSON_NAME]" at bounding box center [230, 71] width 78 height 18
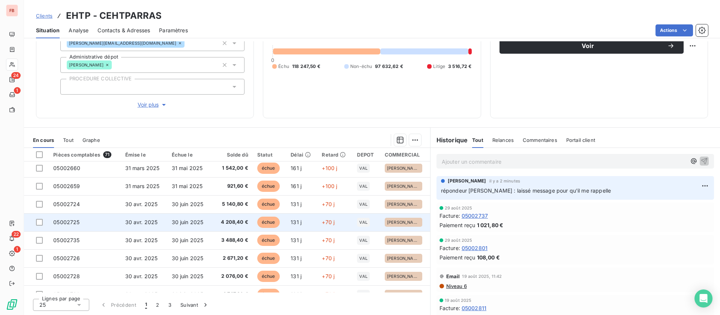
scroll to position [113, 0]
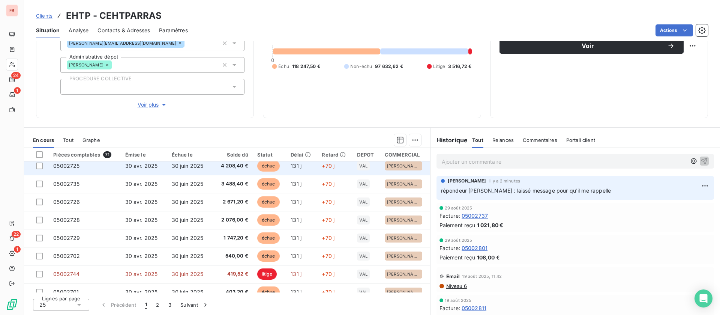
click at [205, 167] on td "30 juin 2025" at bounding box center [189, 166] width 44 height 18
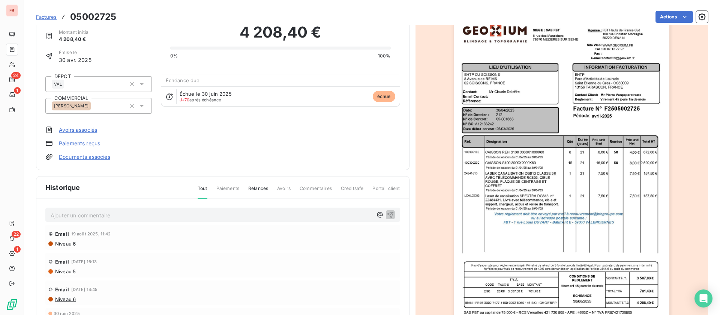
scroll to position [57, 0]
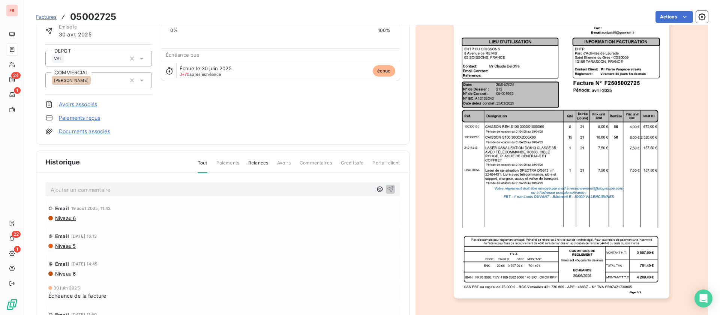
click at [575, 168] on img "button" at bounding box center [562, 145] width 216 height 305
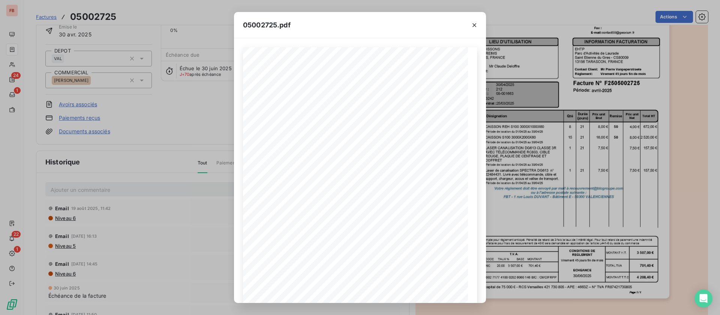
click at [168, 247] on div "05002725.pdf Qté Prix unit Brut Durée (jours) Désignation Remise Total HT Prix …" at bounding box center [360, 157] width 720 height 315
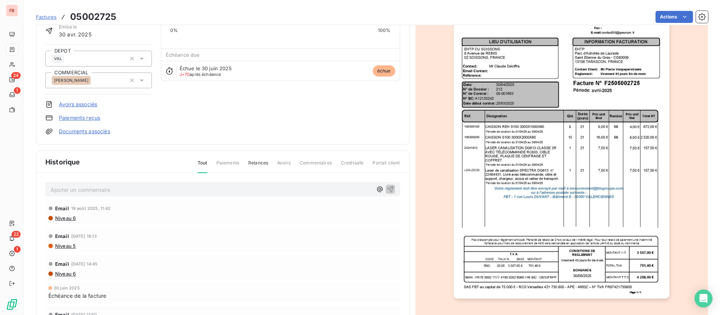
scroll to position [0, 0]
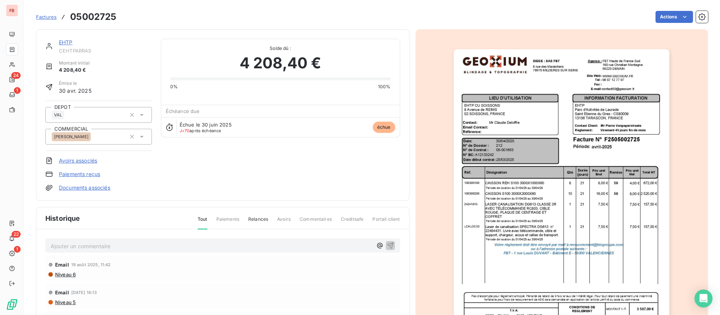
click at [70, 41] on link "EHTP" at bounding box center [66, 42] width 14 height 6
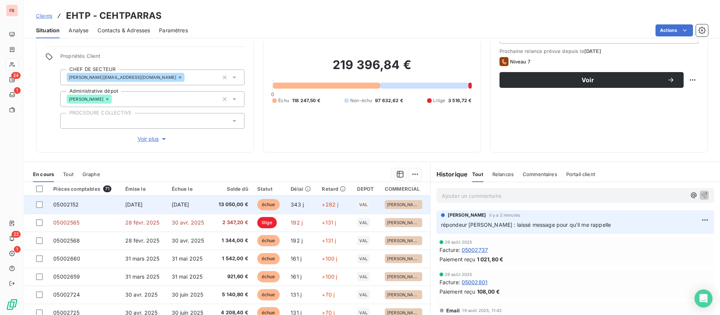
scroll to position [80, 0]
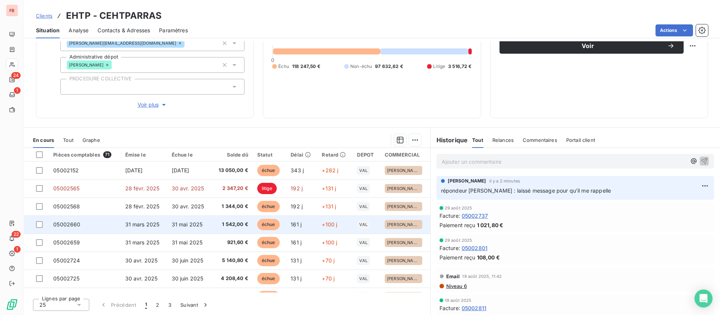
click at [212, 222] on td "1 542,00 €" at bounding box center [232, 224] width 41 height 18
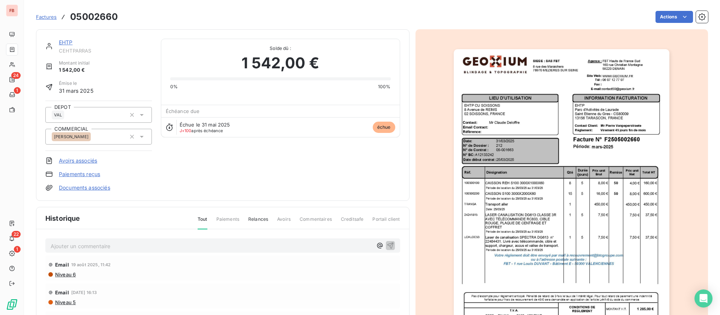
click at [69, 39] on link "EHTP" at bounding box center [66, 42] width 14 height 6
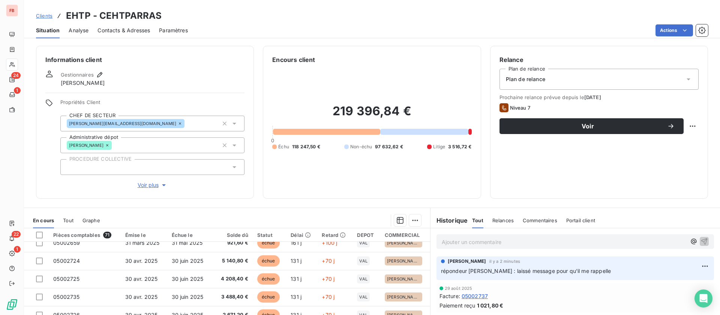
scroll to position [113, 0]
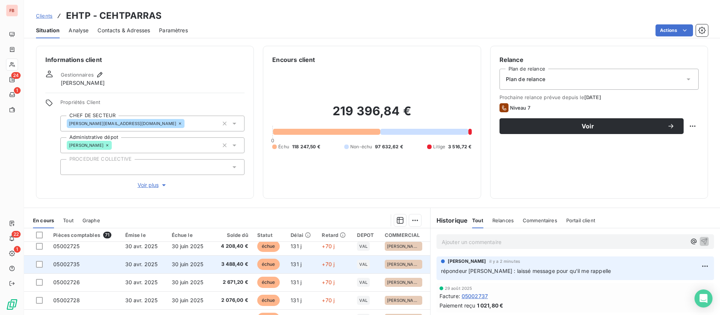
click at [208, 268] on td "30 juin 2025" at bounding box center [189, 264] width 44 height 18
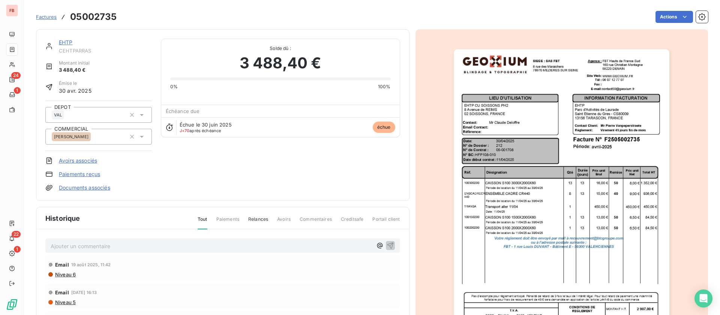
click at [67, 42] on link "EHTP" at bounding box center [66, 42] width 14 height 6
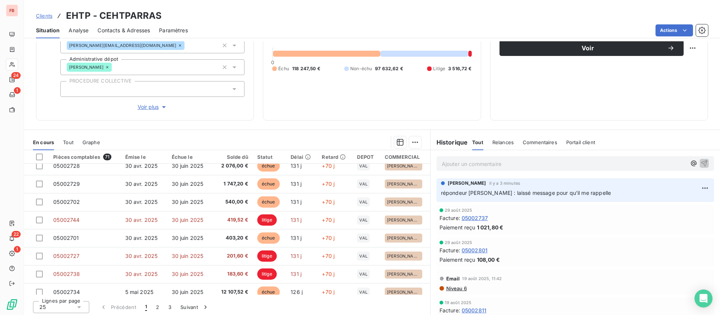
scroll to position [80, 0]
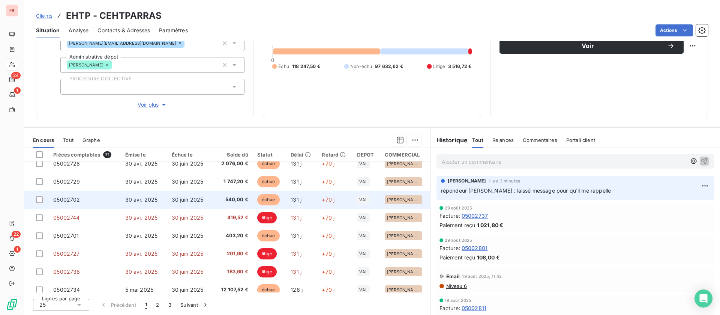
click at [198, 195] on td "30 juin 2025" at bounding box center [189, 200] width 44 height 18
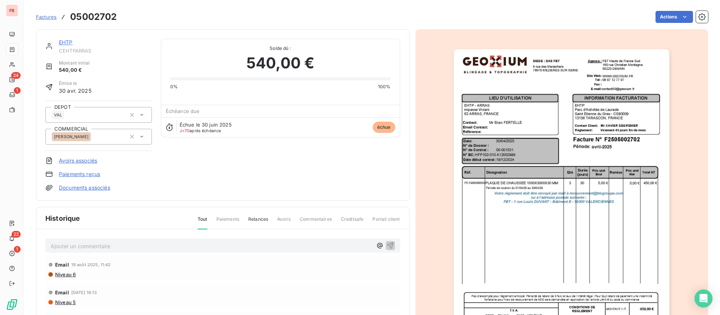
click at [65, 42] on link "EHTP" at bounding box center [66, 42] width 14 height 6
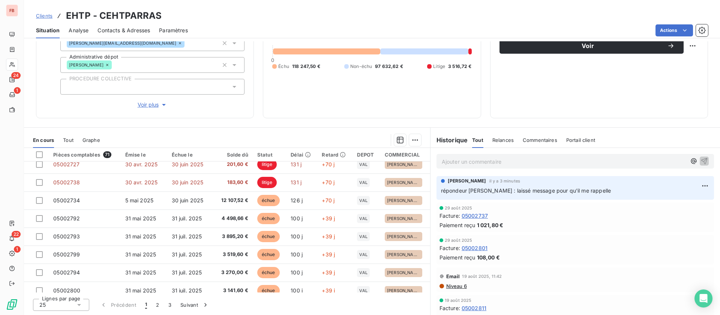
scroll to position [281, 0]
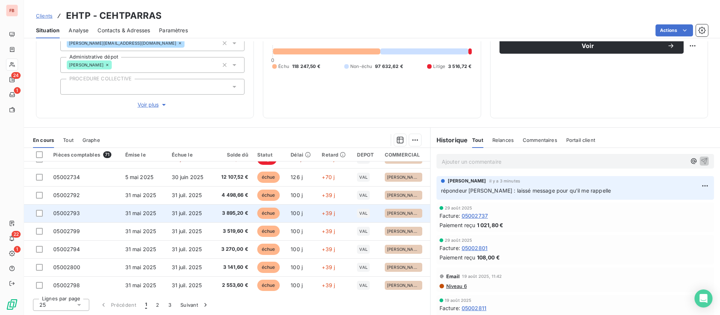
click at [196, 214] on span "31 juil. 2025" at bounding box center [187, 213] width 30 height 6
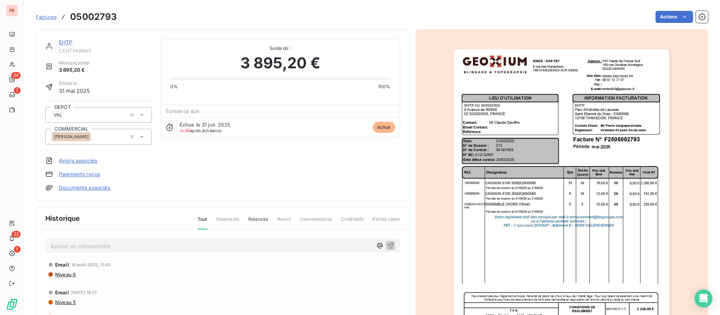
click at [66, 43] on link "EHTP" at bounding box center [66, 42] width 14 height 6
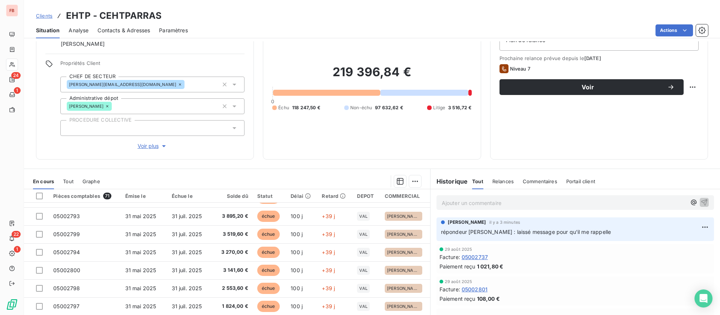
scroll to position [80, 0]
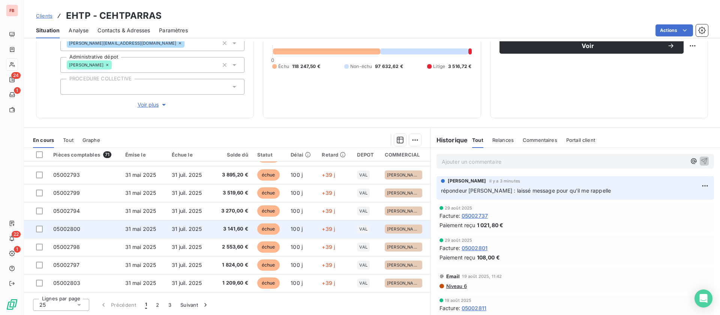
click at [203, 221] on td "31 juil. 2025" at bounding box center [189, 229] width 44 height 18
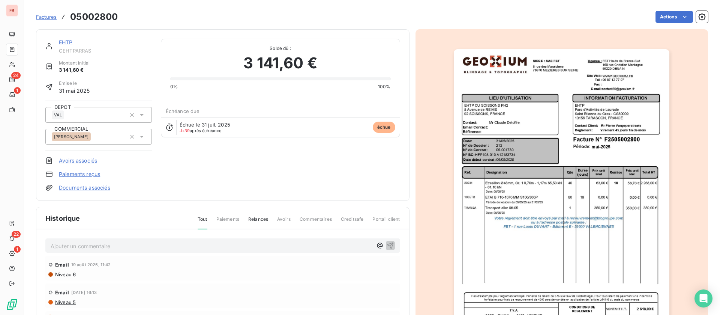
click at [67, 40] on link "EHTP" at bounding box center [66, 42] width 14 height 6
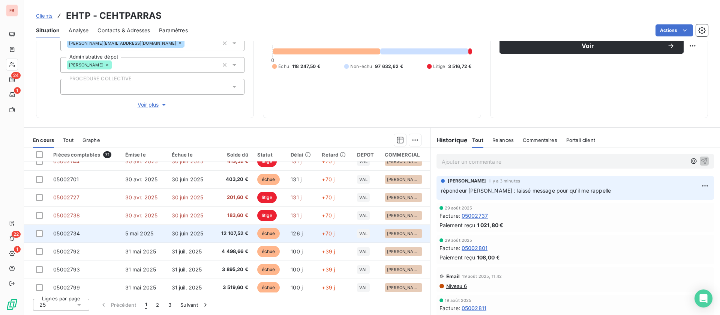
scroll to position [281, 0]
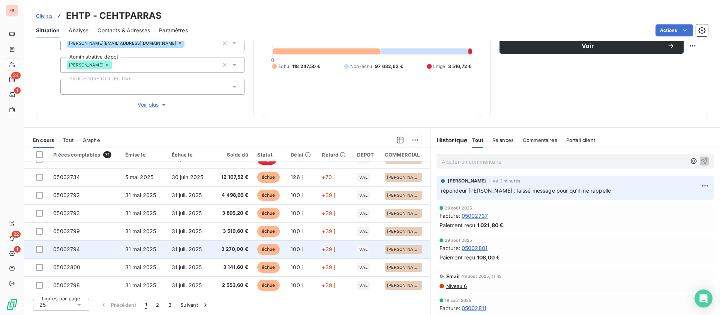
click at [207, 249] on td "31 juil. 2025" at bounding box center [189, 249] width 44 height 18
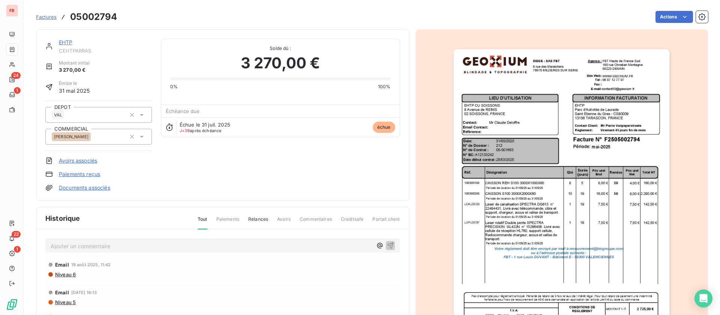
click at [71, 41] on link "EHTP" at bounding box center [66, 42] width 14 height 6
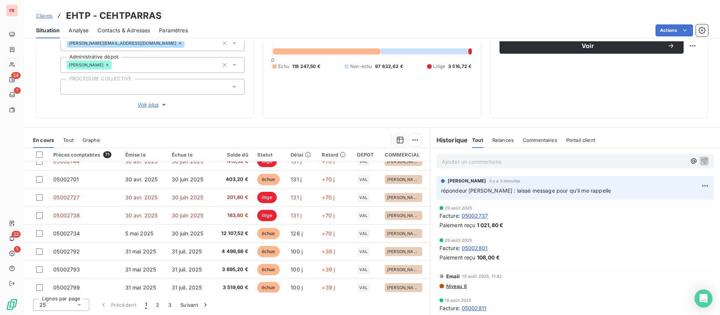
scroll to position [281, 0]
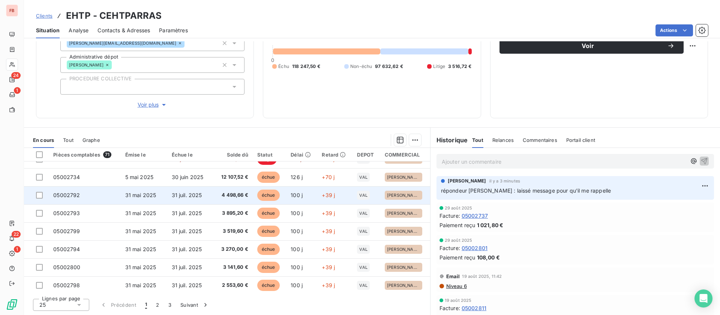
click at [212, 197] on td "4 498,66 €" at bounding box center [232, 195] width 41 height 18
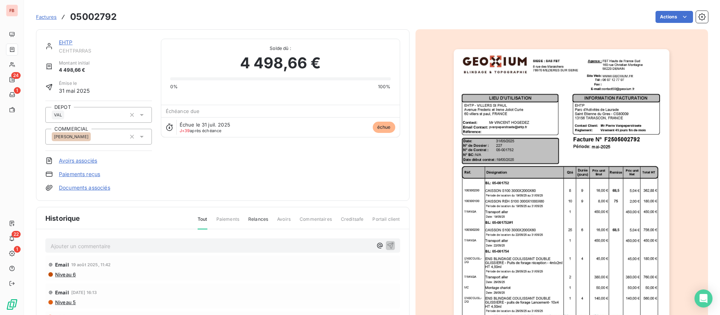
click at [586, 208] on img "button" at bounding box center [562, 201] width 216 height 305
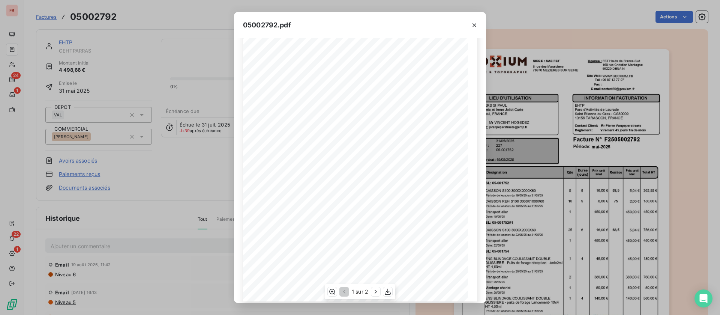
scroll to position [72, 0]
click at [377, 291] on icon "button" at bounding box center [376, 292] width 8 height 8
click at [341, 290] on icon "button" at bounding box center [344, 292] width 8 height 8
click at [124, 171] on div "05002792.pdf Qté Prix unit Brut Durée (jours) Désignation Remise Total HT Prix …" at bounding box center [360, 157] width 720 height 315
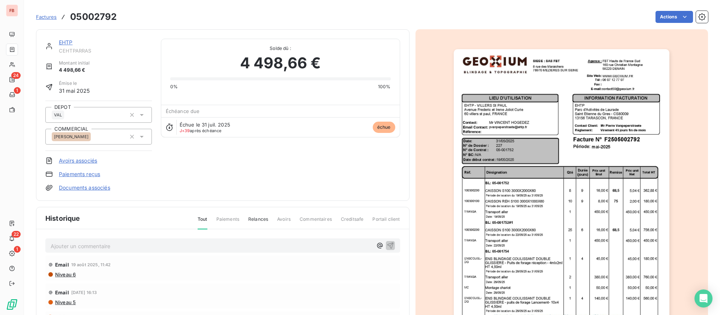
click at [101, 247] on p "Ajouter un commentaire ﻿" at bounding box center [212, 245] width 322 height 9
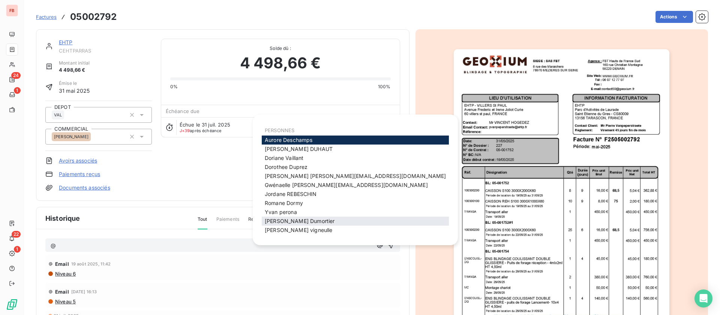
click at [298, 222] on span "jerome Dumortier" at bounding box center [300, 221] width 70 height 6
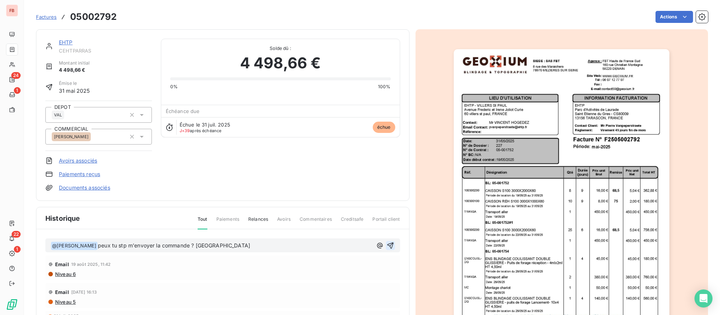
click at [387, 245] on icon "button" at bounding box center [391, 246] width 8 height 8
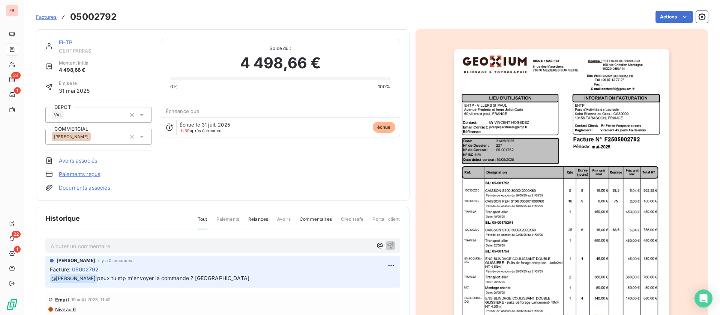
click at [670, 18] on html "FB 24 1 22 1 Factures 05002792 Actions EHTP CEHTPARRAS Montant initial 4 498,66…" at bounding box center [360, 157] width 720 height 315
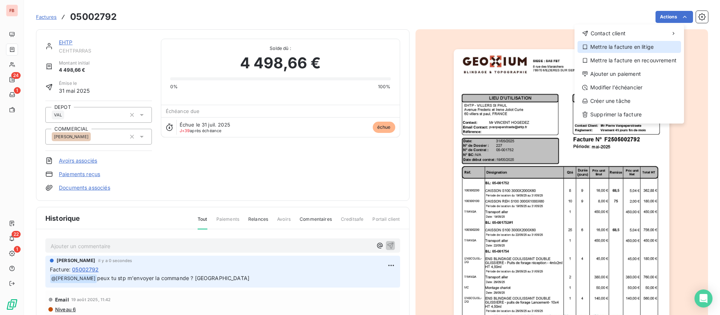
click at [605, 42] on div "Mettre la facture en litige" at bounding box center [630, 47] width 104 height 12
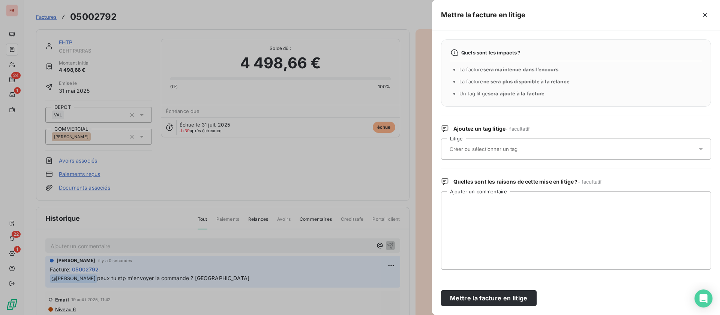
drag, startPoint x: 479, startPoint y: 292, endPoint x: 457, endPoint y: 276, distance: 26.6
click at [479, 293] on button "Mettre la facture en litige" at bounding box center [489, 298] width 96 height 16
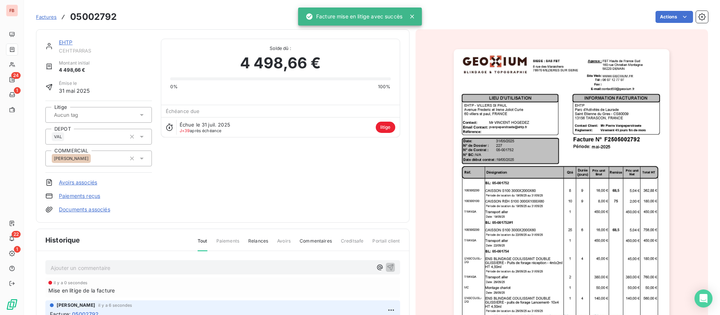
click at [67, 40] on link "EHTP" at bounding box center [66, 42] width 14 height 6
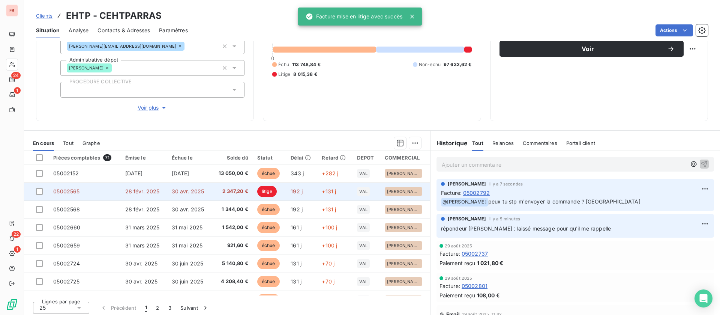
scroll to position [80, 0]
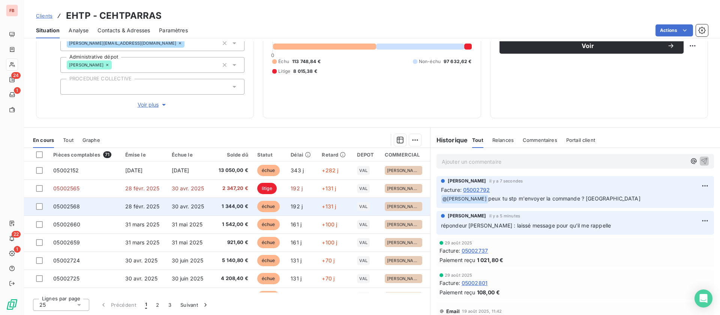
click at [331, 198] on td "+131 j" at bounding box center [334, 206] width 35 height 18
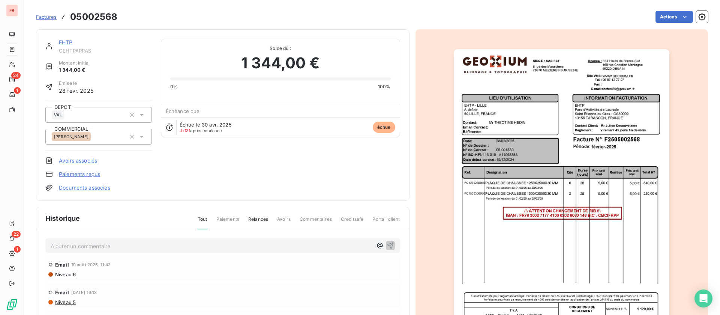
click at [69, 41] on link "EHTP" at bounding box center [66, 42] width 14 height 6
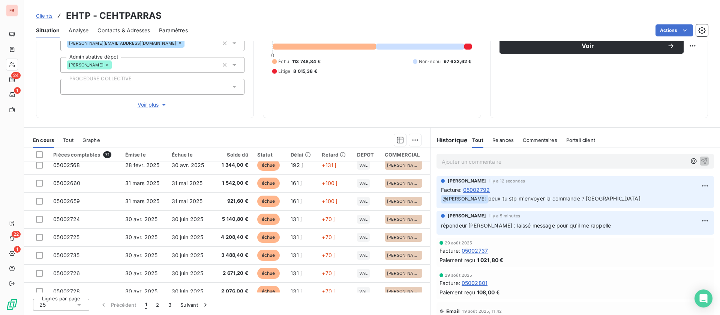
scroll to position [56, 0]
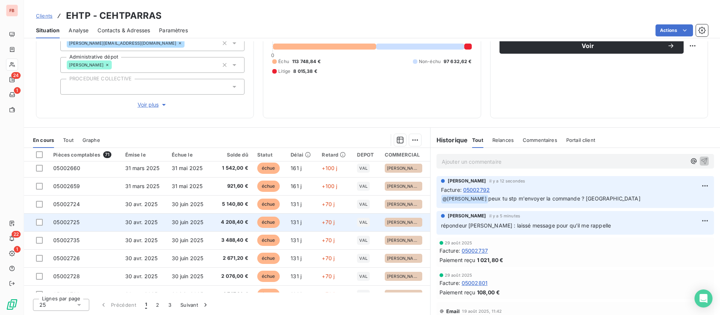
click at [237, 217] on td "4 208,40 €" at bounding box center [232, 222] width 41 height 18
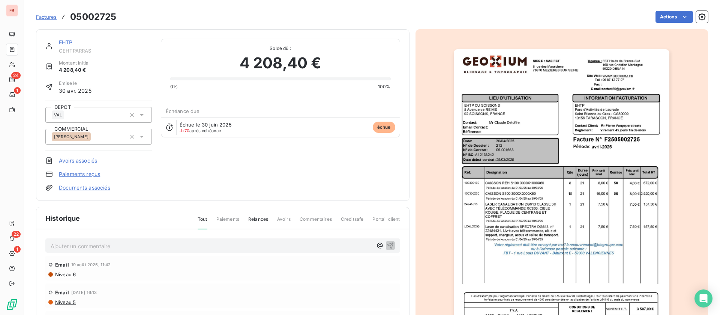
click at [68, 39] on link "EHTP" at bounding box center [66, 42] width 14 height 6
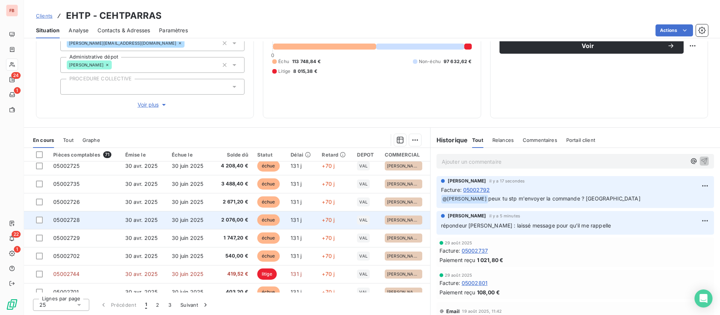
scroll to position [169, 0]
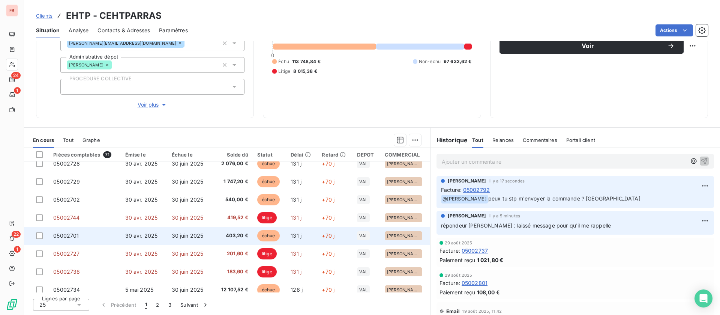
click at [207, 235] on td "30 juin 2025" at bounding box center [189, 236] width 44 height 18
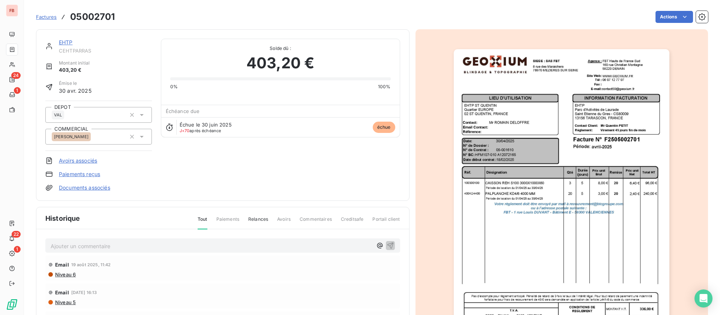
click at [66, 38] on div "EHTP CEHTPARRAS Montant initial 403,20 € Émise le 30 avr. 2025 DEPOT VAL COMMER…" at bounding box center [223, 114] width 374 height 171
click at [66, 42] on link "EHTP" at bounding box center [66, 42] width 14 height 6
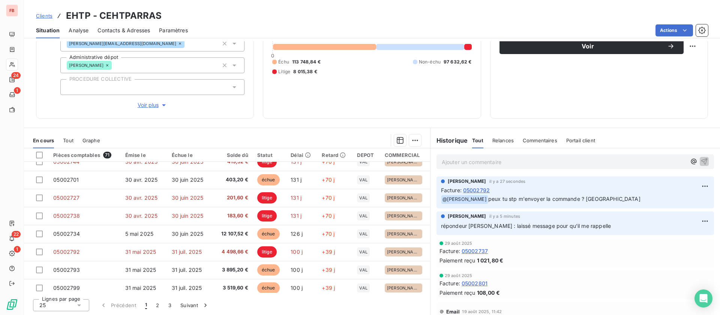
scroll to position [80, 0]
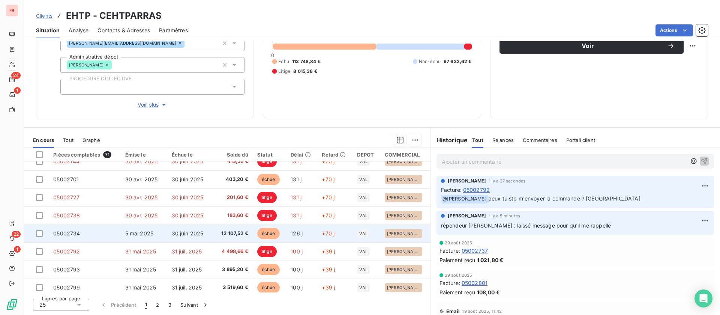
click at [237, 232] on span "12 107,52 €" at bounding box center [232, 234] width 32 height 8
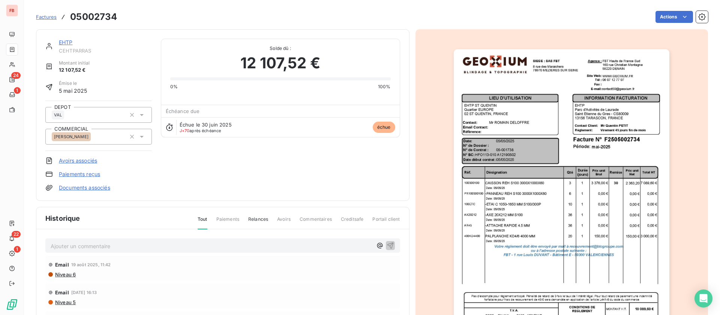
click at [65, 40] on link "EHTP" at bounding box center [66, 42] width 14 height 6
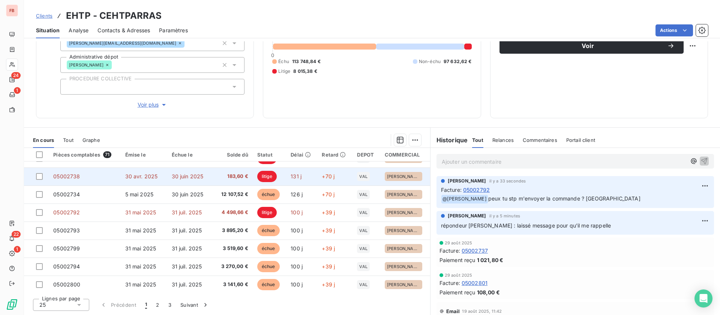
scroll to position [281, 0]
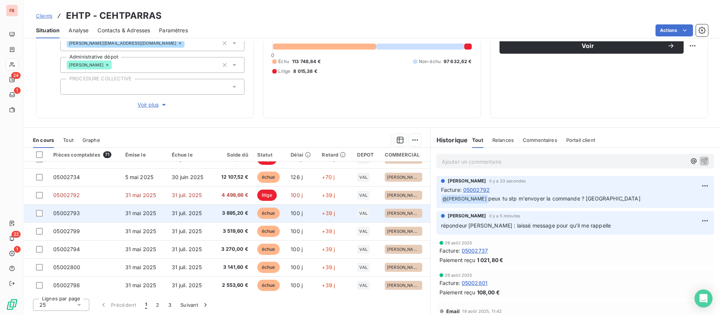
click at [212, 211] on td "3 895,20 €" at bounding box center [232, 213] width 41 height 18
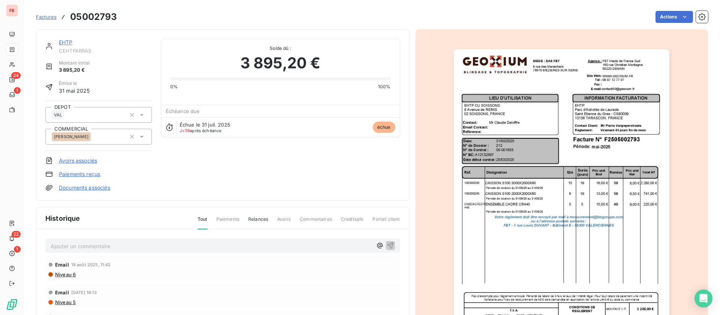
click at [64, 41] on link "EHTP" at bounding box center [66, 42] width 14 height 6
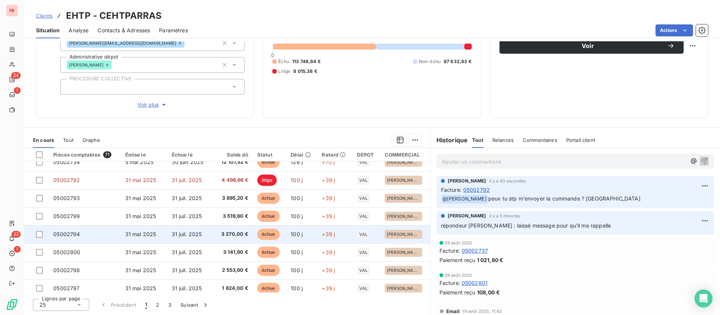
scroll to position [263, 0]
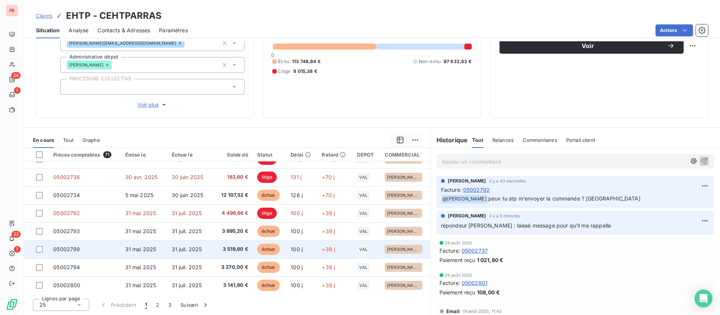
click at [204, 242] on td "31 juil. 2025" at bounding box center [189, 249] width 44 height 18
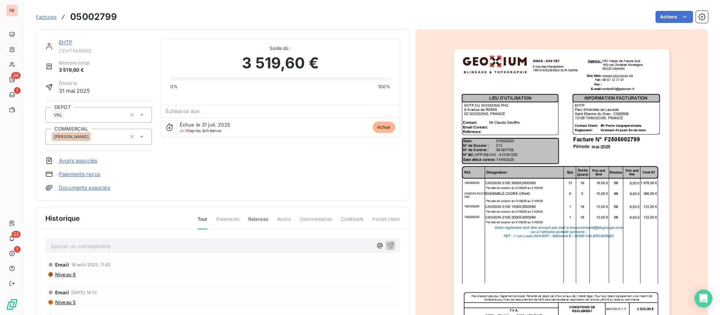
click at [67, 39] on div "EHTP" at bounding box center [105, 43] width 93 height 8
click at [66, 40] on link "EHTP" at bounding box center [66, 42] width 14 height 6
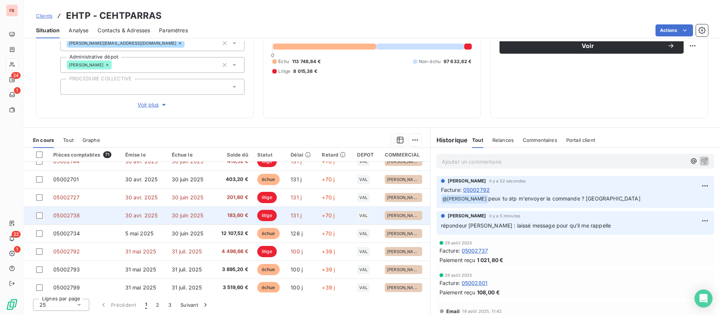
scroll to position [281, 0]
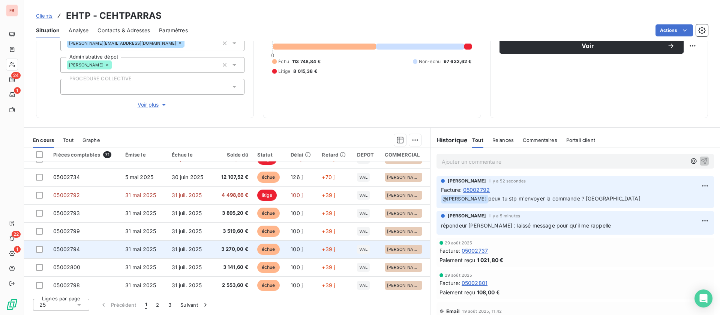
click at [234, 247] on span "3 270,00 €" at bounding box center [232, 249] width 32 height 8
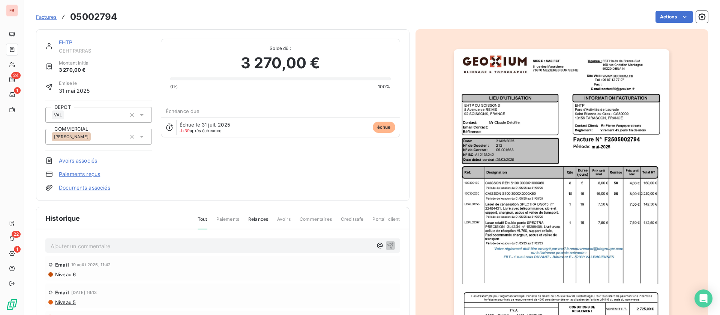
click at [70, 41] on link "EHTP" at bounding box center [66, 42] width 14 height 6
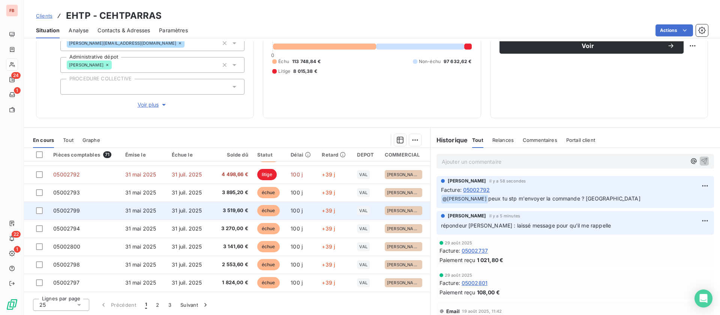
scroll to position [320, 0]
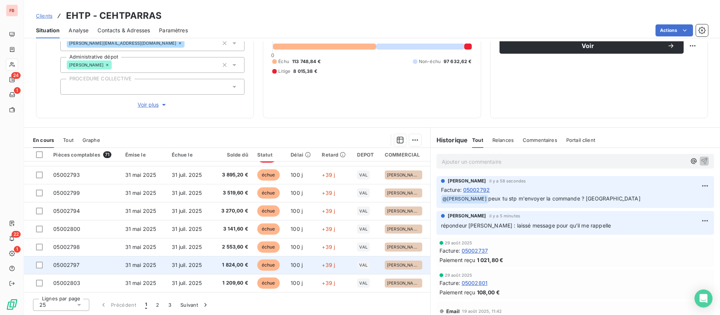
click at [280, 261] on td "échue" at bounding box center [270, 265] width 34 height 18
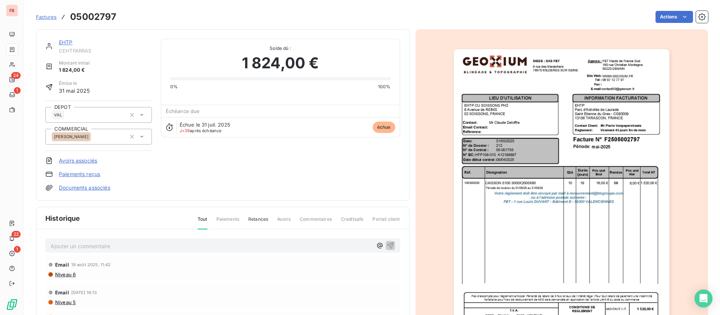
click at [62, 41] on link "EHTP" at bounding box center [66, 42] width 14 height 6
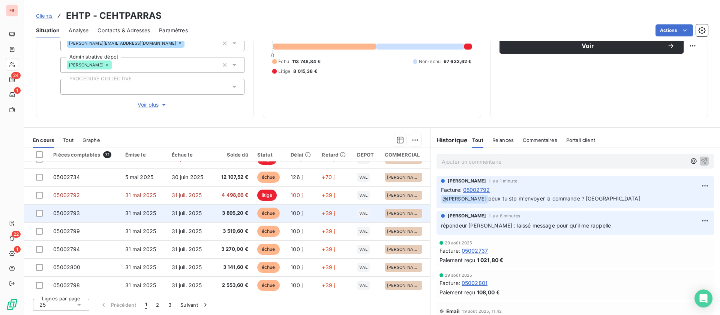
scroll to position [320, 0]
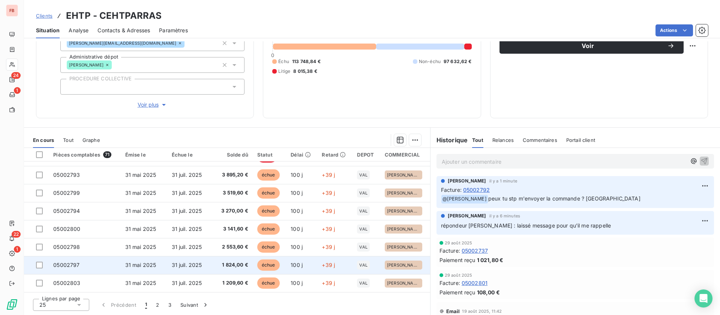
click at [205, 271] on td "31 juil. 2025" at bounding box center [189, 265] width 44 height 18
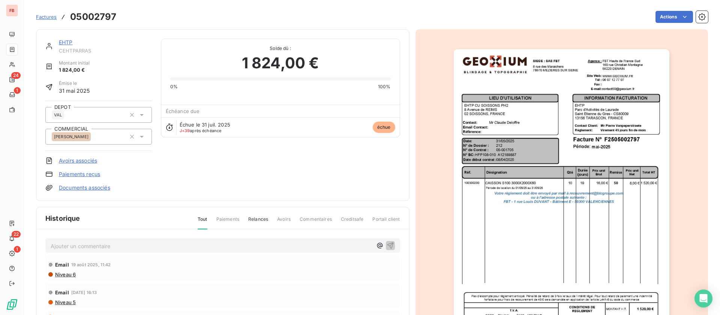
click at [68, 44] on link "EHTP" at bounding box center [66, 42] width 14 height 6
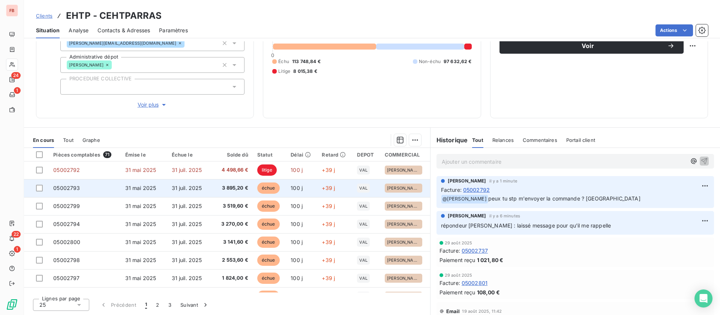
scroll to position [320, 0]
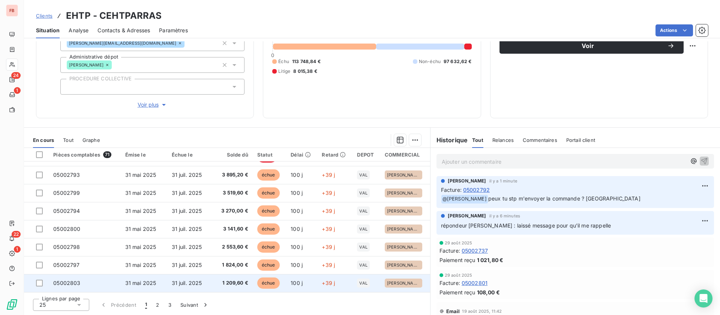
click at [229, 280] on span "1 209,60 €" at bounding box center [232, 283] width 32 height 8
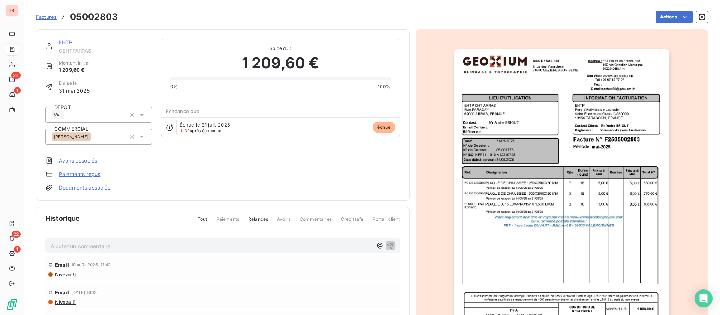
click at [66, 41] on link "EHTP" at bounding box center [66, 42] width 14 height 6
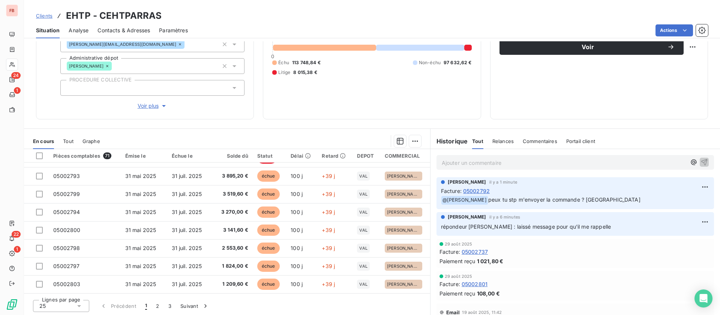
scroll to position [80, 0]
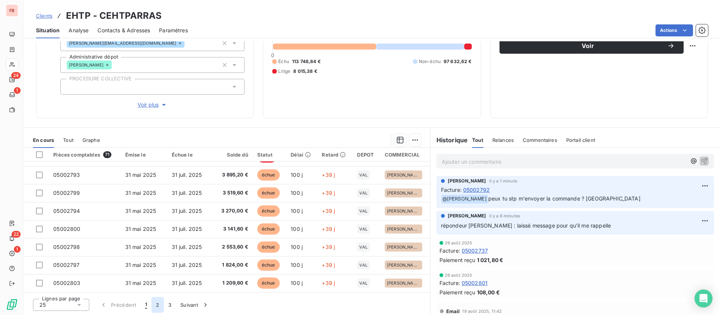
click at [161, 304] on button "2" at bounding box center [158, 305] width 12 height 16
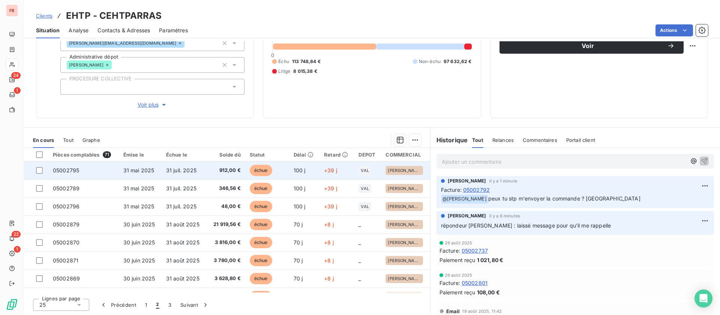
click at [232, 165] on td "912,00 €" at bounding box center [225, 170] width 39 height 18
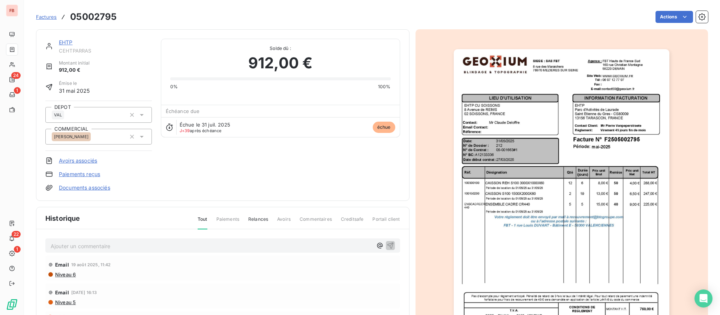
click at [61, 39] on link "EHTP" at bounding box center [66, 42] width 14 height 6
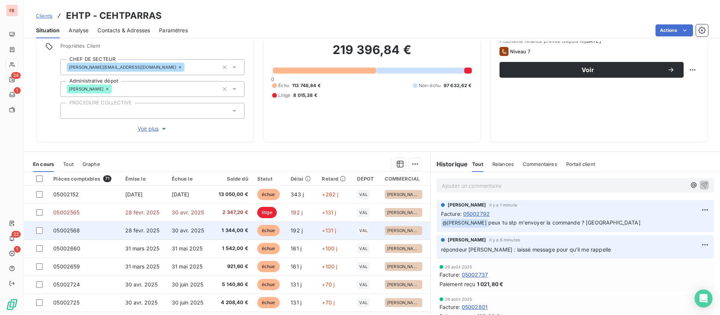
scroll to position [80, 0]
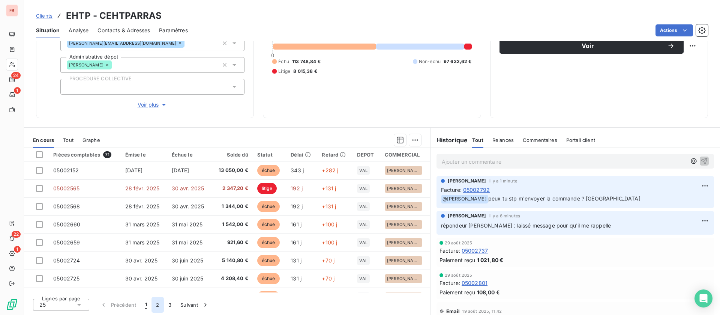
click at [159, 307] on button "2" at bounding box center [158, 305] width 12 height 16
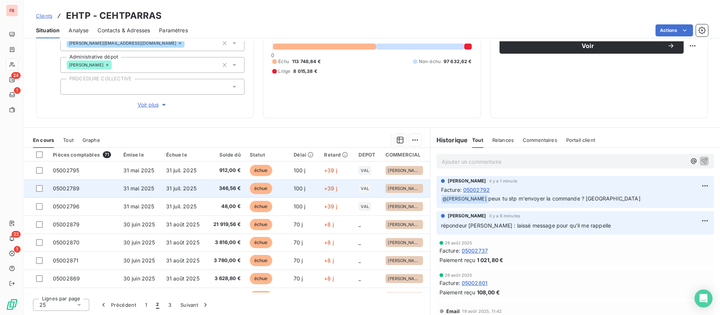
click at [250, 188] on span "échue" at bounding box center [261, 188] width 23 height 11
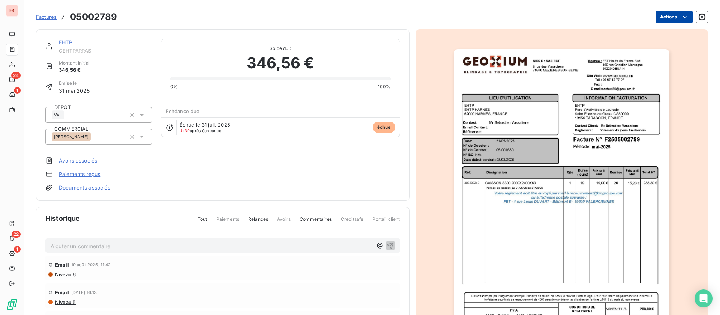
click at [667, 17] on html "FB 24 1 22 1 Factures 05002789 Actions EHTP CEHTPARRAS Montant initial 346,56 €…" at bounding box center [360, 157] width 720 height 315
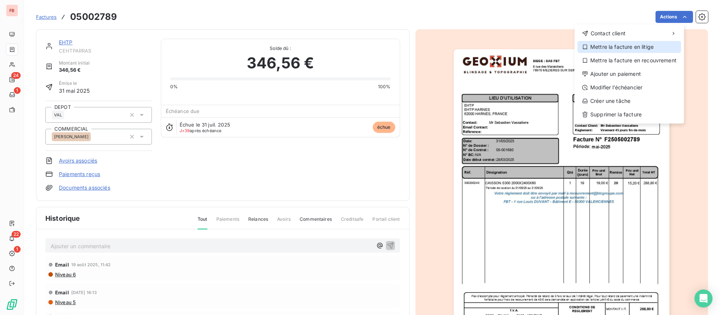
click at [586, 48] on icon at bounding box center [585, 47] width 6 height 6
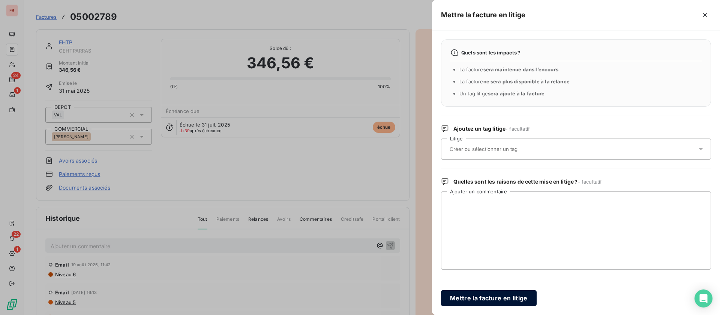
click at [482, 301] on button "Mettre la facture en litige" at bounding box center [489, 298] width 96 height 16
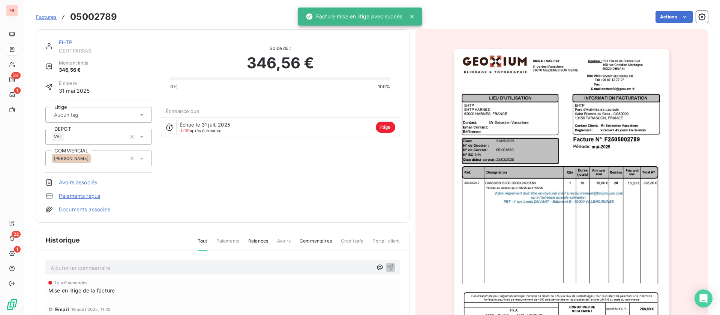
click at [98, 264] on p "Ajouter un commentaire ﻿" at bounding box center [212, 267] width 322 height 9
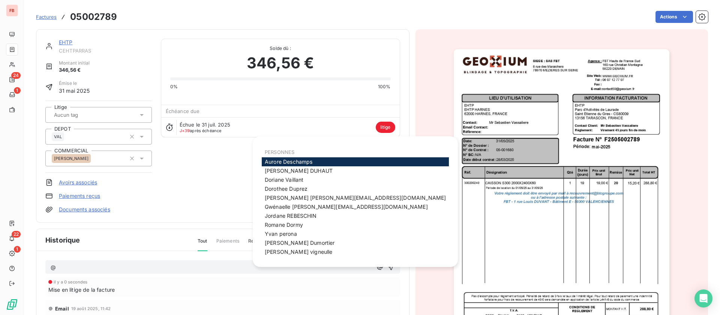
click at [140, 172] on div "Litige DEPOT VAL COMMERCIAL Jérôme DUMORTIER" at bounding box center [98, 137] width 107 height 72
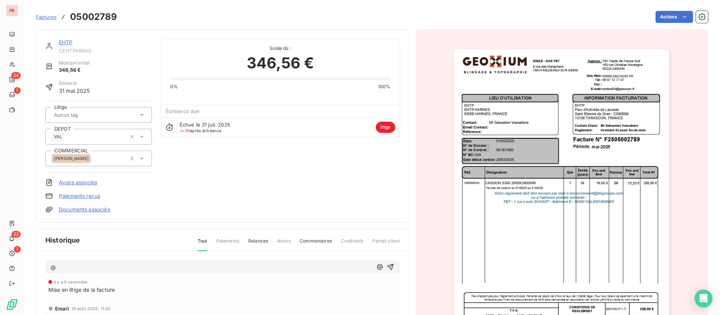
click at [103, 263] on div "@" at bounding box center [222, 267] width 355 height 14
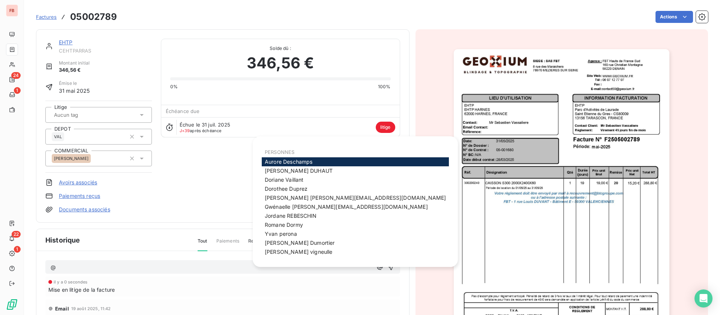
click at [105, 266] on p "@" at bounding box center [212, 267] width 322 height 9
click at [293, 240] on span "jerome Dumortier" at bounding box center [300, 242] width 70 height 6
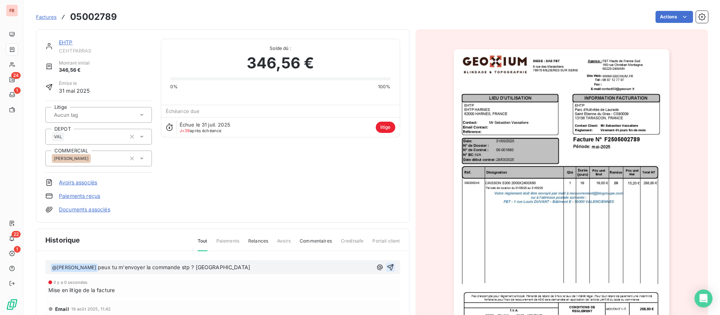
click at [386, 267] on button "button" at bounding box center [390, 267] width 9 height 9
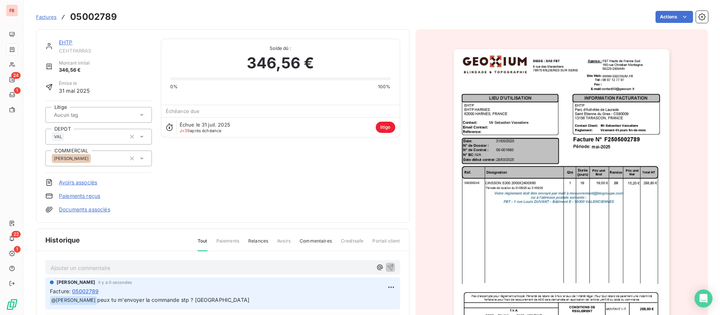
click at [68, 41] on link "EHTP" at bounding box center [66, 42] width 14 height 6
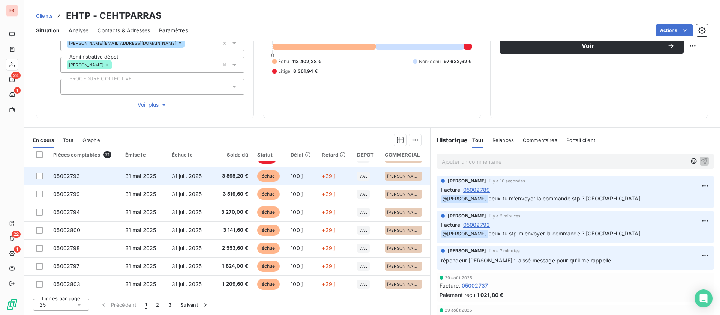
scroll to position [320, 0]
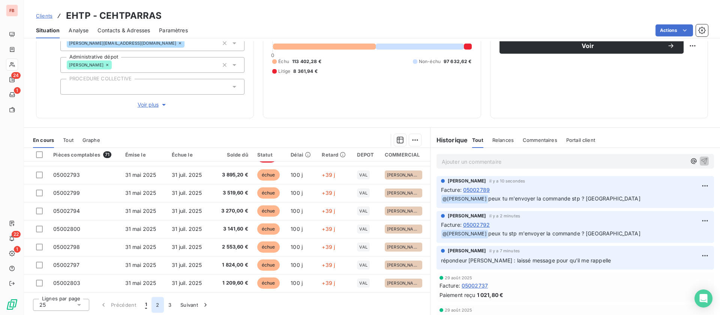
click at [156, 304] on button "2" at bounding box center [158, 305] width 12 height 16
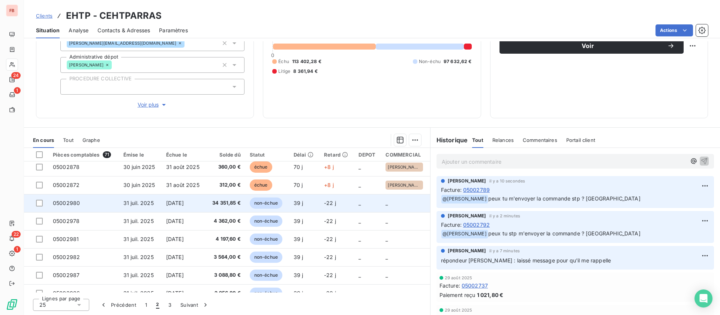
scroll to position [151, 0]
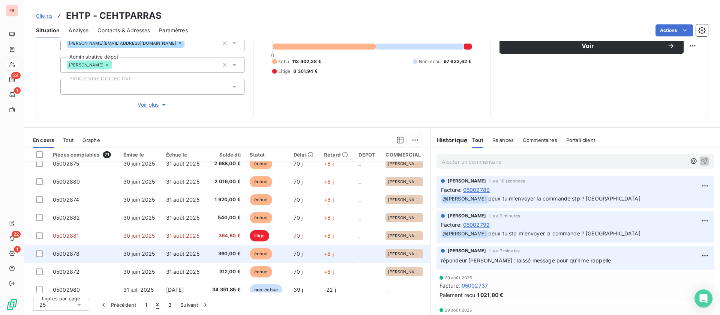
click at [185, 255] on span "31 août 2025" at bounding box center [182, 253] width 33 height 6
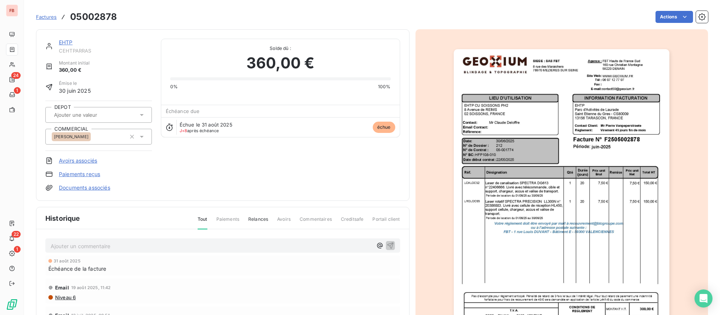
click at [65, 42] on link "EHTP" at bounding box center [66, 42] width 14 height 6
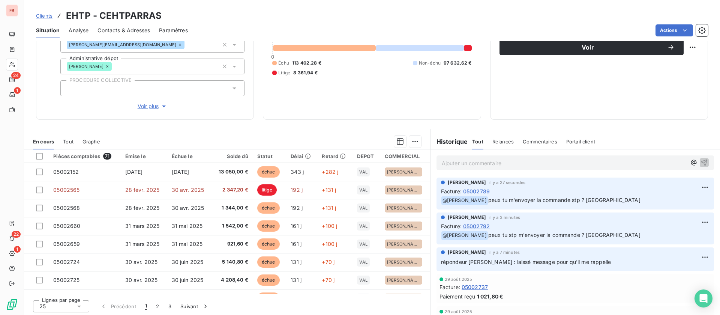
scroll to position [80, 0]
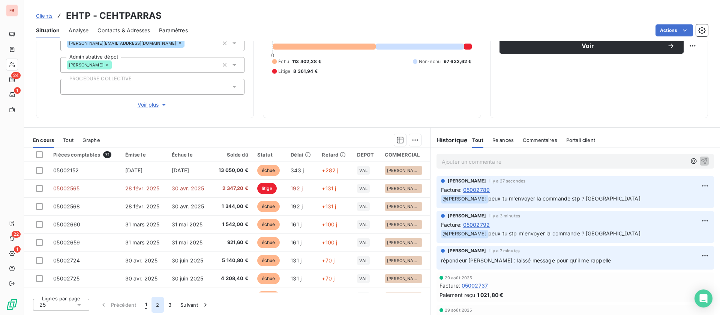
click at [158, 303] on button "2" at bounding box center [158, 305] width 12 height 16
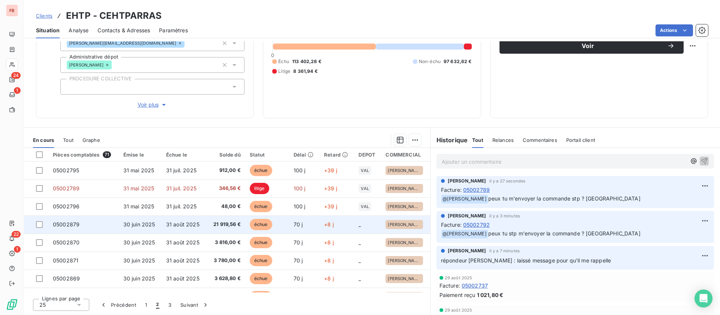
click at [188, 219] on td "31 août 2025" at bounding box center [184, 224] width 44 height 18
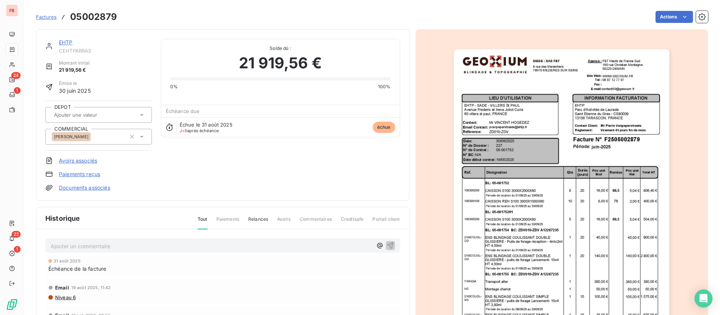
click at [61, 42] on link "EHTP" at bounding box center [66, 42] width 14 height 6
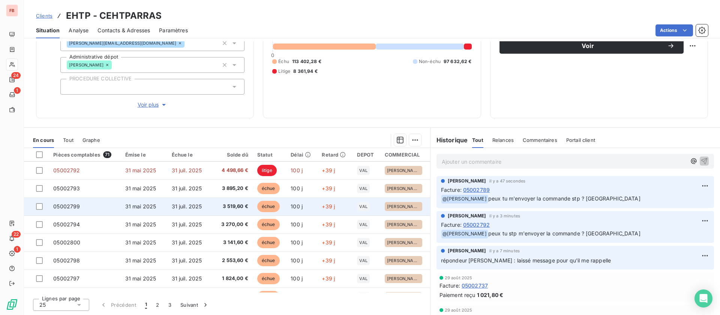
scroll to position [320, 0]
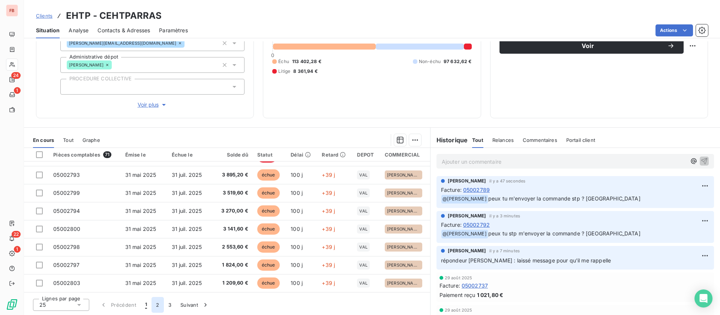
click at [160, 306] on button "2" at bounding box center [158, 305] width 12 height 16
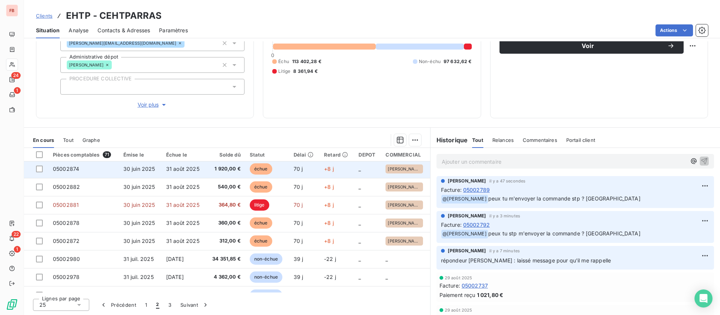
scroll to position [207, 0]
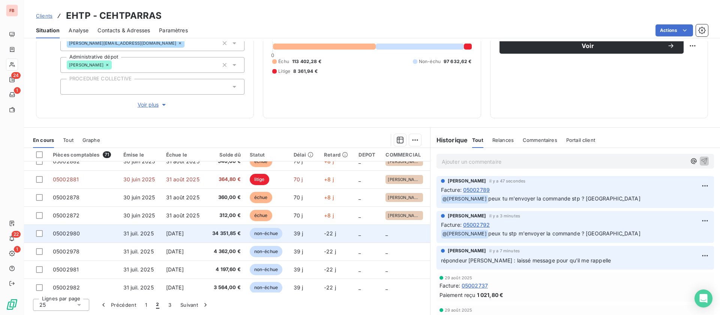
click at [218, 231] on span "34 351,85 €" at bounding box center [225, 234] width 30 height 8
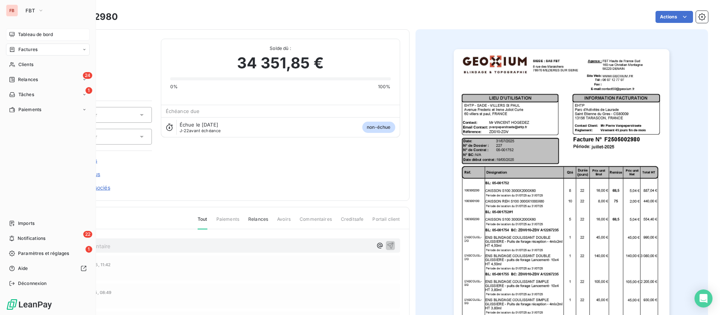
click at [29, 30] on div "Tableau de bord" at bounding box center [48, 35] width 84 height 12
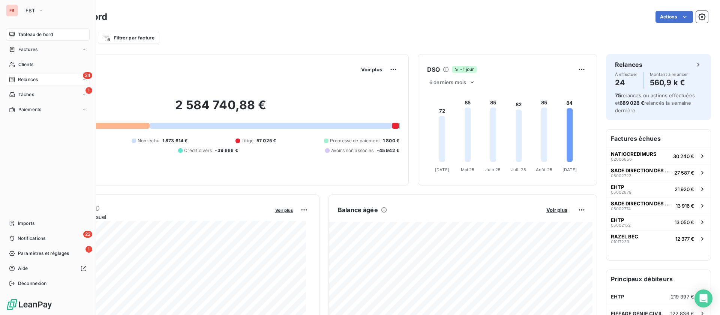
click at [27, 78] on span "Relances" at bounding box center [28, 79] width 20 height 7
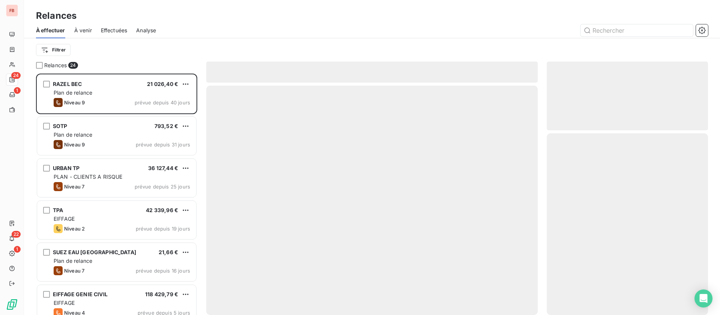
scroll to position [233, 153]
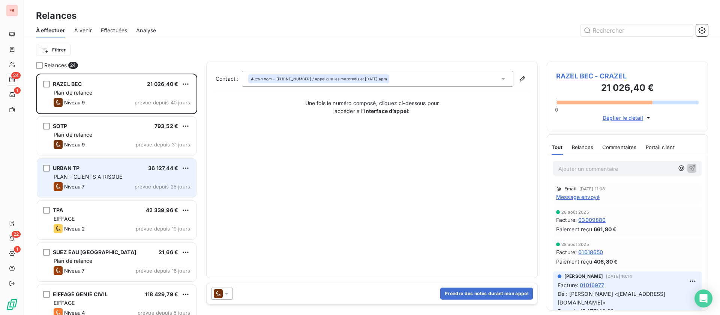
click at [134, 172] on div "URBAN TP 36 127,44 € PLAN - CLIENTS A RISQUE Niveau 7 prévue depuis 25 jours" at bounding box center [116, 178] width 159 height 38
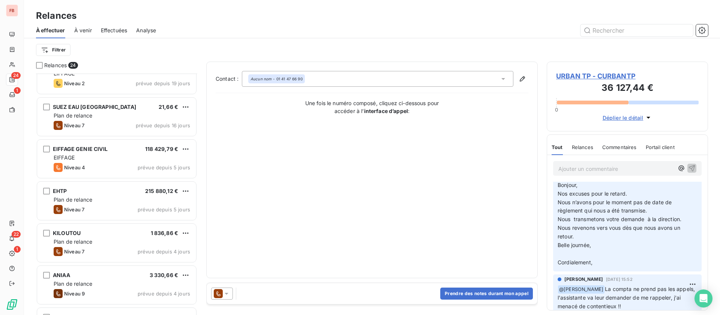
scroll to position [169, 0]
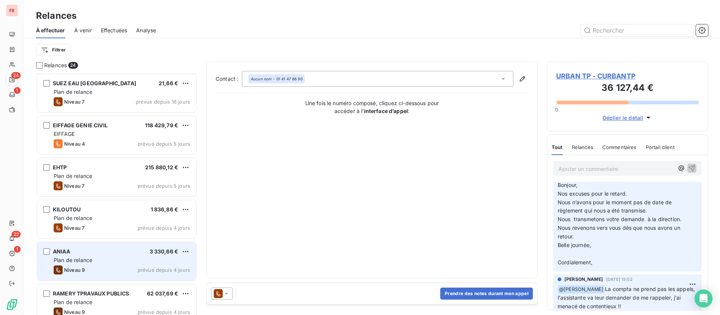
click at [122, 269] on div "Niveau 9 prévue depuis 4 jours" at bounding box center [122, 269] width 137 height 9
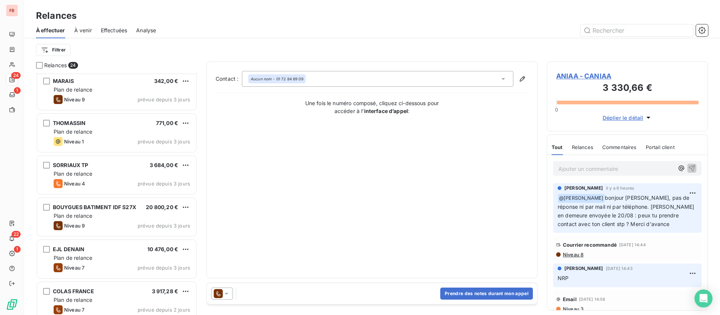
scroll to position [732, 0]
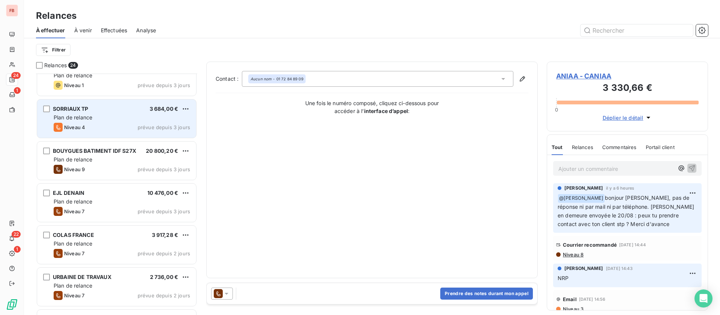
click at [113, 116] on div "Plan de relance" at bounding box center [122, 118] width 137 height 8
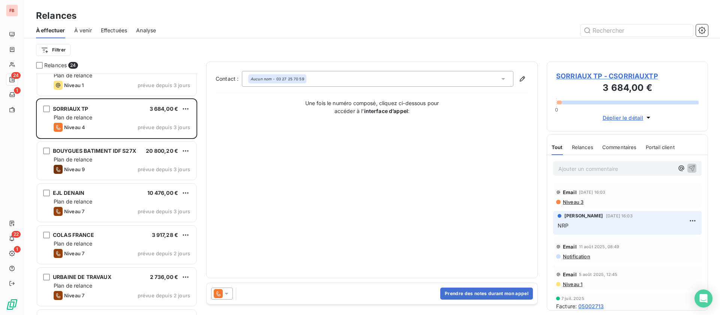
click at [621, 116] on span "Déplier le détail" at bounding box center [623, 118] width 41 height 8
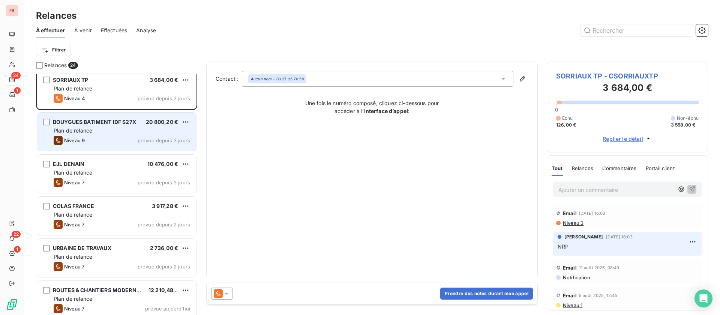
scroll to position [768, 0]
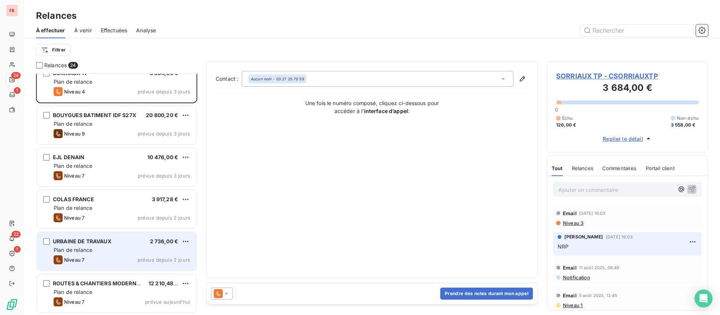
click at [122, 244] on div "URBAINE DE TRAVAUX 2 736,00 €" at bounding box center [122, 241] width 137 height 7
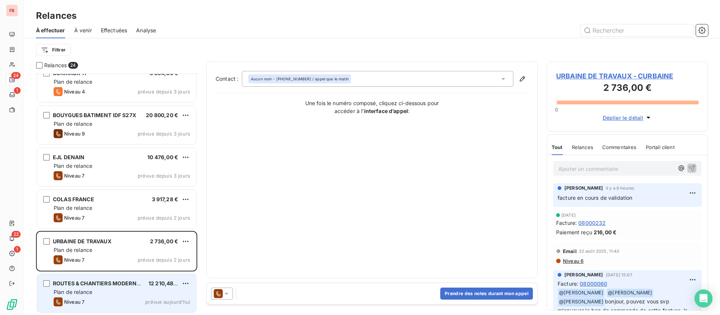
click at [123, 289] on div "Plan de relance" at bounding box center [122, 292] width 137 height 8
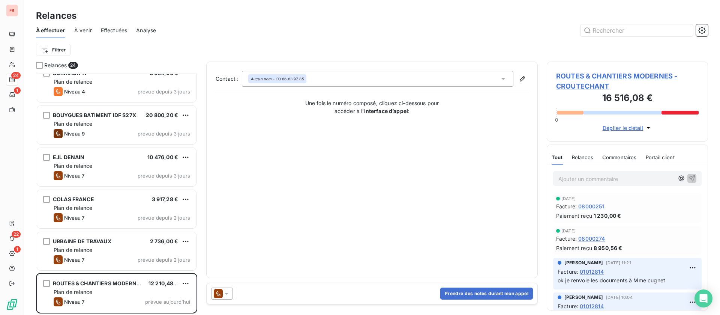
click at [624, 121] on div "Déplier le détail" at bounding box center [627, 125] width 143 height 13
click at [626, 127] on span "Déplier le détail" at bounding box center [623, 128] width 41 height 8
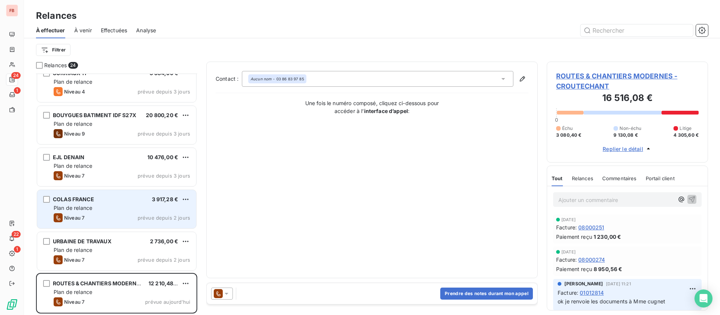
scroll to position [711, 0]
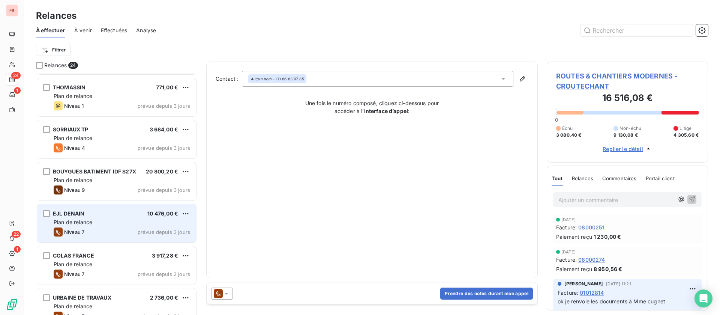
click at [134, 214] on div "EJL DENAIN 10 476,00 €" at bounding box center [122, 213] width 137 height 7
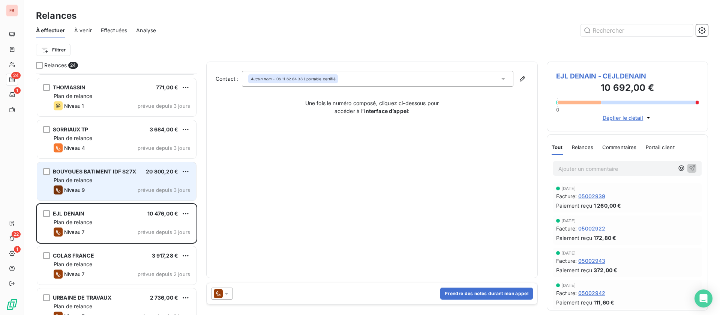
click at [132, 174] on div "BOUYGUES BATIMENT IDF S27X" at bounding box center [94, 172] width 83 height 8
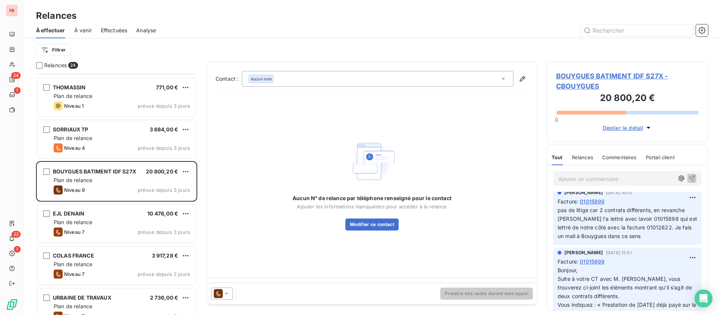
scroll to position [113, 0]
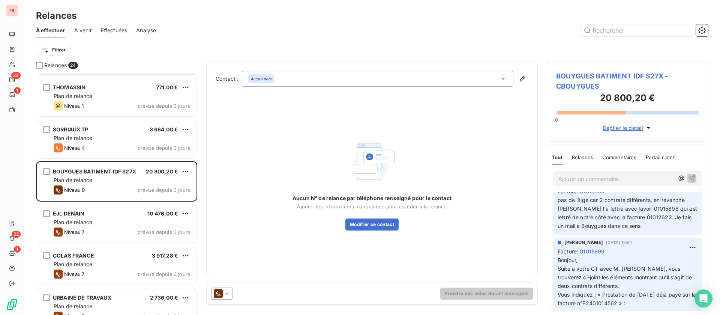
click at [582, 74] on span "BOUYGUES BATIMENT IDF S27X - CBOUYGUES" at bounding box center [627, 81] width 143 height 20
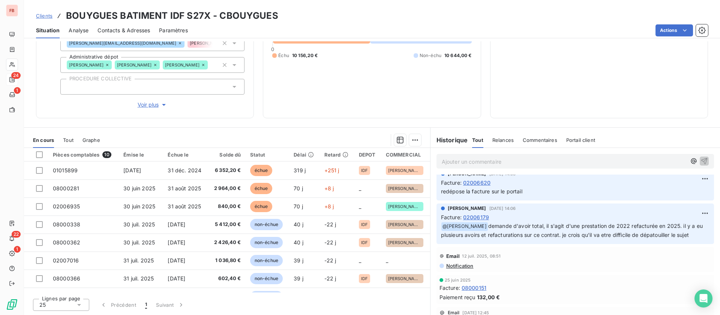
scroll to position [450, 0]
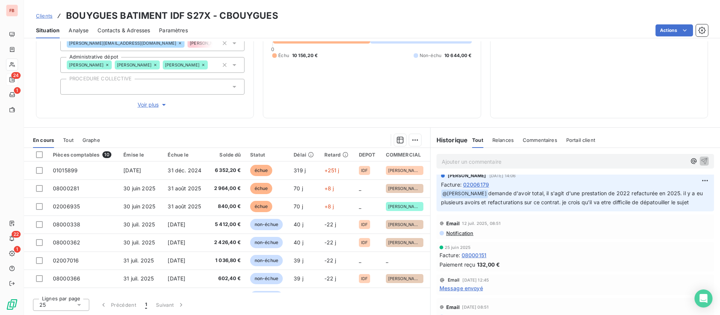
click at [500, 135] on div "Relances" at bounding box center [503, 140] width 21 height 16
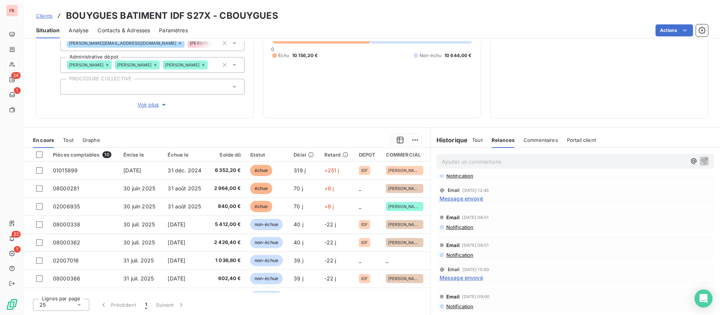
scroll to position [0, 0]
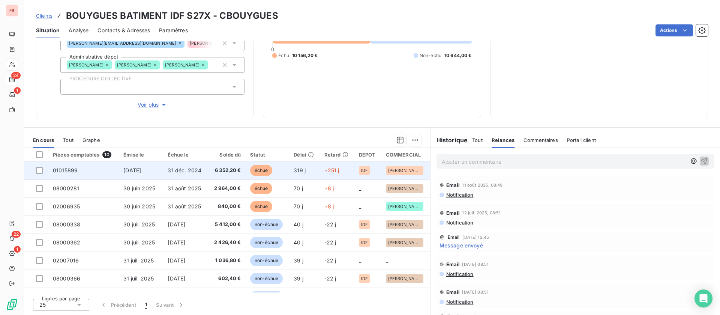
click at [168, 167] on span "31 déc. 2024" at bounding box center [185, 170] width 34 height 6
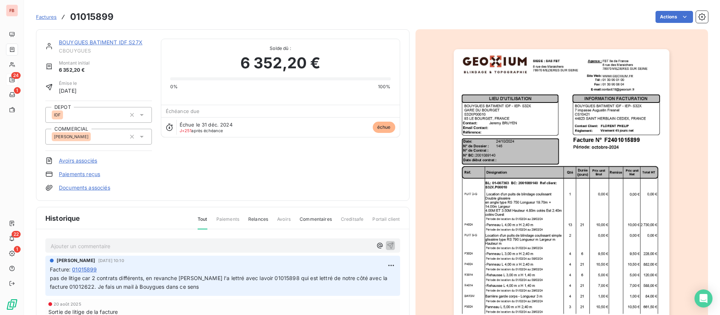
click at [97, 42] on link "BOUYGUES BATIMENT IDF S27X" at bounding box center [101, 42] width 84 height 6
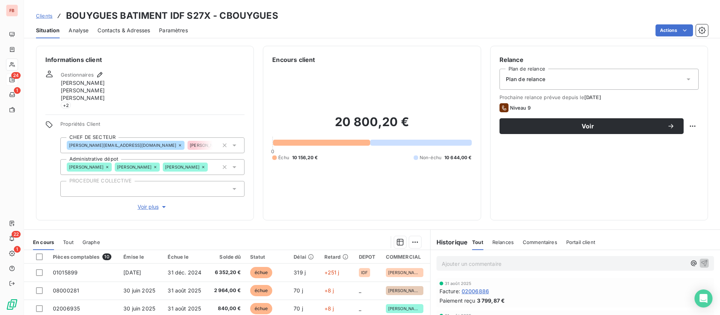
scroll to position [56, 0]
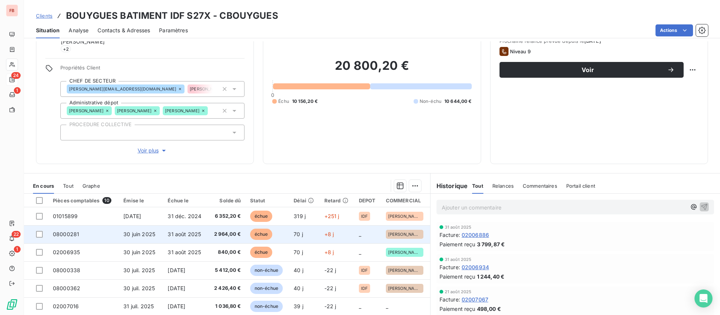
click at [208, 236] on td "2 964,00 €" at bounding box center [227, 234] width 38 height 18
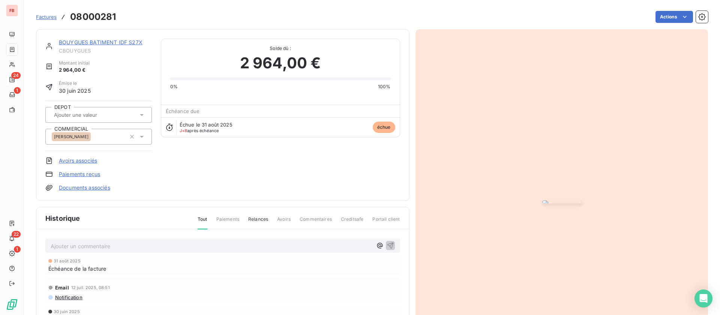
click at [90, 41] on link "BOUYGUES BATIMENT IDF S27X" at bounding box center [101, 42] width 84 height 6
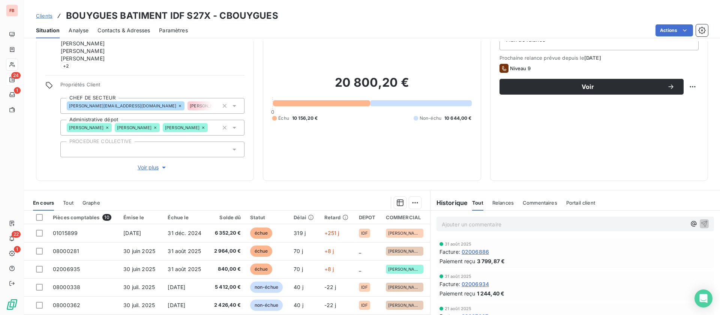
scroll to position [56, 0]
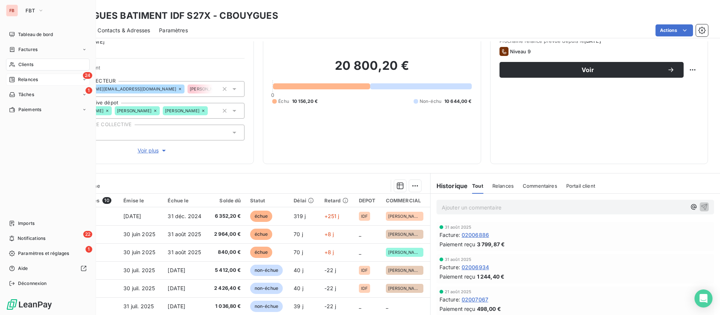
click at [36, 81] on span "Relances" at bounding box center [28, 79] width 20 height 7
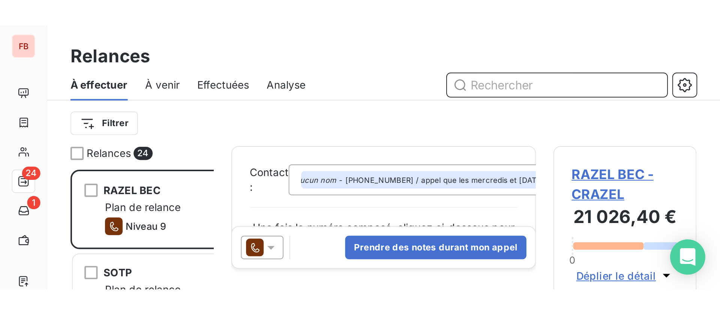
scroll to position [233, 153]
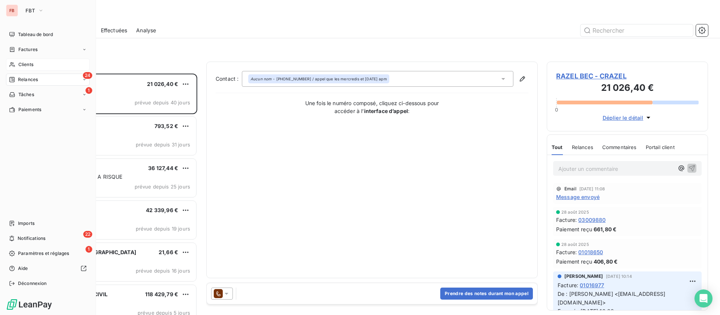
click at [18, 63] on span "Clients" at bounding box center [25, 64] width 15 height 7
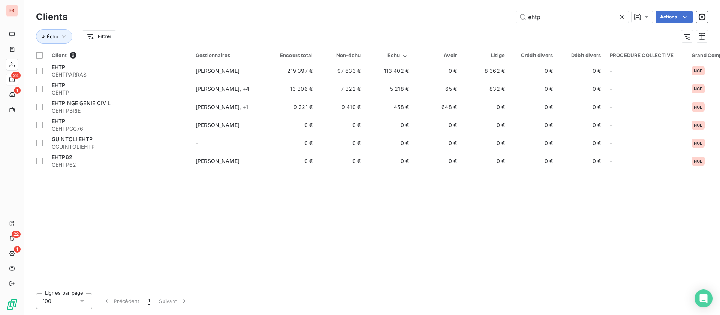
drag, startPoint x: 546, startPoint y: 17, endPoint x: 449, endPoint y: 11, distance: 97.0
click at [446, 11] on div "ehtp Actions" at bounding box center [393, 17] width 632 height 12
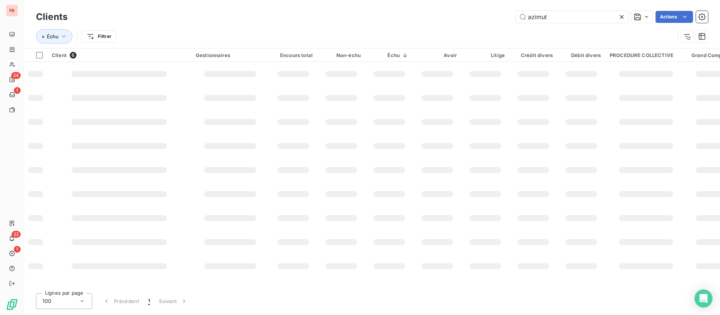
type input "azimut"
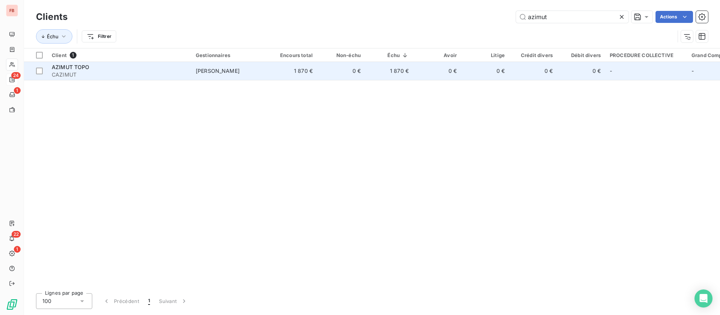
click at [365, 75] on td "0 €" at bounding box center [341, 71] width 48 height 18
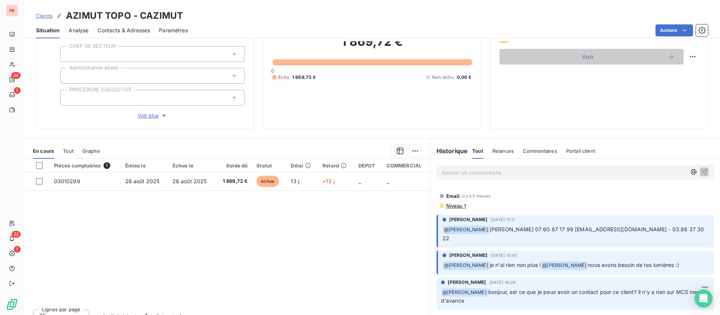
scroll to position [80, 0]
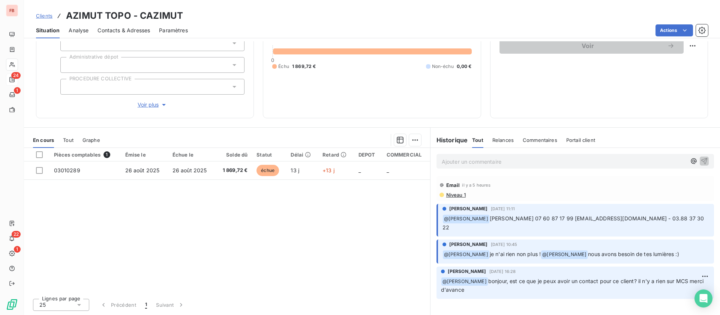
click at [475, 159] on p "Ajouter un commentaire ﻿" at bounding box center [564, 161] width 245 height 9
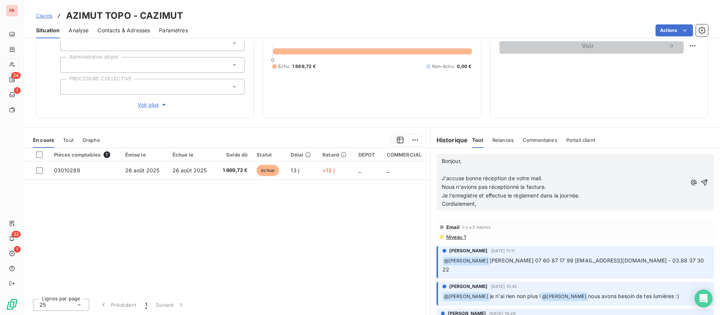
click at [464, 170] on p "﻿" at bounding box center [564, 169] width 245 height 9
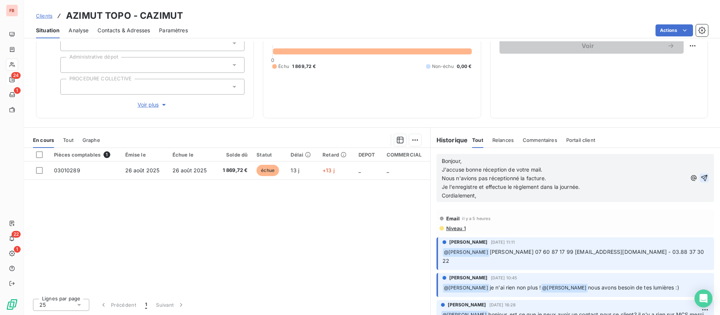
click at [702, 176] on icon "button" at bounding box center [705, 178] width 6 height 6
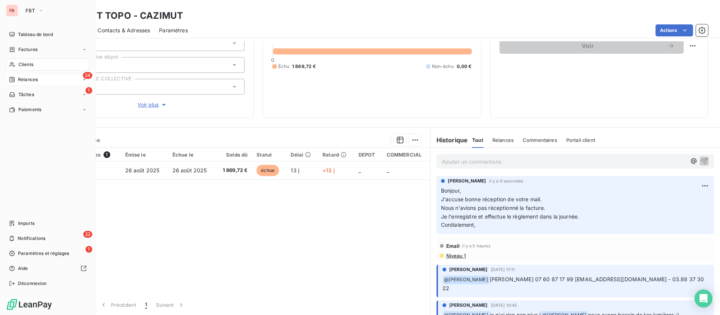
drag, startPoint x: 17, startPoint y: 66, endPoint x: 93, endPoint y: 69, distance: 75.8
click at [17, 66] on div "Clients" at bounding box center [48, 65] width 84 height 12
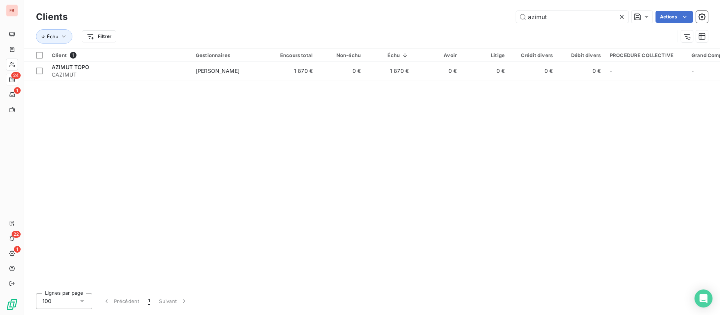
drag, startPoint x: 546, startPoint y: 15, endPoint x: 485, endPoint y: 15, distance: 61.2
click at [485, 15] on div "azimut Actions" at bounding box center [393, 17] width 632 height 12
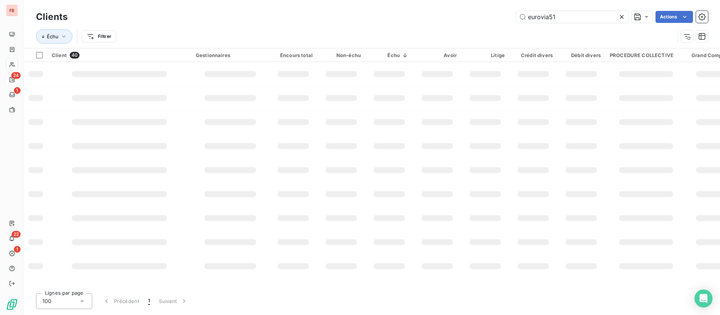
type input "eurovia51"
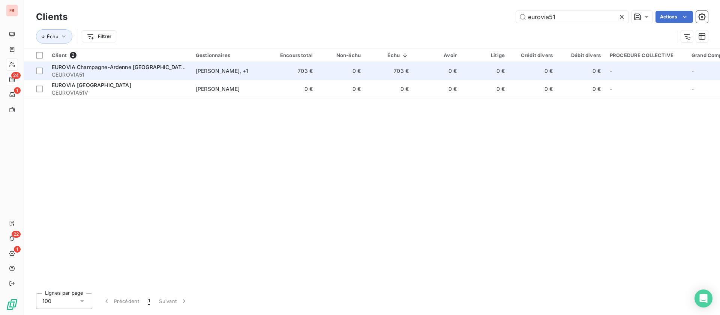
click at [276, 75] on td "703 €" at bounding box center [293, 71] width 48 height 18
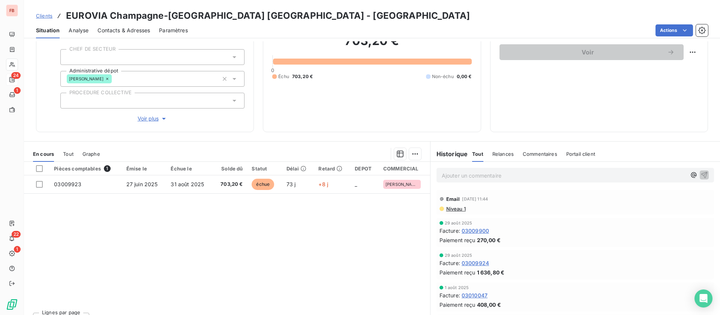
scroll to position [88, 0]
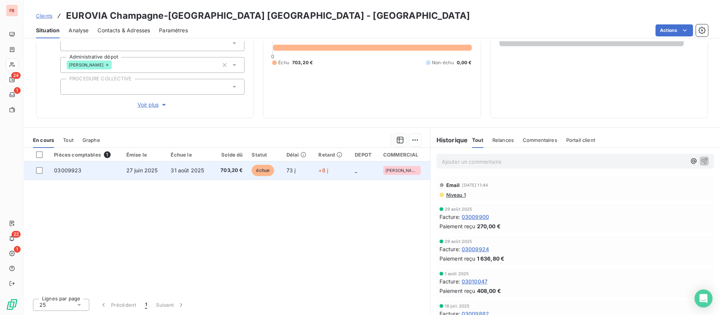
click at [182, 171] on span "31 août 2025" at bounding box center [187, 170] width 33 height 6
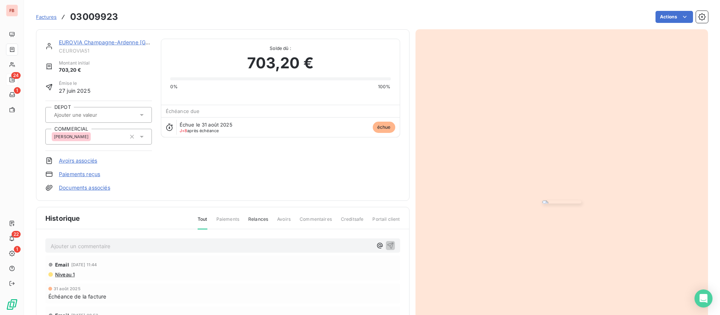
drag, startPoint x: 93, startPoint y: 39, endPoint x: 117, endPoint y: 45, distance: 24.2
click at [93, 39] on link "EUROVIA Champagne-Ardenne [GEOGRAPHIC_DATA]" at bounding box center [126, 42] width 135 height 6
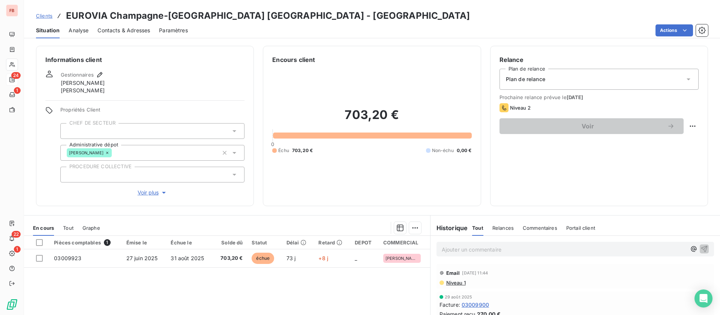
scroll to position [56, 0]
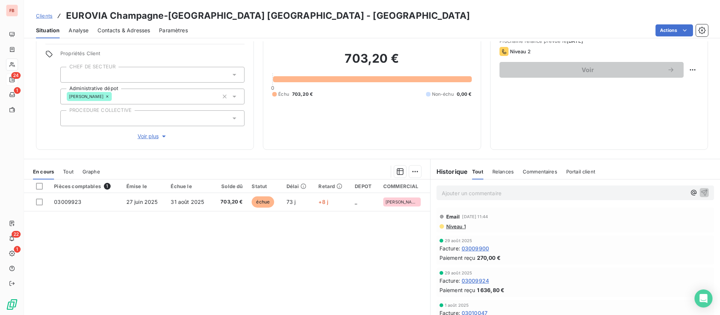
click at [458, 191] on p "Ajouter un commentaire ﻿" at bounding box center [564, 192] width 245 height 9
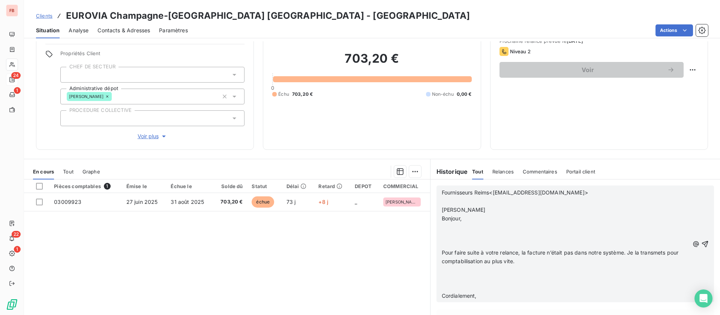
click at [458, 203] on p "​" at bounding box center [566, 201] width 248 height 9
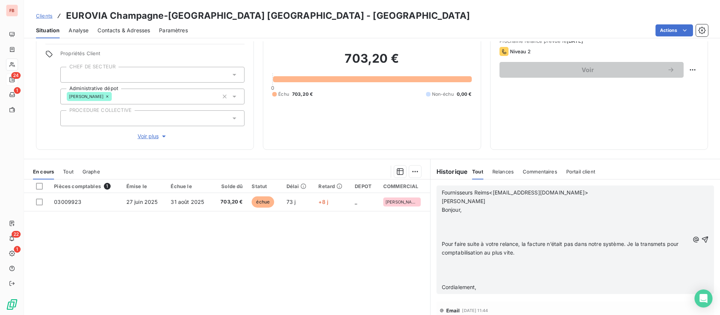
click at [445, 215] on p "﻿" at bounding box center [566, 218] width 248 height 9
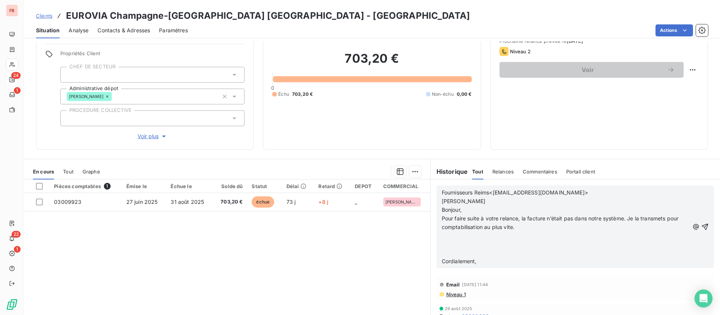
click at [449, 239] on div "Fournisseurs Reims<fournisseurs.reims@eurovia.com> ​Dorothée LAMOUR​ Bonjour, P…" at bounding box center [566, 226] width 248 height 77
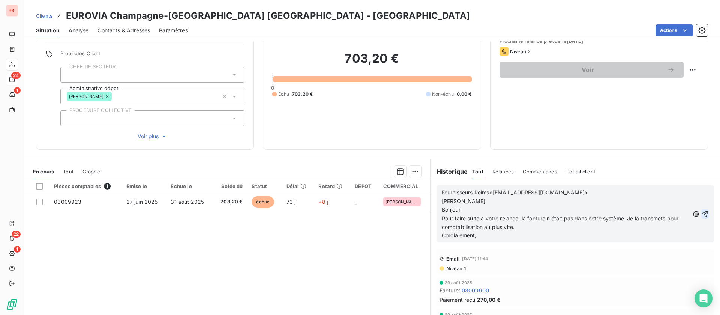
click at [702, 213] on icon "button" at bounding box center [706, 214] width 8 height 8
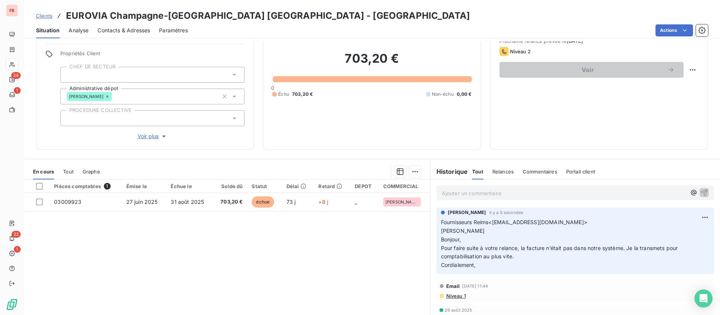
click at [131, 34] on div "Contacts & Adresses" at bounding box center [124, 31] width 53 height 16
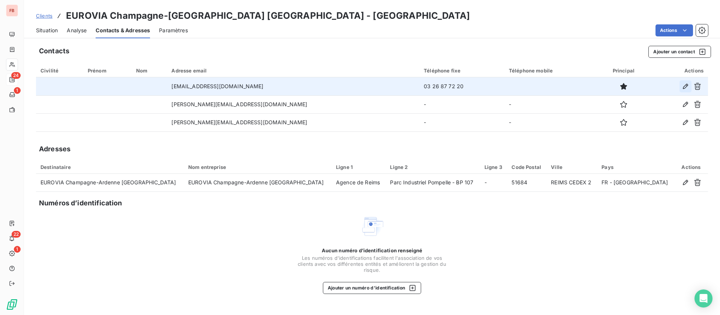
click at [684, 87] on icon "button" at bounding box center [685, 86] width 5 height 5
type input "reims@eurovia.com"
type input "03 26 87 72 20"
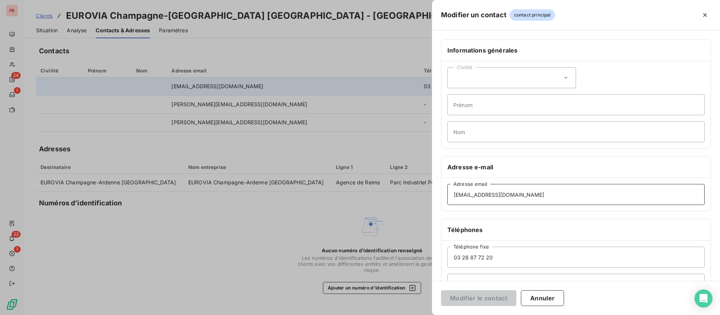
drag, startPoint x: 530, startPoint y: 191, endPoint x: 371, endPoint y: 183, distance: 158.9
click at [371, 314] on div "Modifier un contact contact principal Informations générales Civilité Prénom No…" at bounding box center [360, 315] width 720 height 0
paste input "fournisseurs."
type input "fournisseurs.reims@eurovia.com"
click at [478, 301] on button "Modifier le contact" at bounding box center [478, 298] width 75 height 16
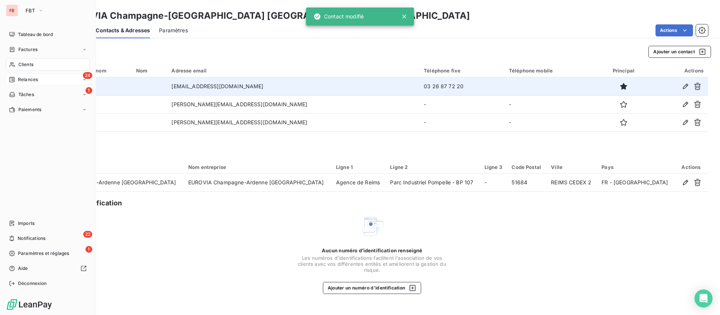
click at [17, 65] on div "Clients" at bounding box center [48, 65] width 84 height 12
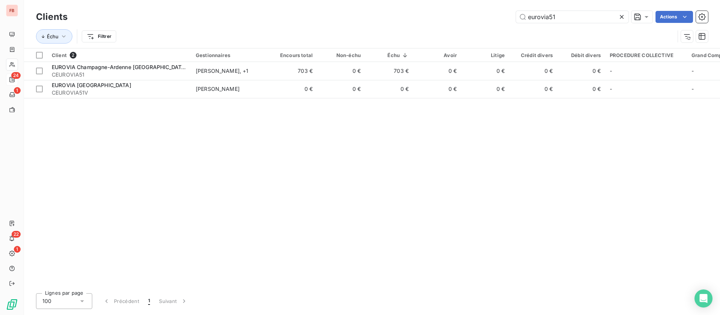
drag, startPoint x: 560, startPoint y: 16, endPoint x: 424, endPoint y: 26, distance: 136.5
click at [424, 26] on div "Clients eurovia51 Actions Échu Filtrer" at bounding box center [372, 28] width 672 height 39
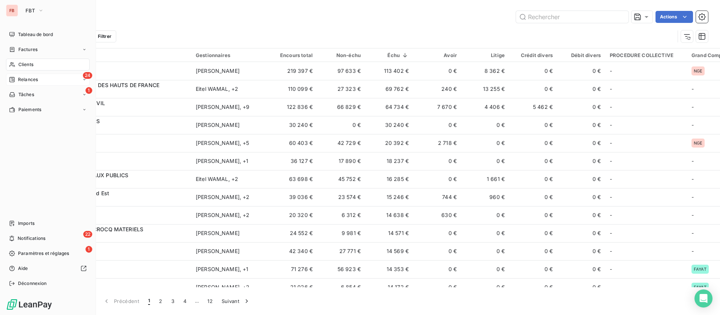
click at [24, 63] on span "Clients" at bounding box center [25, 64] width 15 height 7
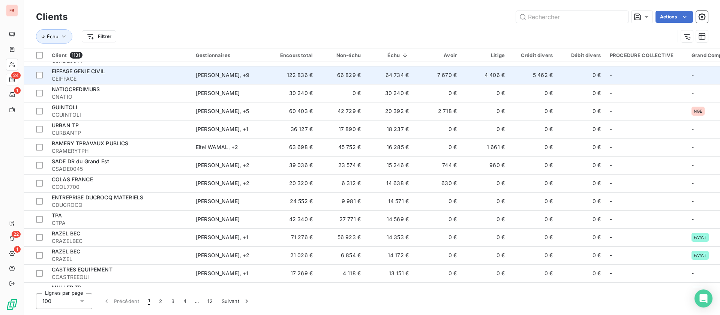
scroll to position [56, 0]
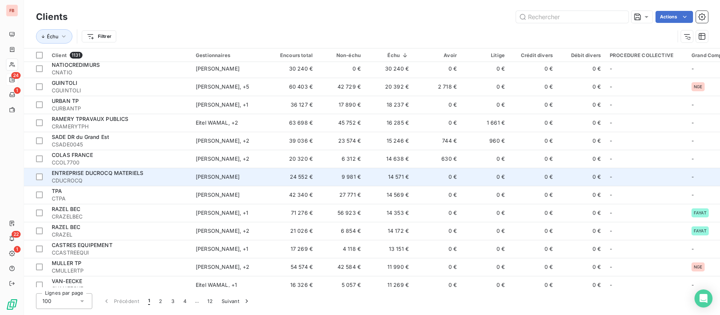
click at [393, 173] on td "14 571 €" at bounding box center [389, 177] width 48 height 18
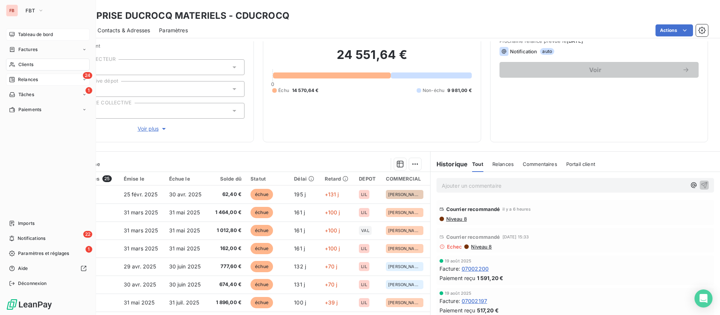
click at [21, 33] on span "Tableau de bord" at bounding box center [35, 34] width 35 height 7
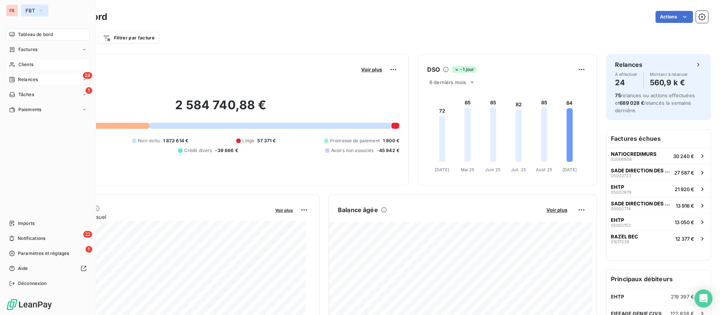
drag, startPoint x: 27, startPoint y: 9, endPoint x: 29, endPoint y: 14, distance: 4.4
click at [27, 9] on span "FBT" at bounding box center [30, 11] width 9 height 6
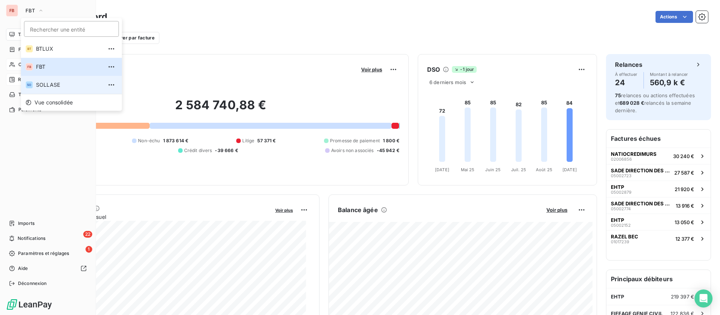
click at [41, 78] on li "SO SOLLASE" at bounding box center [71, 85] width 101 height 18
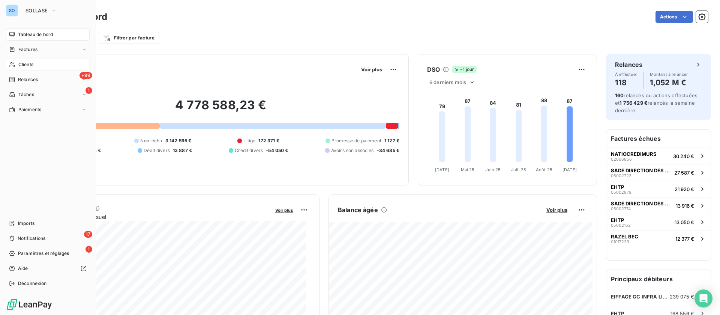
click at [33, 65] on span "Clients" at bounding box center [25, 64] width 15 height 7
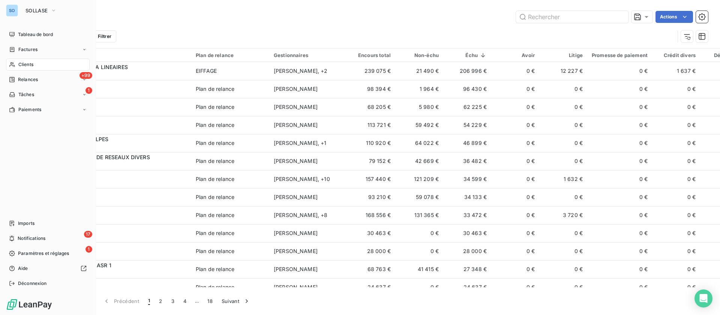
drag, startPoint x: 24, startPoint y: 65, endPoint x: 93, endPoint y: 72, distance: 69.3
click at [21, 65] on span "Clients" at bounding box center [25, 64] width 15 height 7
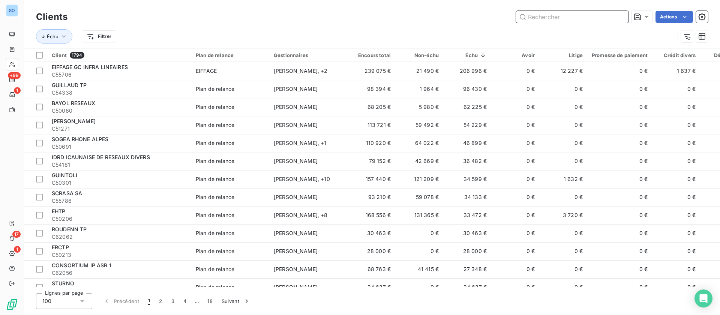
click at [579, 18] on input "text" at bounding box center [572, 17] width 113 height 12
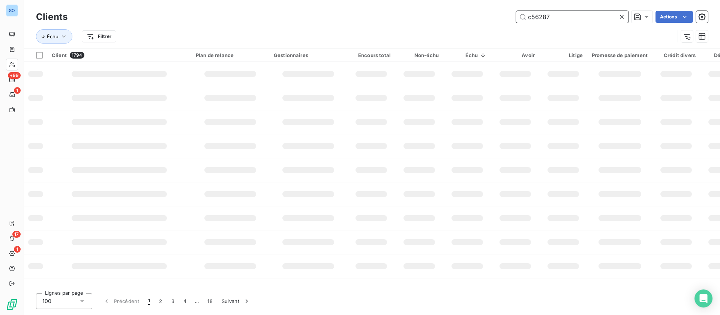
type input "c56287"
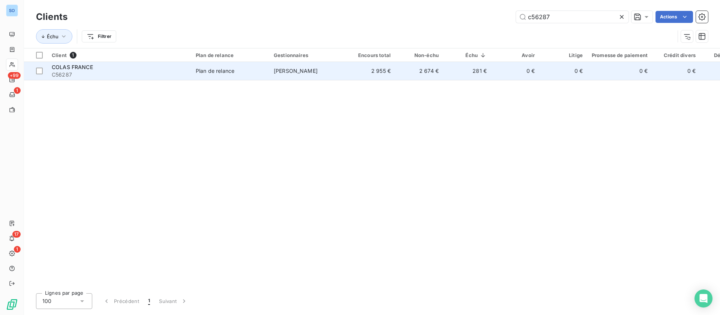
click at [194, 72] on td "Plan de relance" at bounding box center [230, 71] width 78 height 18
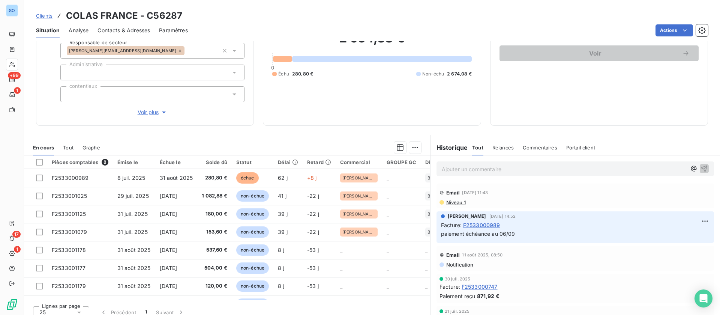
scroll to position [80, 0]
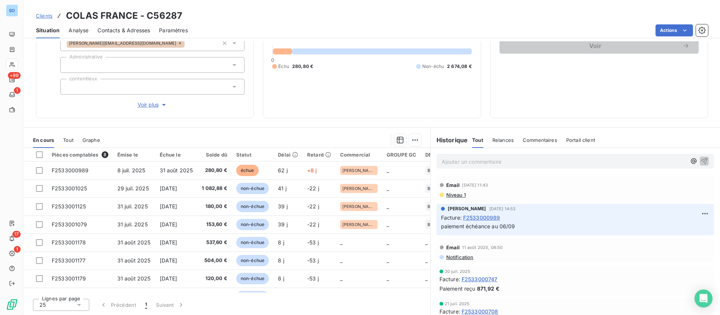
click at [463, 161] on p "Ajouter un commentaire ﻿" at bounding box center [564, 161] width 245 height 9
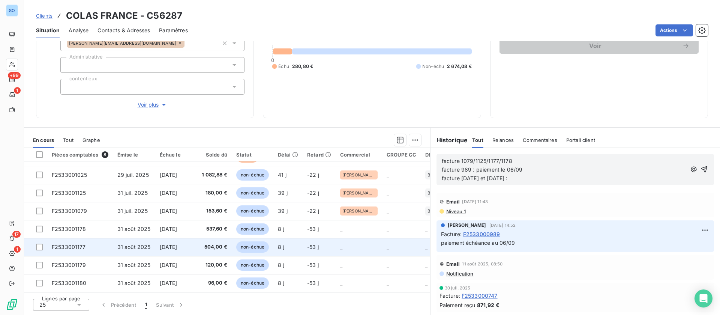
scroll to position [17, 0]
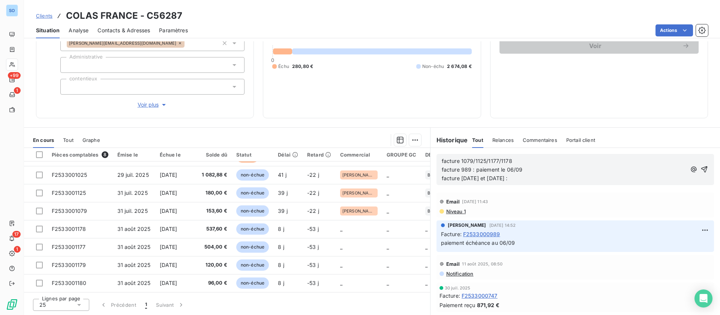
click at [509, 179] on p "facture 1079/1125/1177/1178 facture 989 : paiement le 06/09 facture 1025 et 112…" at bounding box center [564, 170] width 245 height 26
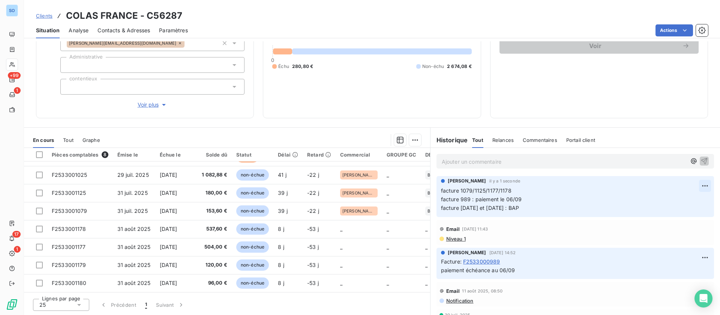
click at [690, 185] on html "SO +99 1 17 1 Clients COLAS FRANCE - C56287 Situation Analyse Contacts & Adress…" at bounding box center [360, 157] width 720 height 315
click at [664, 201] on div "Editer" at bounding box center [670, 202] width 42 height 12
click at [535, 209] on p "facture 1079/1125/1177/1178 facture 989 : paiement le 06/09 facture 1025 et 118…" at bounding box center [570, 199] width 258 height 26
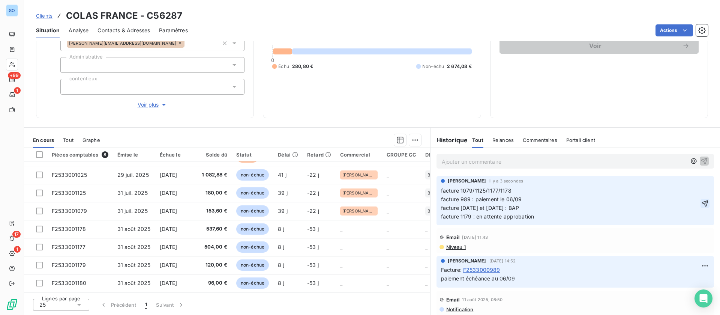
click at [702, 204] on icon "button" at bounding box center [706, 204] width 8 height 8
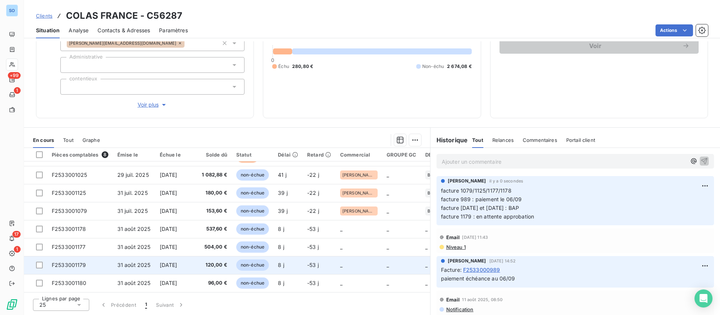
click at [214, 261] on span "120,00 €" at bounding box center [215, 265] width 26 height 8
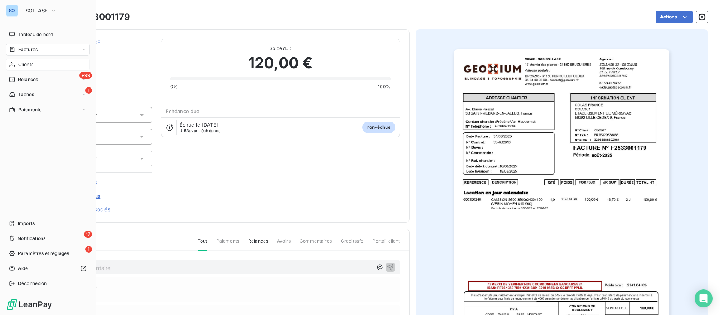
drag, startPoint x: 15, startPoint y: 63, endPoint x: 29, endPoint y: 62, distance: 13.9
click at [15, 63] on div "Clients" at bounding box center [48, 65] width 84 height 12
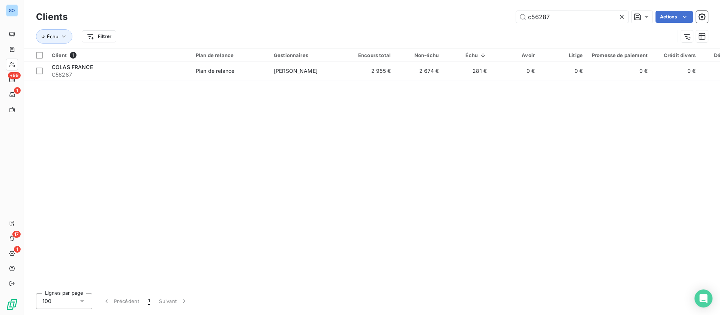
drag, startPoint x: 559, startPoint y: 20, endPoint x: 430, endPoint y: 18, distance: 129.8
click at [430, 18] on div "c56287 Actions" at bounding box center [393, 17] width 632 height 12
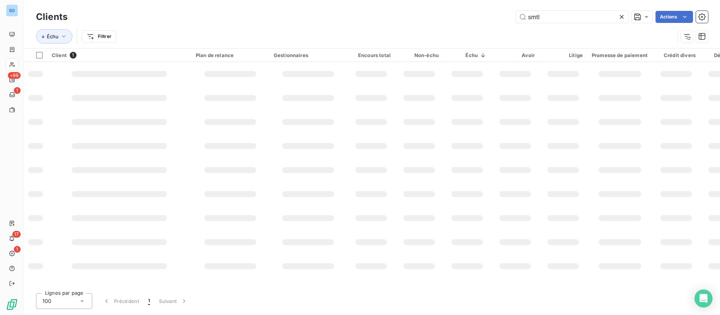
type input "smtl"
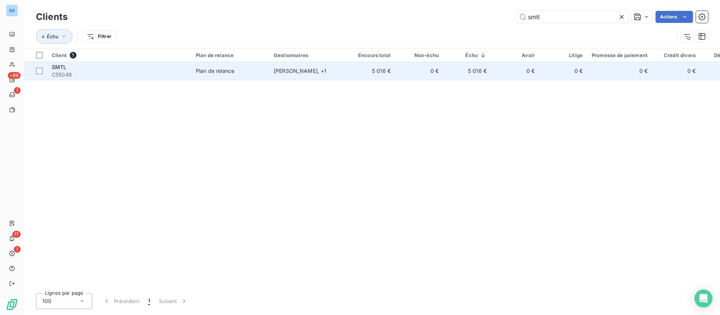
click at [266, 73] on td "Plan de relance" at bounding box center [230, 71] width 78 height 18
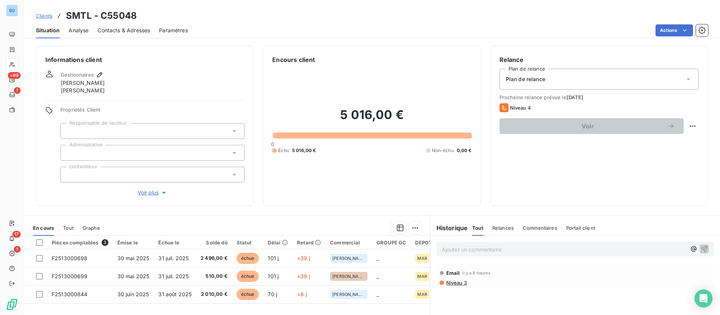
scroll to position [56, 0]
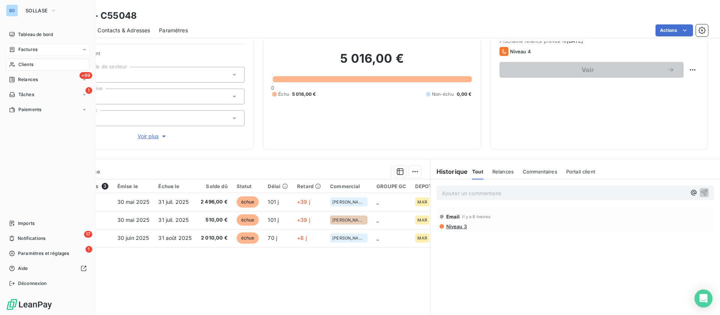
click at [23, 53] on div "Factures" at bounding box center [48, 50] width 84 height 12
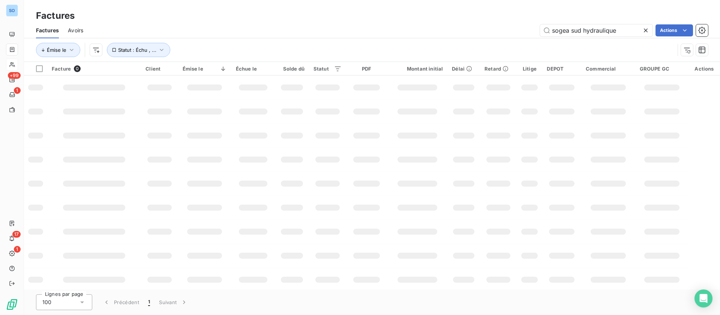
drag, startPoint x: 619, startPoint y: 25, endPoint x: 399, endPoint y: 23, distance: 220.6
click at [399, 24] on div "Factures Avoirs sogea sud hydraulique Actions" at bounding box center [372, 31] width 696 height 16
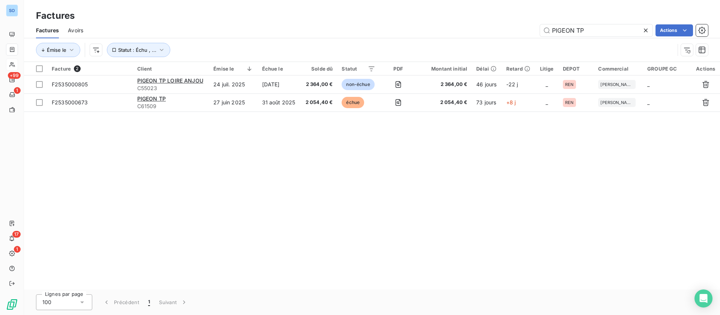
type input "PIGEON TP"
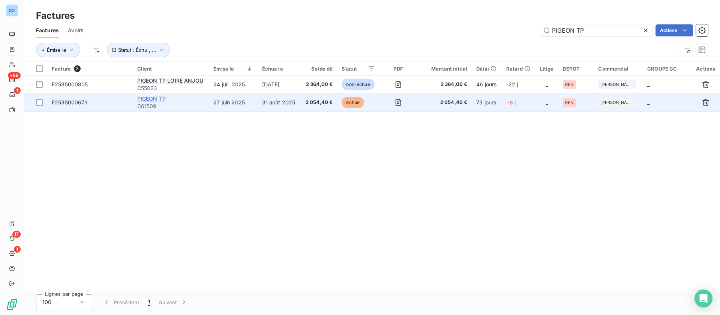
click at [163, 101] on div "PIGEON TP" at bounding box center [171, 99] width 68 height 8
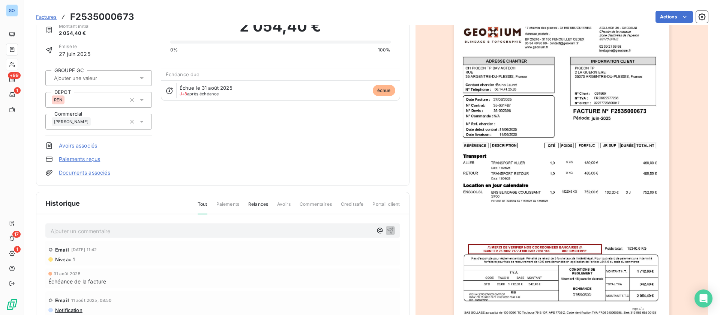
scroll to position [100, 0]
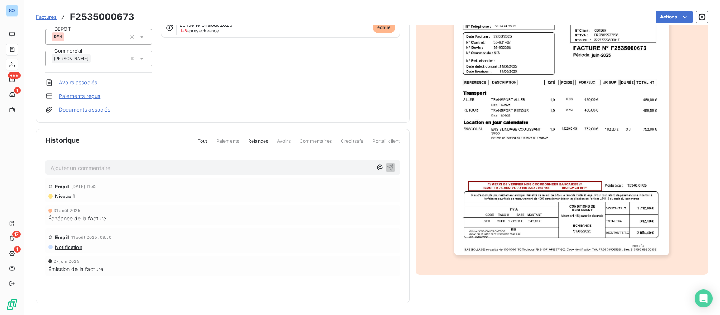
click at [91, 175] on div "Ajouter un commentaire ﻿ Email 5 sept. 2025, 11:42 Niveau 1 31 août 2025 Échéan…" at bounding box center [222, 228] width 373 height 155
click at [94, 169] on p "Ajouter un commentaire ﻿" at bounding box center [212, 167] width 322 height 9
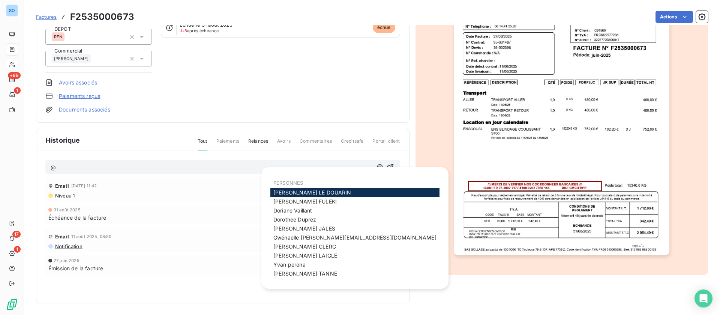
click at [314, 191] on span "Alain LE DOUARIN" at bounding box center [312, 192] width 78 height 6
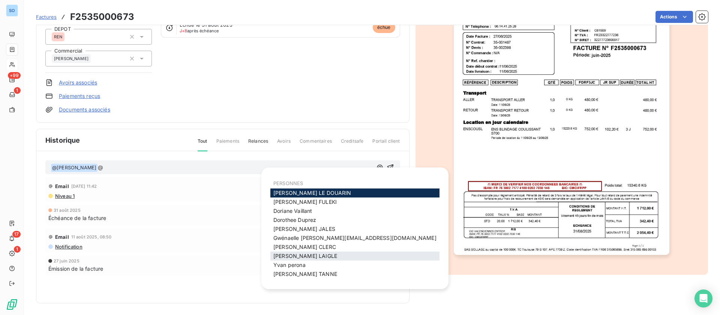
click at [306, 256] on span "Jessica LAIGLE" at bounding box center [305, 255] width 64 height 6
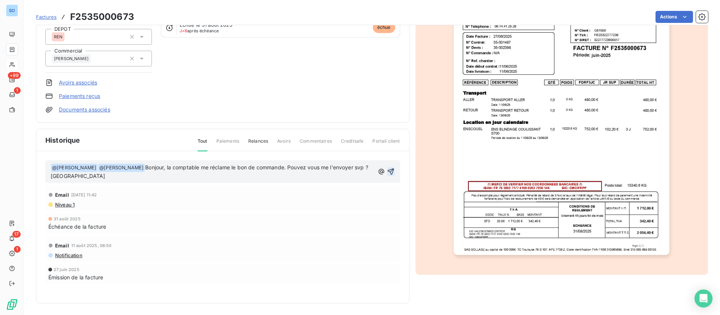
click at [388, 171] on icon "button" at bounding box center [391, 171] width 6 height 6
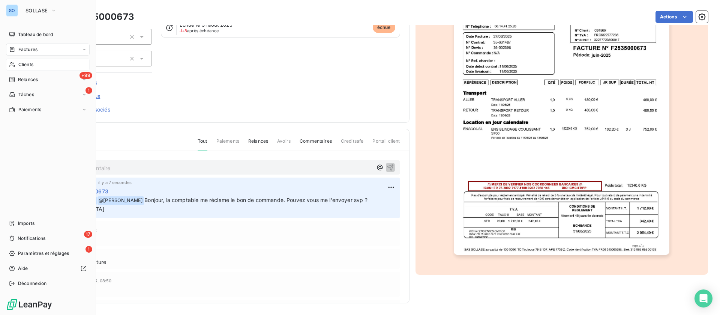
click at [22, 66] on span "Clients" at bounding box center [25, 64] width 15 height 7
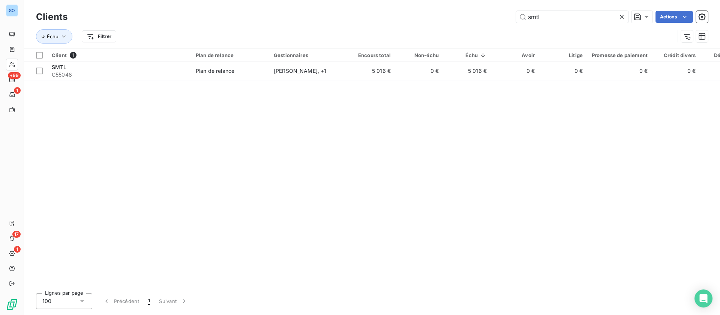
drag, startPoint x: 559, startPoint y: 23, endPoint x: 476, endPoint y: 17, distance: 82.4
click at [476, 17] on div "Clients smtl Actions" at bounding box center [372, 17] width 672 height 16
drag, startPoint x: 538, startPoint y: 13, endPoint x: 507, endPoint y: 14, distance: 31.1
click at [507, 14] on div "smtl Actions" at bounding box center [393, 17] width 632 height 12
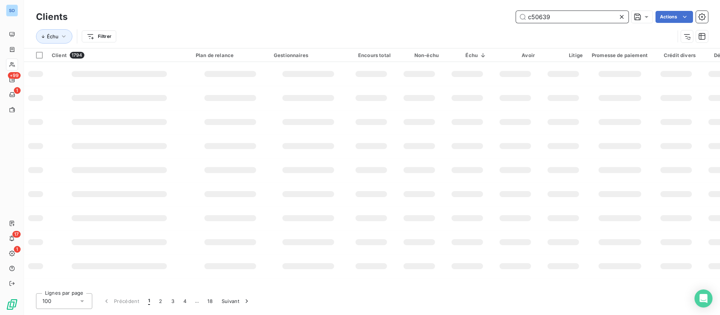
type input "c50639"
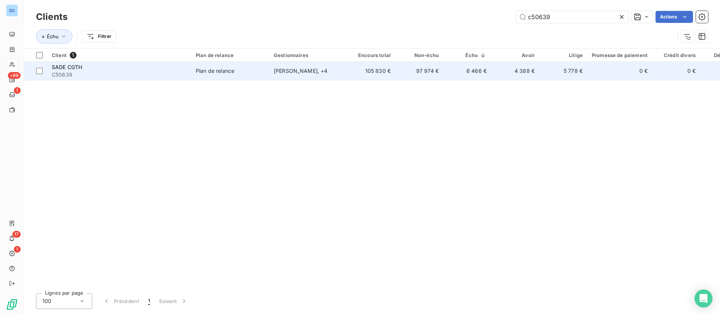
click at [326, 74] on div "Freddy BIELER , + 4" at bounding box center [308, 71] width 69 height 8
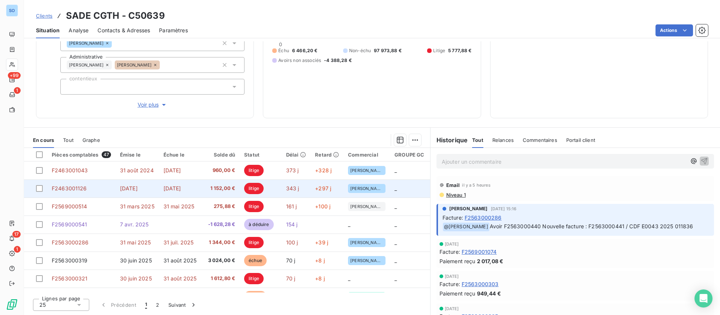
scroll to position [56, 0]
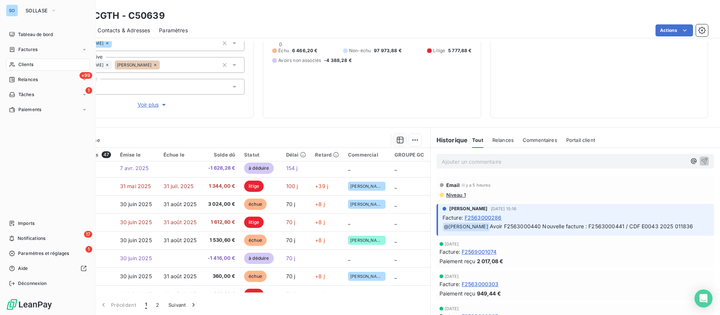
click at [12, 68] on div "Clients" at bounding box center [48, 65] width 84 height 12
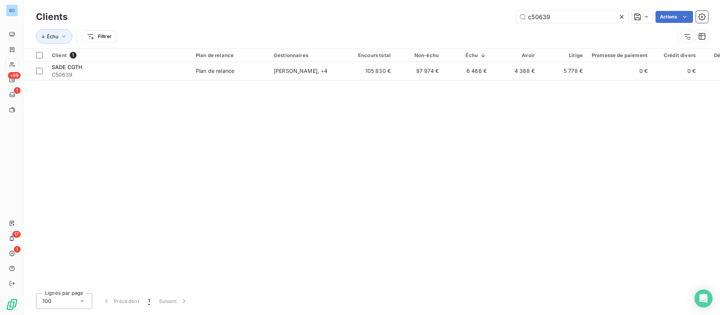
drag, startPoint x: 564, startPoint y: 14, endPoint x: 379, endPoint y: 12, distance: 185.0
click at [379, 14] on div "c50639 Actions" at bounding box center [393, 17] width 632 height 12
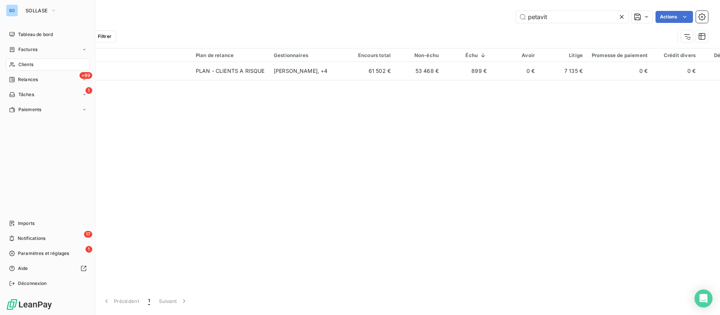
click at [17, 65] on div "Clients" at bounding box center [48, 65] width 84 height 12
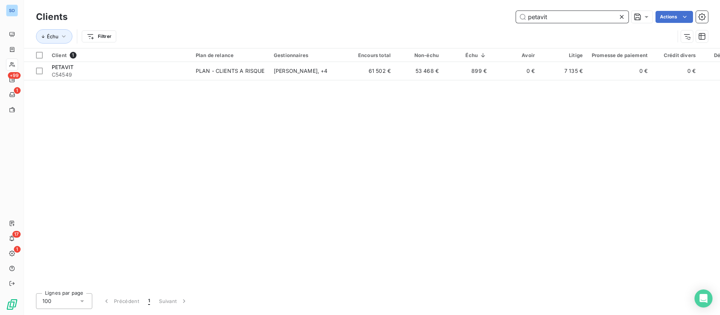
drag, startPoint x: 428, startPoint y: 14, endPoint x: 401, endPoint y: 15, distance: 26.7
click at [401, 15] on div "petavit Actions" at bounding box center [393, 17] width 632 height 12
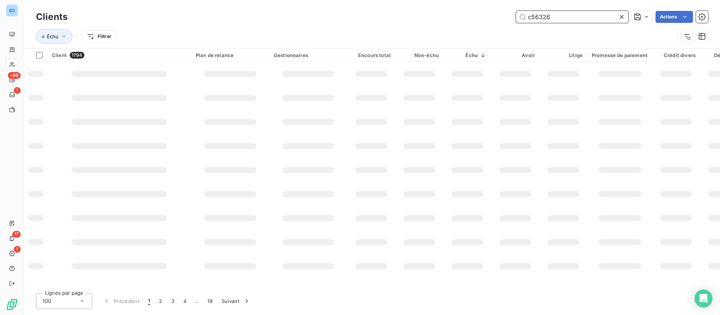
type input "c56326"
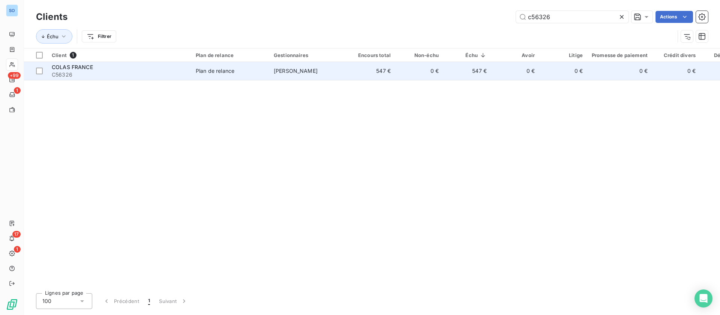
click at [222, 69] on div "Plan de relance" at bounding box center [215, 71] width 39 height 8
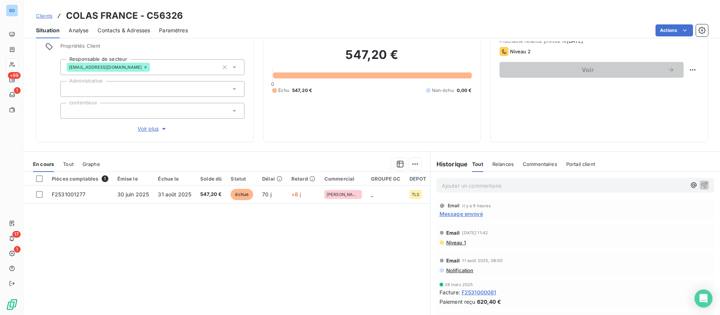
click at [477, 185] on p "Ajouter un commentaire ﻿" at bounding box center [564, 185] width 245 height 9
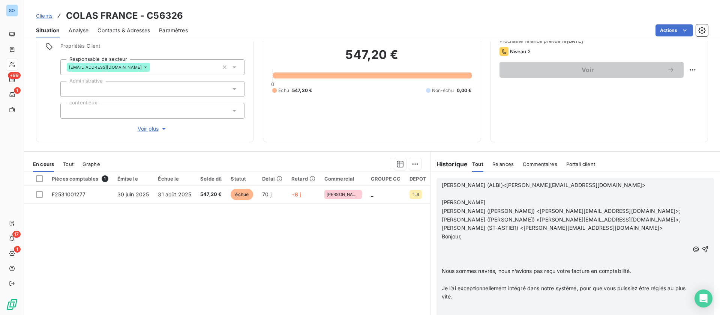
click at [451, 243] on p "﻿" at bounding box center [566, 245] width 248 height 9
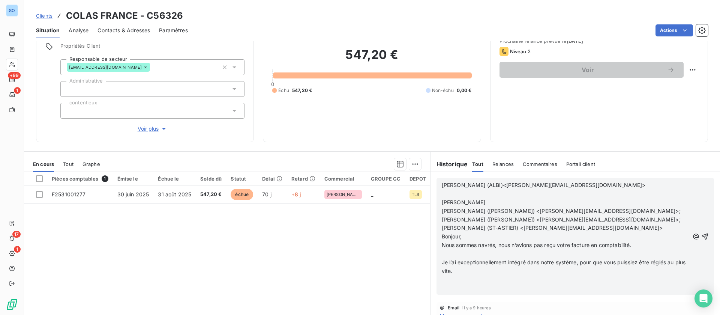
click at [464, 255] on p "﻿" at bounding box center [566, 253] width 248 height 9
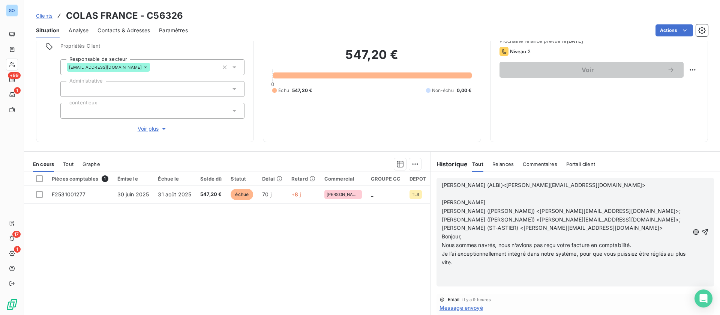
click at [465, 267] on p "﻿" at bounding box center [566, 271] width 248 height 9
click at [458, 197] on p "​" at bounding box center [566, 193] width 248 height 9
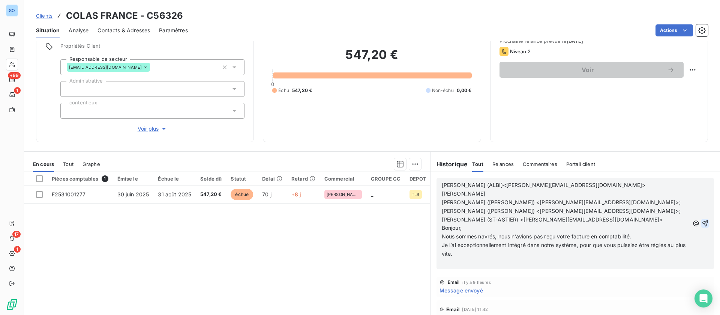
click at [702, 222] on icon "button" at bounding box center [706, 223] width 8 height 8
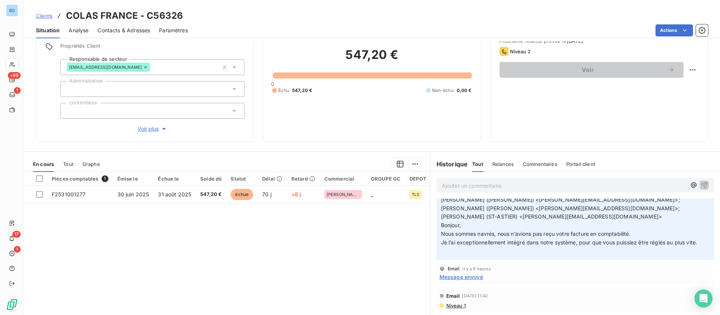
scroll to position [56, 0]
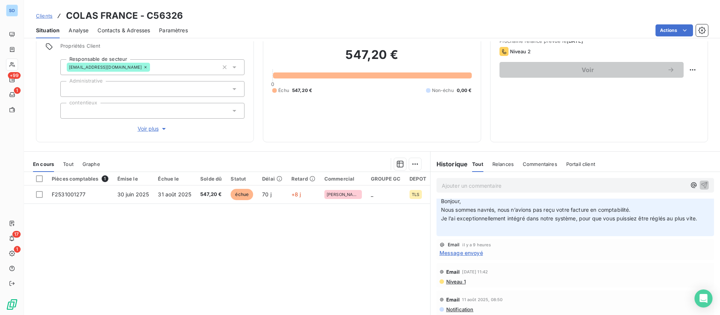
click at [447, 253] on span "Message envoyé" at bounding box center [462, 253] width 44 height 8
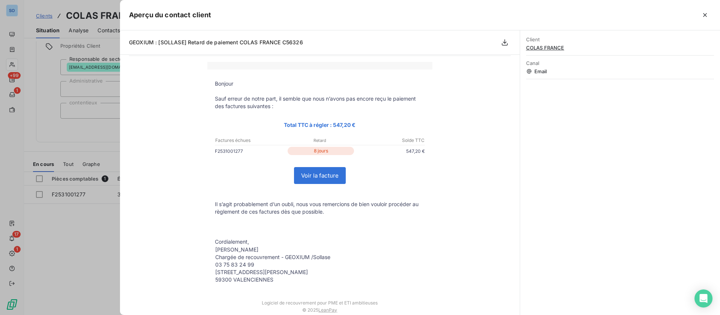
scroll to position [0, 0]
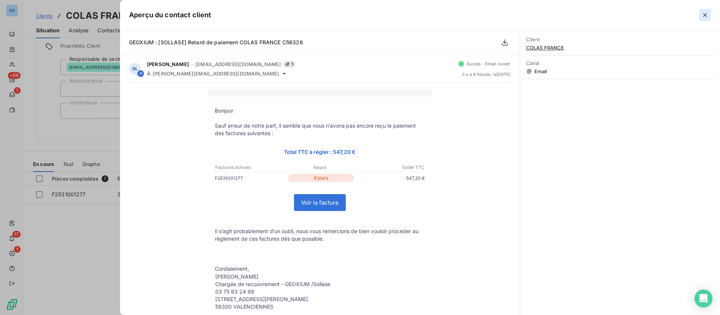
click at [709, 17] on button "button" at bounding box center [705, 15] width 12 height 12
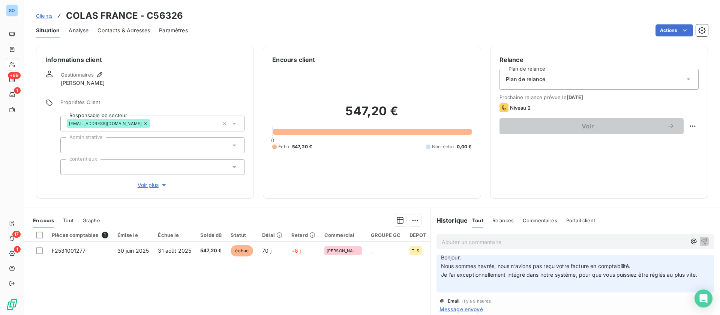
click at [139, 29] on span "Contacts & Adresses" at bounding box center [124, 31] width 53 height 8
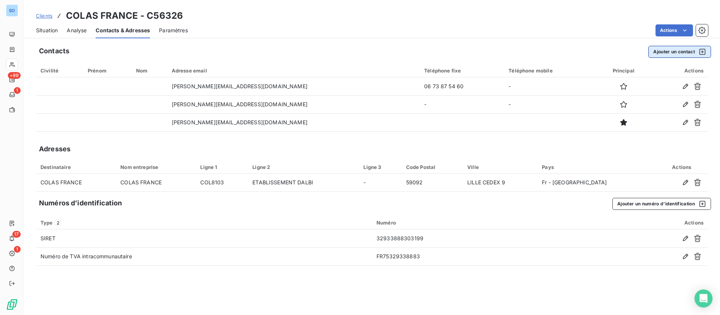
click at [679, 51] on button "Ajouter un contact" at bounding box center [680, 52] width 63 height 12
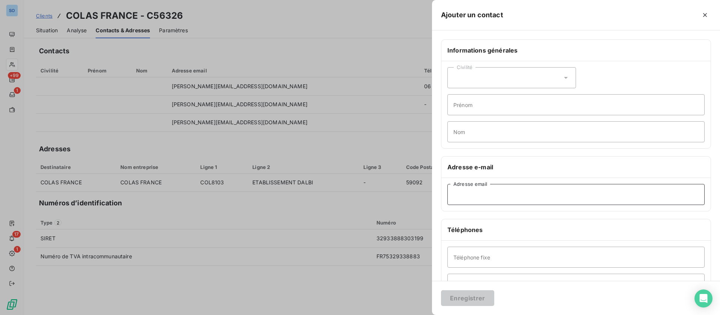
click at [487, 194] on input "Adresse email" at bounding box center [576, 194] width 257 height 21
paste input "mathieu.carrue.ext@colas.com"
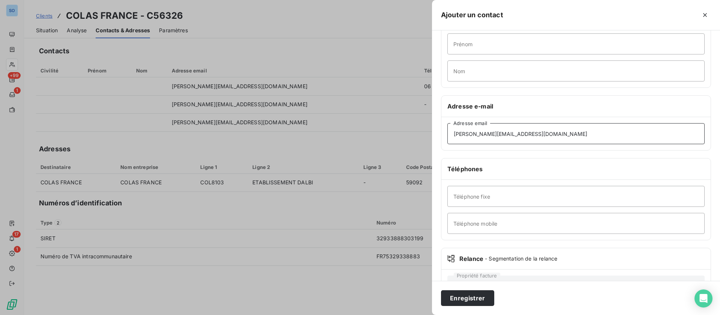
scroll to position [36, 0]
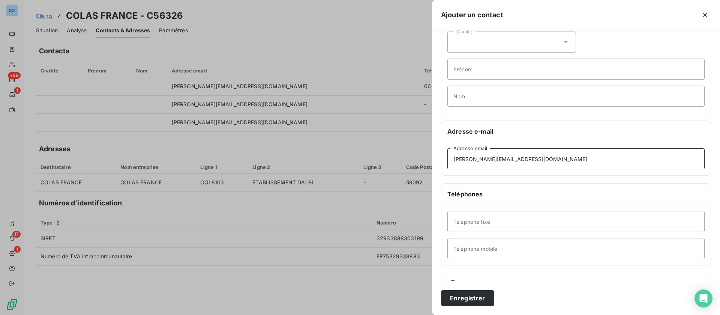
type input "mathieu.carrue.ext@colas.com"
click at [496, 95] on input "Nom" at bounding box center [576, 96] width 257 height 21
type input "comptable"
click at [468, 294] on button "Enregistrer" at bounding box center [467, 298] width 53 height 16
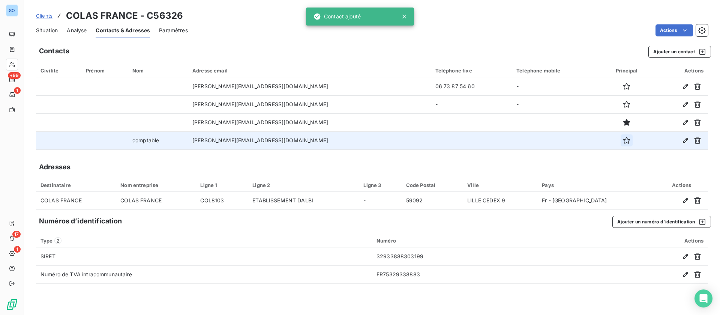
click at [623, 140] on icon "button" at bounding box center [627, 141] width 8 height 8
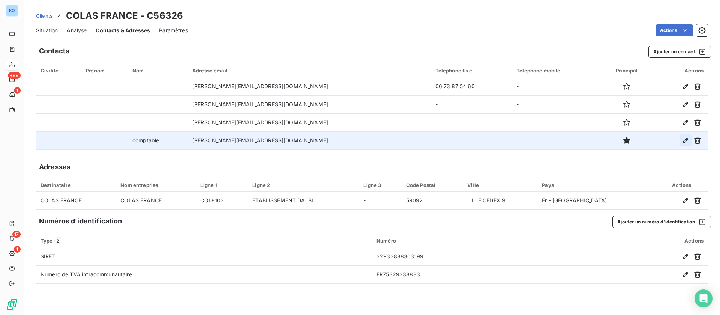
click at [684, 140] on icon "button" at bounding box center [686, 141] width 8 height 8
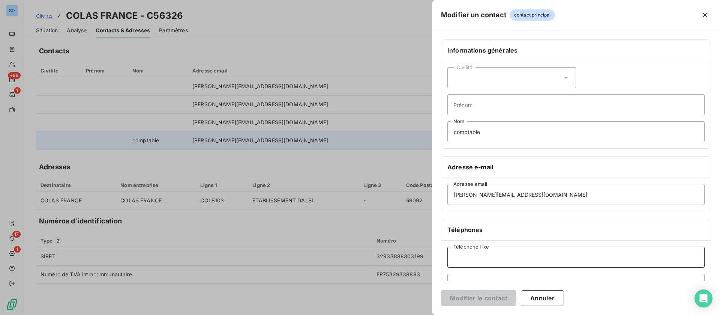
click at [483, 256] on input "Téléphone fixe" at bounding box center [576, 256] width 257 height 21
paste input "05.63.77.36.21"
type input "05.63.77.36.21"
click at [482, 299] on button "Modifier le contact" at bounding box center [478, 298] width 75 height 16
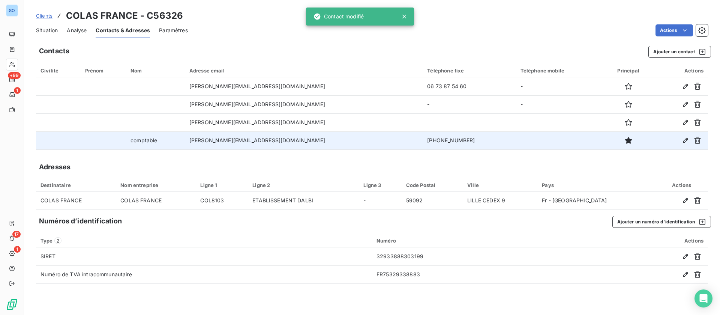
click at [52, 32] on span "Situation" at bounding box center [47, 31] width 22 height 8
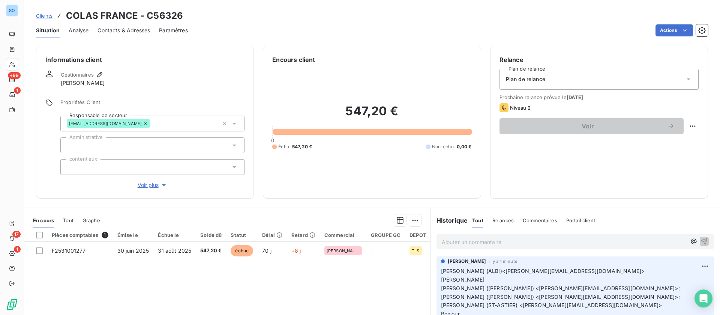
drag, startPoint x: 48, startPoint y: 14, endPoint x: 62, endPoint y: 22, distance: 16.5
click at [48, 14] on span "Clients" at bounding box center [44, 16] width 17 height 6
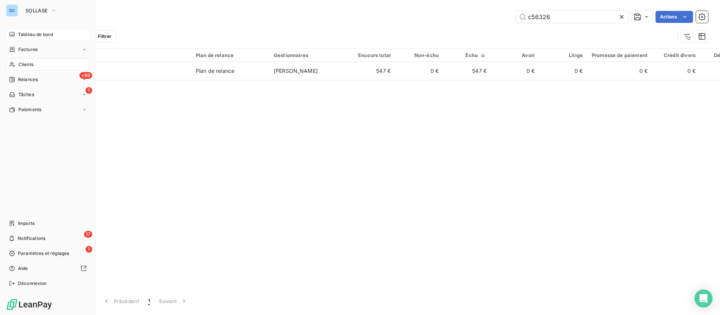
click at [27, 34] on span "Tableau de bord" at bounding box center [35, 34] width 35 height 7
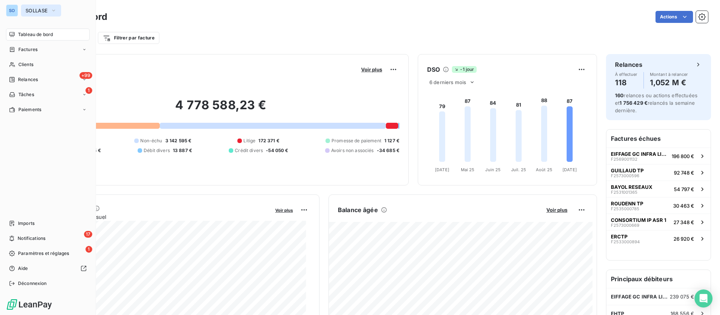
click at [38, 9] on span "SOLLASE" at bounding box center [37, 11] width 22 height 6
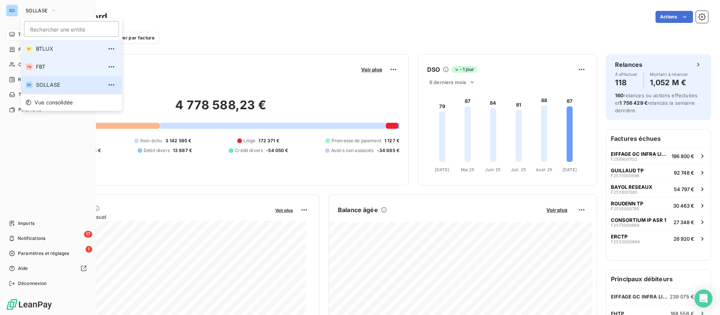
click at [49, 62] on li "FB FBT" at bounding box center [71, 67] width 101 height 18
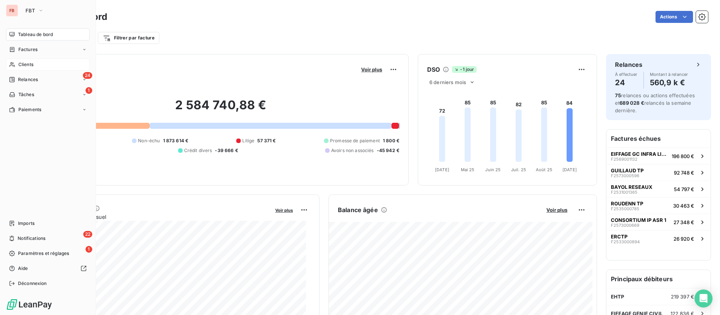
click at [29, 63] on span "Clients" at bounding box center [25, 64] width 15 height 7
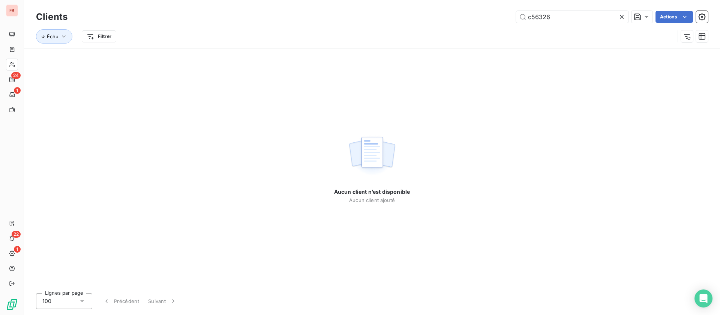
drag, startPoint x: 567, startPoint y: 15, endPoint x: 472, endPoint y: 19, distance: 95.4
click at [472, 19] on div "c56326 Actions" at bounding box center [393, 17] width 632 height 12
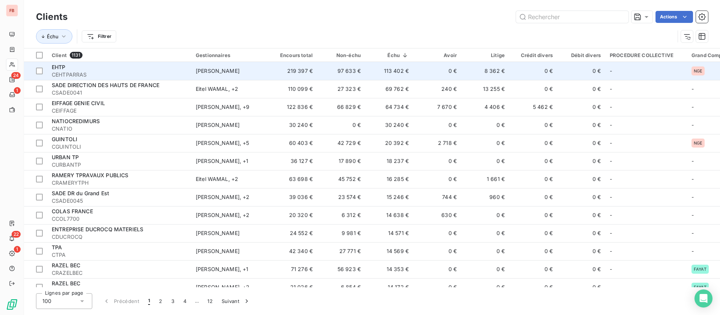
click at [406, 75] on td "113 402 €" at bounding box center [389, 71] width 48 height 18
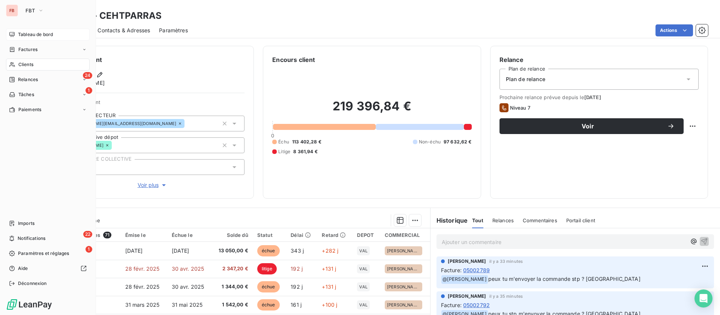
click at [18, 31] on span "Tableau de bord" at bounding box center [35, 34] width 35 height 7
